Goal: Task Accomplishment & Management: Complete application form

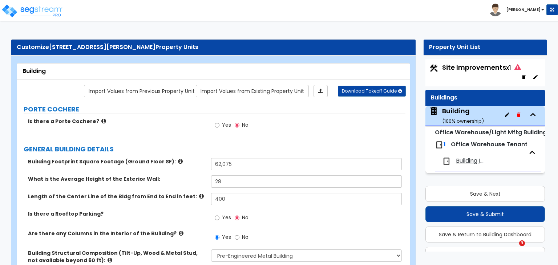
select select "1"
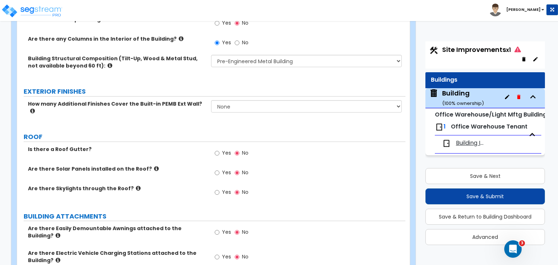
scroll to position [255, 0]
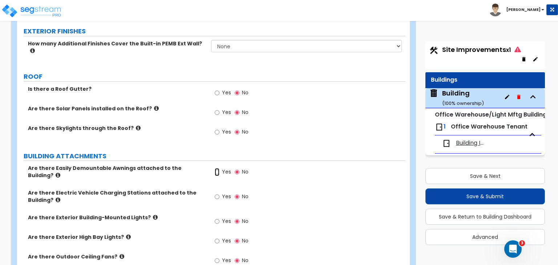
click at [216, 168] on input "Yes" at bounding box center [217, 172] width 5 height 8
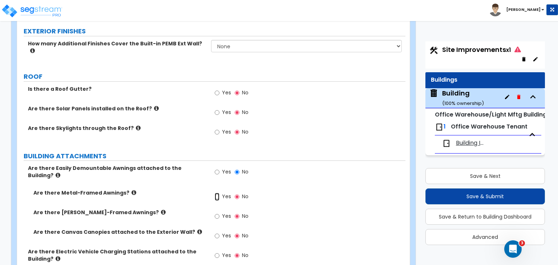
click at [217, 193] on input "Yes" at bounding box center [217, 197] width 5 height 8
radio input "true"
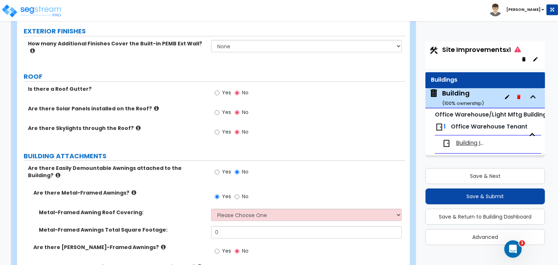
click at [195, 125] on div "Are there Skylights through the Roof? Yes No" at bounding box center [211, 135] width 388 height 20
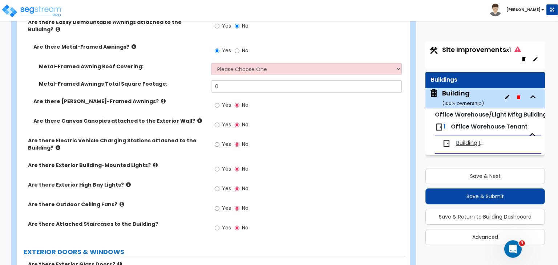
scroll to position [402, 0]
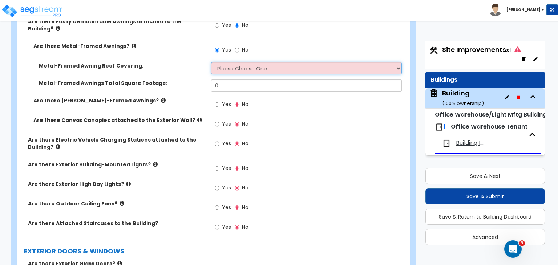
click at [228, 62] on select "Please Choose One Plastic Metal Glass" at bounding box center [306, 68] width 190 height 12
select select "2"
click at [211, 62] on select "Please Choose One Plastic Metal Glass" at bounding box center [306, 68] width 190 height 12
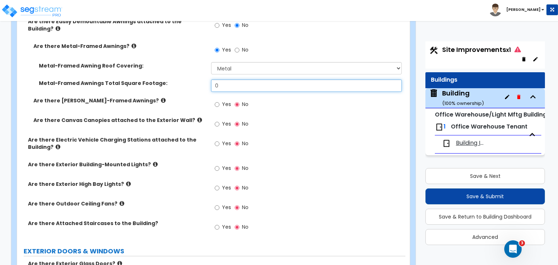
drag, startPoint x: 229, startPoint y: 73, endPoint x: 174, endPoint y: 69, distance: 55.4
click at [174, 80] on div "Metal-Framed Awnings Total Square Footage: 0" at bounding box center [211, 88] width 388 height 17
type input "168"
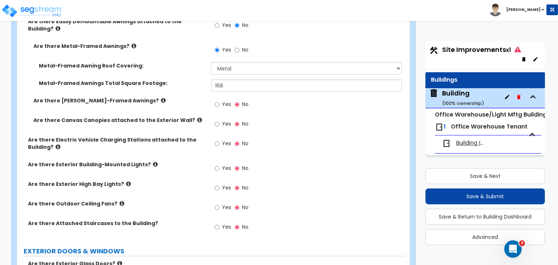
click at [173, 97] on label "Are there Wood-Framed Awnings?" at bounding box center [119, 100] width 172 height 7
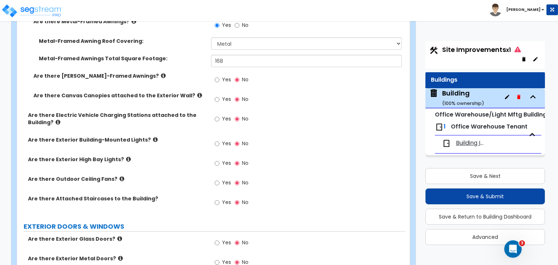
scroll to position [428, 0]
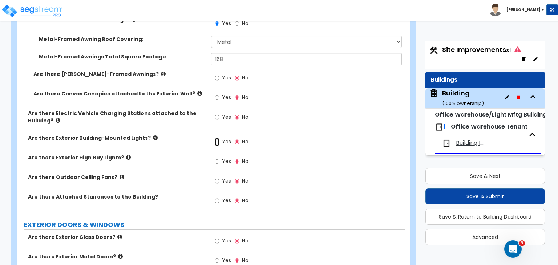
click at [215, 138] on input "Yes" at bounding box center [217, 142] width 5 height 8
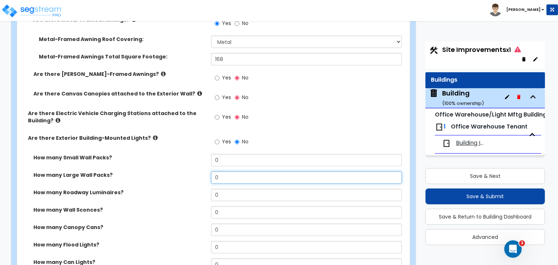
drag, startPoint x: 213, startPoint y: 164, endPoint x: 202, endPoint y: 160, distance: 11.5
click at [202, 171] on div "How many Large Wall Packs? 0" at bounding box center [211, 179] width 388 height 17
type input "24"
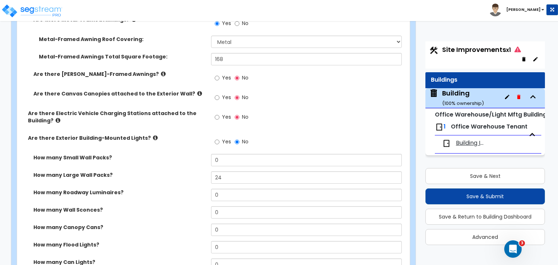
click at [201, 171] on div "How many Large Wall Packs? 24" at bounding box center [211, 179] width 388 height 17
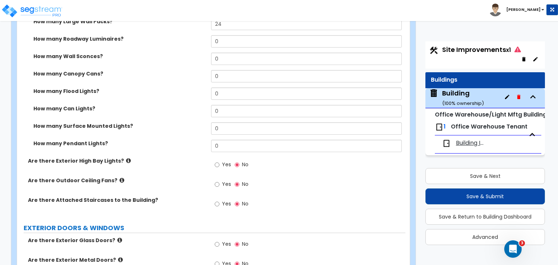
scroll to position [584, 0]
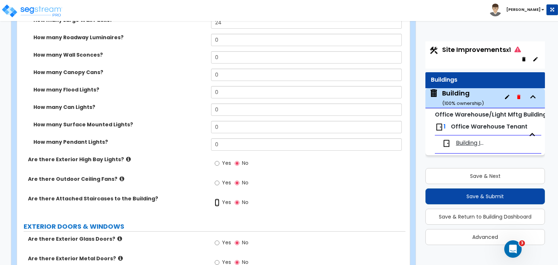
click at [217, 199] on input "Yes" at bounding box center [217, 203] width 5 height 8
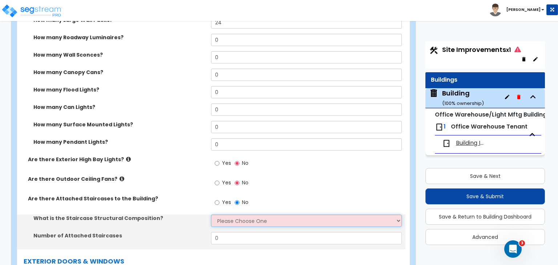
click at [221, 215] on select "Please Choose One Reinforced Concrete Structural Steel Wood" at bounding box center [306, 221] width 190 height 12
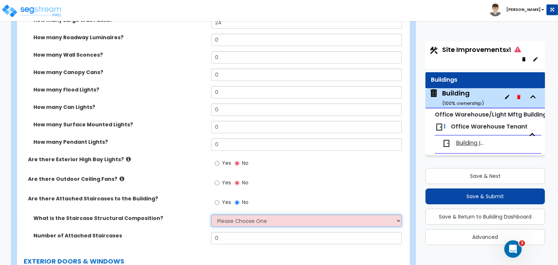
click at [221, 215] on select "Please Choose One Reinforced Concrete Structural Steel Wood" at bounding box center [306, 221] width 190 height 12
click at [219, 215] on select "Please Choose One Reinforced Concrete Structural Steel Wood" at bounding box center [306, 221] width 190 height 12
select select "4"
click at [211, 215] on select "Please Choose One Reinforced Concrete Structural Steel Wood" at bounding box center [306, 221] width 190 height 12
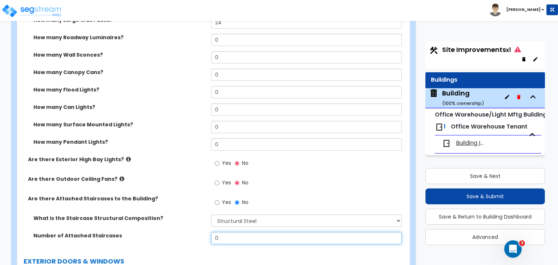
drag, startPoint x: 230, startPoint y: 224, endPoint x: 185, endPoint y: 228, distance: 45.6
click at [185, 232] on div "Number of Attached Staircases 0" at bounding box center [211, 240] width 388 height 17
type input "1"
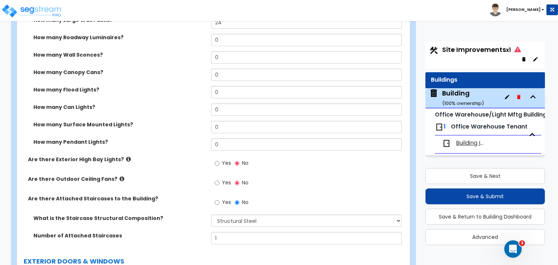
click at [179, 232] on label "Number of Attached Staircases" at bounding box center [119, 235] width 172 height 7
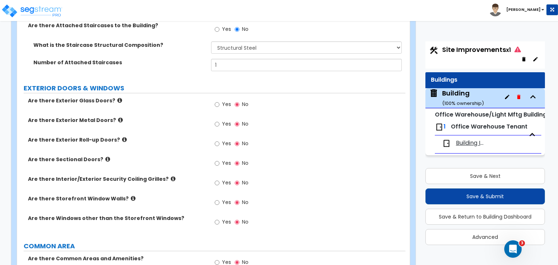
scroll to position [757, 0]
click at [217, 100] on input "Yes" at bounding box center [217, 104] width 5 height 8
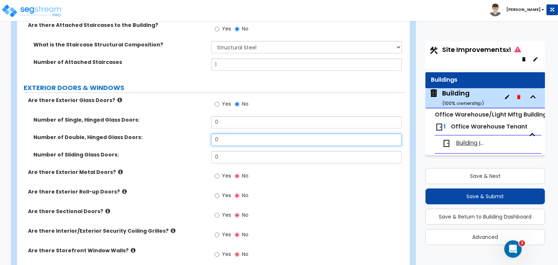
drag, startPoint x: 231, startPoint y: 130, endPoint x: 187, endPoint y: 128, distance: 44.0
click at [187, 134] on div "Number of Double, Hinged Glass Doors: 0" at bounding box center [211, 142] width 388 height 17
type input "1"
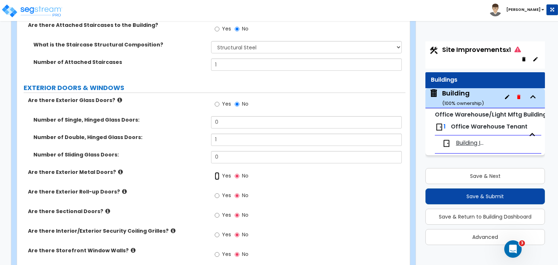
click at [218, 172] on input "Yes" at bounding box center [217, 176] width 5 height 8
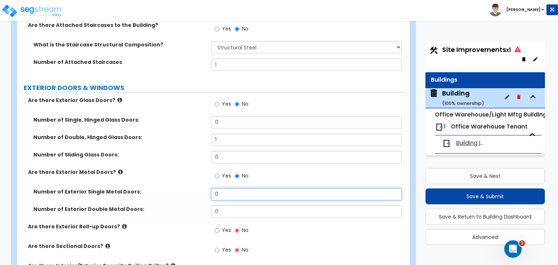
drag, startPoint x: 228, startPoint y: 184, endPoint x: 187, endPoint y: 181, distance: 41.2
click at [187, 188] on div "Number of Exterior Single Metal Doors: 0" at bounding box center [211, 196] width 388 height 17
type input "7"
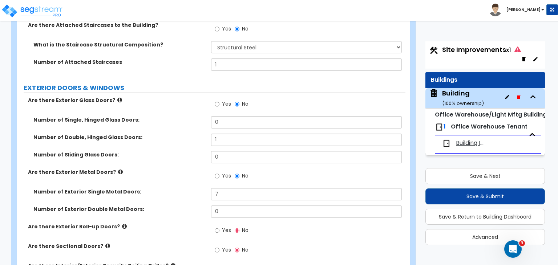
drag, startPoint x: 187, startPoint y: 181, endPoint x: 164, endPoint y: 176, distance: 23.9
click at [164, 188] on label "Number of Exterior Single Metal Doors:" at bounding box center [119, 191] width 172 height 7
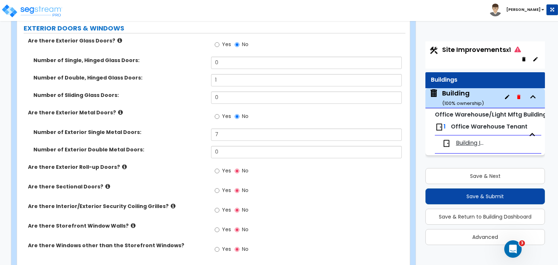
scroll to position [819, 0]
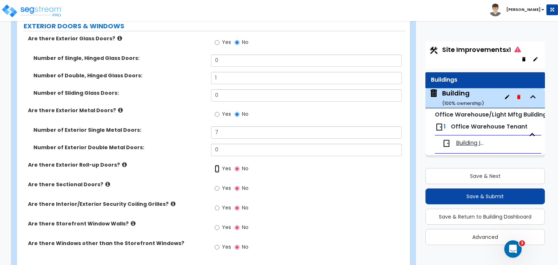
click at [215, 165] on input "Yes" at bounding box center [217, 169] width 5 height 8
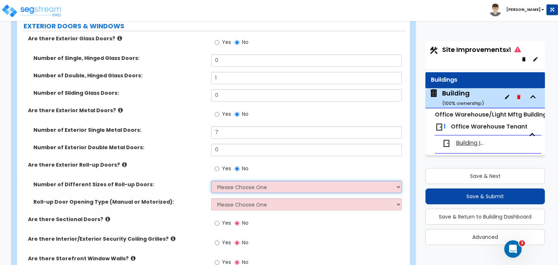
click at [225, 181] on select "Please Choose One 1 2 3" at bounding box center [306, 187] width 190 height 12
select select "2"
click at [211, 181] on select "Please Choose One 1 2 3" at bounding box center [306, 187] width 190 height 12
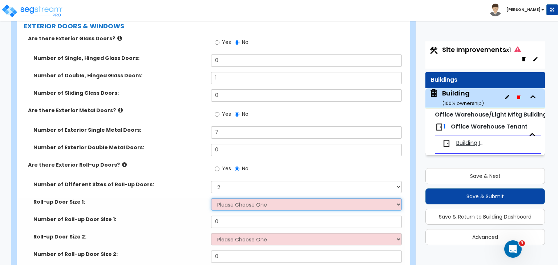
click at [228, 198] on select "Please Choose One 8' x 8' 10' x 10' 12' x 12' 14' x 14' 20' x 12' 20' x 16'" at bounding box center [306, 204] width 190 height 12
select select "2"
click at [211, 198] on select "Please Choose One 8' x 8' 10' x 10' 12' x 12' 14' x 14' 20' x 12' 20' x 16'" at bounding box center [306, 204] width 190 height 12
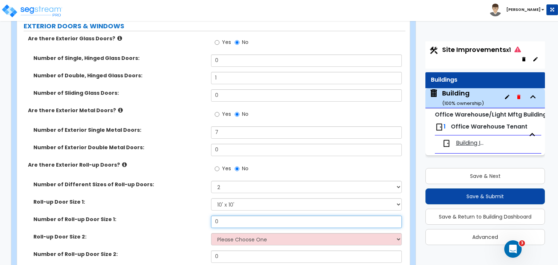
drag, startPoint x: 232, startPoint y: 210, endPoint x: 194, endPoint y: 201, distance: 39.3
click at [194, 201] on div "Number of Different Sizes of Roll-up Doors: Please Choose One 1 2 3 Roll-up Doo…" at bounding box center [212, 233] width 378 height 105
type input "31"
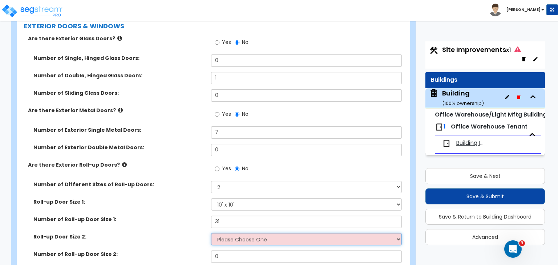
click at [224, 233] on select "Please Choose One 8' x 8' 10' x 10' 12' x 12' 14' x 14' 20' x 12' 20' x 16'" at bounding box center [306, 239] width 190 height 12
select select "4"
click at [211, 233] on select "Please Choose One 8' x 8' 10' x 10' 12' x 12' 14' x 14' 20' x 12' 20' x 16'" at bounding box center [306, 239] width 190 height 12
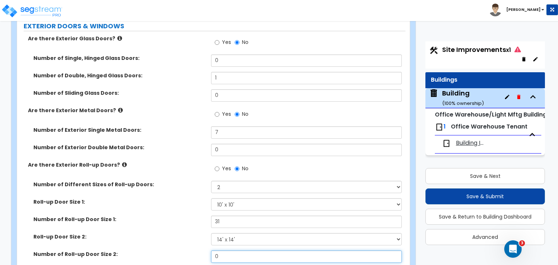
click at [232, 251] on input "0" at bounding box center [306, 257] width 190 height 12
drag, startPoint x: 232, startPoint y: 244, endPoint x: 201, endPoint y: 243, distance: 31.3
click at [201, 251] on div "Number of Roll-up Door Size 2: 0" at bounding box center [211, 259] width 388 height 17
type input "1"
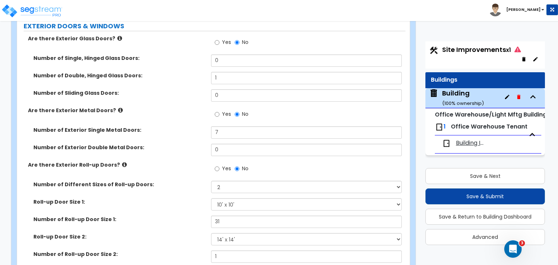
click at [201, 251] on label "Number of Roll-up Door Size 2:" at bounding box center [119, 254] width 172 height 7
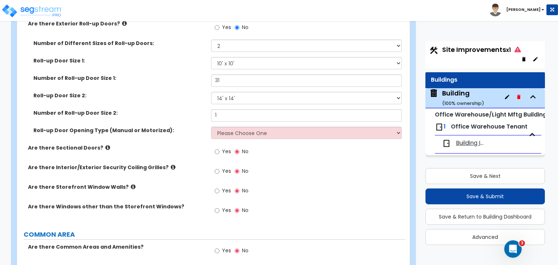
scroll to position [961, 0]
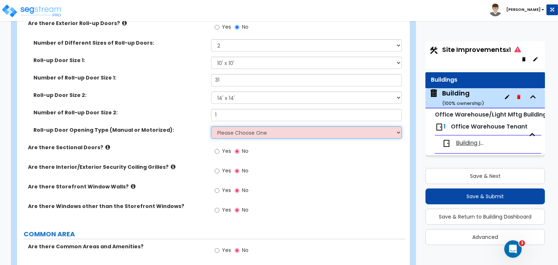
click at [230, 126] on select "Please Choose One All Manual All Motorized Some are Motorized" at bounding box center [306, 132] width 190 height 12
select select "2"
click at [211, 126] on select "Please Choose One All Manual All Motorized Some are Motorized" at bounding box center [306, 132] width 190 height 12
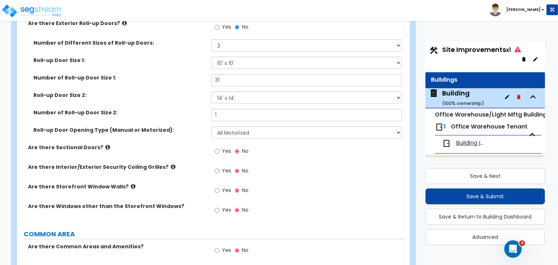
click at [244, 167] on span "No" at bounding box center [245, 170] width 7 height 7
click at [239, 167] on input "No" at bounding box center [237, 171] width 5 height 8
click at [216, 206] on input "Yes" at bounding box center [217, 210] width 5 height 8
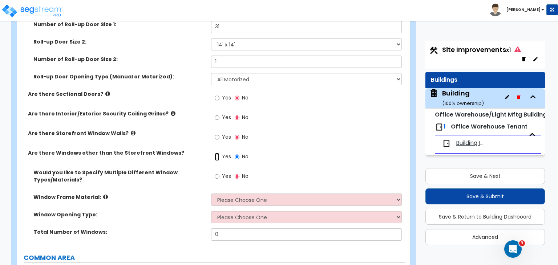
scroll to position [1014, 0]
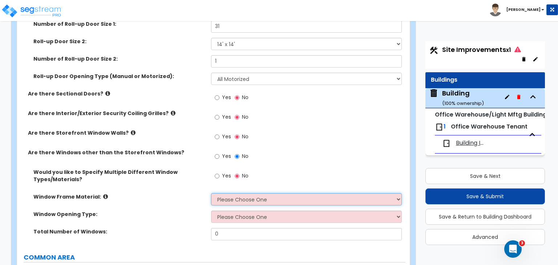
click at [227, 193] on select "Please Choose One Vinyl Aluminum Wood" at bounding box center [306, 199] width 190 height 12
select select "2"
click at [211, 193] on select "Please Choose One Vinyl Aluminum Wood" at bounding box center [306, 199] width 190 height 12
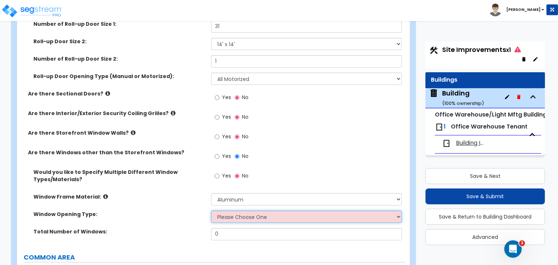
click at [232, 211] on select "Please Choose One Sliding Window Fixed/Picture Window Awning Window Swing/Casem…" at bounding box center [306, 217] width 190 height 12
select select "2"
click at [211, 211] on select "Please Choose One Sliding Window Fixed/Picture Window Awning Window Swing/Casem…" at bounding box center [306, 217] width 190 height 12
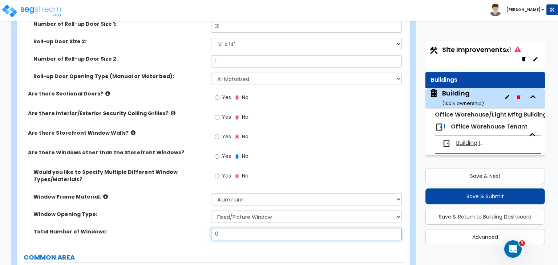
drag, startPoint x: 222, startPoint y: 220, endPoint x: 189, endPoint y: 221, distance: 33.4
click at [189, 228] on div "Total Number of Windows: 0" at bounding box center [211, 236] width 388 height 17
type input "6"
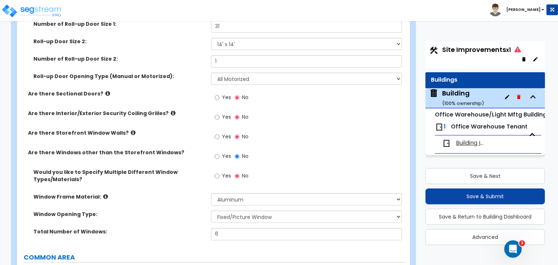
click at [189, 228] on label "Total Number of Windows:" at bounding box center [119, 231] width 172 height 7
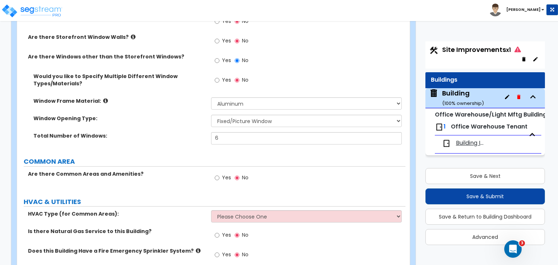
scroll to position [1152, 0]
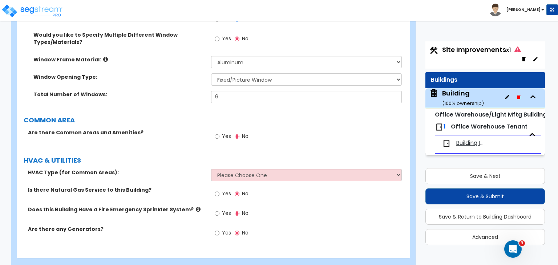
click at [212, 206] on div "Yes No" at bounding box center [231, 214] width 41 height 17
click at [215, 210] on input "Yes" at bounding box center [217, 214] width 5 height 8
click at [216, 190] on input "Yes" at bounding box center [217, 194] width 5 height 8
click at [188, 169] on label "HVAC Type (for Common Areas):" at bounding box center [117, 172] width 178 height 7
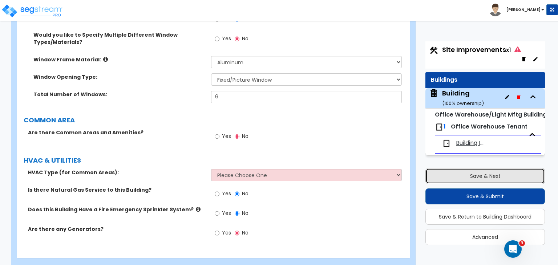
click at [461, 173] on button "Save & Next" at bounding box center [485, 176] width 120 height 16
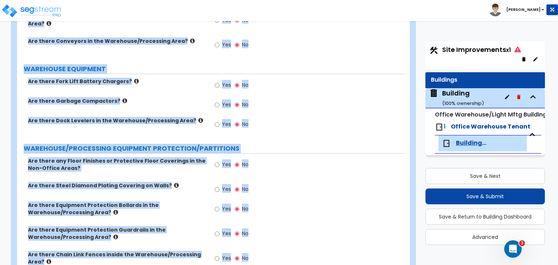
scroll to position [1259, 0]
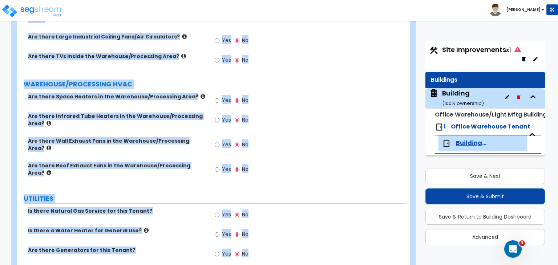
drag, startPoint x: 21, startPoint y: 69, endPoint x: 443, endPoint y: 282, distance: 473.0
copy div "Building Interior Import Values from Previous Property Unit Import Values from …"
click at [296, 113] on div "Yes No" at bounding box center [308, 123] width 194 height 20
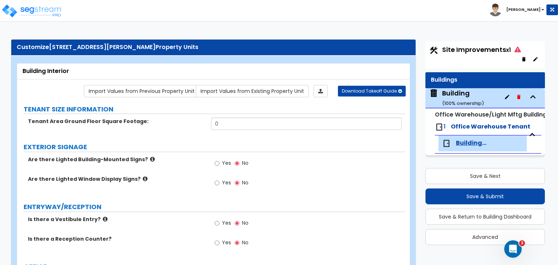
scroll to position [39, 0]
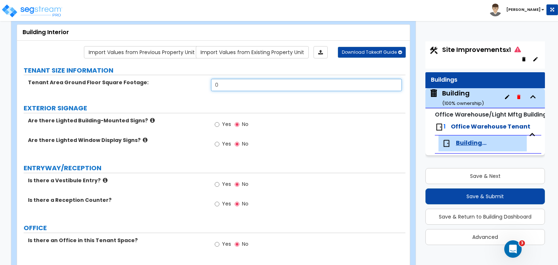
drag, startPoint x: 227, startPoint y: 85, endPoint x: 180, endPoint y: 73, distance: 47.9
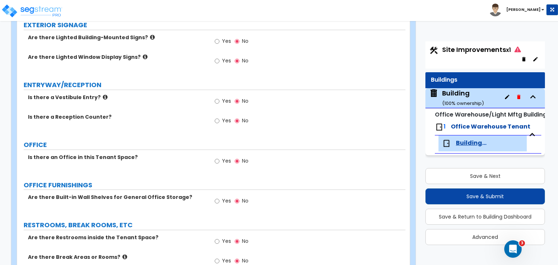
scroll to position [143, 0]
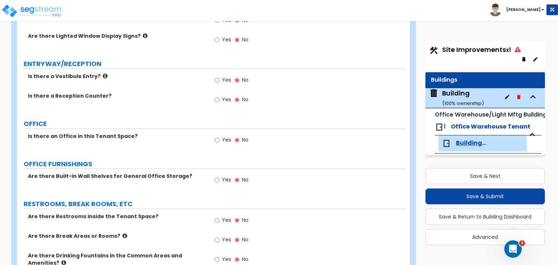
type input "62,075"
click at [214, 138] on div "Yes No" at bounding box center [231, 141] width 41 height 17
click at [216, 98] on input "Yes" at bounding box center [217, 100] width 5 height 8
radio input "true"
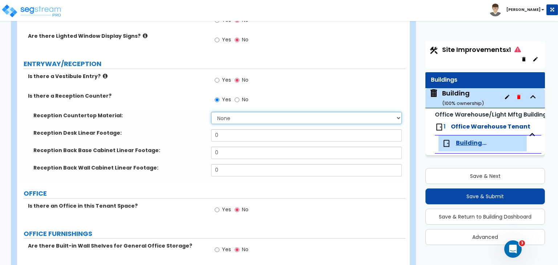
click at [226, 117] on select "None Plastic Laminate Solid Surface Stone Quartz Marble Tile Wood Stainless Ste…" at bounding box center [306, 118] width 190 height 12
select select "1"
click at [211, 112] on select "None Plastic Laminate Solid Surface Stone Quartz Marble Tile Wood Stainless Ste…" at bounding box center [306, 118] width 190 height 12
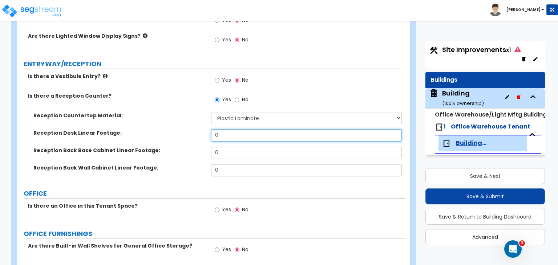
click at [168, 127] on div "Reception Countertop Material: None Plastic Laminate Solid Surface Stone Quartz…" at bounding box center [212, 147] width 378 height 70
type input "4"
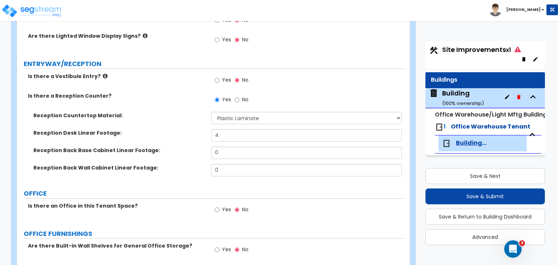
click at [168, 127] on div "Reception Countertop Material: None Plastic Laminate Solid Surface Stone Quartz…" at bounding box center [211, 120] width 388 height 17
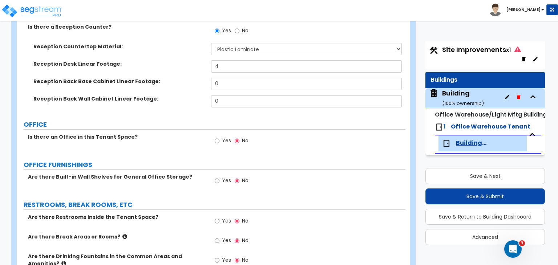
scroll to position [216, 0]
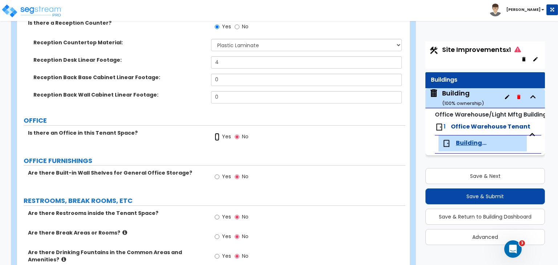
click at [216, 137] on input "Yes" at bounding box center [217, 137] width 5 height 8
radio input "true"
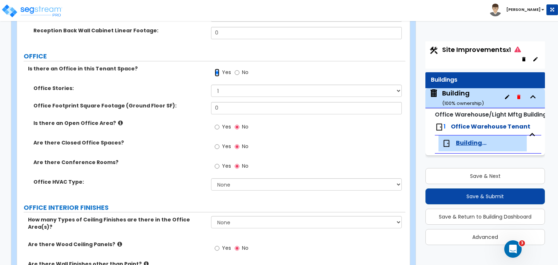
scroll to position [281, 0]
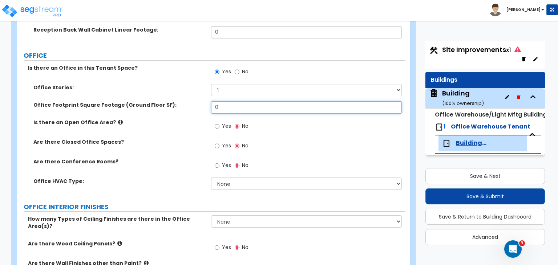
drag, startPoint x: 232, startPoint y: 110, endPoint x: 186, endPoint y: 108, distance: 46.2
click at [186, 108] on div "Office Footprint Square Footage (Ground Floor SF): 0" at bounding box center [211, 109] width 388 height 17
type input "3,500"
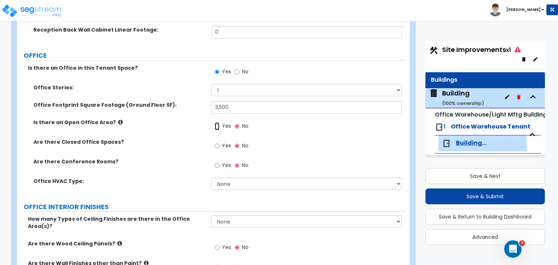
click at [216, 125] on input "Yes" at bounding box center [217, 126] width 5 height 8
radio input "true"
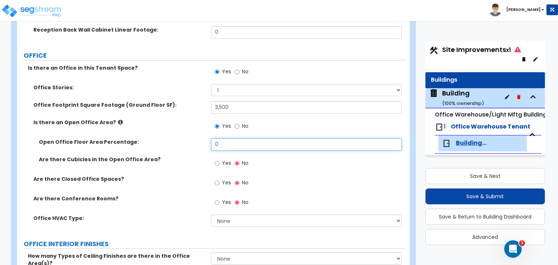
drag, startPoint x: 233, startPoint y: 144, endPoint x: 187, endPoint y: 141, distance: 45.5
click at [187, 141] on div "Open Office Floor Area Percentage: 0" at bounding box center [211, 146] width 388 height 17
type input "50"
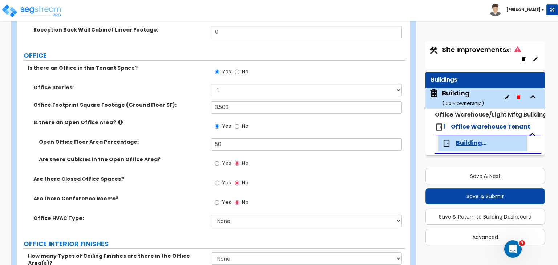
click at [201, 147] on div "Open Office Floor Area Percentage: 50" at bounding box center [211, 146] width 388 height 17
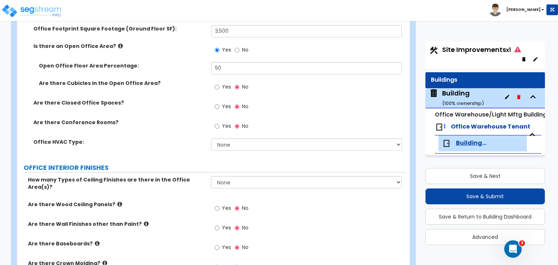
scroll to position [363, 0]
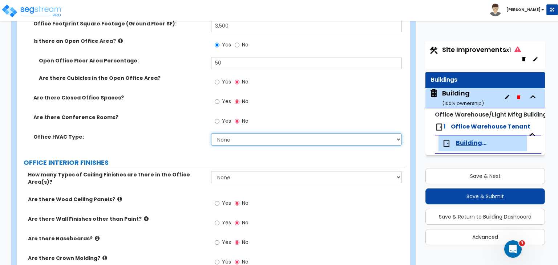
click at [221, 137] on select "None Rooftop Unit Furnace-Condenser Forced Air Split Heating/Cooling Systems He…" at bounding box center [306, 139] width 190 height 12
click at [211, 133] on select "None Rooftop Unit Furnace-Condenser Forced Air Split Heating/Cooling Systems He…" at bounding box center [306, 139] width 190 height 12
click at [231, 141] on select "None Rooftop Unit Furnace-Condenser Forced Air Split Heating/Cooling Systems He…" at bounding box center [306, 139] width 190 height 12
select select "3"
click at [211, 133] on select "None Rooftop Unit Furnace-Condenser Forced Air Split Heating/Cooling Systems He…" at bounding box center [306, 139] width 190 height 12
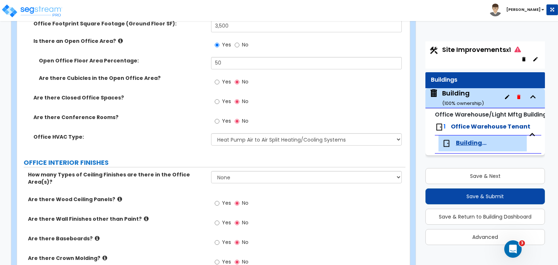
click at [194, 144] on div "Office HVAC Type: None Rooftop Unit Furnace-Condenser Forced Air Split Heating/…" at bounding box center [211, 141] width 388 height 17
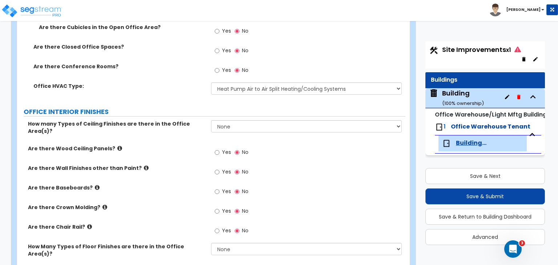
scroll to position [421, 0]
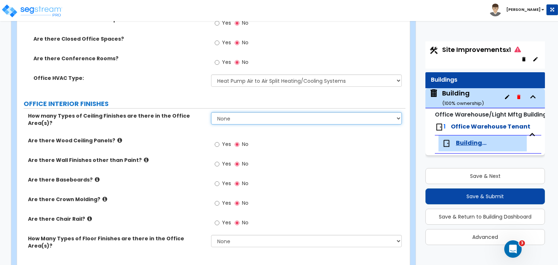
click at [241, 117] on select "None 1 2 3" at bounding box center [306, 118] width 190 height 12
select select "1"
click at [211, 112] on select "None 1 2 3" at bounding box center [306, 118] width 190 height 12
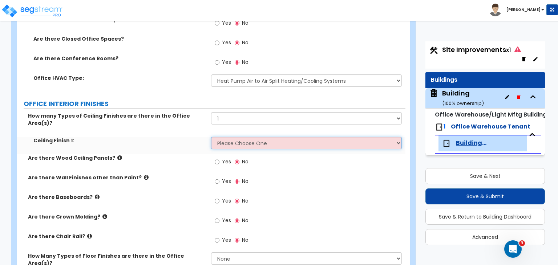
click at [235, 137] on select "Please Choose One Drop Ceiling Open Ceiling Drywall Ceiling" at bounding box center [306, 143] width 190 height 12
select select "1"
click at [211, 137] on select "Please Choose One Drop Ceiling Open Ceiling Drywall Ceiling" at bounding box center [306, 143] width 190 height 12
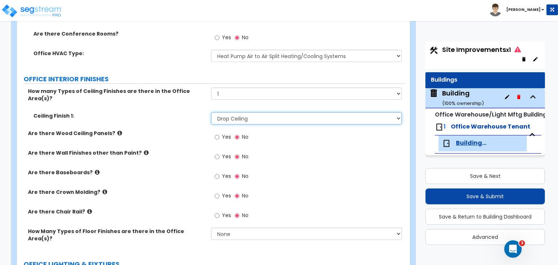
scroll to position [465, 0]
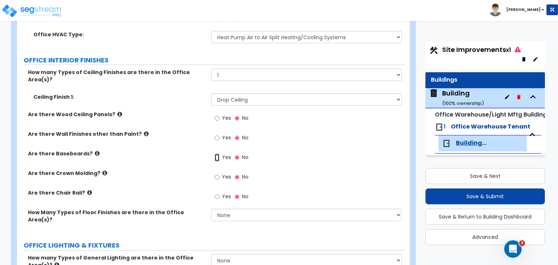
click at [216, 154] on input "Yes" at bounding box center [217, 158] width 5 height 8
radio input "true"
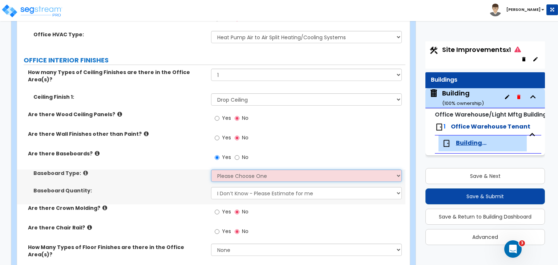
click at [219, 170] on select "Please Choose One Wood Vinyl Carpet Tile" at bounding box center [306, 176] width 190 height 12
select select "2"
click at [211, 170] on select "Please Choose One Wood Vinyl Carpet Tile" at bounding box center [306, 176] width 190 height 12
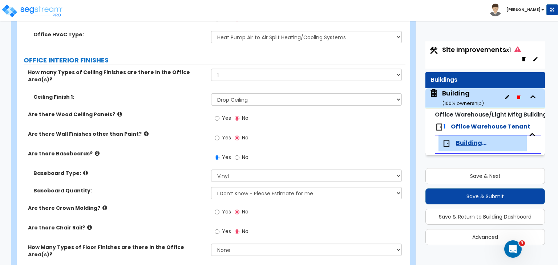
click at [193, 170] on label "Baseboard Type:" at bounding box center [119, 173] width 172 height 7
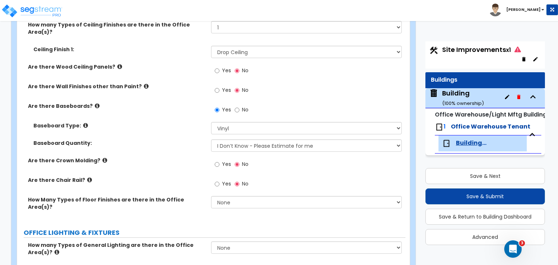
scroll to position [513, 0]
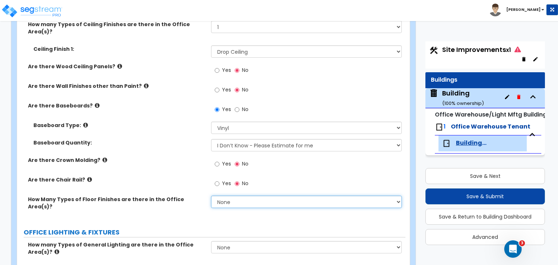
click at [220, 196] on select "None 1 2 3" at bounding box center [306, 202] width 190 height 12
select select "2"
click at [211, 196] on select "None 1 2 3" at bounding box center [306, 202] width 190 height 12
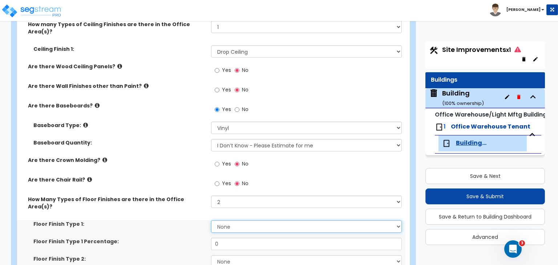
click at [227, 221] on select "None Tile Flooring Hardwood Flooring Resilient Laminate Flooring VCT Flooring S…" at bounding box center [306, 227] width 190 height 12
select select "5"
click at [211, 221] on select "None Tile Flooring Hardwood Flooring Resilient Laminate Flooring VCT Flooring S…" at bounding box center [306, 227] width 190 height 12
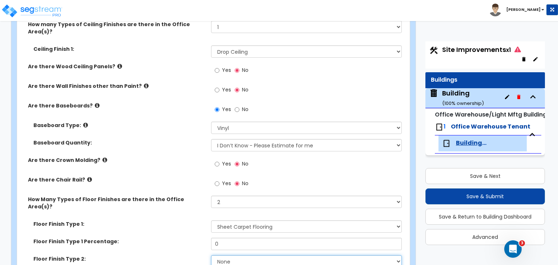
click at [234, 255] on select "None Tile Flooring Hardwood Flooring Resilient Laminate Flooring VCT Flooring S…" at bounding box center [306, 261] width 190 height 12
select select "3"
click at [211, 255] on select "None Tile Flooring Hardwood Flooring Resilient Laminate Flooring VCT Flooring S…" at bounding box center [306, 261] width 190 height 12
click at [197, 221] on label "Floor Finish Type 1:" at bounding box center [119, 224] width 172 height 7
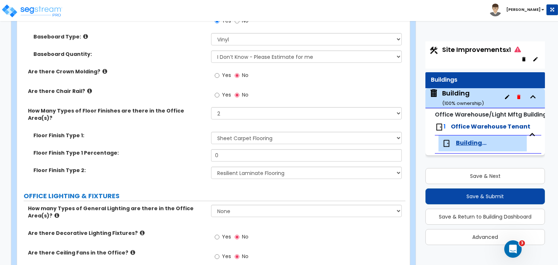
scroll to position [602, 0]
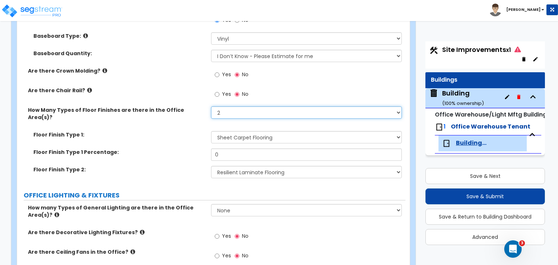
click at [245, 108] on select "None 1 2 3" at bounding box center [306, 112] width 190 height 12
select select "1"
click at [211, 106] on select "None 1 2 3" at bounding box center [306, 112] width 190 height 12
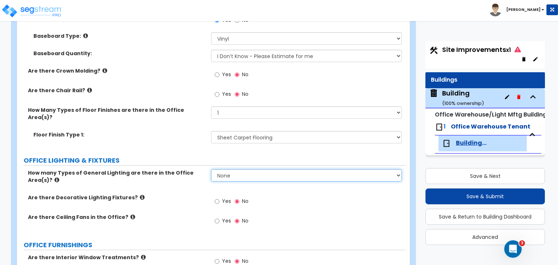
click at [231, 169] on select "None 1 2 3" at bounding box center [306, 175] width 190 height 12
select select "1"
click at [211, 169] on select "None 1 2 3" at bounding box center [306, 175] width 190 height 12
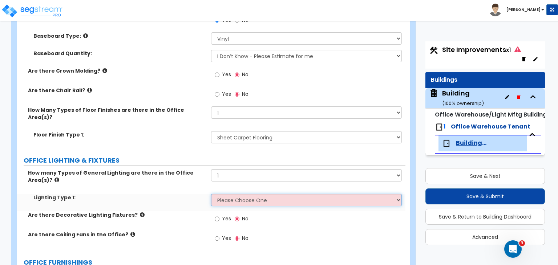
click at [235, 194] on select "Please Choose One LED Surface-Mounted LED Recessed Fluorescent Surface-Mounted …" at bounding box center [306, 200] width 190 height 12
select select "4"
click at [211, 194] on select "Please Choose One LED Surface-Mounted LED Recessed Fluorescent Surface-Mounted …" at bounding box center [306, 200] width 190 height 12
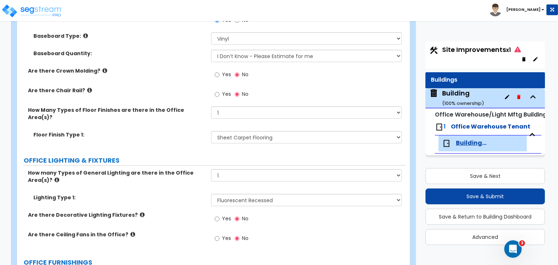
click at [181, 195] on div "Lighting Type 1: Please Choose One LED Surface-Mounted LED Recessed Fluorescent…" at bounding box center [211, 202] width 388 height 17
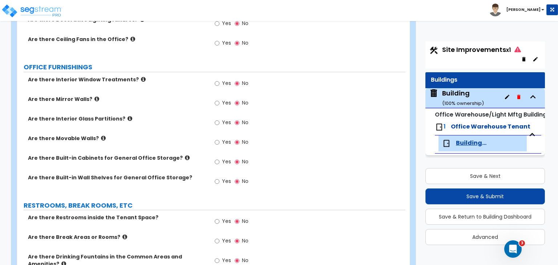
scroll to position [802, 0]
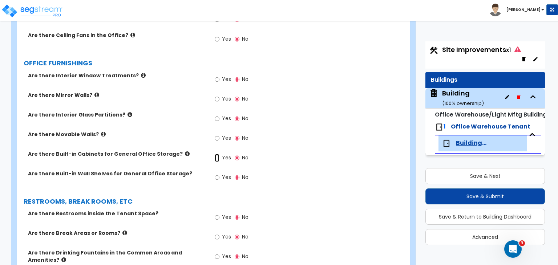
click at [219, 154] on input "Yes" at bounding box center [217, 158] width 5 height 8
radio input "true"
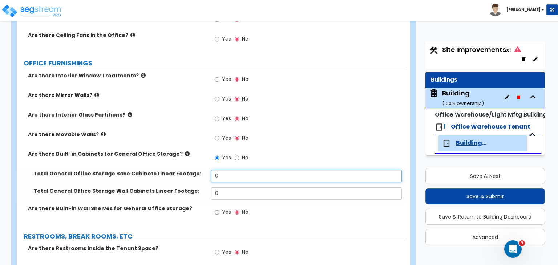
drag, startPoint x: 231, startPoint y: 158, endPoint x: 202, endPoint y: 162, distance: 29.3
click at [202, 170] on div "Total General Office Storage Base Cabinets Linear Footage: 0" at bounding box center [211, 178] width 388 height 17
type input "4"
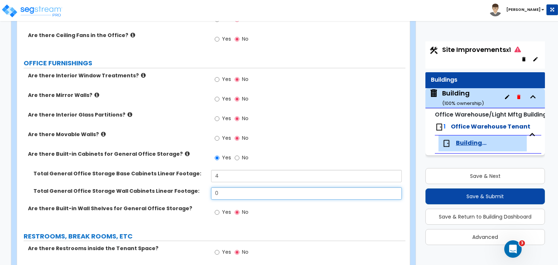
drag, startPoint x: 240, startPoint y: 176, endPoint x: 167, endPoint y: 182, distance: 72.6
click at [167, 187] on div "Total General Office Storage Wall Cabinets Linear Footage: 0" at bounding box center [211, 195] width 388 height 17
type input "4"
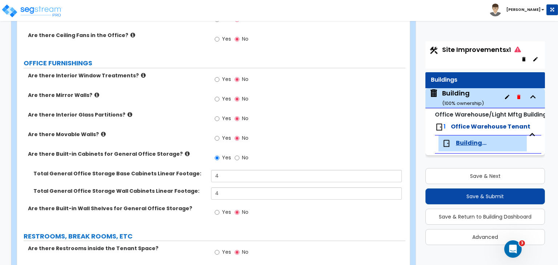
click at [187, 152] on div "Are there Built-in Cabinets for General Office Storage? Yes No" at bounding box center [211, 160] width 388 height 20
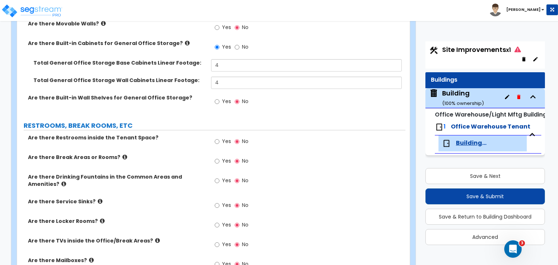
scroll to position [935, 0]
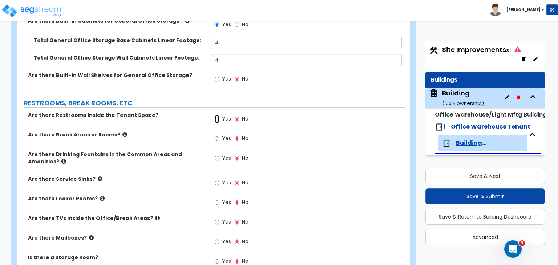
click at [218, 115] on input "Yes" at bounding box center [217, 119] width 5 height 8
radio input "true"
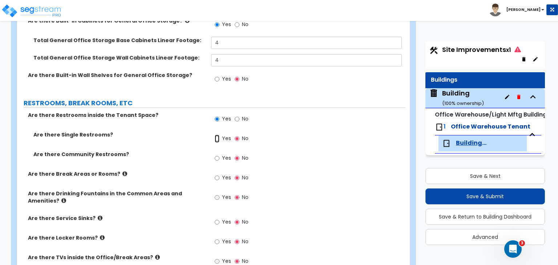
click at [216, 135] on input "Yes" at bounding box center [217, 139] width 5 height 8
radio input "true"
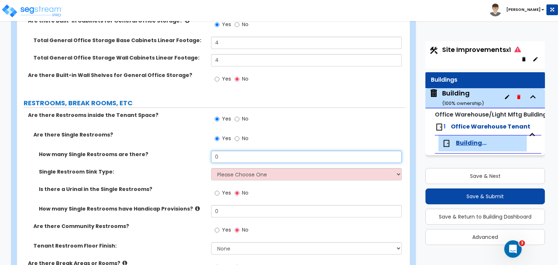
drag, startPoint x: 226, startPoint y: 144, endPoint x: 187, endPoint y: 143, distance: 38.5
click at [187, 151] on div "How many Single Restrooms are there? 0" at bounding box center [211, 159] width 388 height 17
type input "1"
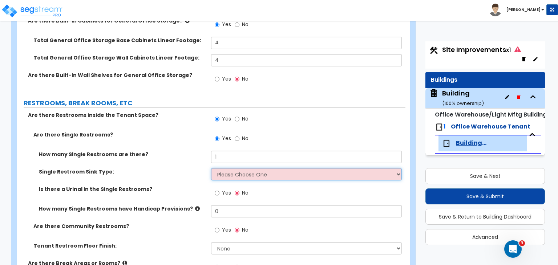
click at [229, 168] on select "Please Choose One Wall-mounted Vanity-mounted" at bounding box center [306, 174] width 190 height 12
select select "1"
click at [211, 168] on select "Please Choose One Wall-mounted Vanity-mounted" at bounding box center [306, 174] width 190 height 12
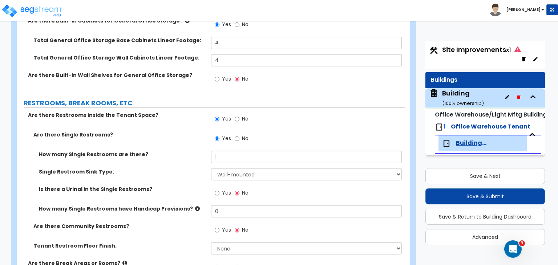
click at [181, 168] on label "Single Restroom Sink Type:" at bounding box center [122, 171] width 167 height 7
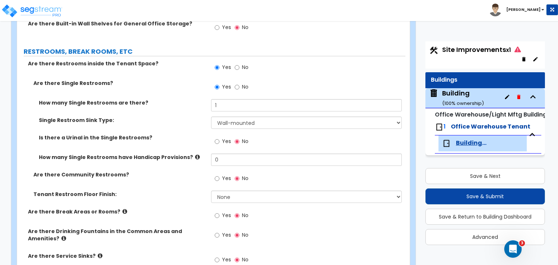
scroll to position [992, 0]
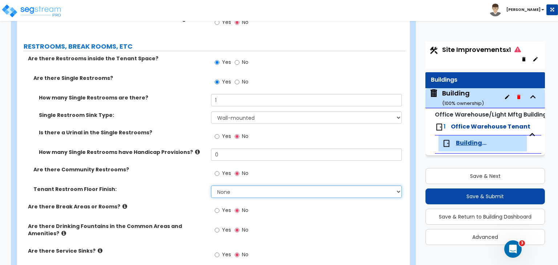
click at [233, 186] on select "None Tile Flooring Resilient Laminate Flooring VCT Flooring Sheet Vinyl Flooring" at bounding box center [306, 192] width 190 height 12
select select "2"
click at [211, 186] on select "None Tile Flooring Resilient Laminate Flooring VCT Flooring Sheet Vinyl Flooring" at bounding box center [306, 192] width 190 height 12
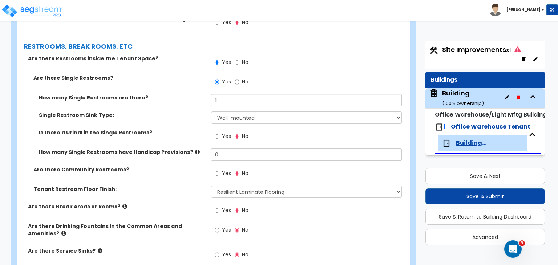
click at [193, 203] on label "Are there Break Areas or Rooms?" at bounding box center [117, 206] width 178 height 7
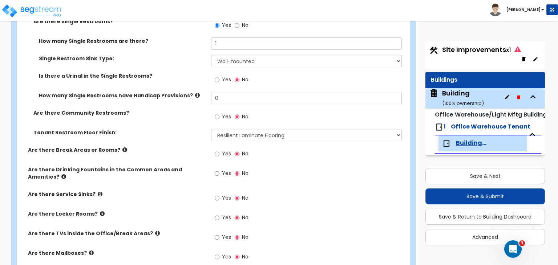
scroll to position [1073, 0]
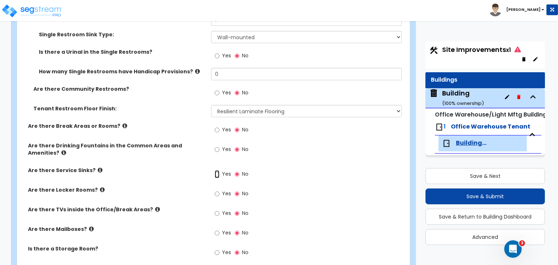
click at [218, 170] on input "Yes" at bounding box center [217, 174] width 5 height 8
radio input "true"
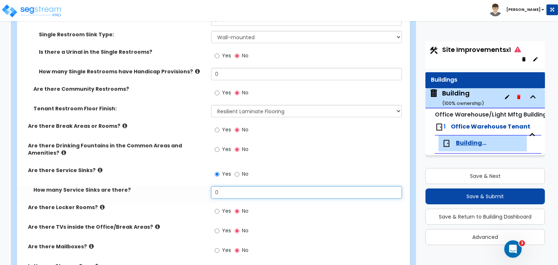
drag, startPoint x: 230, startPoint y: 177, endPoint x: 204, endPoint y: 178, distance: 25.8
click at [204, 186] on div "How many Service Sinks are there? 0" at bounding box center [211, 194] width 388 height 17
type input "1"
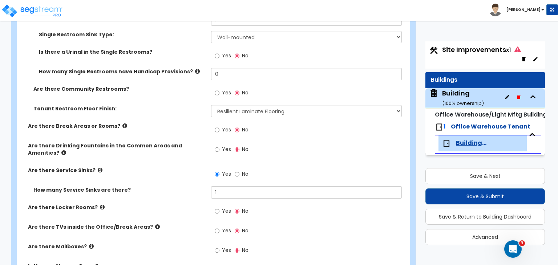
click at [204, 186] on label "How many Service Sinks are there?" at bounding box center [119, 189] width 172 height 7
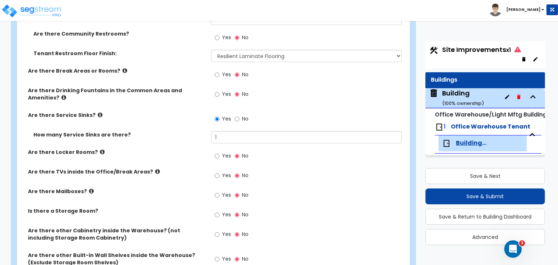
scroll to position [1129, 0]
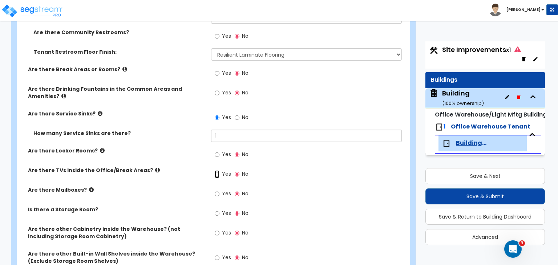
click at [217, 170] on input "Yes" at bounding box center [217, 174] width 5 height 8
radio input "true"
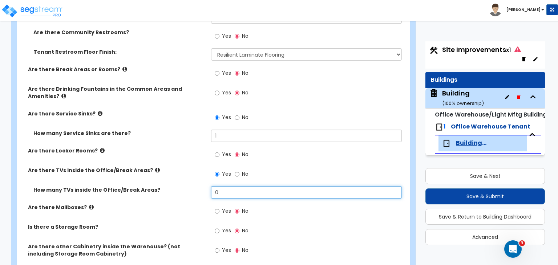
drag, startPoint x: 229, startPoint y: 176, endPoint x: 201, endPoint y: 179, distance: 28.8
click at [201, 186] on div "How many TVs inside the Office/Break Areas? 0" at bounding box center [211, 194] width 388 height 17
type input "1"
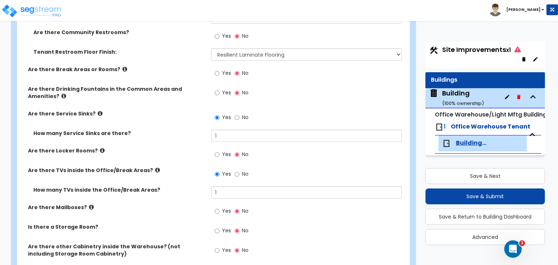
click at [190, 167] on label "Are there TVs inside the Office/Break Areas?" at bounding box center [117, 170] width 178 height 7
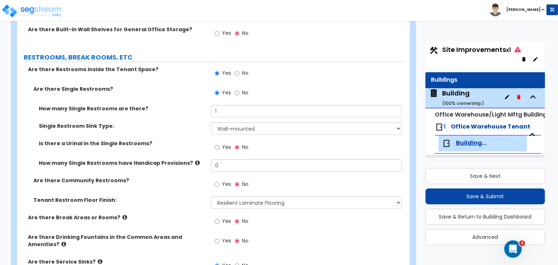
scroll to position [978, 0]
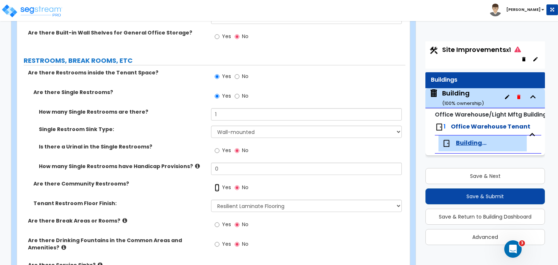
click at [216, 184] on input "Yes" at bounding box center [217, 188] width 5 height 8
radio input "true"
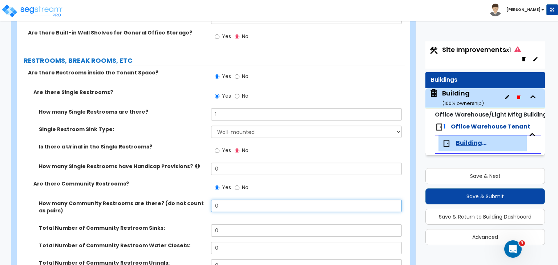
drag, startPoint x: 225, startPoint y: 184, endPoint x: 199, endPoint y: 180, distance: 25.8
click at [199, 180] on div "Are there Single Restrooms? Yes No How many Single Restrooms are there? 1 Singl…" at bounding box center [212, 200] width 378 height 223
type input "2"
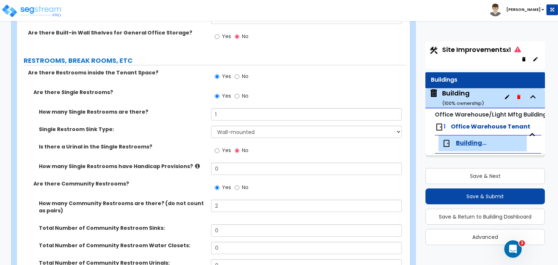
click at [193, 225] on label "Total Number of Community Restroom Sinks:" at bounding box center [122, 228] width 167 height 7
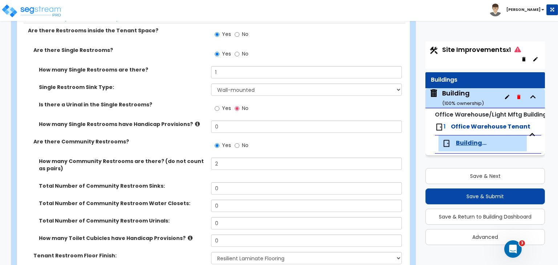
scroll to position [1021, 0]
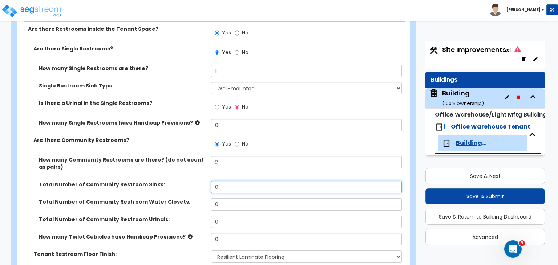
drag, startPoint x: 227, startPoint y: 173, endPoint x: 195, endPoint y: 169, distance: 31.8
click at [195, 181] on div "Total Number of Community Restroom Sinks: 0" at bounding box center [211, 189] width 388 height 17
type input "4"
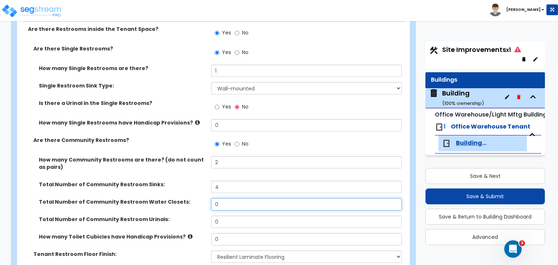
drag, startPoint x: 227, startPoint y: 189, endPoint x: 183, endPoint y: 192, distance: 43.7
click at [183, 198] on div "Total Number of Community Restroom Water Closets: 0" at bounding box center [211, 206] width 388 height 17
type input "5"
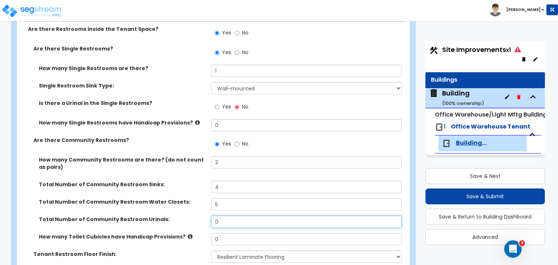
drag, startPoint x: 193, startPoint y: 207, endPoint x: 185, endPoint y: 207, distance: 8.4
click at [185, 216] on div "Total Number of Community Restroom Urinals: 0" at bounding box center [211, 224] width 388 height 17
type input "1"
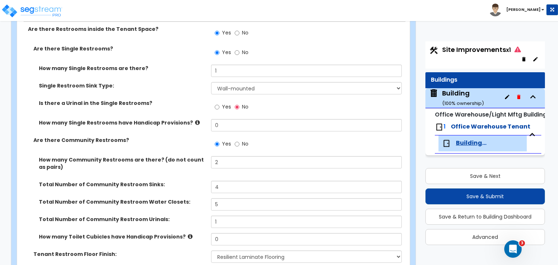
click at [185, 216] on label "Total Number of Community Restroom Urinals:" at bounding box center [122, 219] width 167 height 7
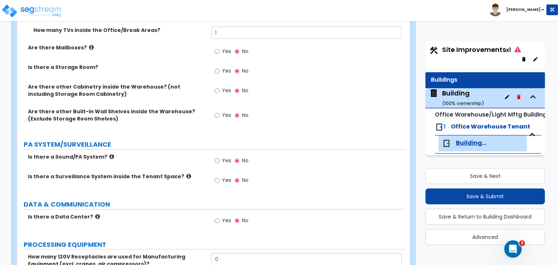
scroll to position [1415, 0]
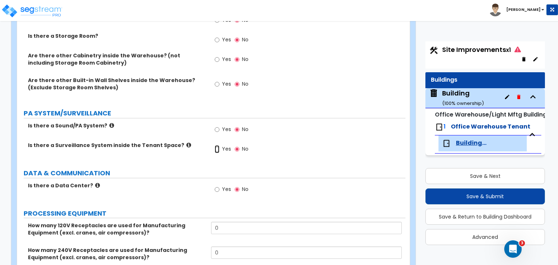
click at [215, 145] on input "Yes" at bounding box center [217, 149] width 5 height 8
radio input "true"
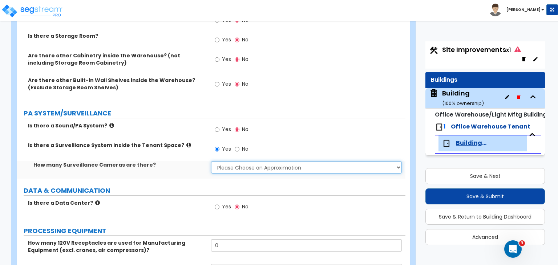
click at [222, 161] on select "Please Choose an Approximation Barely Noticed Any Noticed a Couple Frequently S…" at bounding box center [306, 167] width 190 height 12
select select "3"
click at [211, 161] on select "Please Choose an Approximation Barely Noticed Any Noticed a Couple Frequently S…" at bounding box center [306, 167] width 190 height 12
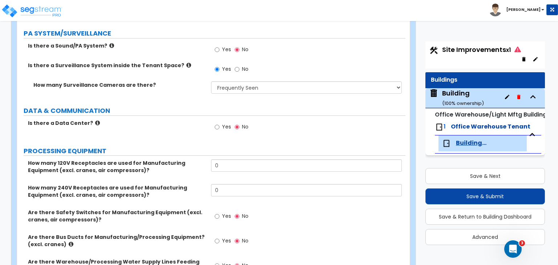
scroll to position [1521, 0]
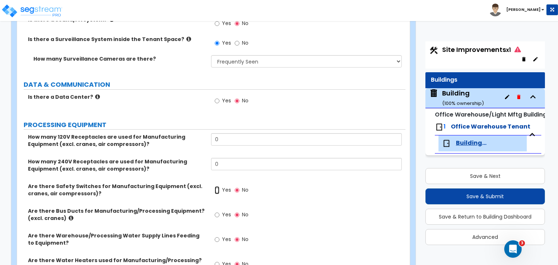
click at [217, 186] on input "Yes" at bounding box center [217, 190] width 5 height 8
radio input "true"
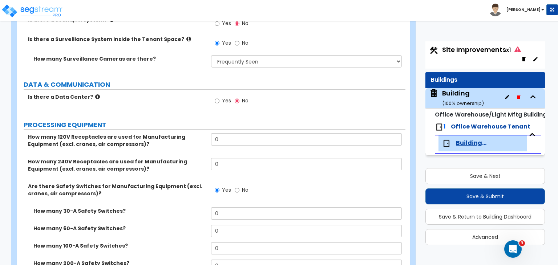
click at [147, 187] on div "Are there Safety Switches for Manufacturing Equipment (excl. cranes, air compre…" at bounding box center [211, 195] width 388 height 25
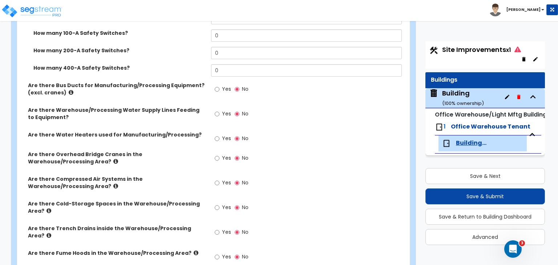
scroll to position [1734, 0]
click at [216, 204] on input "Yes" at bounding box center [217, 208] width 5 height 8
radio input "true"
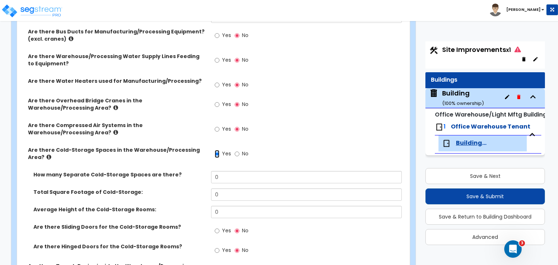
scroll to position [1799, 0]
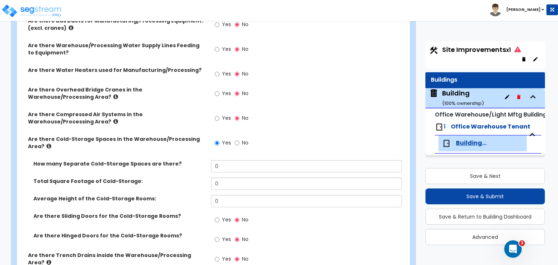
click at [160, 195] on label "Average Height of the Cold-Storage Rooms:" at bounding box center [119, 198] width 172 height 7
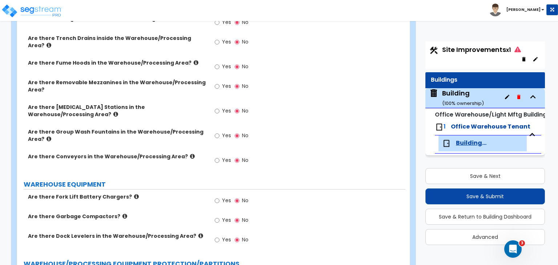
scroll to position [2050, 0]
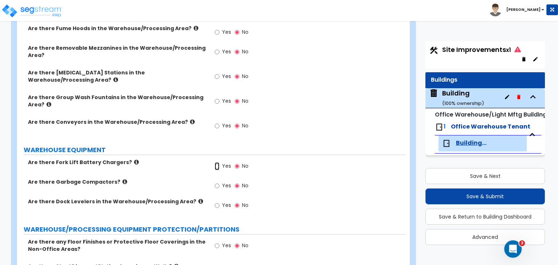
click at [215, 162] on input "Yes" at bounding box center [217, 166] width 5 height 8
radio input "true"
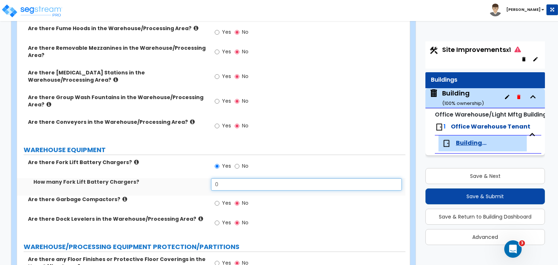
drag, startPoint x: 226, startPoint y: 158, endPoint x: 191, endPoint y: 162, distance: 34.7
click at [191, 178] on div "How many Fork Lift Battery Chargers? 0" at bounding box center [211, 186] width 388 height 17
type input "12"
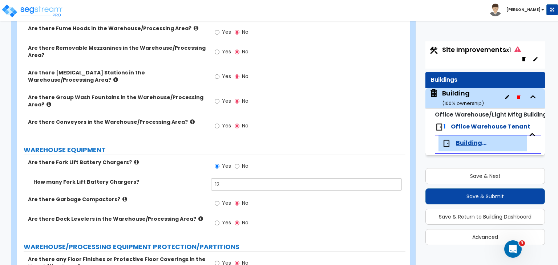
click at [191, 178] on div "How many Fork Lift Battery Chargers? 12" at bounding box center [211, 186] width 388 height 17
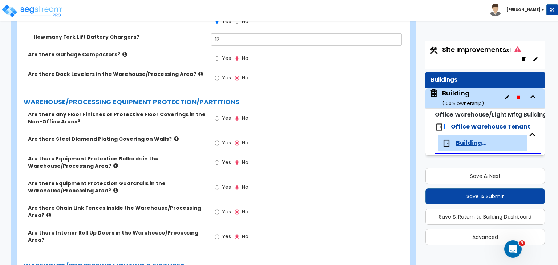
scroll to position [2197, 0]
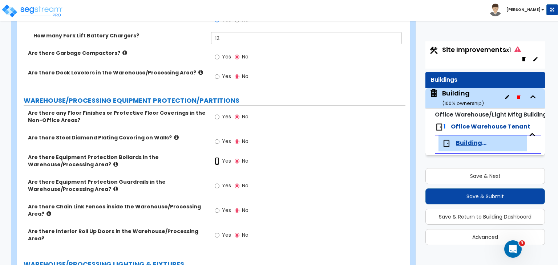
click at [217, 157] on input "Yes" at bounding box center [217, 161] width 5 height 8
radio input "true"
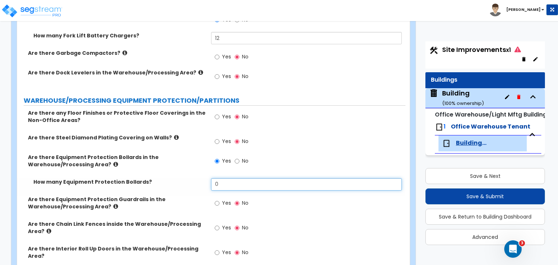
drag, startPoint x: 219, startPoint y: 156, endPoint x: 190, endPoint y: 157, distance: 29.8
click at [190, 178] on div "How many Equipment Protection Bollards? 0" at bounding box center [211, 186] width 388 height 17
type input "64"
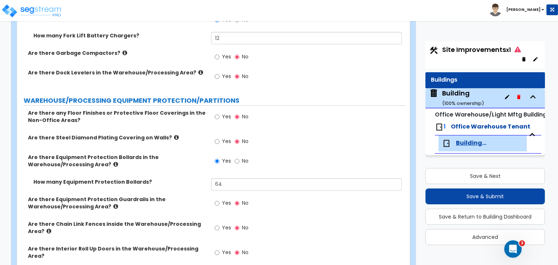
click at [180, 154] on div "Are there Equipment Protection Bollards in the Warehouse/Processing Area? Yes No" at bounding box center [211, 166] width 388 height 25
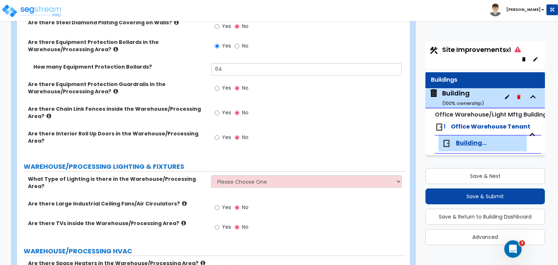
scroll to position [2315, 0]
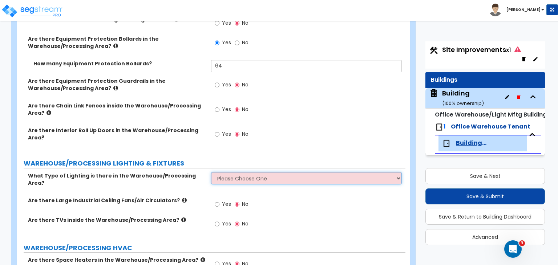
click at [221, 172] on select "Please Choose One High Bay Round Fixtures High Bay Fluorescent Tube Lighting Hi…" at bounding box center [306, 178] width 190 height 12
select select "2"
click at [211, 172] on select "Please Choose One High Bay Round Fixtures High Bay Fluorescent Tube Lighting Hi…" at bounding box center [306, 178] width 190 height 12
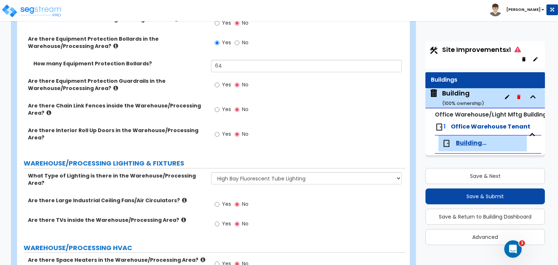
click at [193, 197] on div "Are there Large Industrial Ceiling Fans/Air Circulators? Yes No" at bounding box center [211, 207] width 388 height 20
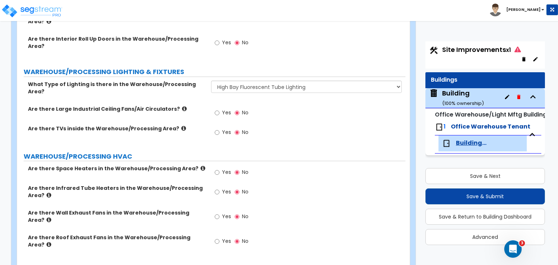
scroll to position [2407, 0]
click at [217, 168] on input "Yes" at bounding box center [217, 172] width 5 height 8
radio input "true"
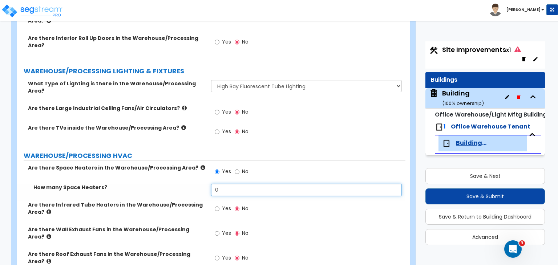
click at [180, 169] on div "Are there Space Heaters in the Warehouse/Processing Area? Yes No How many Space…" at bounding box center [212, 219] width 378 height 111
click at [170, 164] on div "Are there Space Heaters in the Warehouse/Processing Area? Yes No How many Space…" at bounding box center [212, 219] width 378 height 111
drag, startPoint x: 222, startPoint y: 150, endPoint x: 173, endPoint y: 152, distance: 49.5
click at [173, 184] on div "How many Space Heaters? 0" at bounding box center [211, 192] width 388 height 17
type input "2"
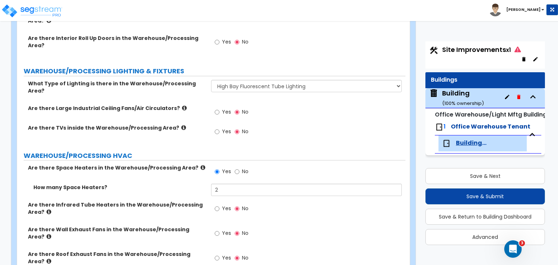
click at [173, 184] on label "How many Space Heaters?" at bounding box center [119, 187] width 172 height 7
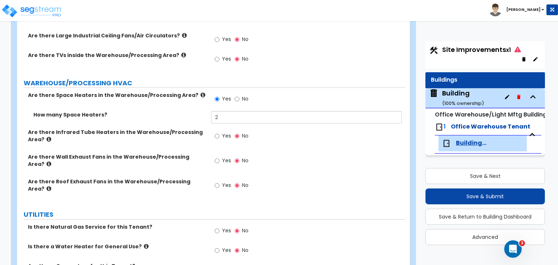
scroll to position [2482, 0]
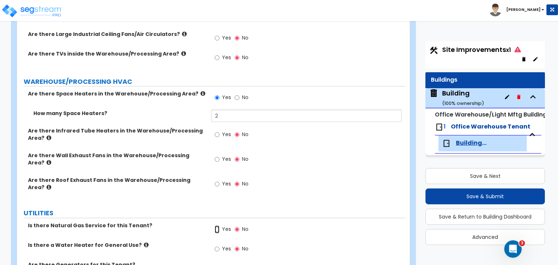
click at [218, 226] on input "Yes" at bounding box center [217, 230] width 5 height 8
radio input "true"
click at [218, 245] on input "Yes" at bounding box center [217, 249] width 5 height 8
radio input "true"
click at [224, 261] on select "Please Choose One Gas Electric" at bounding box center [306, 267] width 190 height 12
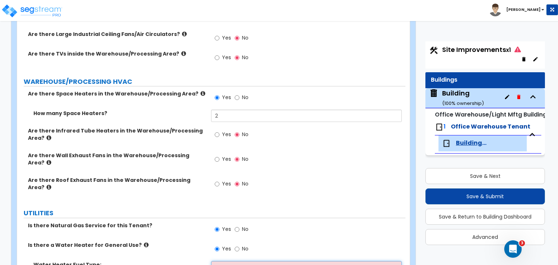
select select "2"
click at [211, 261] on select "Please Choose One Gas Electric" at bounding box center [306, 267] width 190 height 12
radio input "true"
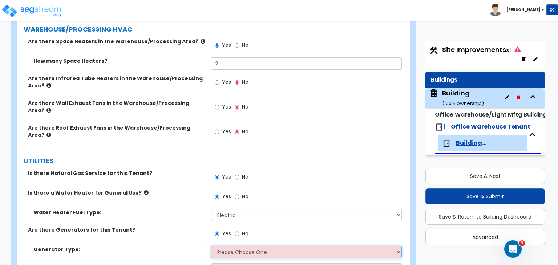
click at [228, 246] on select "Please Choose One Gas Diesel" at bounding box center [306, 252] width 190 height 12
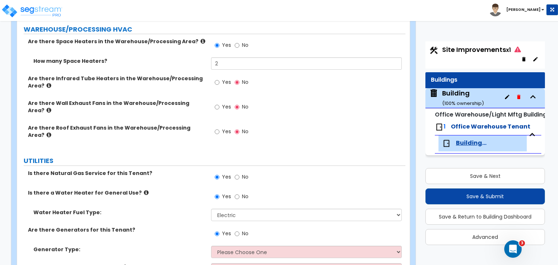
click at [196, 226] on div "Are there Generators for this Tenant? Yes No" at bounding box center [211, 236] width 388 height 20
click at [267, 263] on select "Please Choose One 1 2 3" at bounding box center [306, 269] width 190 height 12
select select "1"
click at [211, 263] on select "Please Choose One 1 2 3" at bounding box center [306, 269] width 190 height 12
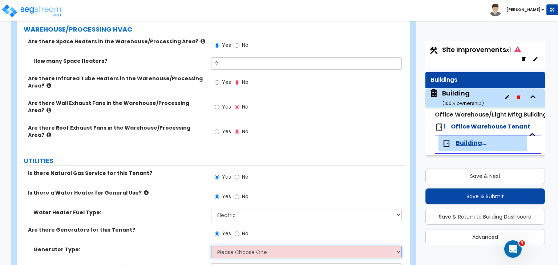
click at [225, 246] on select "Please Choose One Gas Diesel" at bounding box center [306, 252] width 190 height 12
click at [211, 246] on select "Please Choose One Gas Diesel" at bounding box center [306, 252] width 190 height 12
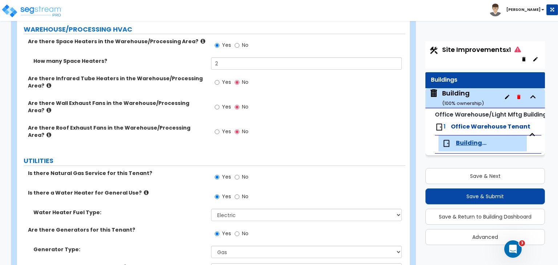
click at [179, 226] on div "Are there Generators for this Tenant? Yes No" at bounding box center [211, 236] width 388 height 20
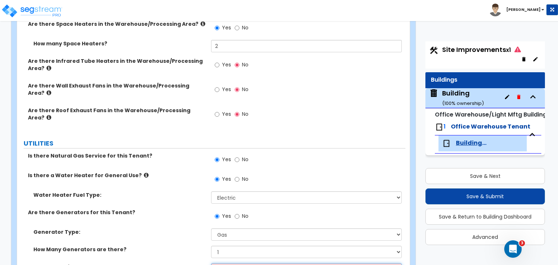
click at [225, 263] on select "Please Choose One 20kW 35 kW 80 kW 100 kW 125 kW 185 kW" at bounding box center [306, 269] width 190 height 12
click at [183, 229] on label "Generator Type:" at bounding box center [119, 232] width 172 height 7
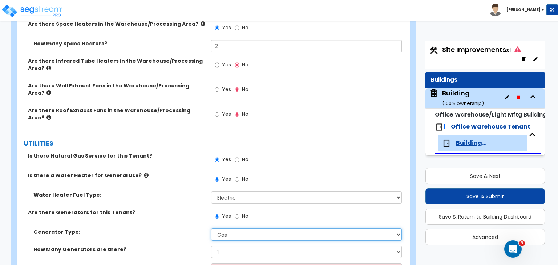
click at [233, 229] on select "Please Choose One Gas Diesel" at bounding box center [306, 235] width 190 height 12
select select "2"
click at [211, 229] on select "Please Choose One Gas Diesel" at bounding box center [306, 235] width 190 height 12
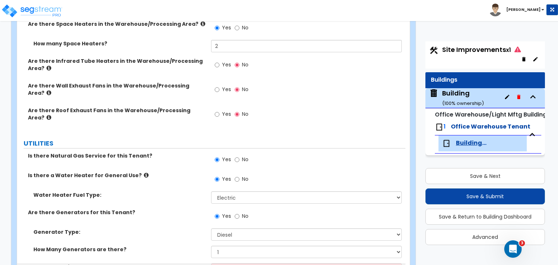
click at [183, 246] on label "How Many Generators are there?" at bounding box center [119, 249] width 172 height 7
click at [217, 263] on select "Please Choose One 30kW 50kW 75kW 100kW 125 kW 150 kW 175 kW 200 kW 250 kW 300 k…" at bounding box center [306, 269] width 190 height 12
click at [180, 229] on label "Generator Type:" at bounding box center [119, 232] width 172 height 7
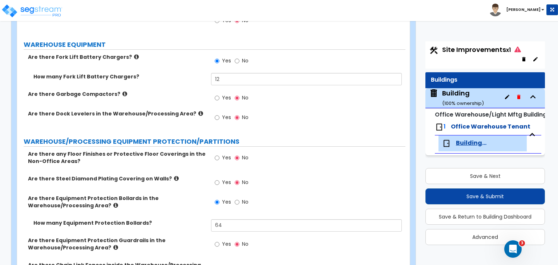
scroll to position [2153, 0]
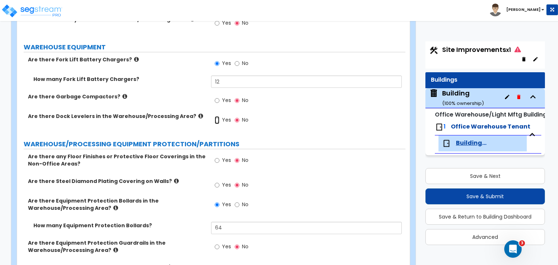
click at [217, 116] on input "Yes" at bounding box center [217, 120] width 5 height 8
radio input "true"
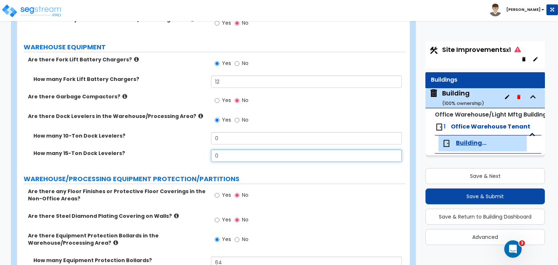
drag, startPoint x: 233, startPoint y: 129, endPoint x: 162, endPoint y: 128, distance: 71.6
click at [162, 150] on div "How many 15-Ton Dock Levelers? 0" at bounding box center [211, 158] width 388 height 17
type input "31"
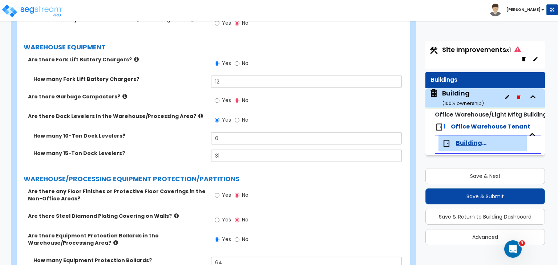
click at [162, 150] on label "How many 15-Ton Dock Levelers?" at bounding box center [119, 153] width 172 height 7
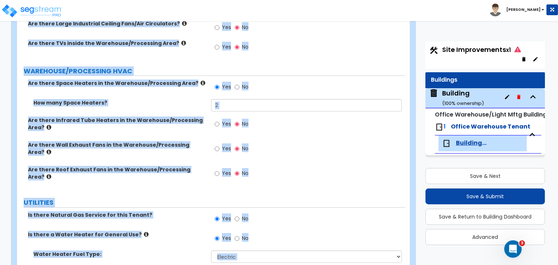
scroll to position [2586, 0]
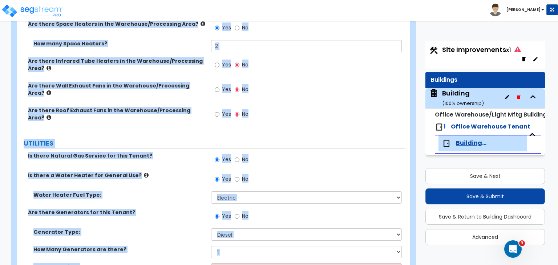
drag, startPoint x: 22, startPoint y: 64, endPoint x: 499, endPoint y: 282, distance: 524.7
copy div "PROCESSING EQUIPMENT How many 120V Receptacles are used for Manufacturing Equip…"
click at [333, 82] on div "Yes No" at bounding box center [308, 92] width 194 height 20
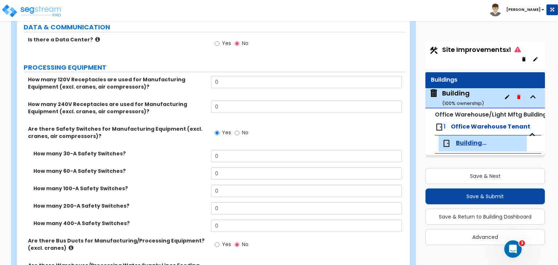
scroll to position [1565, 0]
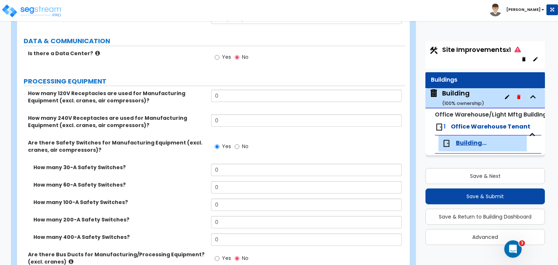
click at [158, 181] on div "How many 60-A Safety Switches? 0" at bounding box center [211, 189] width 388 height 17
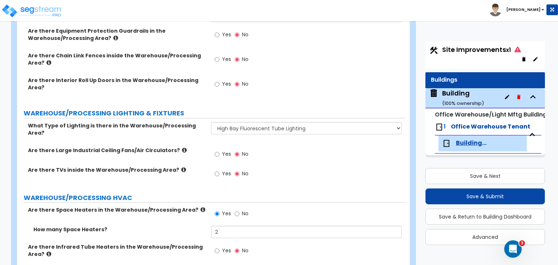
scroll to position [2586, 0]
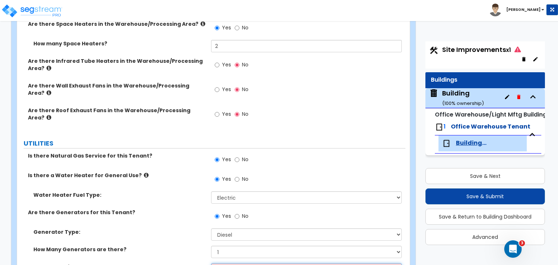
click at [242, 263] on select "Please Choose One 30kW 50kW 75kW 100kW 125 kW 150 kW 175 kW 200 kW 250 kW 300 k…" at bounding box center [306, 269] width 190 height 12
select select "13"
click at [211, 263] on select "Please Choose One 30kW 50kW 75kW 100kW 125 kW 150 kW 175 kW 200 kW 250 kW 300 k…" at bounding box center [306, 269] width 190 height 12
click at [180, 229] on label "Generator Type:" at bounding box center [119, 232] width 172 height 7
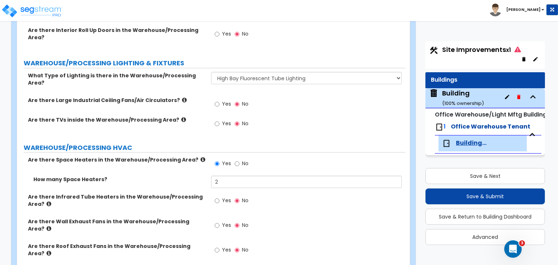
scroll to position [2451, 0]
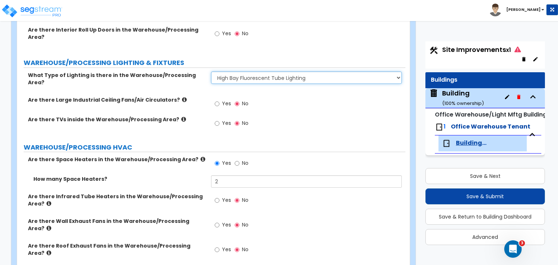
click at [244, 72] on select "Please Choose One High Bay Round Fixtures High Bay Fluorescent Tube Lighting Hi…" at bounding box center [306, 78] width 190 height 12
select select "3"
click at [211, 72] on select "Please Choose One High Bay Round Fixtures High Bay Fluorescent Tube Lighting Hi…" at bounding box center [306, 78] width 190 height 12
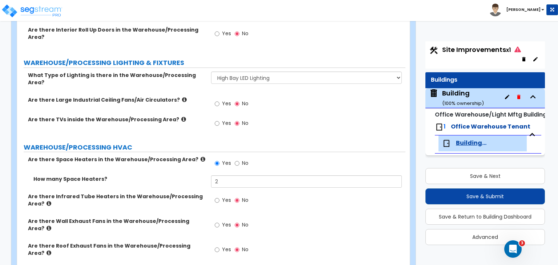
click at [180, 116] on div "Are there TVs inside the Warehouse/Processing Area? Yes No" at bounding box center [211, 126] width 388 height 20
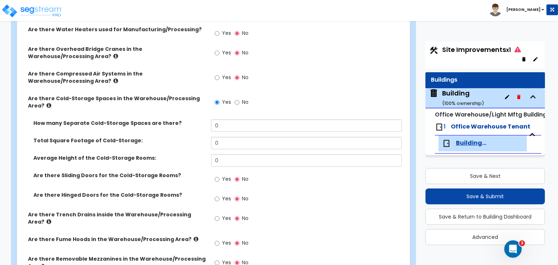
scroll to position [1823, 0]
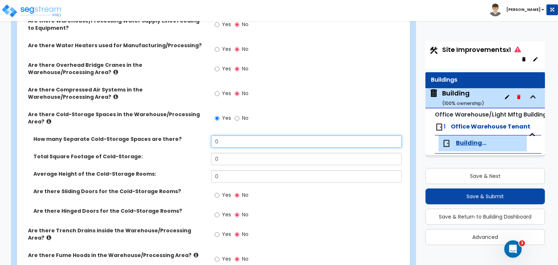
drag, startPoint x: 235, startPoint y: 125, endPoint x: 171, endPoint y: 134, distance: 64.9
click at [171, 136] on div "How many Separate Cold-Storage Spaces are there? 0" at bounding box center [211, 144] width 388 height 17
type input "2"
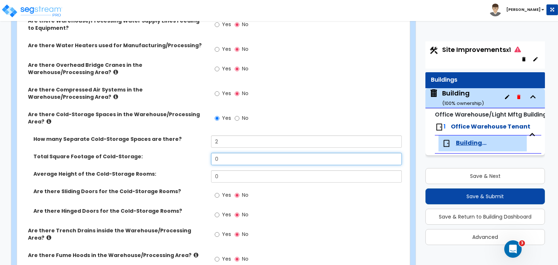
drag, startPoint x: 233, startPoint y: 139, endPoint x: 199, endPoint y: 146, distance: 34.8
click at [199, 153] on div "Total Square Footage of Cold-Storage: 0" at bounding box center [211, 161] width 388 height 17
type input "13,300"
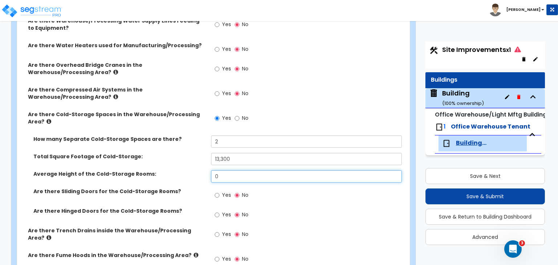
click at [211, 170] on input "0" at bounding box center [306, 176] width 190 height 12
type input "28"
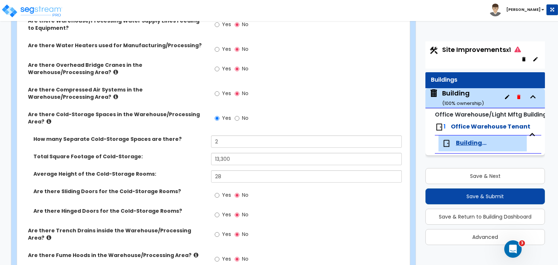
click at [187, 170] on label "Average Height of the Cold-Storage Rooms:" at bounding box center [119, 173] width 172 height 7
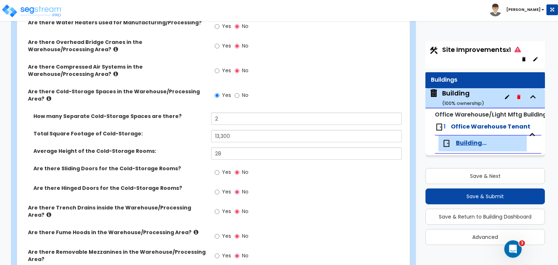
scroll to position [1852, 0]
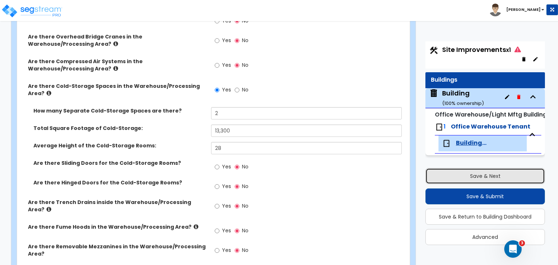
click at [460, 177] on button "Save & Next" at bounding box center [485, 176] width 120 height 16
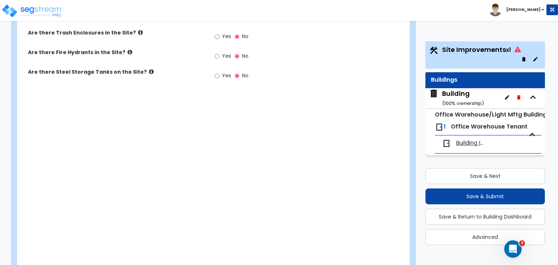
scroll to position [1122, 0]
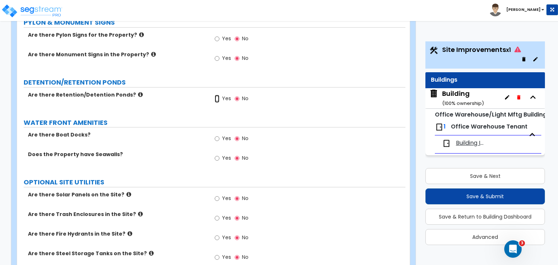
click at [216, 95] on input "Yes" at bounding box center [217, 99] width 5 height 8
radio input "true"
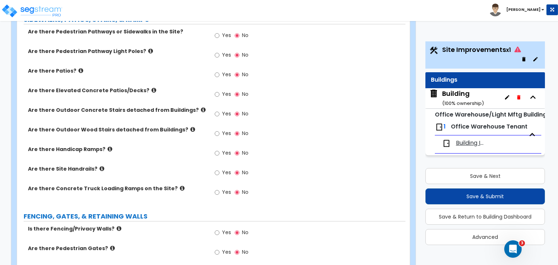
scroll to position [585, 0]
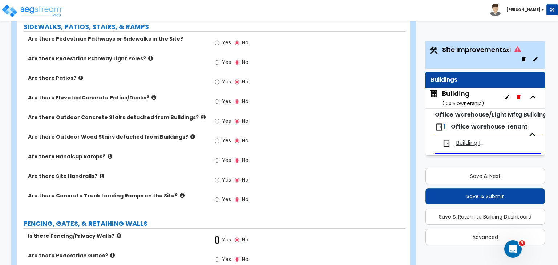
click at [217, 236] on input "Yes" at bounding box center [217, 240] width 5 height 8
radio input "true"
click at [218, 256] on input "Yes" at bounding box center [217, 260] width 5 height 8
radio input "true"
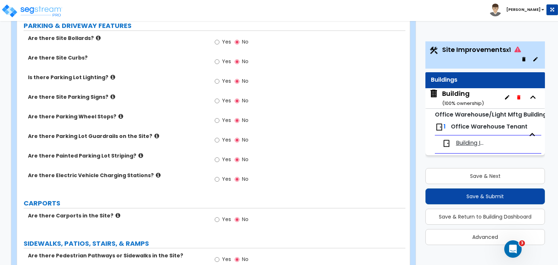
scroll to position [365, 0]
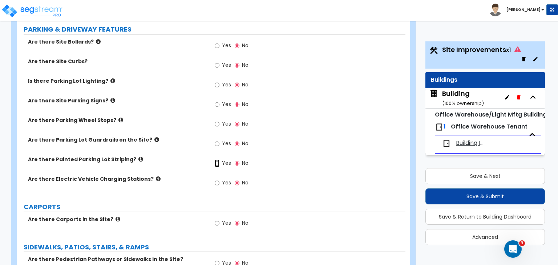
click at [216, 160] on input "Yes" at bounding box center [217, 164] width 5 height 8
radio input "true"
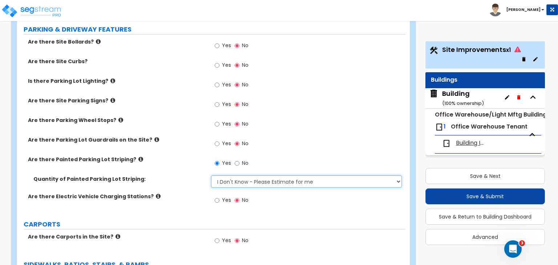
click at [230, 175] on select "I Don't Know - Please Estimate for me I Want to Enter the Number of Parking Spa…" at bounding box center [306, 181] width 190 height 12
select select "1"
click at [211, 175] on select "I Don't Know - Please Estimate for me I Want to Enter the Number of Parking Spa…" at bounding box center [306, 181] width 190 height 12
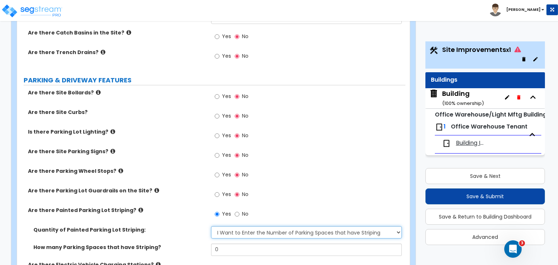
scroll to position [307, 0]
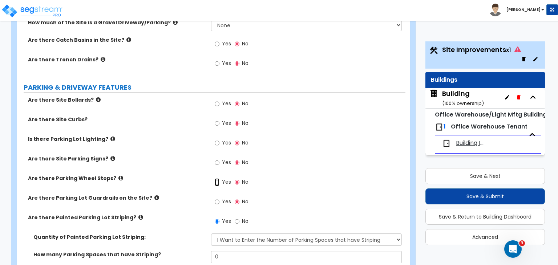
click at [217, 178] on input "Yes" at bounding box center [217, 182] width 5 height 8
radio input "true"
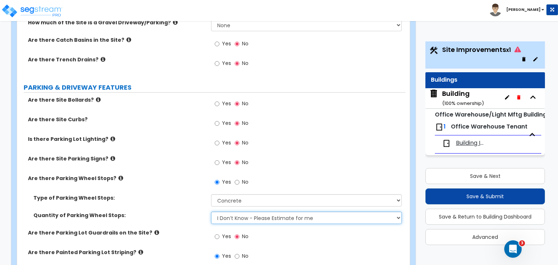
click at [236, 212] on select "I Don’t Know - Please Estimate for me I Want to Enter the Number of Wheel Stops" at bounding box center [306, 218] width 190 height 12
select select "1"
click at [211, 212] on select "I Don’t Know - Please Estimate for me I Want to Enter the Number of Wheel Stops" at bounding box center [306, 218] width 190 height 12
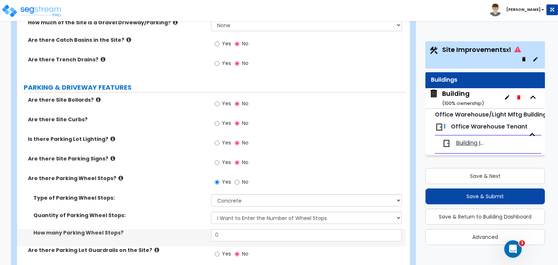
click at [199, 175] on div "Are there Parking Wheel Stops? Yes No" at bounding box center [211, 185] width 388 height 20
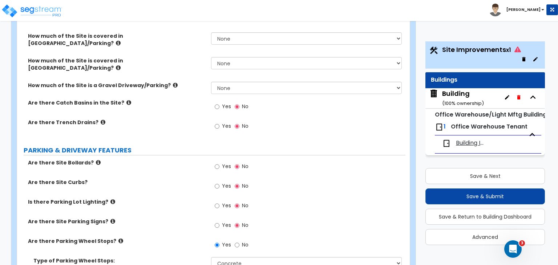
scroll to position [243, 0]
click at [217, 163] on input "Yes" at bounding box center [217, 167] width 5 height 8
radio input "true"
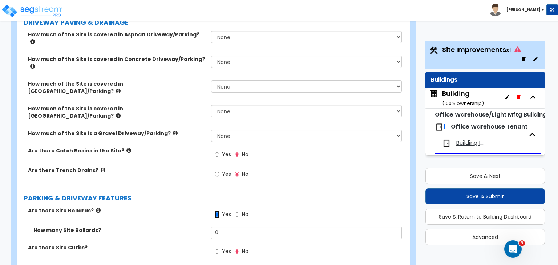
scroll to position [190, 0]
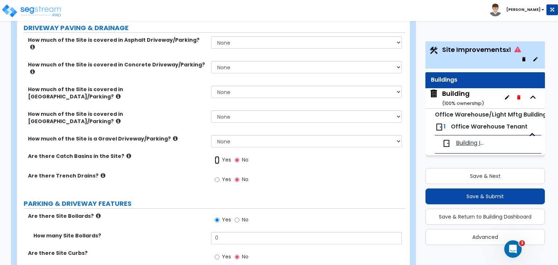
click at [217, 156] on input "Yes" at bounding box center [217, 160] width 5 height 8
radio input "true"
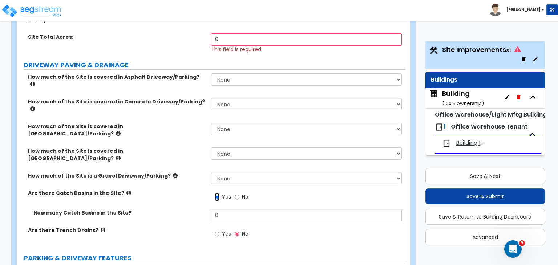
scroll to position [150, 0]
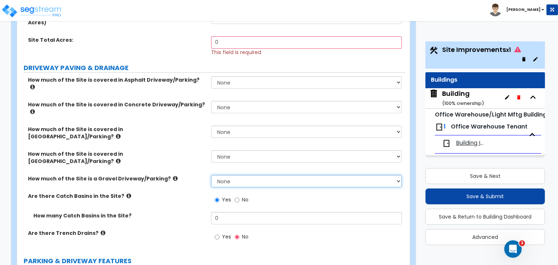
click at [226, 175] on select "None I want to Enter an Approximate Percentage I want to Enter the Square Foota…" at bounding box center [306, 181] width 190 height 12
select select "2"
click at [211, 175] on select "None I want to Enter an Approximate Percentage I want to Enter the Square Foota…" at bounding box center [306, 181] width 190 height 12
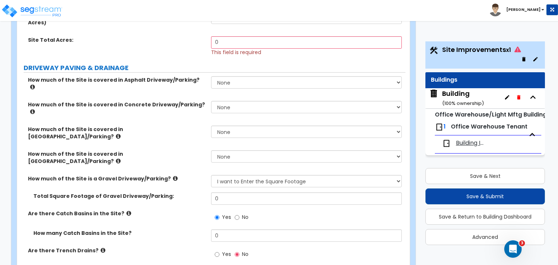
click at [219, 101] on div "How much of the Site is covered in Concrete Driveway/Parking? None I want to En…" at bounding box center [211, 113] width 388 height 25
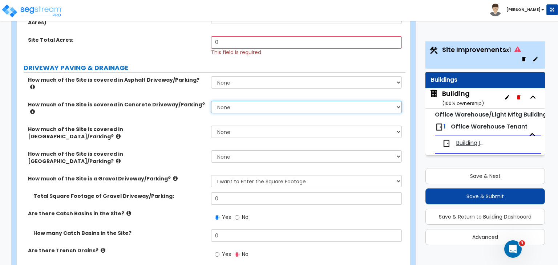
click at [222, 101] on select "None I want to Enter an Approximate Percentage I want to Enter the Square Foota…" at bounding box center [306, 107] width 190 height 12
select select "2"
click at [211, 101] on select "None I want to Enter an Approximate Percentage I want to Enter the Square Foota…" at bounding box center [306, 107] width 190 height 12
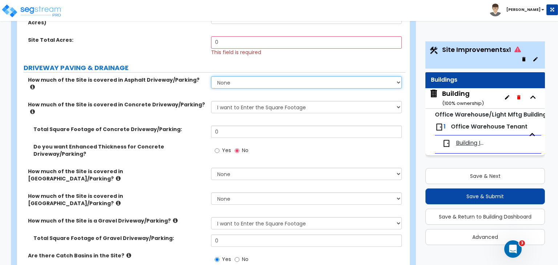
click at [240, 76] on select "None I want to Enter an Approximate Percentage I want to Enter the Square Foota…" at bounding box center [306, 82] width 190 height 12
select select "2"
click at [211, 76] on select "None I want to Enter an Approximate Percentage I want to Enter the Square Foota…" at bounding box center [306, 82] width 190 height 12
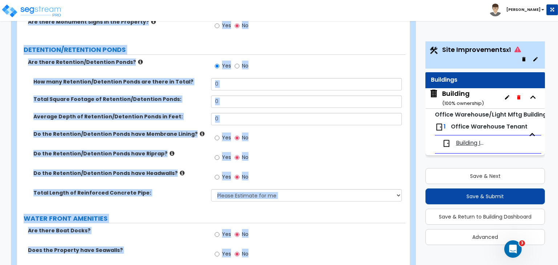
scroll to position [1695, 0]
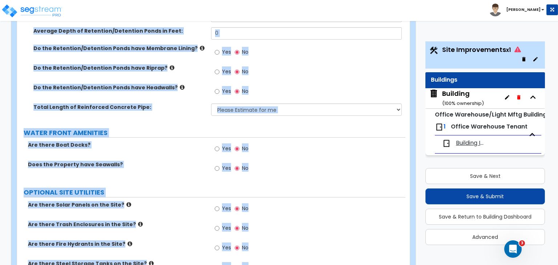
drag, startPoint x: 21, startPoint y: 69, endPoint x: 514, endPoint y: 282, distance: 537.9
copy div "Site Improvements Import Values from Previous Property Unit Import Values from …"
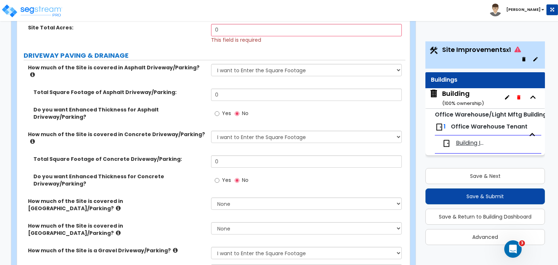
scroll to position [96, 0]
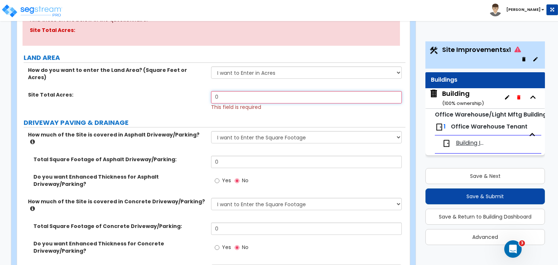
drag, startPoint x: 233, startPoint y: 88, endPoint x: 199, endPoint y: 91, distance: 34.3
click at [199, 91] on div "Site Total Acres: 0 This field is required" at bounding box center [211, 101] width 388 height 20
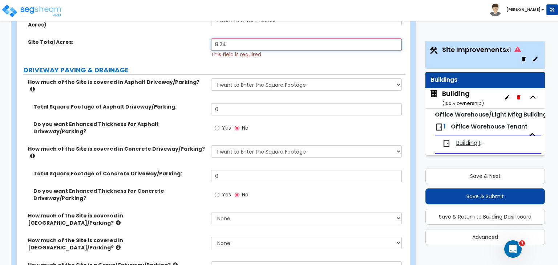
scroll to position [148, 0]
type input "8.24"
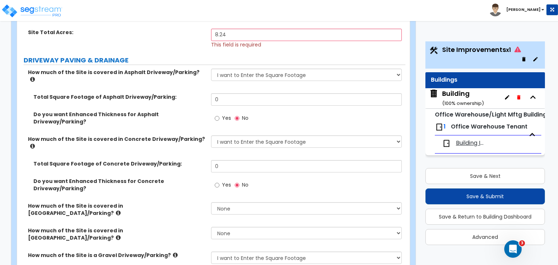
scroll to position [158, 0]
drag, startPoint x: 229, startPoint y: 84, endPoint x: 171, endPoint y: 88, distance: 57.9
click at [171, 93] on div "Total Square Footage of Asphalt Driveway/Parking: 0" at bounding box center [211, 101] width 388 height 17
type input "72,000"
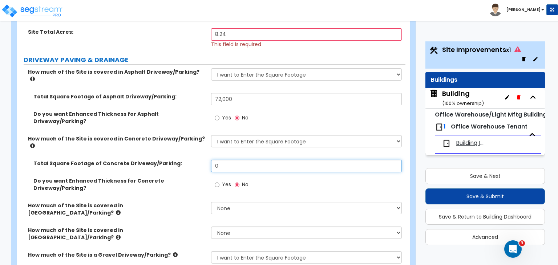
drag, startPoint x: 240, startPoint y: 141, endPoint x: 143, endPoint y: 134, distance: 97.2
click at [143, 160] on div "Total Square Footage of Concrete Driveway/Parking: 0" at bounding box center [211, 168] width 388 height 17
type input "25,000"
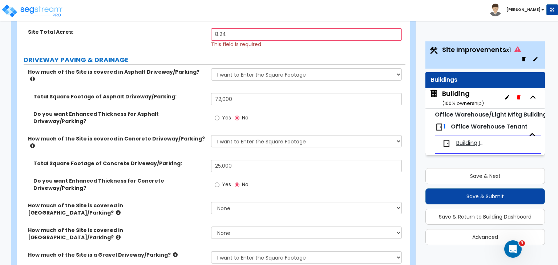
click at [194, 202] on label "How much of the Site is covered in Brick Driveway/Parking?" at bounding box center [117, 209] width 178 height 15
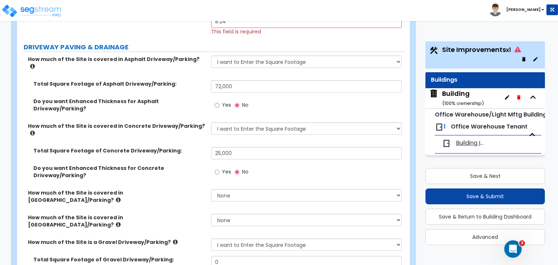
scroll to position [179, 0]
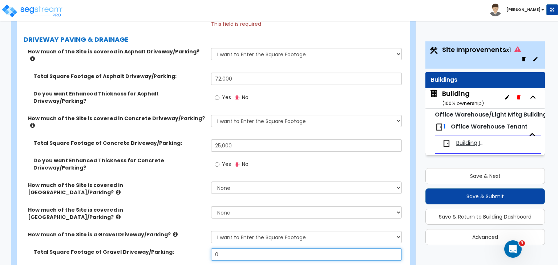
drag, startPoint x: 225, startPoint y: 207, endPoint x: 191, endPoint y: 212, distance: 34.9
click at [191, 249] on div "Total Square Footage of Gravel Driveway/Parking: 0" at bounding box center [211, 257] width 388 height 17
type input "9,600"
click at [205, 265] on label "Are there Catch Basins in the Site?" at bounding box center [117, 269] width 178 height 7
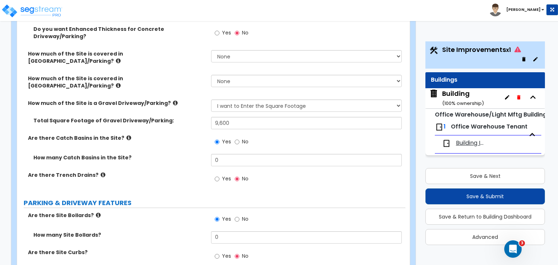
scroll to position [311, 0]
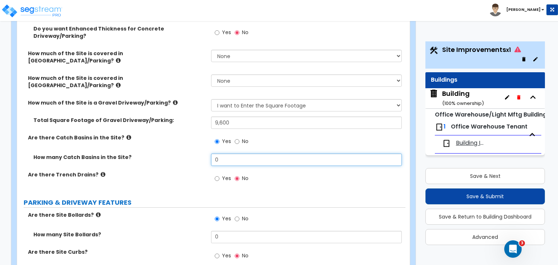
drag, startPoint x: 238, startPoint y: 109, endPoint x: 148, endPoint y: 122, distance: 91.0
click at [148, 154] on div "How many Catch Basins in the Site? 0" at bounding box center [211, 162] width 388 height 17
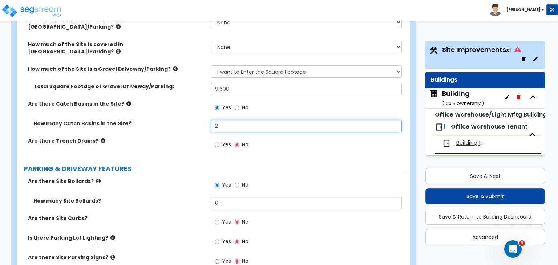
scroll to position [347, 0]
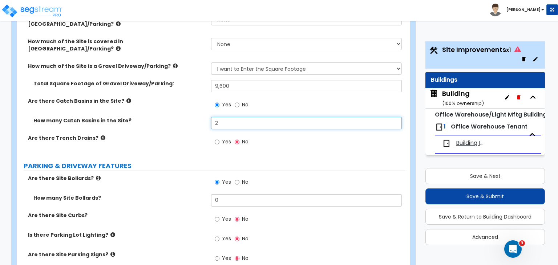
type input "2"
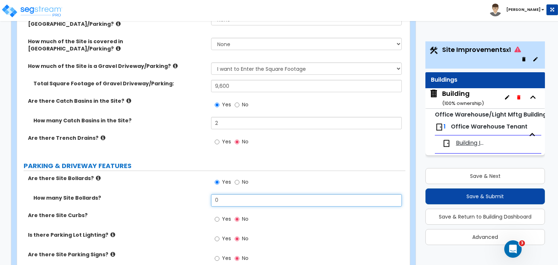
drag, startPoint x: 231, startPoint y: 155, endPoint x: 181, endPoint y: 159, distance: 49.9
click at [181, 194] on div "How many Site Bollards? 0" at bounding box center [211, 202] width 388 height 17
type input "2"
click at [181, 194] on label "How many Site Bollards?" at bounding box center [119, 197] width 172 height 7
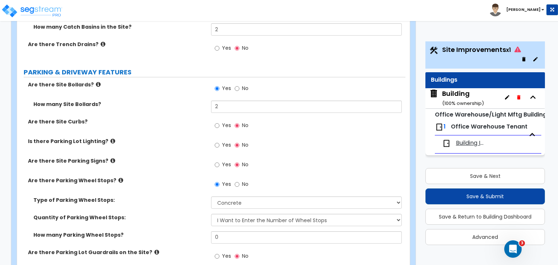
scroll to position [440, 0]
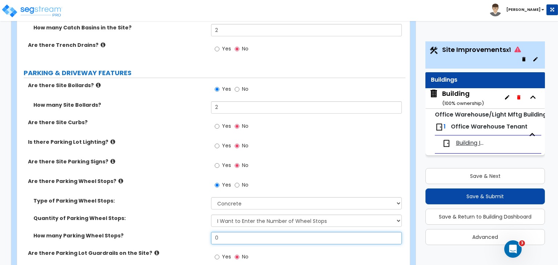
drag, startPoint x: 237, startPoint y: 190, endPoint x: 159, endPoint y: 184, distance: 78.4
click at [159, 197] on div "Type of Parking Wheel Stops: Concrete Rubber/Plastic Quantity of Parking Wheel …" at bounding box center [212, 223] width 378 height 52
type input "20"
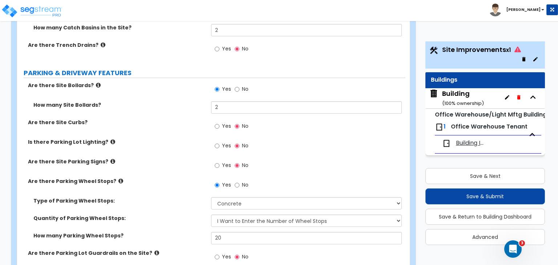
click at [159, 215] on div "Quantity of Parking Wheel Stops: I Don’t Know - Please Estimate for me I Want t…" at bounding box center [211, 223] width 388 height 17
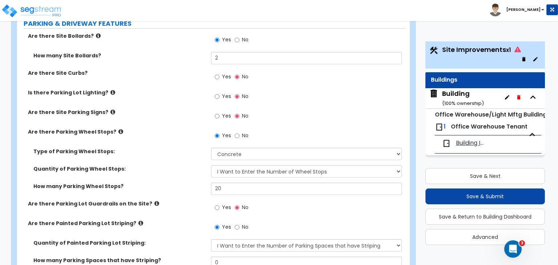
scroll to position [497, 0]
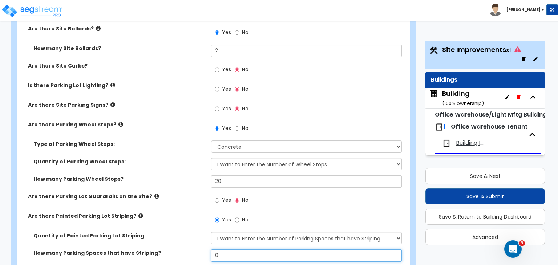
drag, startPoint x: 234, startPoint y: 205, endPoint x: 166, endPoint y: 213, distance: 68.7
click at [166, 250] on div "How many Parking Spaces that have Striping? 0" at bounding box center [211, 258] width 388 height 17
type input "20"
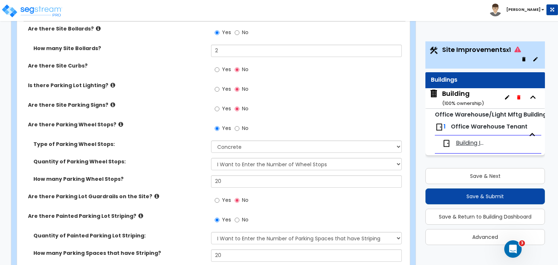
click at [166, 250] on div "How many Parking Spaces that have Striping? 20" at bounding box center [211, 258] width 388 height 17
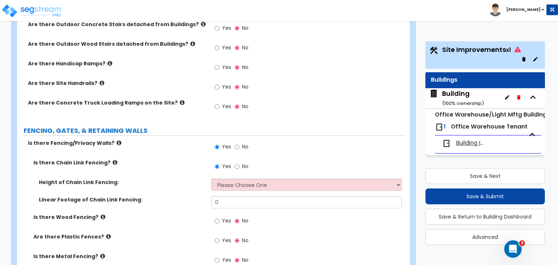
scroll to position [927, 0]
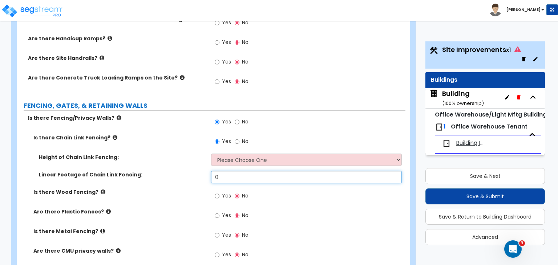
drag, startPoint x: 231, startPoint y: 132, endPoint x: 186, endPoint y: 133, distance: 44.4
click at [186, 171] on div "Linear Footage of Chain Link Fencing: 0" at bounding box center [211, 179] width 388 height 17
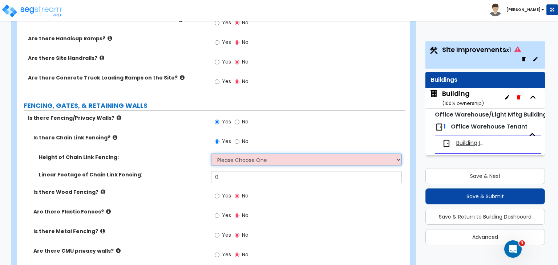
click at [221, 154] on select "Please Choose One 3 feet 4 feet 5 feet 6 feet 10 feet 12 feet" at bounding box center [306, 160] width 190 height 12
select select "6"
click at [211, 154] on select "Please Choose One 3 feet 4 feet 5 feet 6 feet 10 feet 12 feet" at bounding box center [306, 160] width 190 height 12
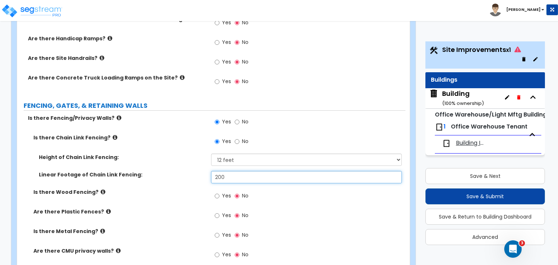
type input "200"
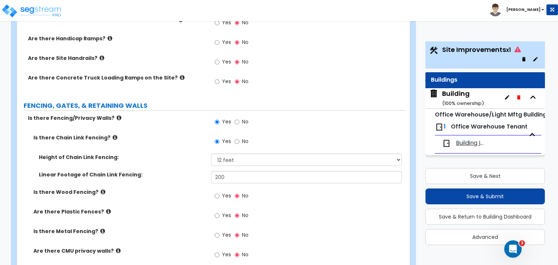
click at [181, 208] on label "Are there Plastic Fences?" at bounding box center [119, 211] width 172 height 7
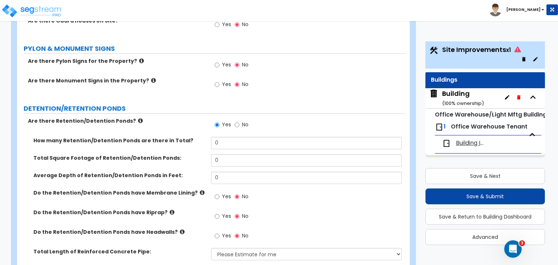
scroll to position [1553, 0]
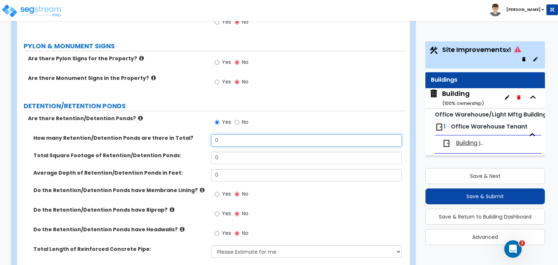
drag, startPoint x: 224, startPoint y: 90, endPoint x: 195, endPoint y: 93, distance: 29.2
click at [195, 134] on div "How many Retention/Detention Ponds are there in Total? 0" at bounding box center [211, 142] width 388 height 17
type input "1"
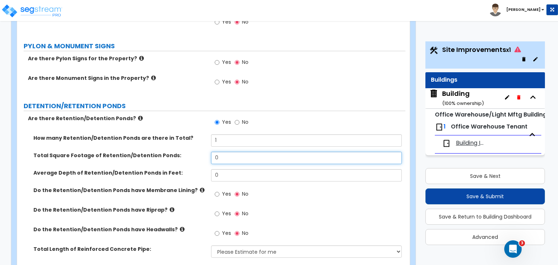
drag, startPoint x: 234, startPoint y: 106, endPoint x: 174, endPoint y: 106, distance: 59.2
click at [174, 152] on div "Total Square Footage of Retention/Detention Ponds: 0" at bounding box center [211, 160] width 388 height 17
type input "8,000"
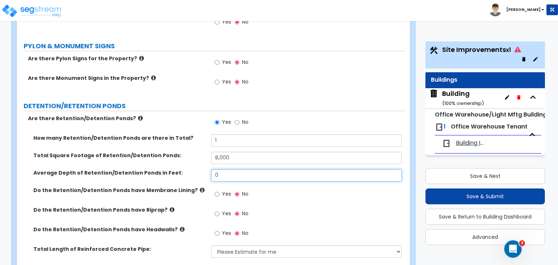
drag, startPoint x: 237, startPoint y: 128, endPoint x: 156, endPoint y: 127, distance: 80.7
click at [156, 169] on div "Average Depth of Retention/Detention Ponds in Feet: 0" at bounding box center [211, 177] width 388 height 17
type input "2"
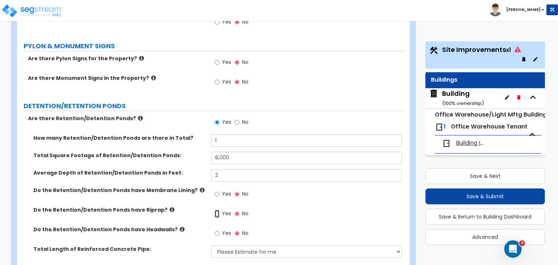
click at [215, 210] on input "Yes" at bounding box center [217, 214] width 5 height 8
radio input "true"
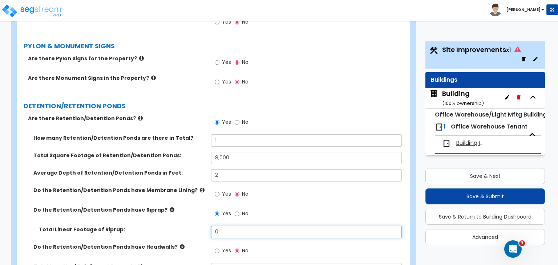
drag, startPoint x: 236, startPoint y: 179, endPoint x: 174, endPoint y: 192, distance: 62.8
click at [174, 226] on div "Total Linear Footage of Riprap: 0" at bounding box center [211, 234] width 388 height 17
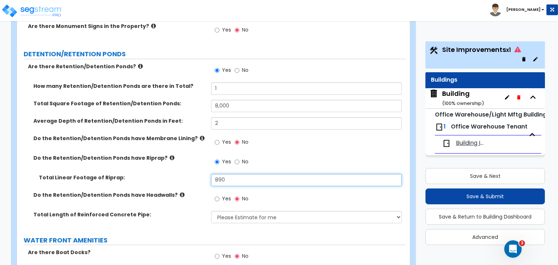
scroll to position [1606, 0]
type input "890"
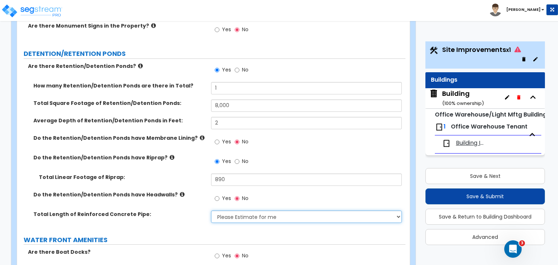
click at [225, 211] on select "Please Estimate for me I want to Enter Linear Footage" at bounding box center [306, 217] width 190 height 12
select select "2"
click at [211, 211] on select "Please Estimate for me I want to Enter Linear Footage" at bounding box center [306, 217] width 190 height 12
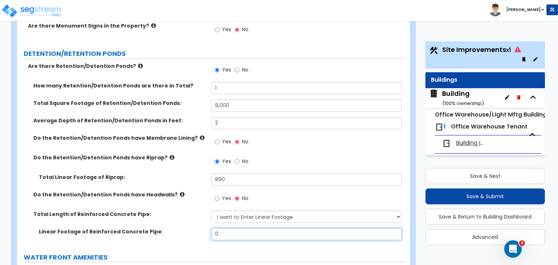
drag, startPoint x: 233, startPoint y: 184, endPoint x: 202, endPoint y: 183, distance: 30.9
click at [202, 228] on div "Linear Footage of Reinforced Concrete Pipe: 0" at bounding box center [211, 236] width 388 height 17
type input "150"
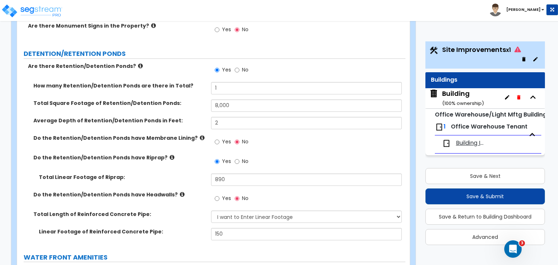
click at [202, 228] on label "Linear Footage of Reinforced Concrete Pipe:" at bounding box center [122, 231] width 167 height 7
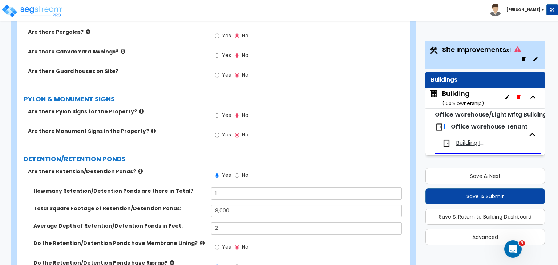
scroll to position [1483, 0]
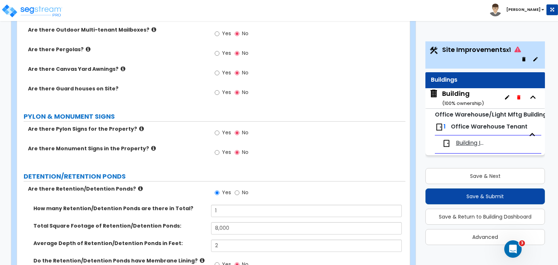
click at [191, 222] on label "Total Square Footage of Retention/Detention Ponds:" at bounding box center [119, 225] width 172 height 7
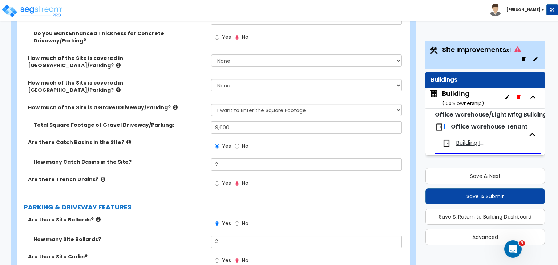
scroll to position [311, 0]
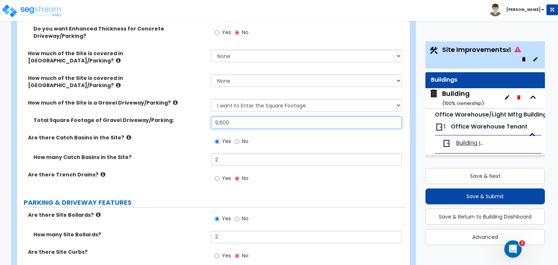
drag, startPoint x: 236, startPoint y: 76, endPoint x: 174, endPoint y: 74, distance: 62.2
click at [174, 117] on div "Total Square Footage of Gravel Driveway/Parking: 9,600" at bounding box center [211, 125] width 388 height 17
type input "70,000"
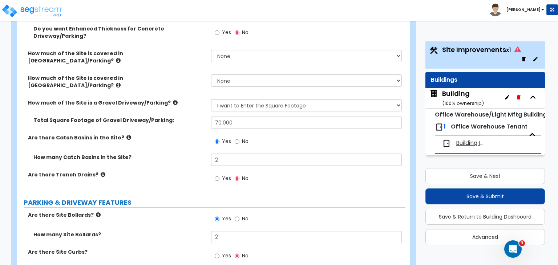
click at [184, 134] on div "Are there Catch Basins in the Site? Yes No" at bounding box center [211, 144] width 388 height 20
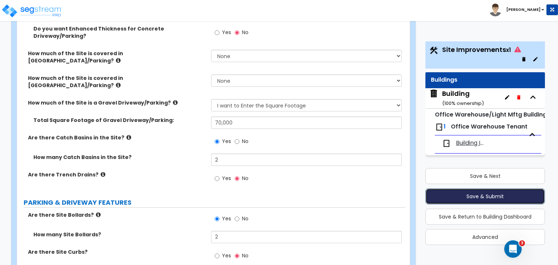
click at [472, 196] on button "Save & Submit" at bounding box center [485, 197] width 120 height 16
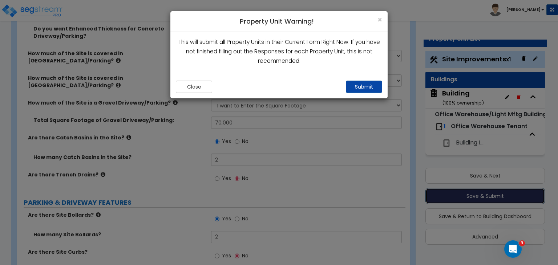
scroll to position [8, 0]
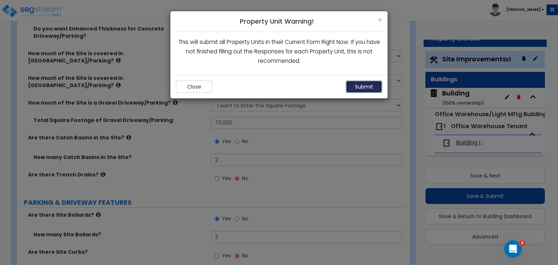
click at [368, 88] on button "Submit" at bounding box center [364, 87] width 36 height 12
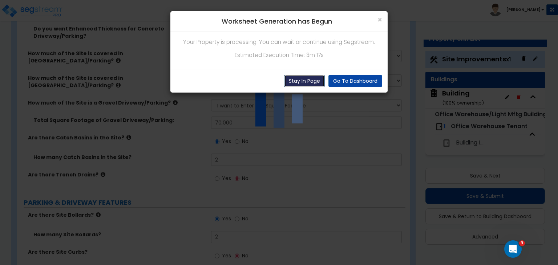
click at [310, 81] on button "Stay In Page" at bounding box center [304, 81] width 41 height 12
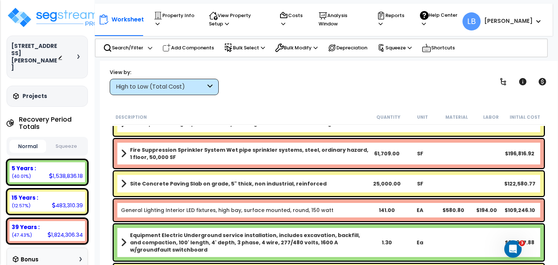
scroll to position [173, 0]
click at [406, 14] on p "Reports" at bounding box center [391, 19] width 29 height 17
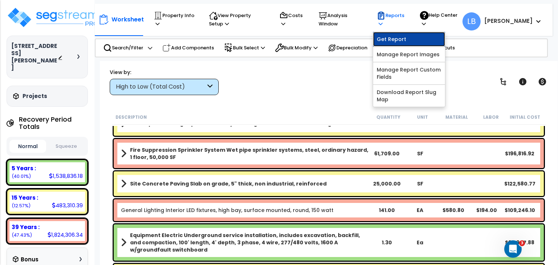
click at [419, 41] on link "Get Report" at bounding box center [409, 39] width 72 height 15
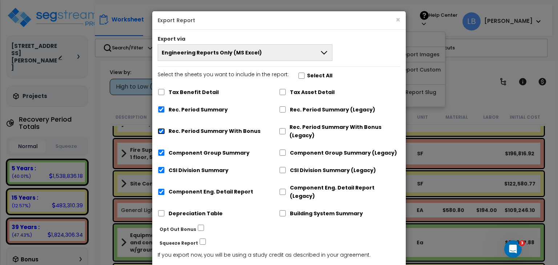
click at [162, 130] on input "Rec. Period Summary With Bonus" at bounding box center [161, 131] width 7 height 6
checkbox input "false"
click at [163, 110] on input "Rec. Period Summary" at bounding box center [161, 109] width 7 height 6
checkbox input "false"
click at [163, 153] on input "Component Group Summary" at bounding box center [161, 153] width 7 height 6
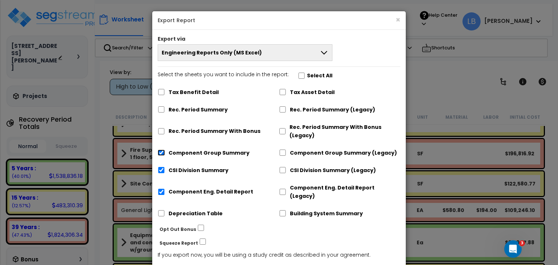
checkbox input "false"
click at [161, 170] on input "CSI Division Summary" at bounding box center [161, 170] width 7 height 6
checkbox input "false"
click at [162, 191] on div "Component Eng. Detail Report" at bounding box center [218, 191] width 121 height 22
click at [161, 189] on input "Component Eng. Detail Report" at bounding box center [161, 192] width 7 height 6
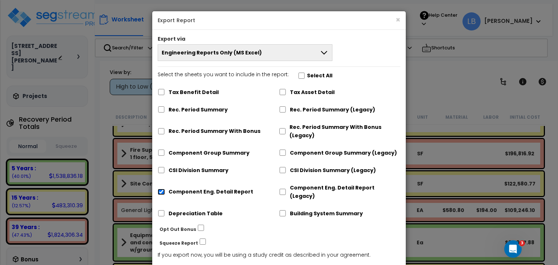
checkbox input "false"
click at [283, 110] on input "Rec. Period Summary (Legacy)" at bounding box center [282, 109] width 7 height 6
checkbox input "true"
click at [283, 154] on input "Component Group Summary (Legacy)" at bounding box center [282, 153] width 7 height 6
checkbox input "true"
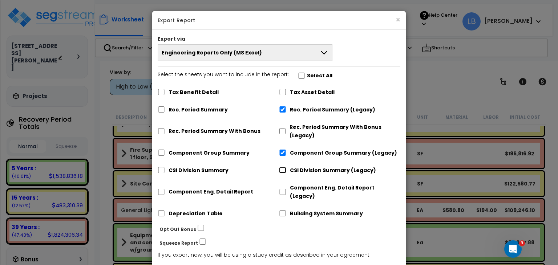
click at [283, 172] on input "CSI Division Summary (Legacy)" at bounding box center [282, 170] width 7 height 6
checkbox input "true"
click at [284, 189] on input "Component Eng. Detail Report (Legacy)" at bounding box center [282, 192] width 7 height 6
checkbox input "true"
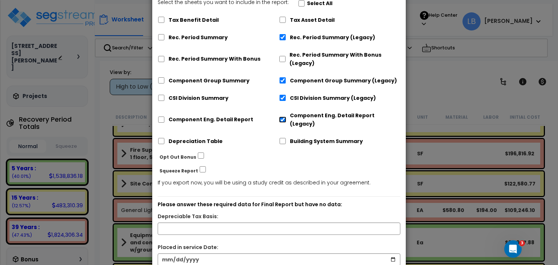
scroll to position [114, 0]
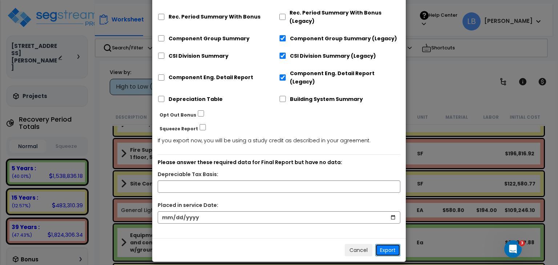
click at [392, 244] on button "Export" at bounding box center [387, 250] width 25 height 12
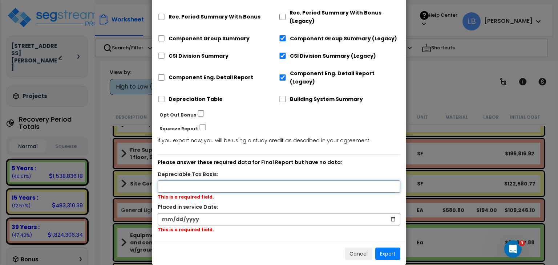
click at [225, 181] on input "text" at bounding box center [279, 187] width 243 height 12
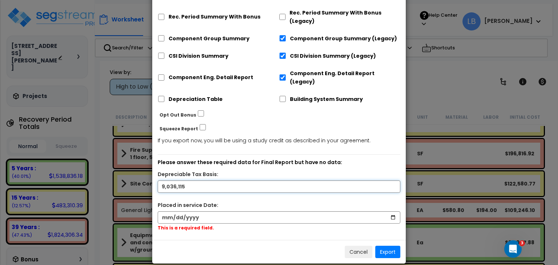
type input "9,036,115"
click at [212, 211] on input "date" at bounding box center [279, 217] width 243 height 12
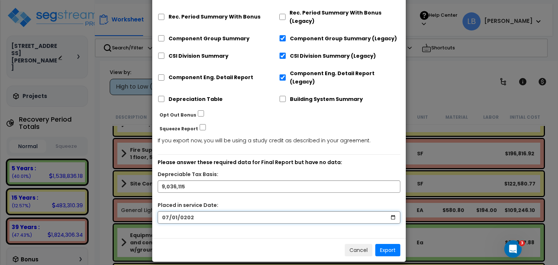
type input "2025-07-01"
click at [387, 244] on button "Export" at bounding box center [387, 250] width 25 height 12
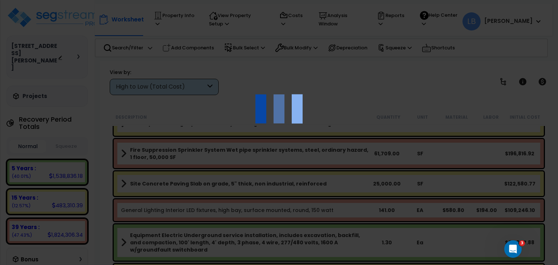
scroll to position [31, 0]
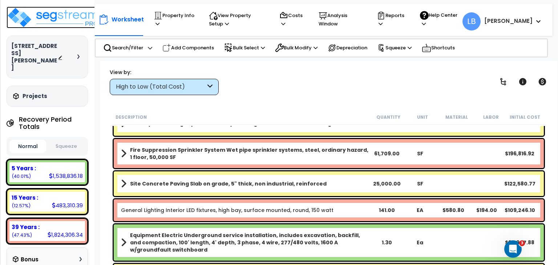
click at [59, 14] on img at bounding box center [54, 18] width 94 height 22
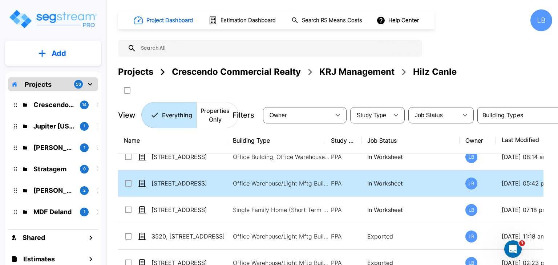
scroll to position [196, 0]
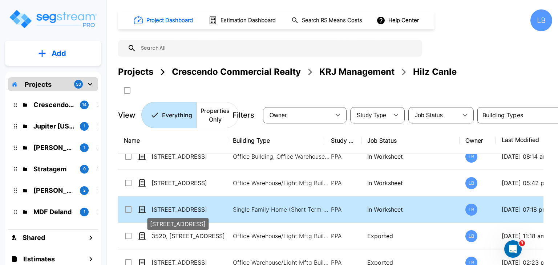
click at [204, 208] on p "202376 Wolf Meadow Lane" at bounding box center [188, 209] width 73 height 9
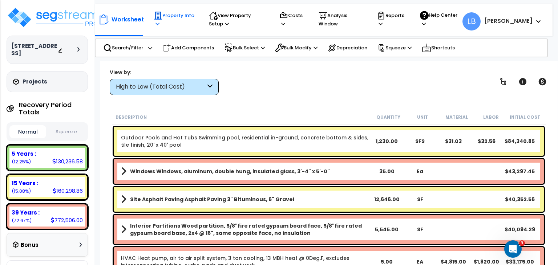
click at [184, 16] on p "Property Info" at bounding box center [174, 19] width 41 height 17
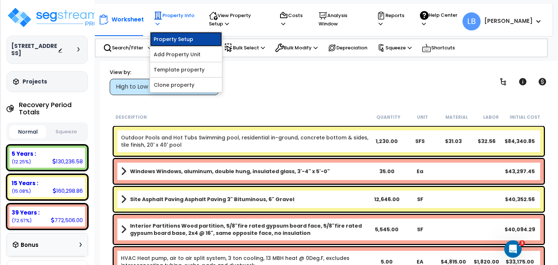
click at [184, 38] on link "Property Setup" at bounding box center [186, 39] width 72 height 15
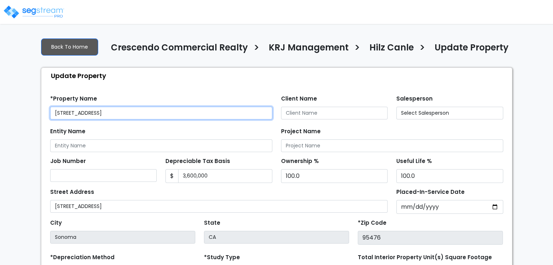
select select "2020"
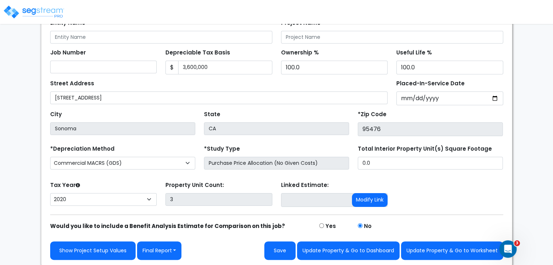
scroll to position [105, 0]
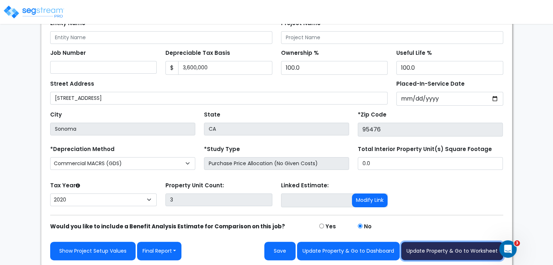
click at [429, 249] on button "Update Property & Go to Worksheet" at bounding box center [452, 251] width 102 height 19
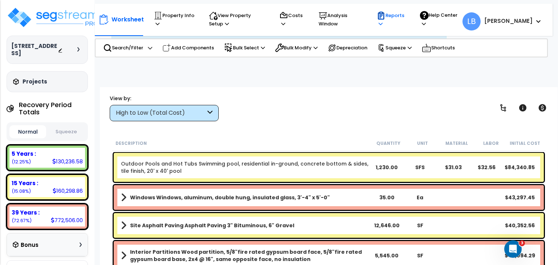
click at [406, 17] on p "Reports" at bounding box center [391, 19] width 29 height 17
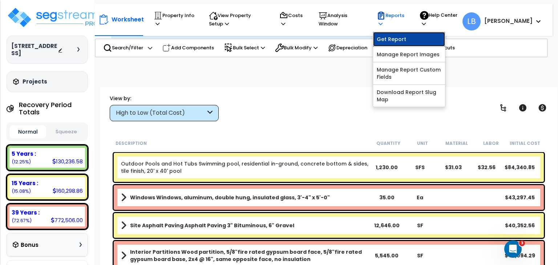
click at [416, 36] on link "Get Report" at bounding box center [409, 39] width 72 height 15
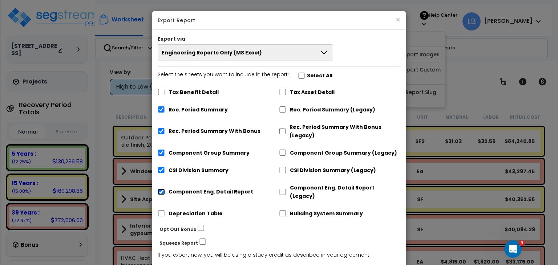
click at [164, 189] on input "Component Eng. Detail Report" at bounding box center [161, 192] width 7 height 6
checkbox input "false"
click at [161, 171] on input "CSI Division Summary" at bounding box center [161, 170] width 7 height 6
checkbox input "false"
click at [162, 155] on input "Component Group Summary" at bounding box center [161, 153] width 7 height 6
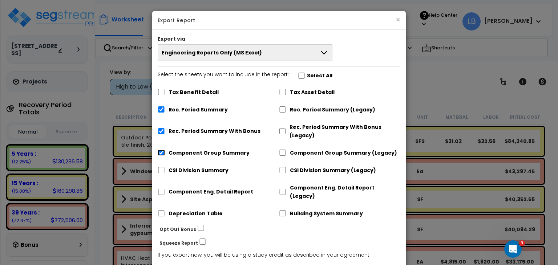
checkbox input "false"
click at [161, 130] on input "Rec. Period Summary With Bonus" at bounding box center [161, 131] width 7 height 6
checkbox input "false"
click at [160, 111] on input "Rec. Period Summary" at bounding box center [161, 109] width 7 height 6
checkbox input "false"
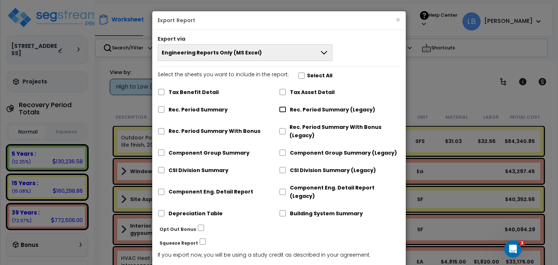
click at [282, 111] on input "Rec. Period Summary (Legacy)" at bounding box center [282, 109] width 7 height 6
checkbox input "true"
click at [284, 153] on input "Component Group Summary (Legacy)" at bounding box center [282, 153] width 7 height 6
checkbox input "true"
click at [283, 169] on input "CSI Division Summary (Legacy)" at bounding box center [282, 170] width 7 height 6
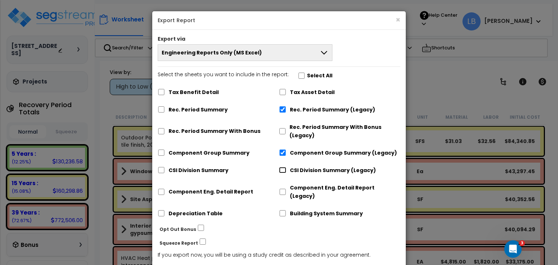
checkbox input "true"
click at [284, 189] on input "Component Eng. Detail Report (Legacy)" at bounding box center [282, 192] width 7 height 6
checkbox input "true"
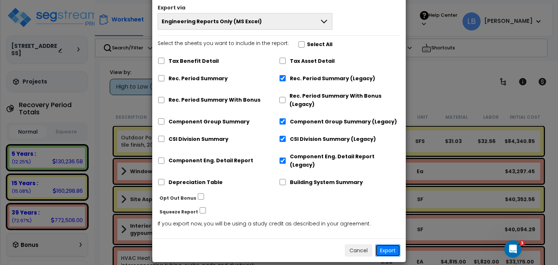
click at [389, 245] on button "Export" at bounding box center [387, 251] width 25 height 12
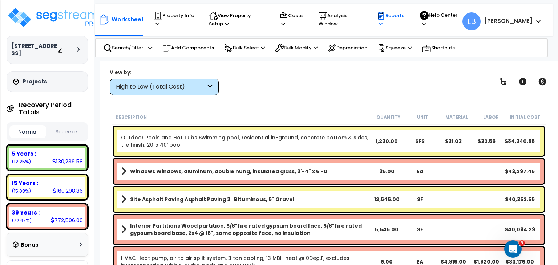
click at [406, 16] on p "Reports" at bounding box center [391, 19] width 29 height 17
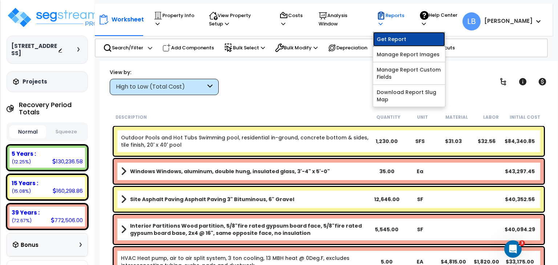
click at [422, 36] on link "Get Report" at bounding box center [409, 39] width 72 height 15
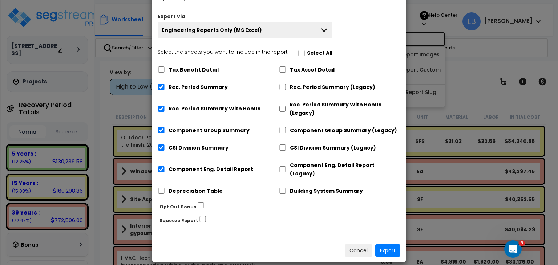
scroll to position [0, 0]
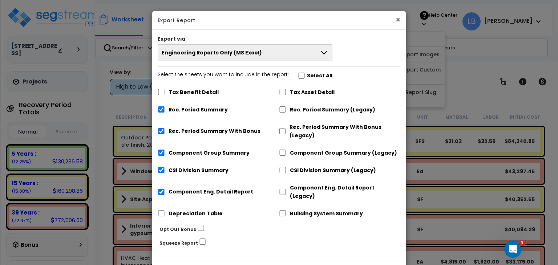
click at [400, 20] on button "×" at bounding box center [398, 20] width 5 height 8
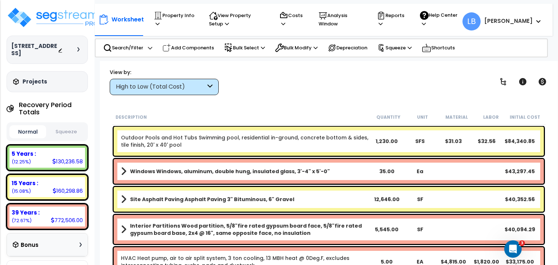
click at [307, 73] on div "View by: High to Low (Total Cost) High to Low (Total Cost)" at bounding box center [328, 81] width 443 height 27
click at [45, 18] on img at bounding box center [54, 18] width 94 height 22
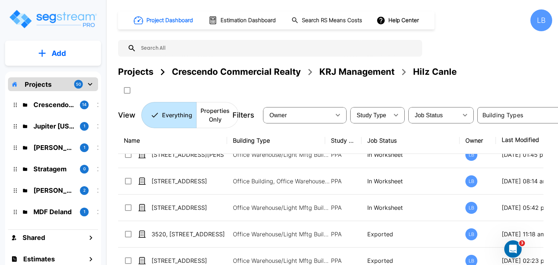
scroll to position [197, 0]
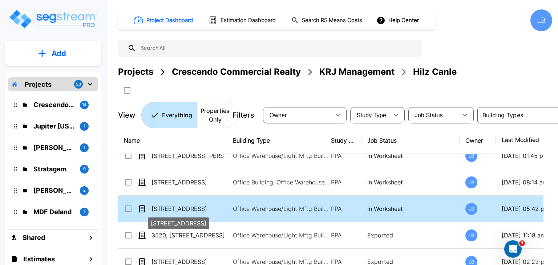
click at [213, 205] on p "[STREET_ADDRESS]" at bounding box center [188, 209] width 73 height 9
checkbox input "true"
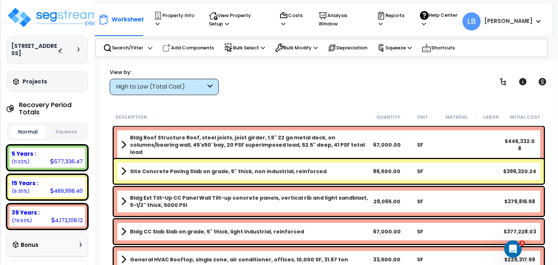
click at [349, 93] on div "View by: High to Low (Total Cost) High to Low (Total Cost)" at bounding box center [328, 81] width 443 height 27
click at [406, 17] on p "Reports" at bounding box center [391, 19] width 29 height 17
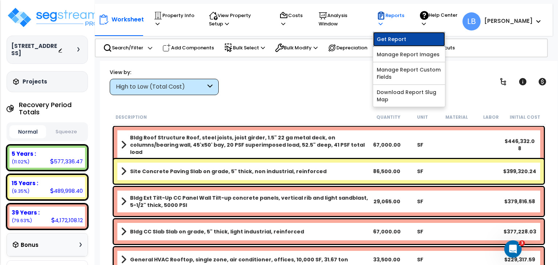
click at [420, 40] on link "Get Report" at bounding box center [409, 39] width 72 height 15
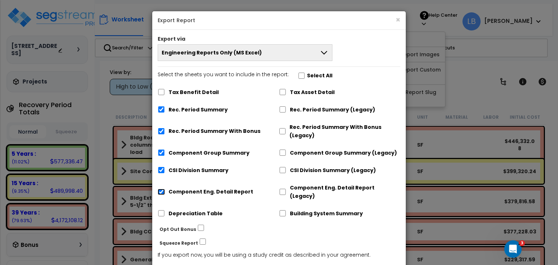
click at [160, 189] on input "Component Eng. Detail Report" at bounding box center [161, 192] width 7 height 6
checkbox input "false"
click at [161, 172] on input "CSI Division Summary" at bounding box center [161, 170] width 7 height 6
checkbox input "false"
click at [161, 153] on input "Component Group Summary" at bounding box center [161, 153] width 7 height 6
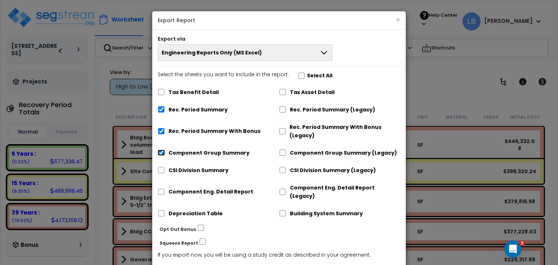
checkbox input "false"
click at [161, 132] on input "Rec. Period Summary With Bonus" at bounding box center [161, 131] width 7 height 6
checkbox input "false"
click at [162, 110] on input "Rec. Period Summary" at bounding box center [161, 109] width 7 height 6
checkbox input "false"
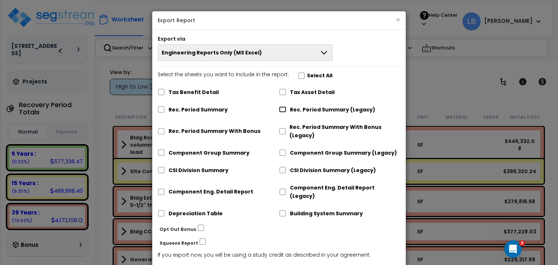
click at [281, 110] on input "Rec. Period Summary (Legacy)" at bounding box center [282, 109] width 7 height 6
checkbox input "true"
click at [283, 153] on input "Component Group Summary (Legacy)" at bounding box center [282, 153] width 7 height 6
checkbox input "true"
click at [283, 170] on input "CSI Division Summary (Legacy)" at bounding box center [282, 170] width 7 height 6
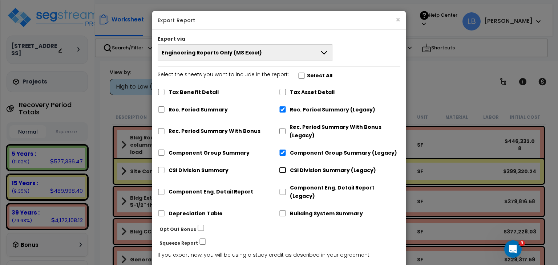
checkbox input "true"
click at [284, 189] on input "Component Eng. Detail Report (Legacy)" at bounding box center [282, 192] width 7 height 6
checkbox input "true"
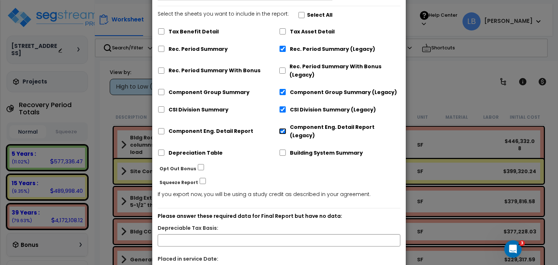
scroll to position [114, 0]
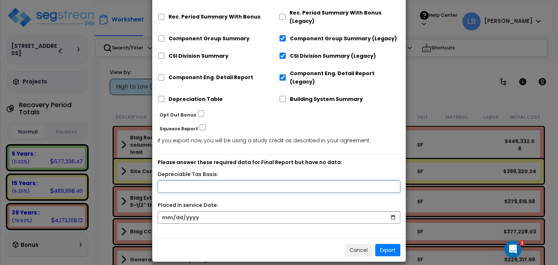
click at [217, 181] on input "text" at bounding box center [279, 187] width 243 height 12
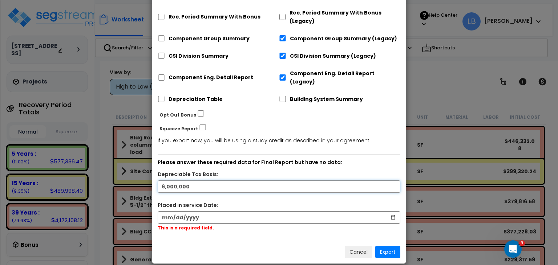
type input "6,000,000"
click at [214, 211] on input "date" at bounding box center [279, 217] width 243 height 12
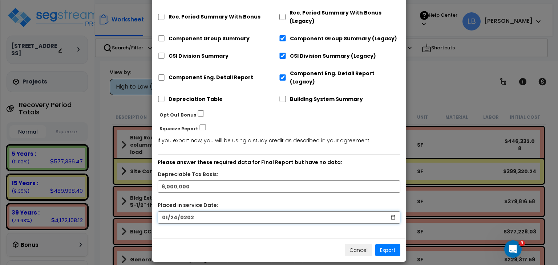
type input "2021-01-24"
click at [388, 244] on button "Export" at bounding box center [387, 250] width 25 height 12
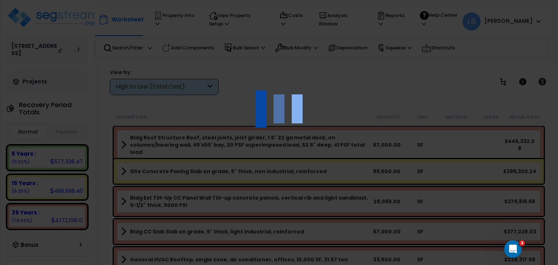
scroll to position [31, 0]
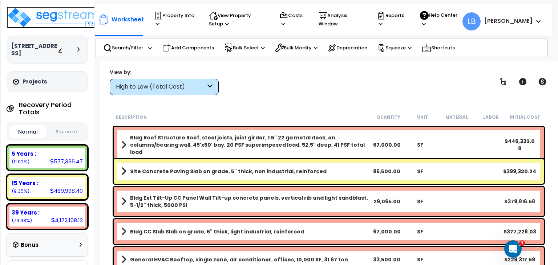
click at [66, 13] on img at bounding box center [54, 18] width 94 height 22
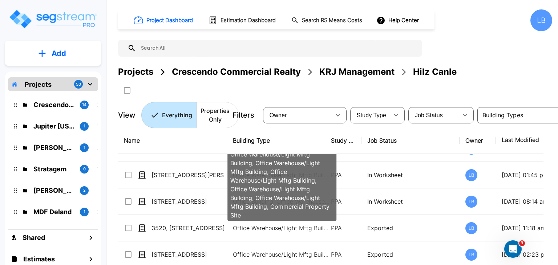
scroll to position [216, 0]
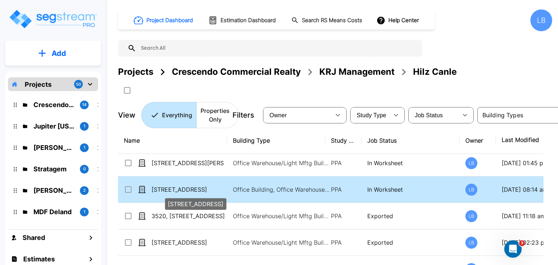
click at [186, 190] on p "[STREET_ADDRESS]" at bounding box center [188, 189] width 73 height 9
click p "[STREET_ADDRESS]"
checkbox input "true"
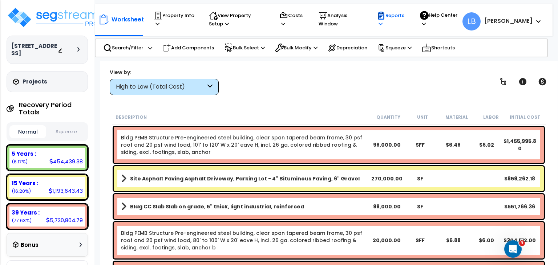
click at [406, 17] on p "Reports" at bounding box center [391, 19] width 29 height 17
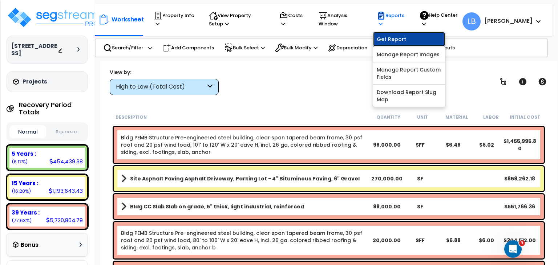
click at [412, 39] on link "Get Report" at bounding box center [409, 39] width 72 height 15
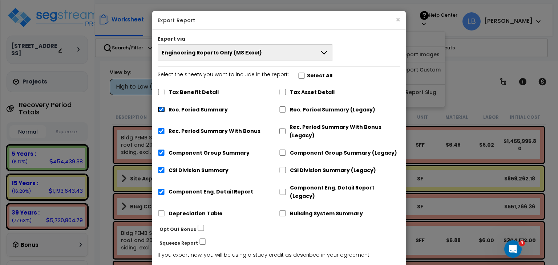
click at [160, 108] on input "Rec. Period Summary" at bounding box center [161, 109] width 7 height 6
checkbox input "false"
click at [161, 129] on input "Rec. Period Summary With Bonus" at bounding box center [161, 131] width 7 height 6
checkbox input "false"
click at [160, 152] on input "Component Group Summary" at bounding box center [161, 153] width 7 height 6
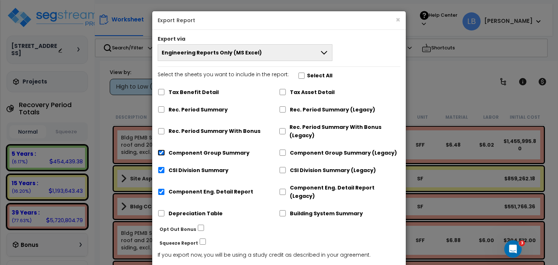
checkbox input "false"
click at [160, 166] on div "CSI Division Summary" at bounding box center [218, 170] width 121 height 14
click at [161, 167] on input "CSI Division Summary" at bounding box center [161, 170] width 7 height 6
checkbox input "false"
click at [162, 189] on input "Component Eng. Detail Report" at bounding box center [161, 192] width 7 height 6
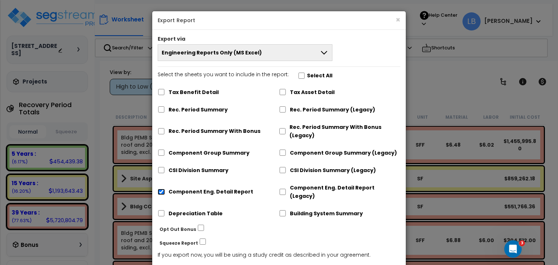
checkbox input "false"
click at [280, 109] on input "Rec. Period Summary (Legacy)" at bounding box center [282, 109] width 7 height 6
checkbox input "true"
click at [283, 152] on input "Component Group Summary (Legacy)" at bounding box center [282, 153] width 7 height 6
checkbox input "true"
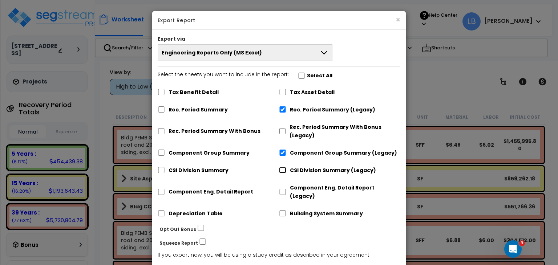
click at [285, 168] on input "CSI Division Summary (Legacy)" at bounding box center [282, 170] width 7 height 6
checkbox input "true"
click at [283, 189] on input "Component Eng. Detail Report (Legacy)" at bounding box center [282, 192] width 7 height 6
checkbox input "true"
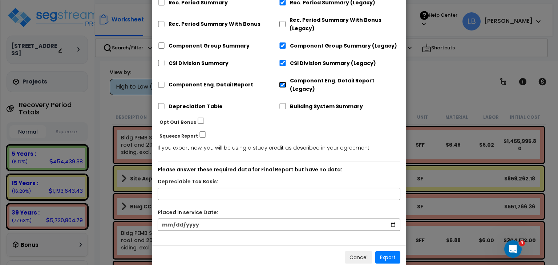
scroll to position [114, 0]
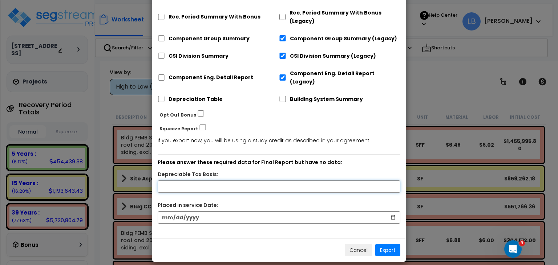
click at [306, 181] on input "text" at bounding box center [279, 187] width 243 height 12
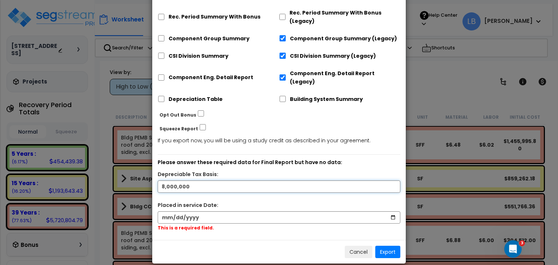
type input "8,000,000"
click at [265, 211] on input "date" at bounding box center [279, 217] width 243 height 12
type input "0006-01-01"
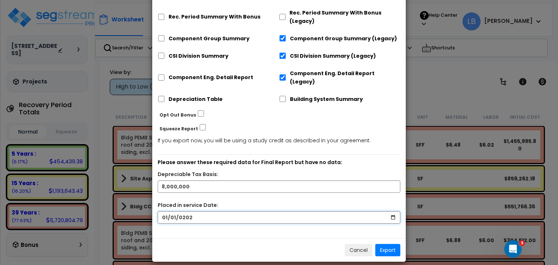
type input "2023-01-01"
click at [391, 244] on button "Export" at bounding box center [387, 250] width 25 height 12
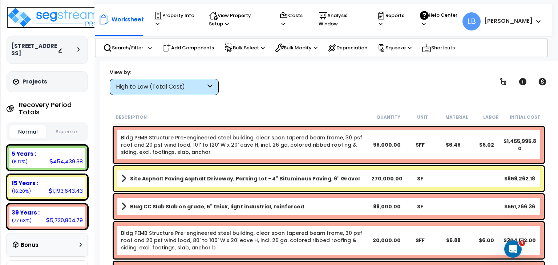
click at [55, 18] on img at bounding box center [54, 18] width 94 height 22
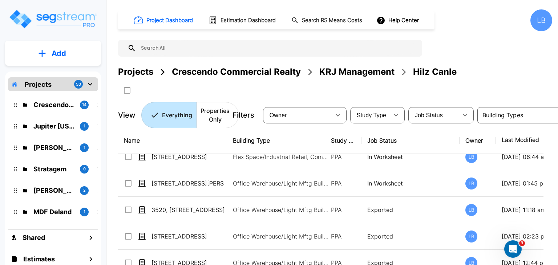
scroll to position [222, 0]
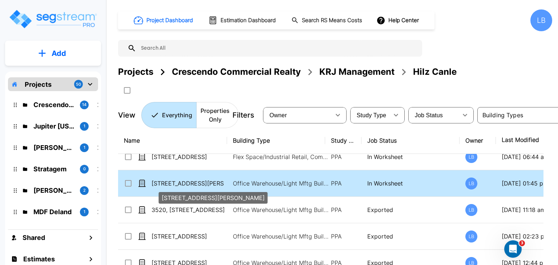
click at [217, 183] on p "[STREET_ADDRESS][PERSON_NAME]" at bounding box center [188, 183] width 73 height 9
checkbox input "true"
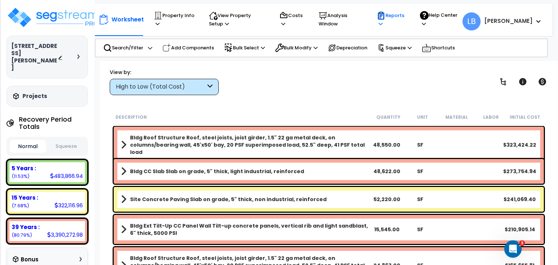
click at [406, 13] on p "Reports" at bounding box center [391, 19] width 29 height 17
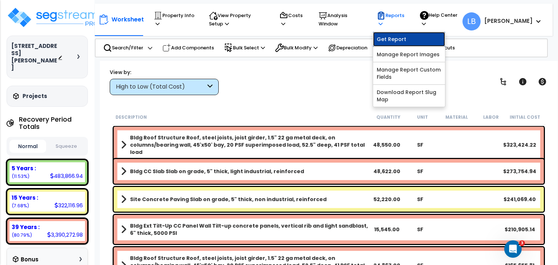
click at [412, 42] on link "Get Report" at bounding box center [409, 39] width 72 height 15
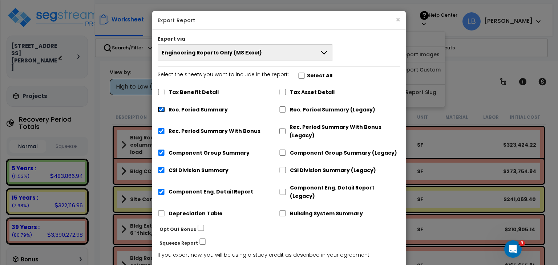
click at [161, 110] on input "Rec. Period Summary" at bounding box center [161, 109] width 7 height 6
checkbox input "false"
click at [160, 131] on input "Rec. Period Summary With Bonus" at bounding box center [161, 131] width 7 height 6
checkbox input "false"
click at [160, 153] on input "Component Group Summary" at bounding box center [161, 153] width 7 height 6
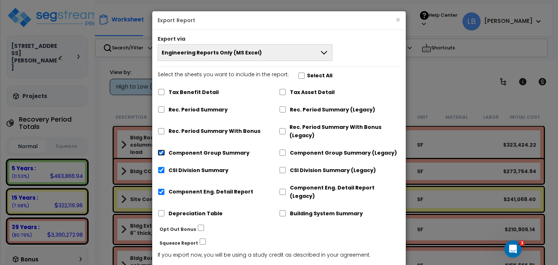
checkbox input "false"
click at [160, 172] on input "CSI Division Summary" at bounding box center [161, 170] width 7 height 6
checkbox input "false"
click at [161, 190] on input "Component Eng. Detail Report" at bounding box center [161, 192] width 7 height 6
checkbox input "false"
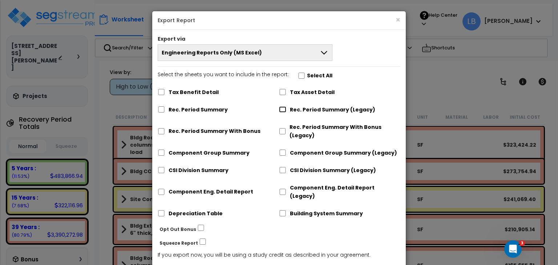
click at [285, 109] on input "Rec. Period Summary (Legacy)" at bounding box center [282, 109] width 7 height 6
checkbox input "true"
click at [282, 155] on input "Component Group Summary (Legacy)" at bounding box center [282, 153] width 7 height 6
checkbox input "true"
click at [282, 171] on input "CSI Division Summary (Legacy)" at bounding box center [282, 170] width 7 height 6
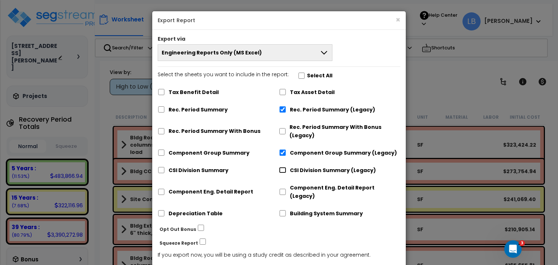
checkbox input "true"
click at [284, 189] on input "Component Eng. Detail Report (Legacy)" at bounding box center [282, 192] width 7 height 6
checkbox input "true"
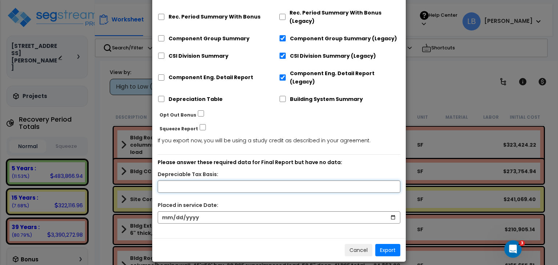
click at [271, 181] on input "text" at bounding box center [279, 187] width 243 height 12
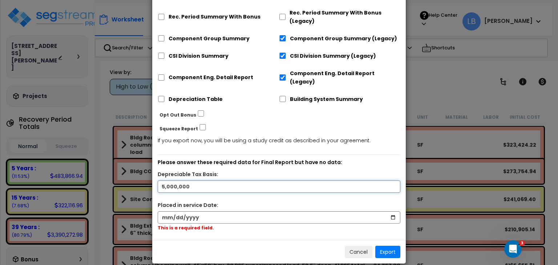
type input "5,000,000"
click at [270, 211] on input "date" at bounding box center [279, 217] width 243 height 12
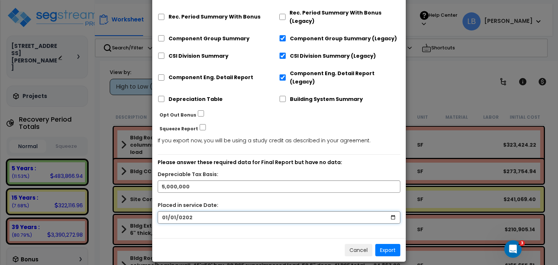
type input "2022-01-01"
click at [387, 244] on button "Export" at bounding box center [387, 250] width 25 height 12
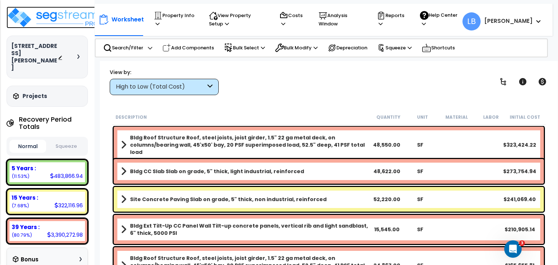
click at [59, 13] on img at bounding box center [54, 18] width 94 height 22
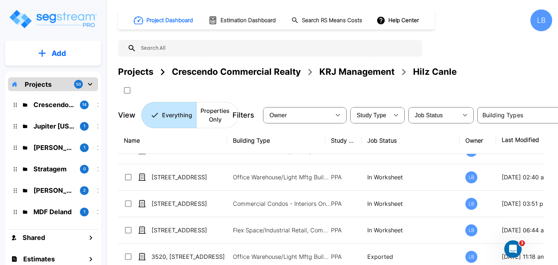
scroll to position [202, 0]
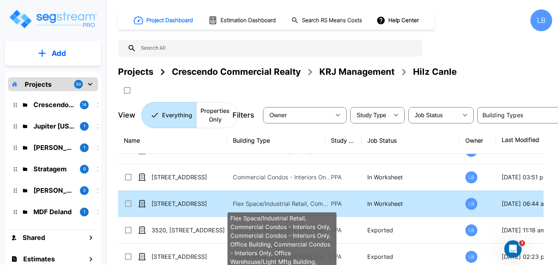
click at [280, 203] on p "Flex Space/Industrial Retail, Commercial Condos - Interiors Only, Commercial Co…" at bounding box center [282, 203] width 98 height 9
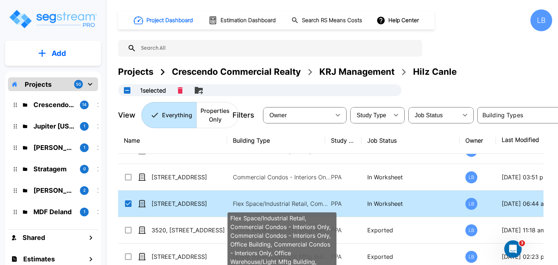
click at [280, 203] on p "Flex Space/Industrial Retail, Commercial Condos - Interiors Only, Commercial Co…" at bounding box center [282, 203] width 98 height 9
checkbox input "false"
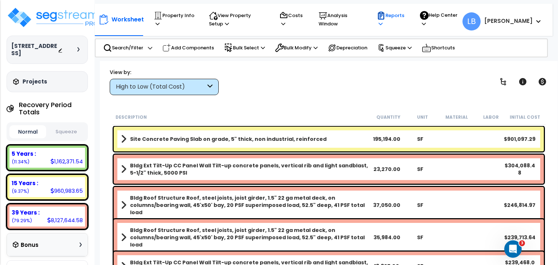
click at [406, 13] on p "Reports" at bounding box center [391, 19] width 29 height 17
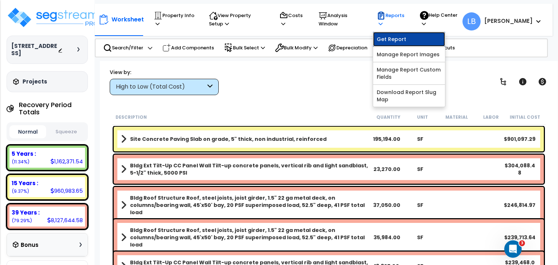
click at [408, 39] on link "Get Report" at bounding box center [409, 39] width 72 height 15
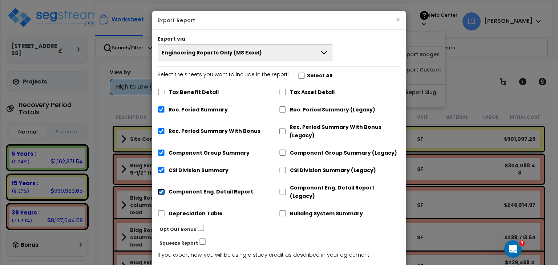
click at [162, 189] on input "Component Eng. Detail Report" at bounding box center [161, 192] width 7 height 6
checkbox input "false"
click at [161, 171] on input "CSI Division Summary" at bounding box center [161, 170] width 7 height 6
checkbox input "false"
click at [161, 152] on input "Component Group Summary" at bounding box center [161, 153] width 7 height 6
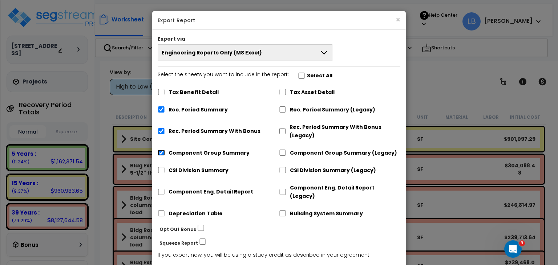
checkbox input "false"
click at [161, 133] on input "Rec. Period Summary With Bonus" at bounding box center [161, 131] width 7 height 6
checkbox input "false"
click at [161, 108] on input "Rec. Period Summary" at bounding box center [161, 109] width 7 height 6
checkbox input "false"
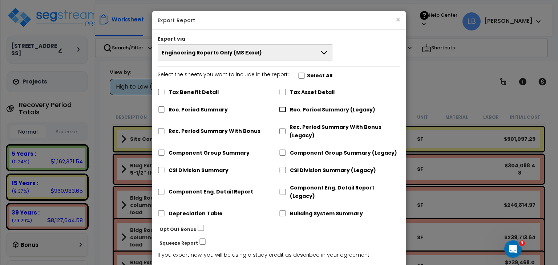
click at [283, 111] on input "Rec. Period Summary (Legacy)" at bounding box center [282, 109] width 7 height 6
checkbox input "true"
click at [283, 156] on div "Component Group Summary (Legacy)" at bounding box center [339, 152] width 121 height 14
click at [283, 152] on input "Component Group Summary (Legacy)" at bounding box center [282, 153] width 7 height 6
checkbox input "true"
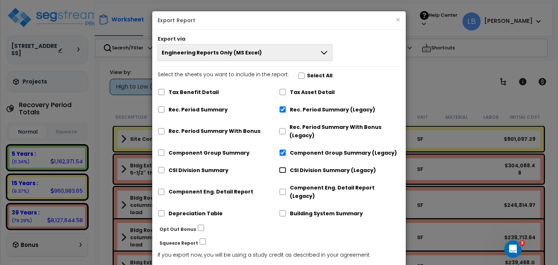
click at [284, 171] on input "CSI Division Summary (Legacy)" at bounding box center [282, 170] width 7 height 6
checkbox input "true"
click at [284, 189] on input "Component Eng. Detail Report (Legacy)" at bounding box center [282, 192] width 7 height 6
checkbox input "true"
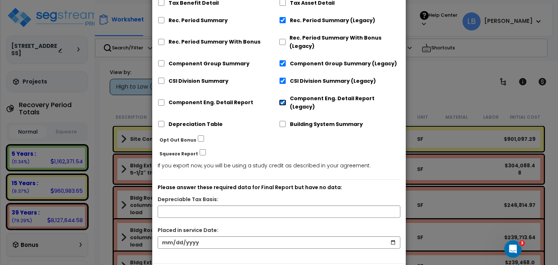
scroll to position [114, 0]
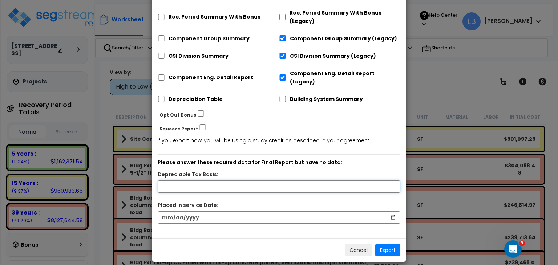
click at [246, 181] on input "text" at bounding box center [279, 187] width 243 height 12
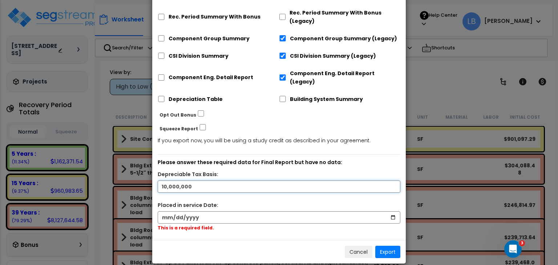
type input "10,000,000"
click at [241, 211] on input "date" at bounding box center [279, 217] width 243 height 12
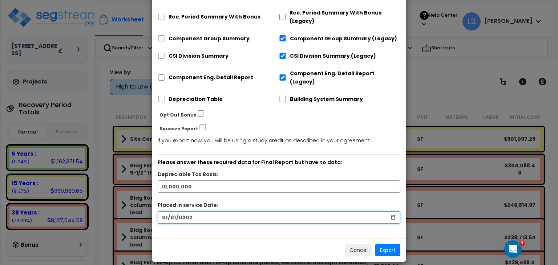
type input "[DATE]"
click at [389, 244] on button "Export" at bounding box center [387, 250] width 25 height 12
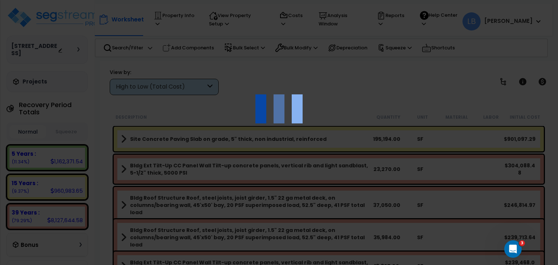
scroll to position [31, 0]
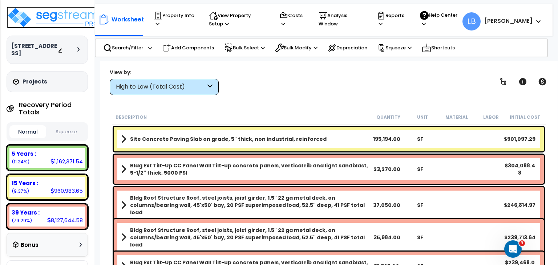
click at [71, 15] on img at bounding box center [54, 18] width 94 height 22
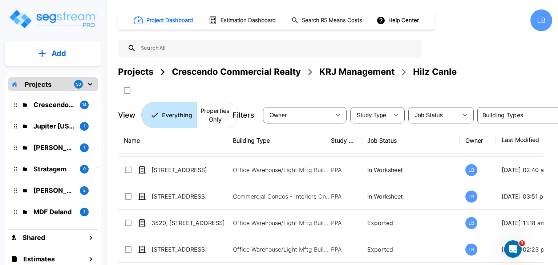
scroll to position [210, 0]
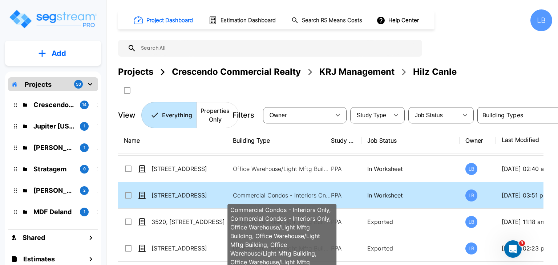
click at [276, 194] on p "Commercial Condos - Interiors Only, Commercial Condos - Interiors Only, Office …" at bounding box center [282, 195] width 98 height 9
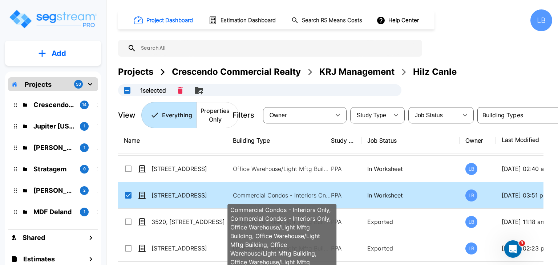
checkbox input "true"
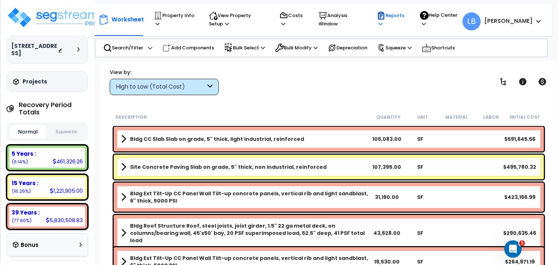
click at [406, 16] on p "Reports" at bounding box center [391, 19] width 29 height 17
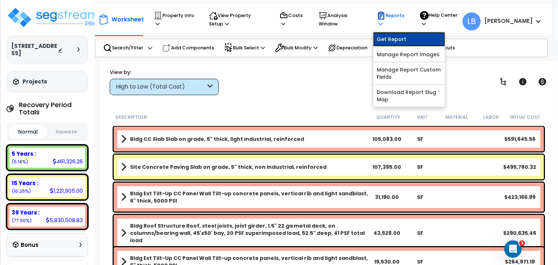
click at [416, 35] on link "Get Report" at bounding box center [409, 39] width 72 height 15
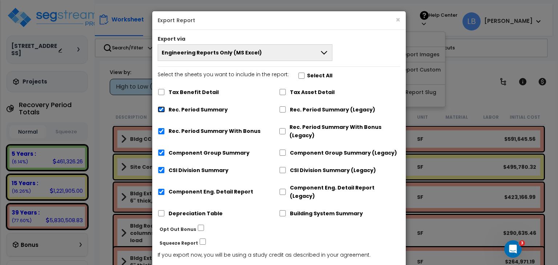
click at [162, 110] on input "Rec. Period Summary" at bounding box center [161, 109] width 7 height 6
checkbox input "false"
click at [163, 130] on input "Rec. Period Summary With Bonus" at bounding box center [161, 131] width 7 height 6
checkbox input "false"
click at [162, 153] on input "Component Group Summary" at bounding box center [161, 153] width 7 height 6
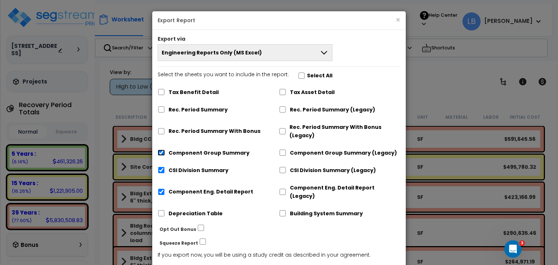
checkbox input "false"
click at [161, 172] on input "CSI Division Summary" at bounding box center [161, 170] width 7 height 6
checkbox input "false"
click at [162, 189] on input "Component Eng. Detail Report" at bounding box center [161, 192] width 7 height 6
checkbox input "false"
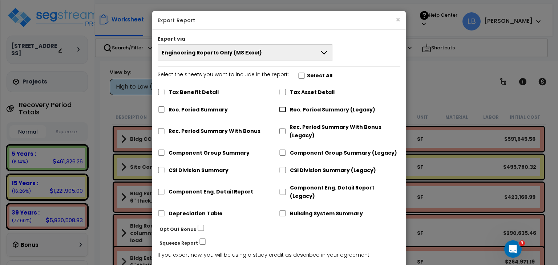
click at [283, 108] on input "Rec. Period Summary (Legacy)" at bounding box center [282, 109] width 7 height 6
checkbox input "true"
click at [282, 152] on input "Component Group Summary (Legacy)" at bounding box center [282, 153] width 7 height 6
checkbox input "true"
click at [283, 169] on input "CSI Division Summary (Legacy)" at bounding box center [282, 170] width 7 height 6
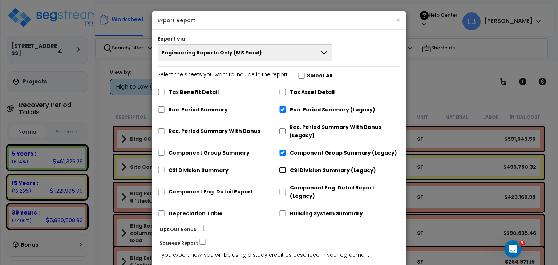
checkbox input "true"
click at [283, 189] on input "Component Eng. Detail Report (Legacy)" at bounding box center [282, 192] width 7 height 6
checkbox input "true"
click at [263, 183] on div "Component Eng. Detail Report" at bounding box center [218, 191] width 121 height 22
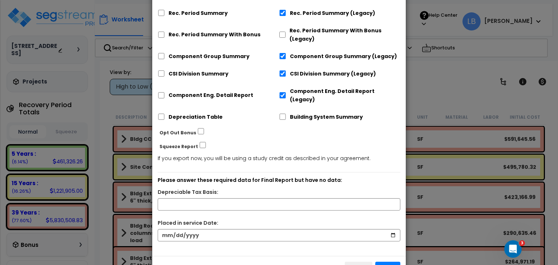
scroll to position [114, 0]
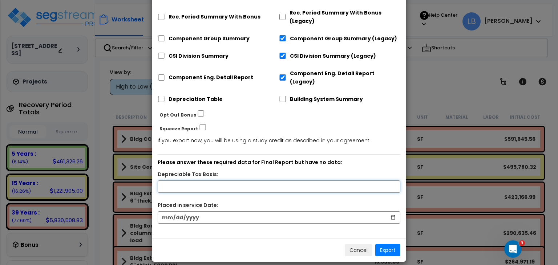
click at [261, 182] on input "text" at bounding box center [279, 187] width 243 height 12
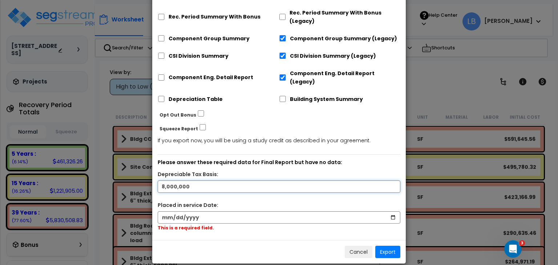
type input "8,000,000"
click at [261, 211] on input "date" at bounding box center [279, 217] width 243 height 12
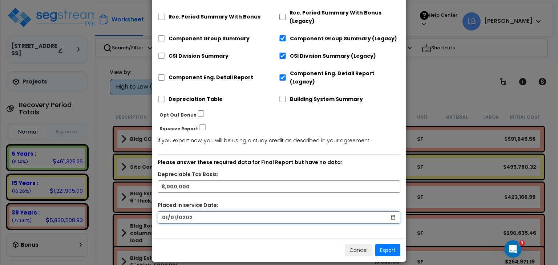
type input "[DATE]"
click at [389, 244] on button "Export" at bounding box center [387, 250] width 25 height 12
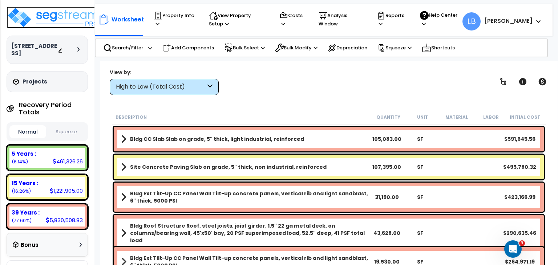
click at [64, 16] on img at bounding box center [54, 18] width 94 height 22
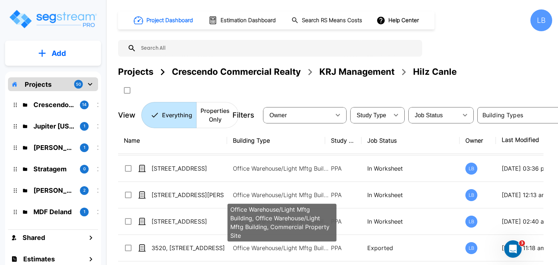
scroll to position [185, 0]
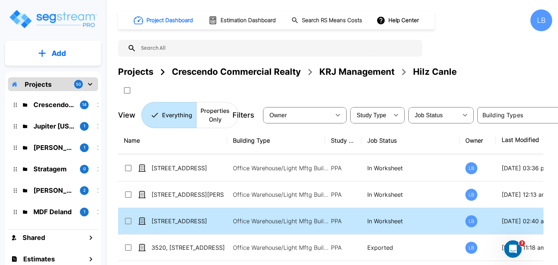
click at [371, 220] on p "In Worksheet" at bounding box center [410, 221] width 86 height 9
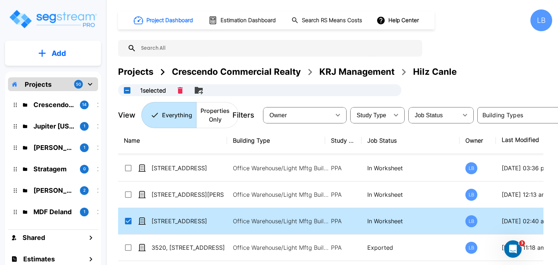
click at [371, 220] on p "In Worksheet" at bounding box center [410, 221] width 86 height 9
checkbox input "false"
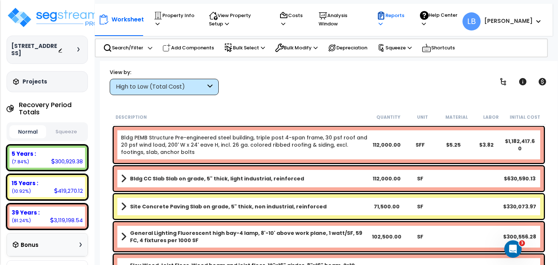
click at [406, 15] on p "Reports" at bounding box center [391, 19] width 29 height 17
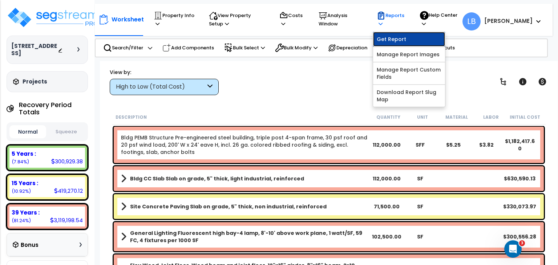
click at [416, 36] on link "Get Report" at bounding box center [409, 39] width 72 height 15
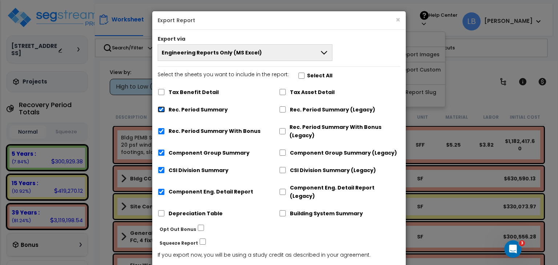
click at [160, 108] on input "Rec. Period Summary" at bounding box center [161, 109] width 7 height 6
checkbox input "false"
click at [162, 134] on div "Rec. Period Summary With Bonus" at bounding box center [218, 131] width 121 height 22
click at [162, 133] on input "Rec. Period Summary With Bonus" at bounding box center [161, 131] width 7 height 6
checkbox input "false"
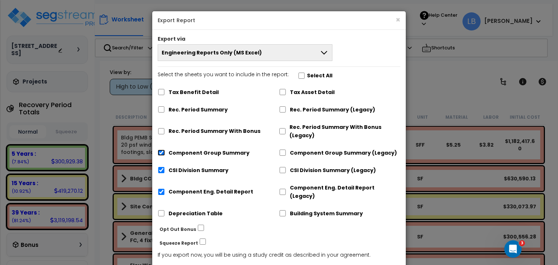
click at [163, 153] on input "Component Group Summary" at bounding box center [161, 153] width 7 height 6
checkbox input "false"
click at [162, 171] on input "CSI Division Summary" at bounding box center [161, 170] width 7 height 6
checkbox input "false"
click at [161, 189] on input "Component Eng. Detail Report" at bounding box center [161, 192] width 7 height 6
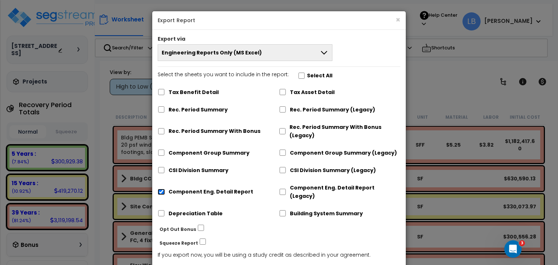
checkbox input "false"
click at [283, 109] on input "Rec. Period Summary (Legacy)" at bounding box center [282, 109] width 7 height 6
checkbox input "true"
click at [284, 152] on input "Component Group Summary (Legacy)" at bounding box center [282, 153] width 7 height 6
checkbox input "true"
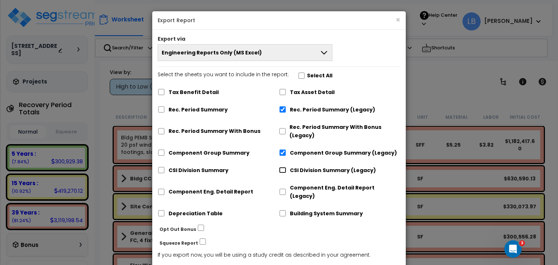
click at [283, 170] on input "CSI Division Summary (Legacy)" at bounding box center [282, 170] width 7 height 6
checkbox input "true"
click at [283, 189] on input "Component Eng. Detail Report (Legacy)" at bounding box center [282, 192] width 7 height 6
checkbox input "true"
click at [254, 191] on div "Component Eng. Detail Report" at bounding box center [218, 191] width 121 height 22
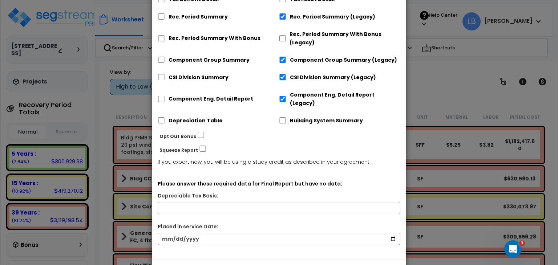
scroll to position [114, 0]
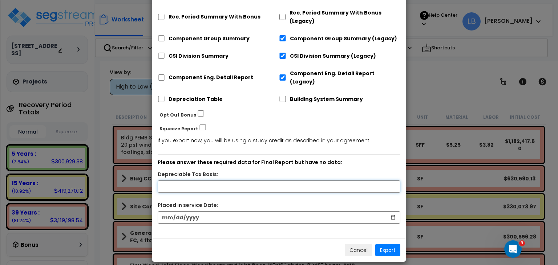
click at [231, 181] on input "text" at bounding box center [279, 187] width 243 height 12
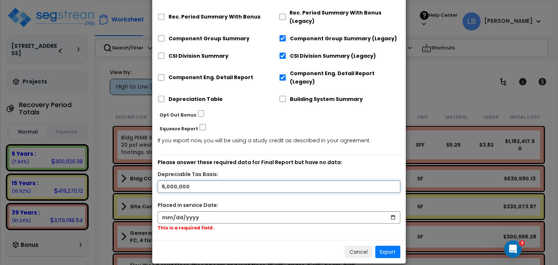
type input "6,000,000"
click at [224, 214] on input "date" at bounding box center [279, 217] width 243 height 12
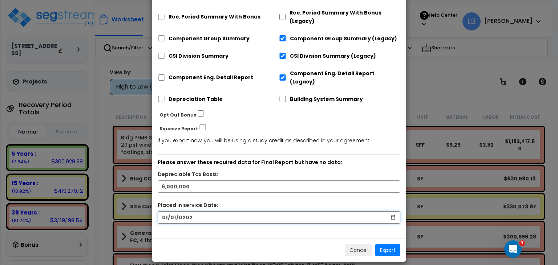
type input "[DATE]"
click at [386, 244] on button "Export" at bounding box center [387, 250] width 25 height 12
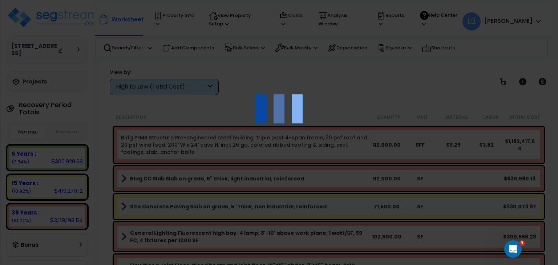
scroll to position [31, 0]
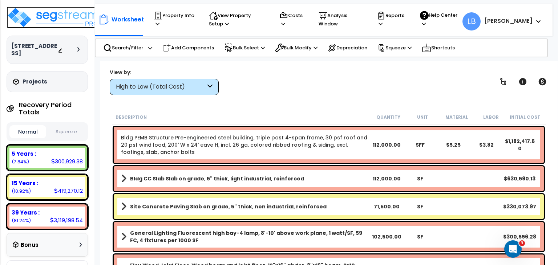
click at [64, 16] on img at bounding box center [54, 18] width 94 height 22
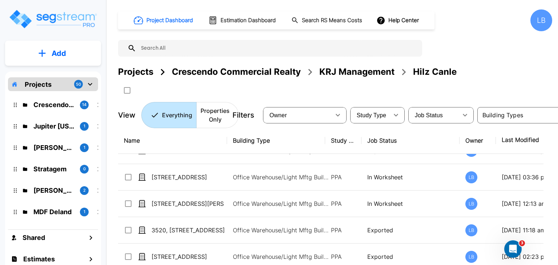
scroll to position [203, 0]
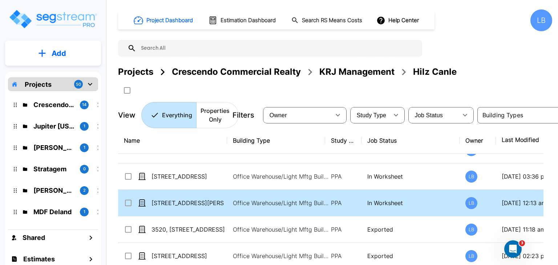
click at [240, 207] on td "Office Warehouse/Light Mftg Building, Office Warehouse/Light Mftg Building, Com…" at bounding box center [276, 203] width 98 height 27
checkbox input "true"
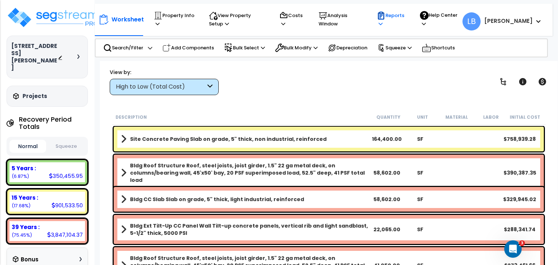
click at [406, 16] on p "Reports" at bounding box center [391, 19] width 29 height 17
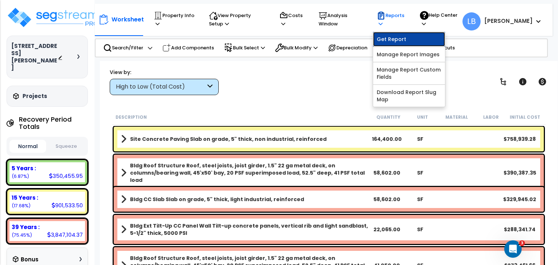
click at [423, 39] on link "Get Report" at bounding box center [409, 39] width 72 height 15
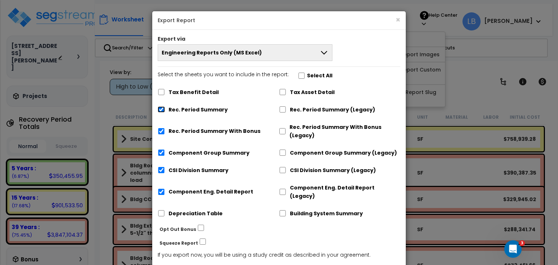
click at [163, 109] on input "Rec. Period Summary" at bounding box center [161, 109] width 7 height 6
checkbox input "false"
click at [162, 130] on input "Rec. Period Summary With Bonus" at bounding box center [161, 131] width 7 height 6
checkbox input "false"
click at [160, 153] on input "Component Group Summary" at bounding box center [161, 153] width 7 height 6
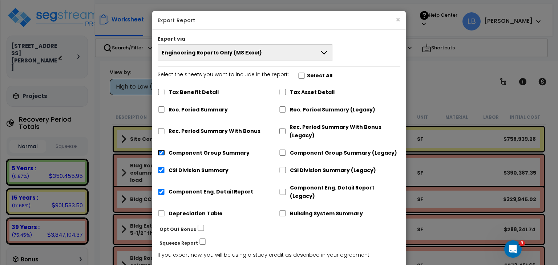
checkbox input "false"
click at [160, 169] on input "CSI Division Summary" at bounding box center [161, 170] width 7 height 6
checkbox input "false"
click at [161, 189] on input "Component Eng. Detail Report" at bounding box center [161, 192] width 7 height 6
checkbox input "false"
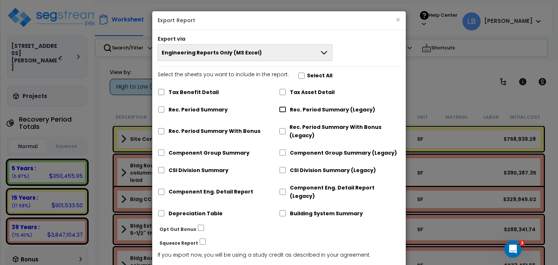
click at [285, 108] on input "Rec. Period Summary (Legacy)" at bounding box center [282, 109] width 7 height 6
checkbox input "true"
click at [283, 150] on input "Component Group Summary (Legacy)" at bounding box center [282, 153] width 7 height 6
checkbox input "true"
click at [282, 168] on input "CSI Division Summary (Legacy)" at bounding box center [282, 170] width 7 height 6
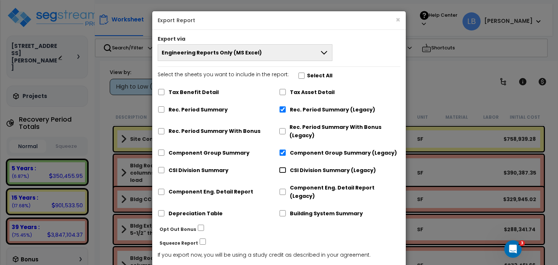
checkbox input "true"
click at [282, 189] on input "Component Eng. Detail Report (Legacy)" at bounding box center [282, 192] width 7 height 6
checkbox input "true"
click at [254, 194] on div "Tax Benefit Detail Tax Asset Detail Rec. Period Summary Rec. Period Summary (Le…" at bounding box center [279, 154] width 243 height 139
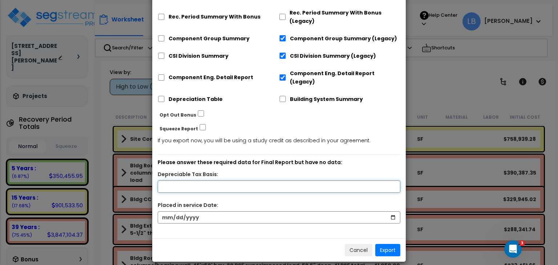
click at [233, 181] on input "text" at bounding box center [279, 187] width 243 height 12
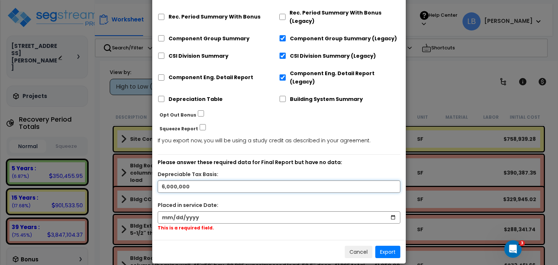
type input "6,000,000"
click at [239, 211] on input "date" at bounding box center [279, 217] width 243 height 12
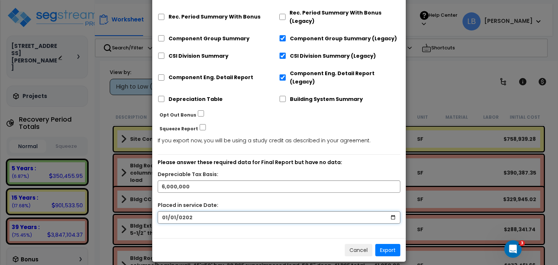
type input "2021-01-01"
click at [384, 244] on button "Export" at bounding box center [387, 250] width 25 height 12
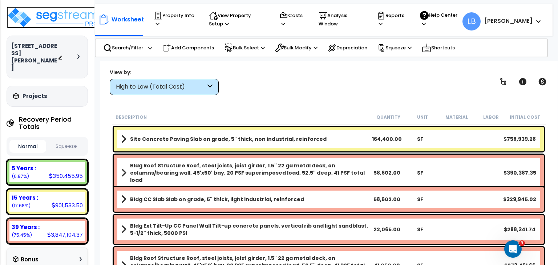
click at [67, 13] on img at bounding box center [54, 18] width 94 height 22
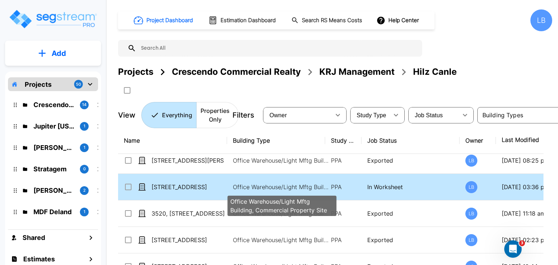
scroll to position [218, 0]
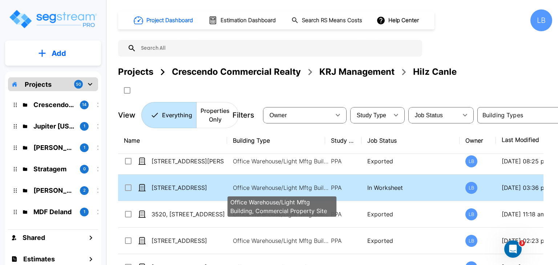
click at [289, 186] on p "Office Warehouse/Light Mftg Building, Commercial Property Site" at bounding box center [282, 187] width 98 height 9
checkbox input "true"
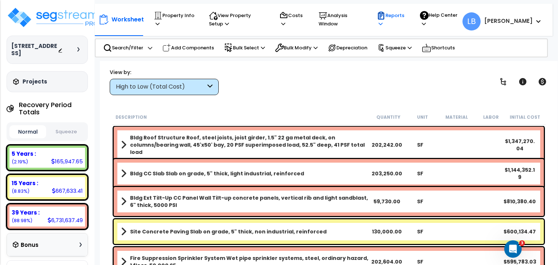
click at [406, 13] on p "Reports" at bounding box center [391, 19] width 29 height 17
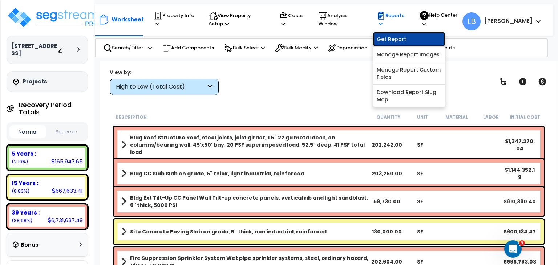
click at [417, 39] on link "Get Report" at bounding box center [409, 39] width 72 height 15
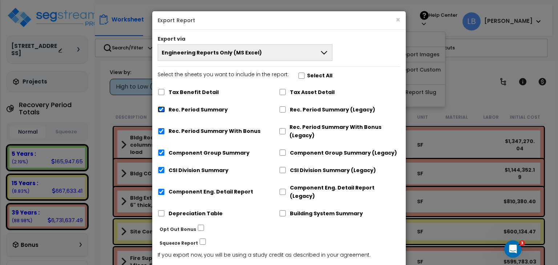
click at [161, 108] on input "Rec. Period Summary" at bounding box center [161, 109] width 7 height 6
checkbox input "false"
click at [161, 129] on input "Rec. Period Summary With Bonus" at bounding box center [161, 131] width 7 height 6
checkbox input "false"
click at [160, 150] on input "Component Group Summary" at bounding box center [161, 153] width 7 height 6
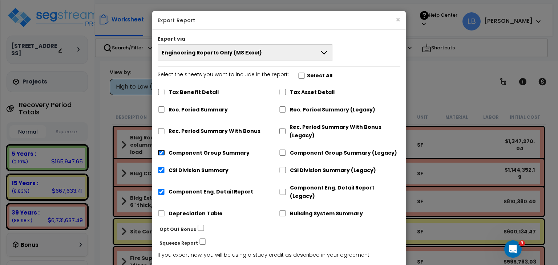
checkbox input "false"
click at [162, 169] on input "CSI Division Summary" at bounding box center [161, 170] width 7 height 6
checkbox input "false"
click at [162, 189] on input "Component Eng. Detail Report" at bounding box center [161, 192] width 7 height 6
checkbox input "false"
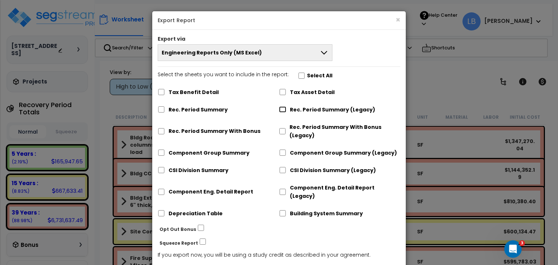
click at [281, 110] on input "Rec. Period Summary (Legacy)" at bounding box center [282, 109] width 7 height 6
checkbox input "true"
click at [282, 154] on input "Component Group Summary (Legacy)" at bounding box center [282, 153] width 7 height 6
checkbox input "true"
click at [282, 170] on input "CSI Division Summary (Legacy)" at bounding box center [282, 170] width 7 height 6
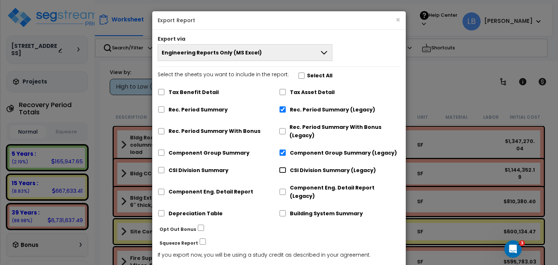
checkbox input "true"
click at [283, 189] on input "Component Eng. Detail Report (Legacy)" at bounding box center [282, 192] width 7 height 6
checkbox input "true"
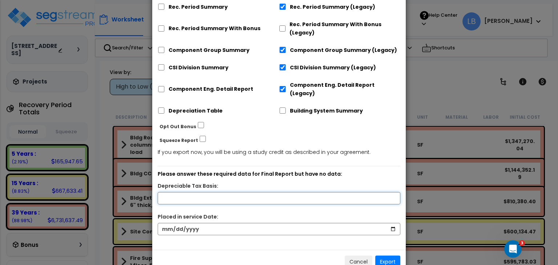
click at [235, 192] on input "text" at bounding box center [279, 198] width 243 height 12
type input "8,000,000"
click at [239, 223] on input "date" at bounding box center [279, 229] width 243 height 12
type input "2020-01-01"
click at [393, 256] on button "Export" at bounding box center [387, 262] width 25 height 12
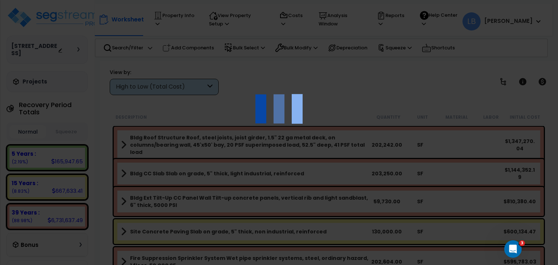
scroll to position [31, 0]
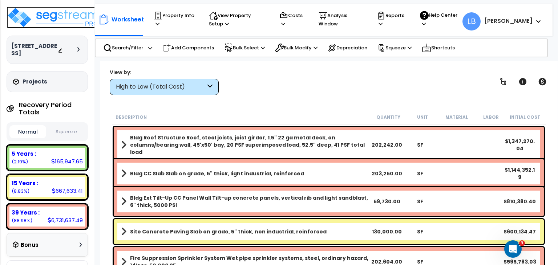
click at [66, 18] on img at bounding box center [54, 18] width 94 height 22
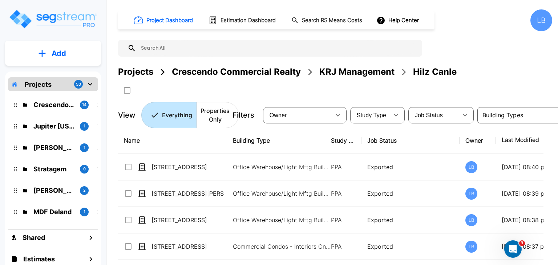
click at [538, 22] on div "LB" at bounding box center [541, 20] width 22 height 22
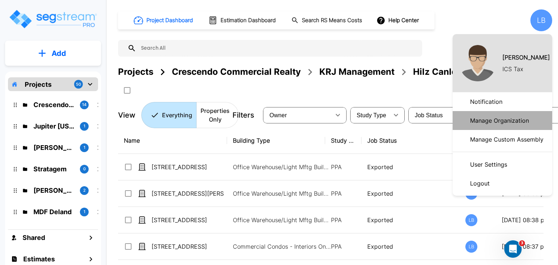
click at [498, 119] on p "Manage Organization" at bounding box center [499, 120] width 65 height 15
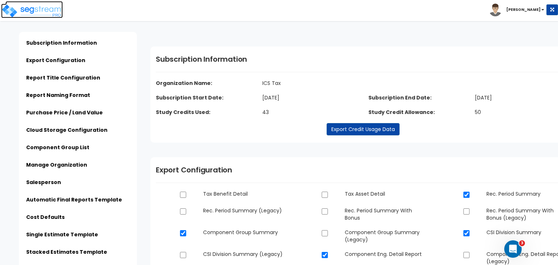
click at [36, 11] on img at bounding box center [32, 11] width 62 height 15
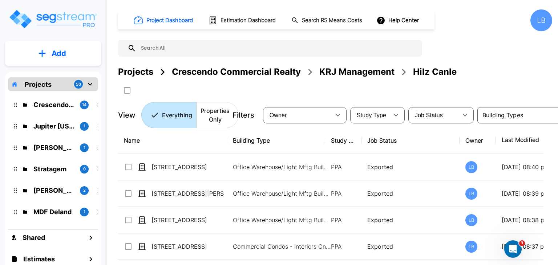
click at [72, 19] on img "mailbox folders" at bounding box center [52, 19] width 89 height 21
click at [71, 53] on button "Add" at bounding box center [53, 53] width 96 height 21
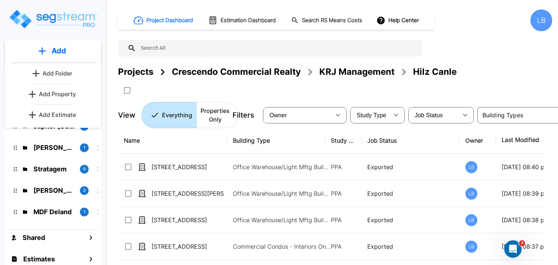
click at [73, 92] on p "Add Property" at bounding box center [57, 94] width 37 height 9
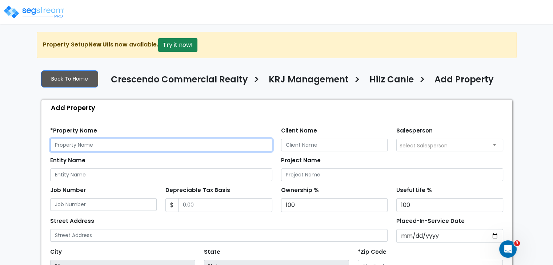
click at [101, 146] on input "text" at bounding box center [161, 145] width 222 height 13
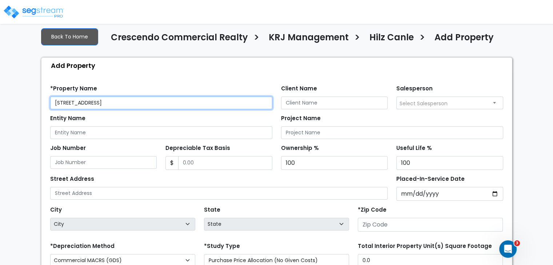
scroll to position [44, 0]
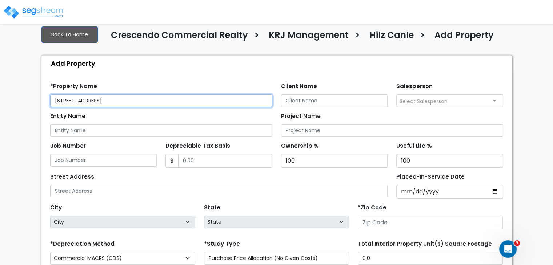
type input "[STREET_ADDRESS]"
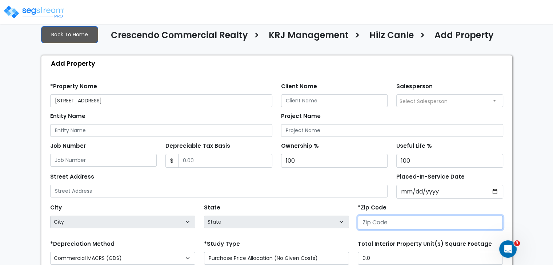
click at [375, 222] on input "number" at bounding box center [430, 223] width 145 height 14
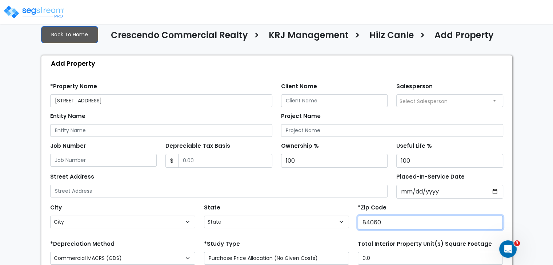
type input "84060"
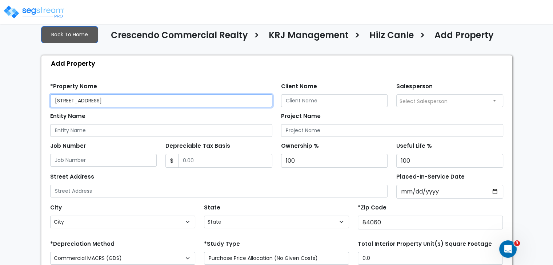
drag, startPoint x: 104, startPoint y: 102, endPoint x: 15, endPoint y: 90, distance: 90.1
click at [15, 90] on div "We are Building your Property. So please grab a coffee and let us do the heavy …" at bounding box center [276, 175] width 553 height 374
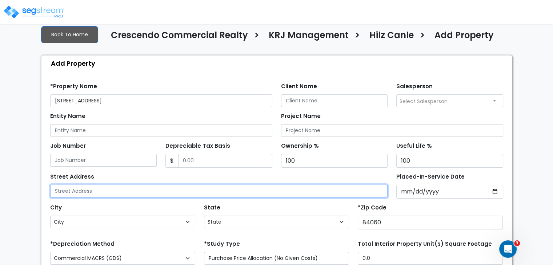
click at [79, 189] on input "text" at bounding box center [219, 191] width 338 height 13
paste input "[STREET_ADDRESS]"
type input "[STREET_ADDRESS]"
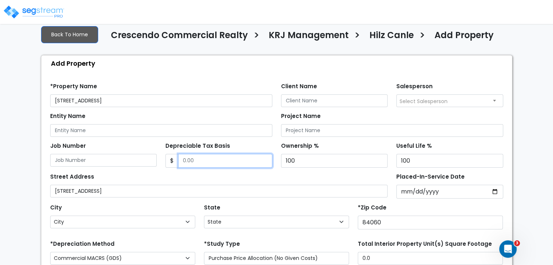
click at [212, 165] on input "Depreciable Tax Basis" at bounding box center [225, 161] width 94 height 14
type input "590"
select select "UT"
type input "5,900,000"
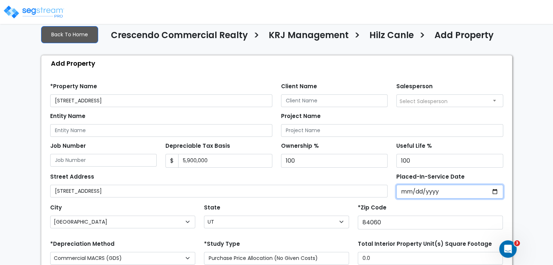
click at [403, 189] on input "Placed-In-Service Date" at bounding box center [449, 192] width 107 height 14
type input "[DATE]"
select select "2025"
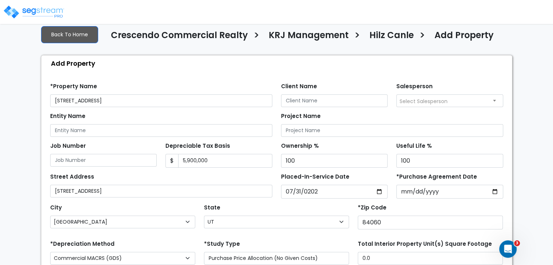
click at [209, 173] on div "Street Address [STREET_ADDRESS]" at bounding box center [161, 184] width 222 height 26
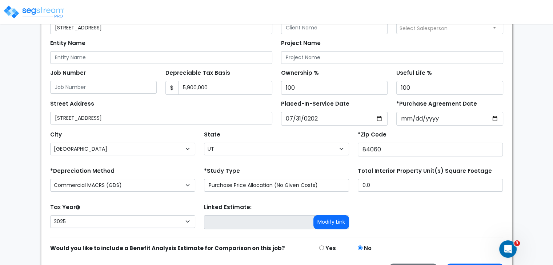
scroll to position [139, 0]
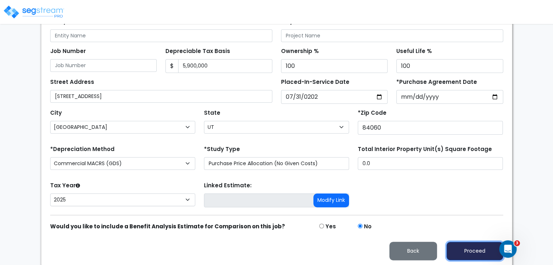
click at [472, 250] on button "Proceed" at bounding box center [474, 251] width 57 height 19
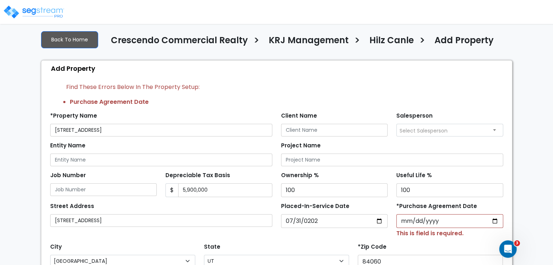
scroll to position [38, 0]
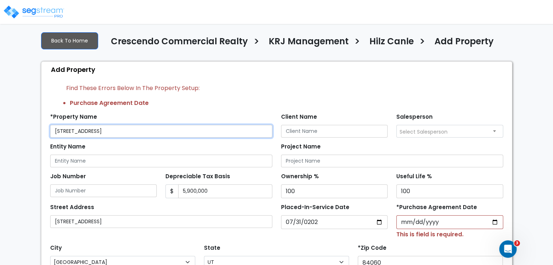
drag, startPoint x: 102, startPoint y: 128, endPoint x: 3, endPoint y: 121, distance: 98.8
click at [3, 121] on div "We are Building your Property. So please grab a coffee and let us do the heavy …" at bounding box center [276, 198] width 553 height 408
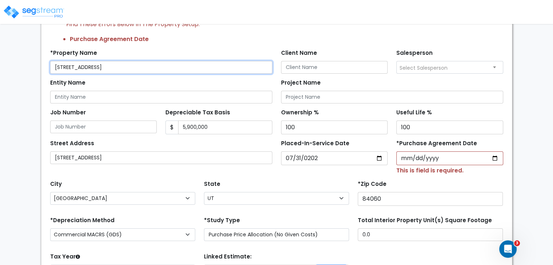
scroll to position [173, 0]
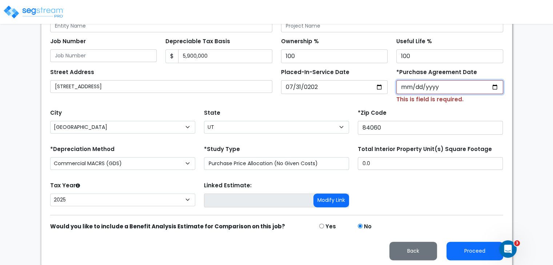
click at [412, 85] on input "*Purchase Agreement Date" at bounding box center [449, 87] width 107 height 14
type input "2025-07-31"
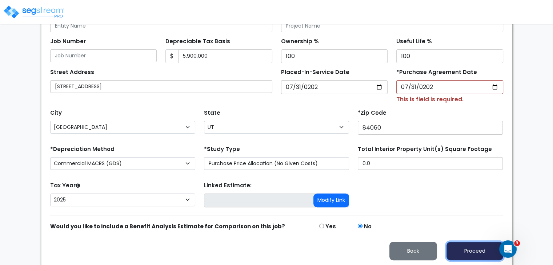
click at [458, 246] on button "Proceed" at bounding box center [474, 251] width 57 height 19
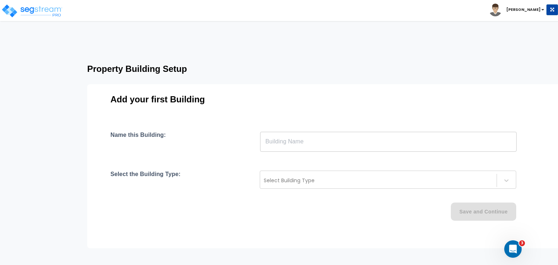
click at [294, 141] on input "text" at bounding box center [388, 142] width 257 height 20
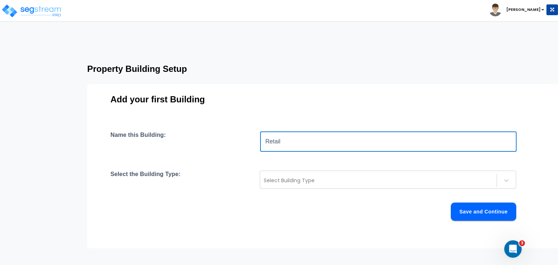
type input "Retail Tenant"
click at [295, 179] on div at bounding box center [378, 180] width 229 height 9
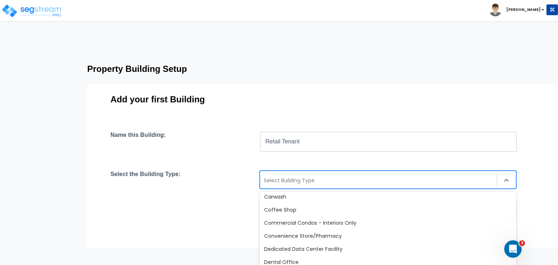
scroll to position [122, 0]
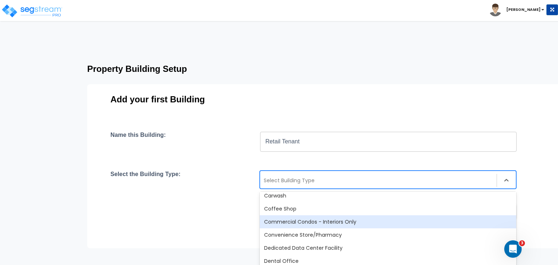
click at [305, 219] on div "Commercial Condos - Interiors Only" at bounding box center [388, 221] width 257 height 13
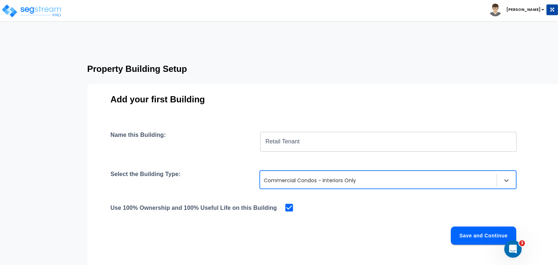
click at [472, 234] on button "Save and Continue" at bounding box center [483, 236] width 65 height 18
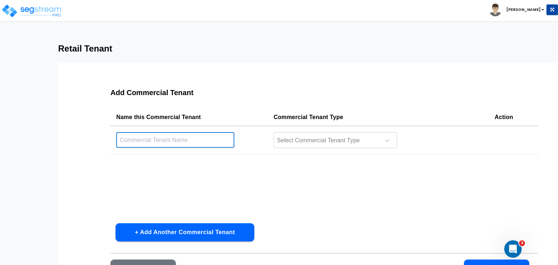
click at [183, 142] on input "text" at bounding box center [175, 140] width 118 height 16
type input "Retail Tenant"
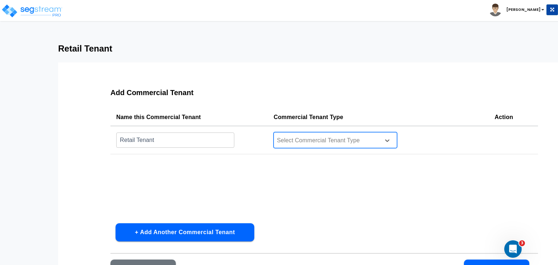
click at [289, 144] on div at bounding box center [326, 141] width 100 height 10
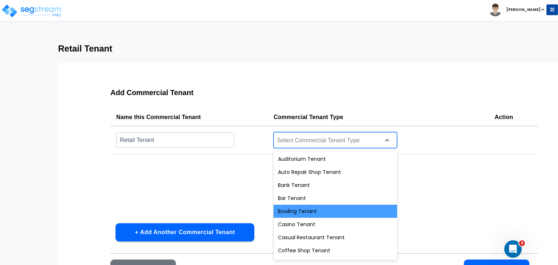
scroll to position [273, 0]
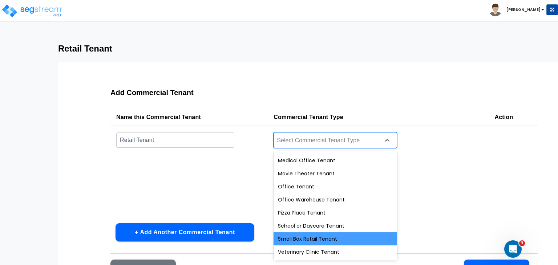
click at [323, 239] on div "Small Box Retail Tenant" at bounding box center [336, 239] width 124 height 13
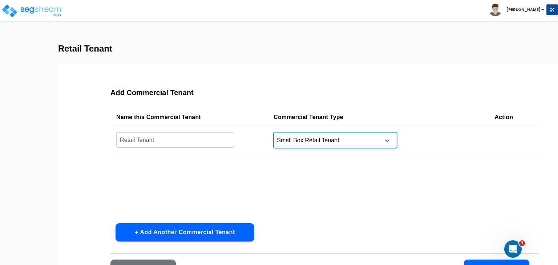
scroll to position [52, 0]
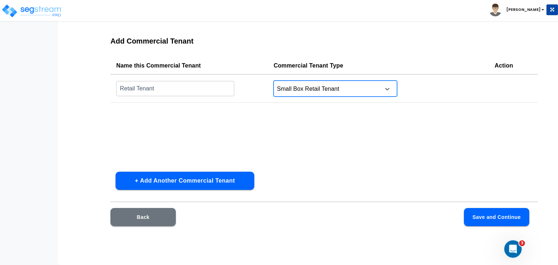
click at [472, 212] on button "Save and Continue" at bounding box center [496, 217] width 65 height 18
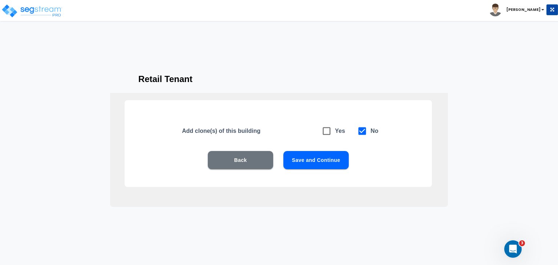
scroll to position [16, 0]
click at [326, 153] on button "Save and Continue" at bounding box center [315, 160] width 65 height 18
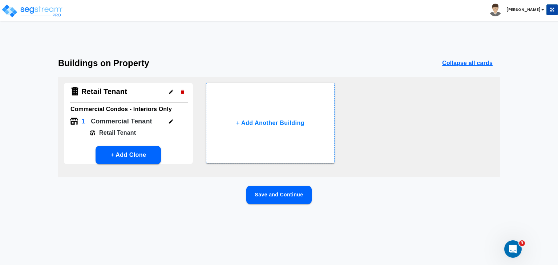
click at [290, 195] on button "Save and Continue" at bounding box center [278, 195] width 65 height 18
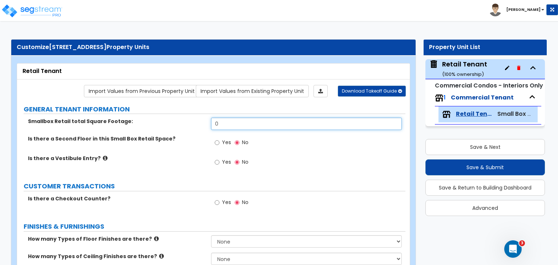
drag, startPoint x: 234, startPoint y: 121, endPoint x: 157, endPoint y: 131, distance: 77.6
click at [157, 131] on div "Smallbox Retail total Square Footage: 0" at bounding box center [211, 126] width 388 height 17
type input "4,650"
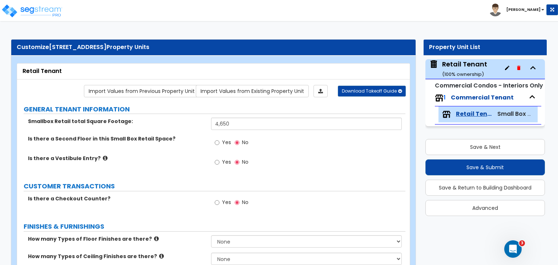
click at [186, 162] on div "Is there a Vestibule Entry? Yes No" at bounding box center [211, 165] width 388 height 20
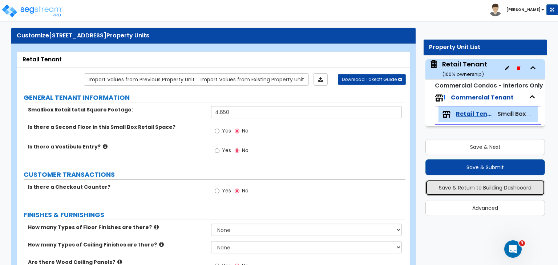
click at [462, 189] on button "Save & Return to Building Dashboard" at bounding box center [485, 188] width 120 height 16
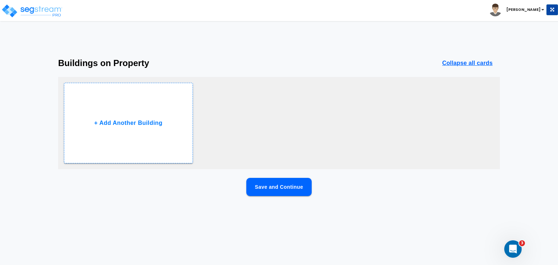
scroll to position [0, 0]
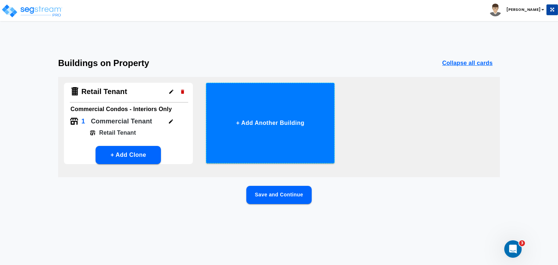
click at [229, 144] on button "+ Add Another Building" at bounding box center [270, 123] width 129 height 81
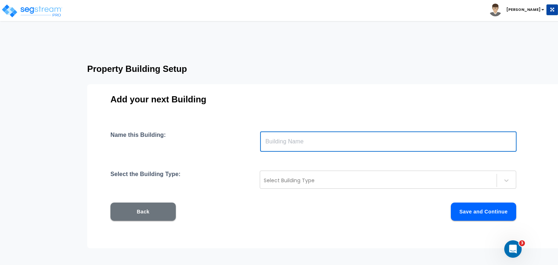
click at [280, 140] on input "text" at bounding box center [388, 142] width 257 height 20
type input "Office Tenant"
click at [302, 182] on div at bounding box center [378, 180] width 229 height 9
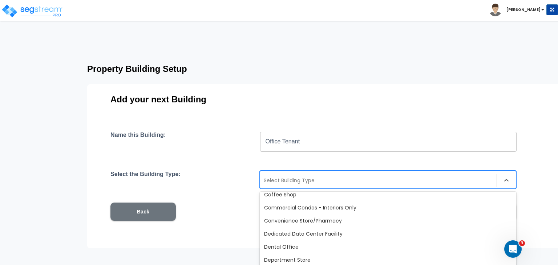
scroll to position [136, 0]
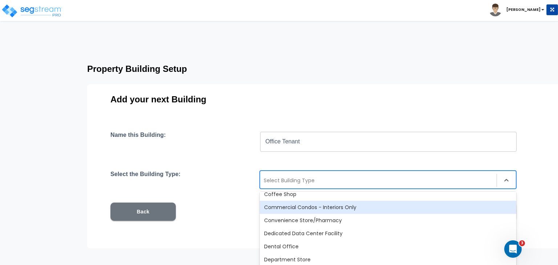
click at [310, 208] on div "Commercial Condos - Interiors Only" at bounding box center [388, 207] width 257 height 13
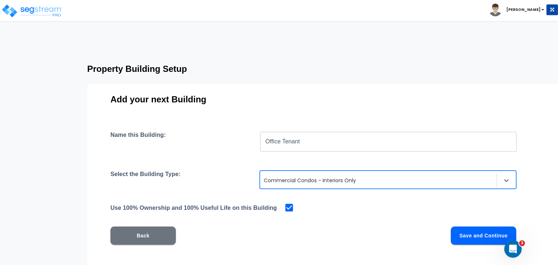
click at [460, 232] on button "Save and Continue" at bounding box center [483, 236] width 65 height 18
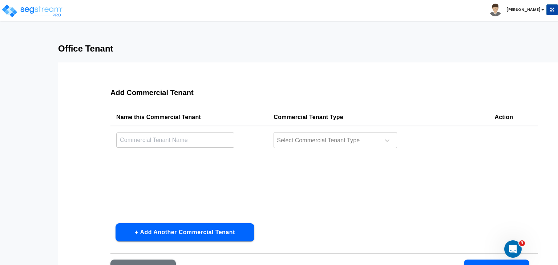
click at [183, 139] on input "text" at bounding box center [175, 140] width 118 height 16
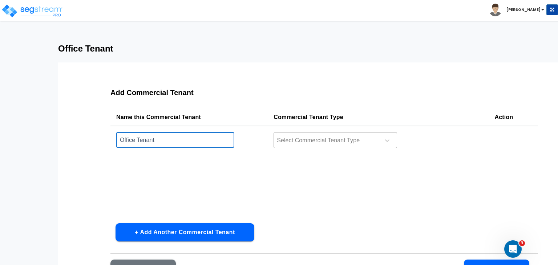
type input "Office Tenant"
click at [288, 144] on div at bounding box center [326, 141] width 100 height 10
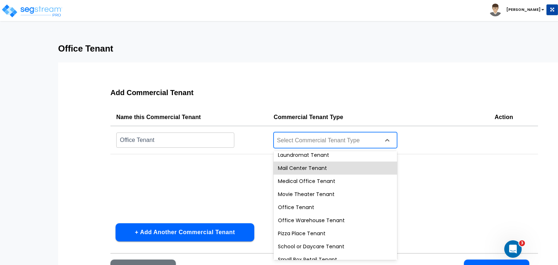
scroll to position [253, 0]
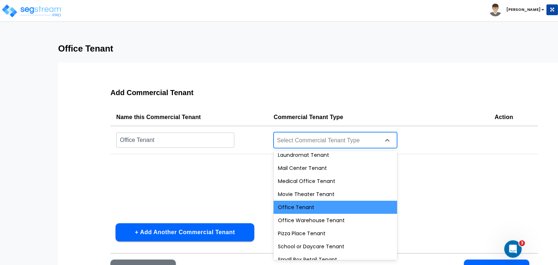
click at [303, 206] on div "Office Tenant" at bounding box center [336, 207] width 124 height 13
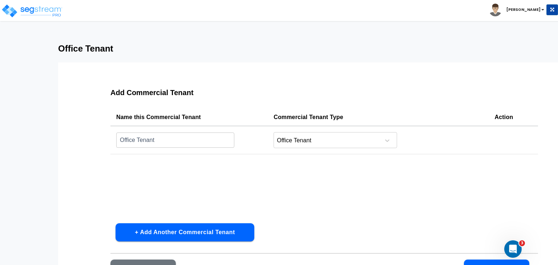
click at [334, 195] on div "Name this Commercial Tenant Commercial Tenant Type Action Office Tenant ​ Offic…" at bounding box center [324, 163] width 428 height 109
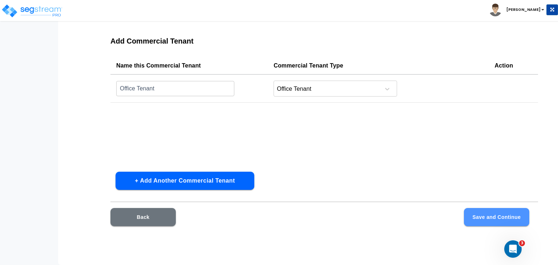
click at [480, 220] on button "Save and Continue" at bounding box center [496, 217] width 65 height 18
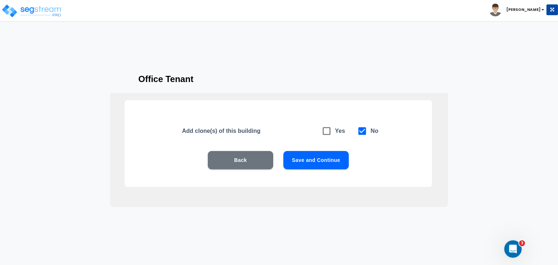
click at [317, 162] on button "Save and Continue" at bounding box center [315, 160] width 65 height 18
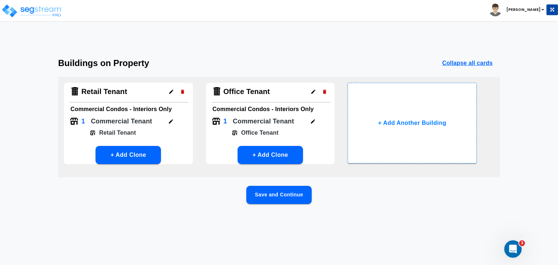
scroll to position [0, 0]
click at [285, 195] on button "Save and Continue" at bounding box center [278, 195] width 65 height 18
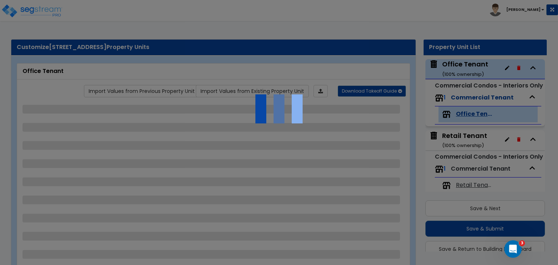
scroll to position [10, 0]
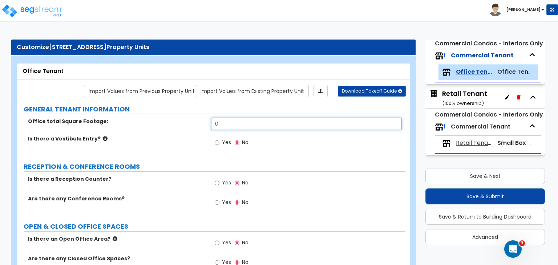
drag, startPoint x: 243, startPoint y: 124, endPoint x: 161, endPoint y: 124, distance: 81.8
click at [161, 124] on div "Office total Square Footage: 0" at bounding box center [211, 126] width 388 height 17
type input "1,407"
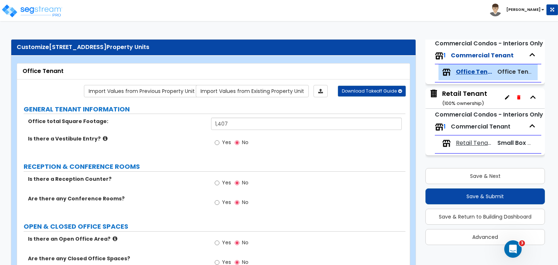
click at [157, 153] on div "Is there a Vestibule Entry? Yes No" at bounding box center [211, 145] width 388 height 20
click at [203, 162] on label "RECEPTION & CONFERENCE ROOMS" at bounding box center [215, 166] width 382 height 9
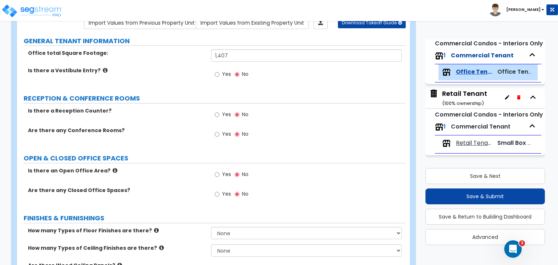
scroll to position [85, 0]
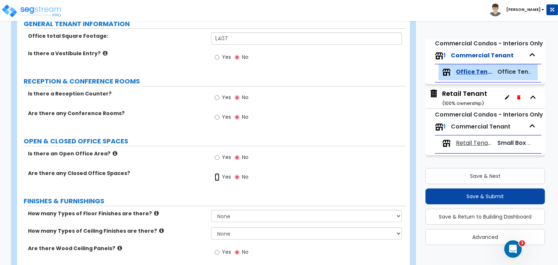
click at [218, 178] on input "Yes" at bounding box center [217, 177] width 5 height 8
radio input "true"
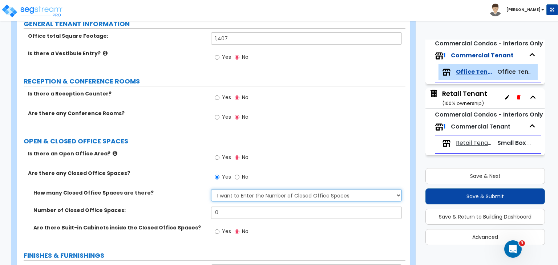
click at [232, 195] on select "I Don’t Know - Please Estimate for me I want to Enter the Number of Closed Offi…" at bounding box center [306, 195] width 190 height 12
select select "0"
click at [211, 189] on select "I Don’t Know - Please Estimate for me I want to Enter the Number of Closed Offi…" at bounding box center [306, 195] width 190 height 12
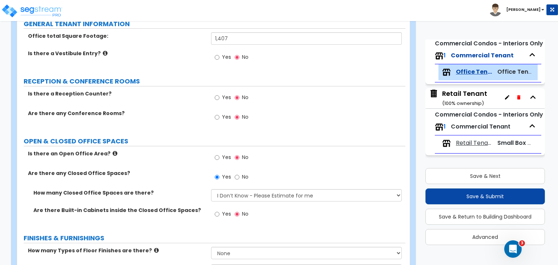
click at [197, 171] on label "Are there any Closed Office Spaces?" at bounding box center [117, 173] width 178 height 7
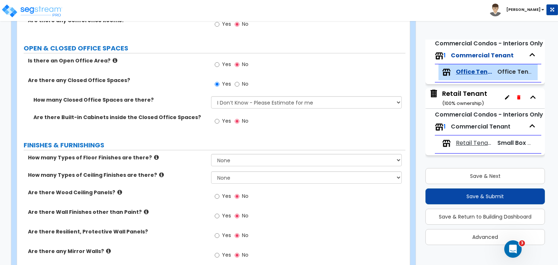
scroll to position [179, 0]
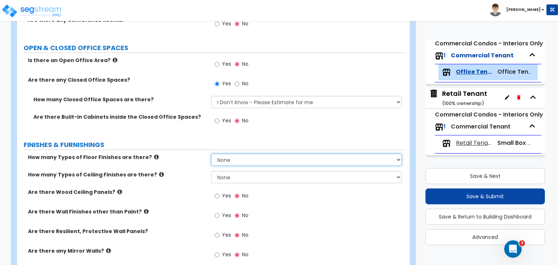
click at [223, 157] on select "None 1 2 3 4" at bounding box center [306, 160] width 190 height 12
select select "1"
click at [211, 154] on select "None 1 2 3 4" at bounding box center [306, 160] width 190 height 12
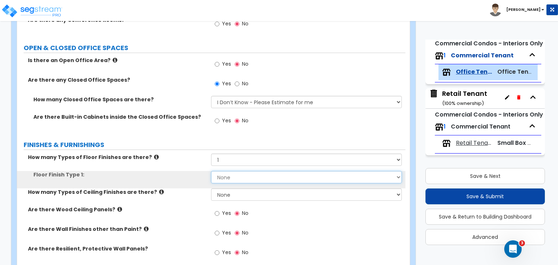
click at [233, 177] on select "None Tile Flooring Hardwood Flooring Resilient Laminate Flooring VCT Flooring S…" at bounding box center [306, 177] width 190 height 12
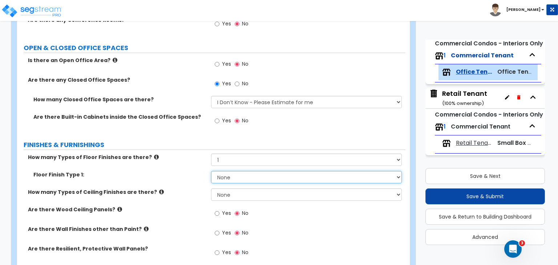
select select "3"
click at [211, 171] on select "None Tile Flooring Hardwood Flooring Resilient Laminate Flooring VCT Flooring S…" at bounding box center [306, 177] width 190 height 12
click at [175, 197] on div "How many Types of Ceiling Finishes are there? None 1 2 3" at bounding box center [211, 197] width 388 height 17
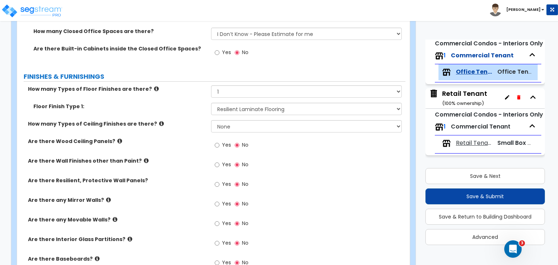
scroll to position [249, 0]
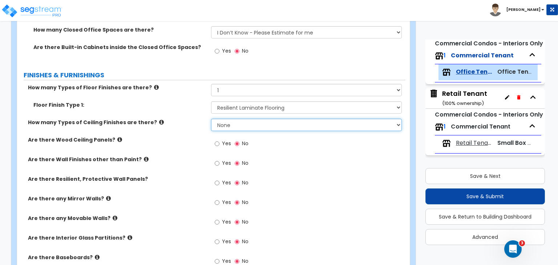
click at [221, 121] on select "None 1 2 3" at bounding box center [306, 125] width 190 height 12
select select "1"
click at [211, 119] on select "None 1 2 3" at bounding box center [306, 125] width 190 height 12
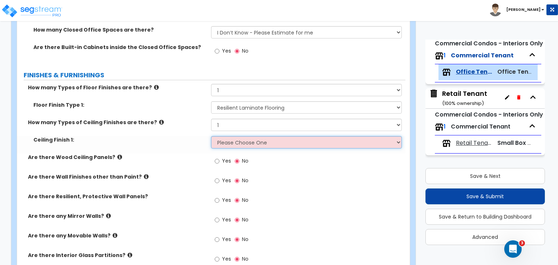
click at [226, 142] on select "Please Choose One Drop Ceiling Open Ceiling Drywall Ceiling" at bounding box center [306, 142] width 190 height 12
click at [211, 136] on select "Please Choose One Drop Ceiling Open Ceiling Drywall Ceiling" at bounding box center [306, 142] width 190 height 12
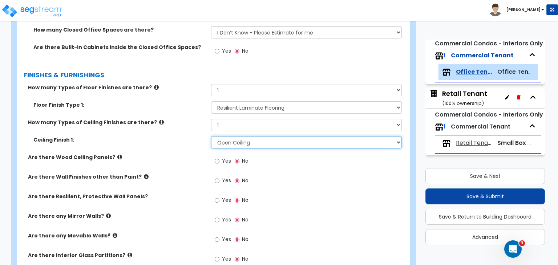
click at [244, 138] on select "Please Choose One Drop Ceiling Open Ceiling Drywall Ceiling" at bounding box center [306, 142] width 190 height 12
select select "3"
click at [211, 136] on select "Please Choose One Drop Ceiling Open Ceiling Drywall Ceiling" at bounding box center [306, 142] width 190 height 12
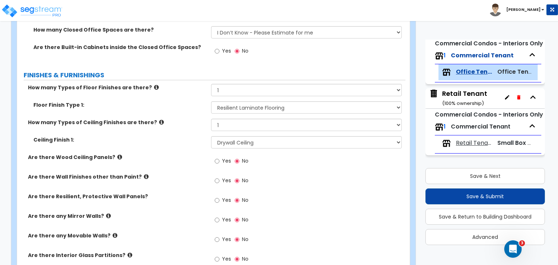
click at [195, 163] on div "Are there Wood Ceiling Panels? Yes No" at bounding box center [211, 164] width 388 height 20
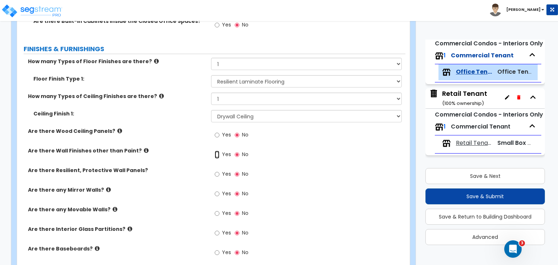
click at [217, 151] on input "Yes" at bounding box center [217, 155] width 5 height 8
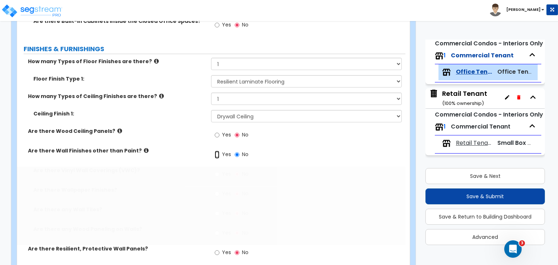
radio input "true"
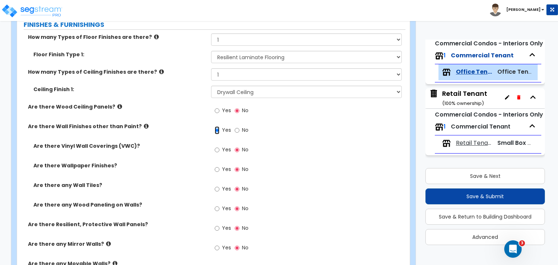
scroll to position [301, 0]
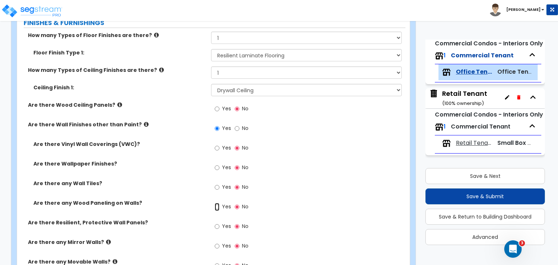
click at [218, 205] on input "Yes" at bounding box center [217, 207] width 5 height 8
radio input "true"
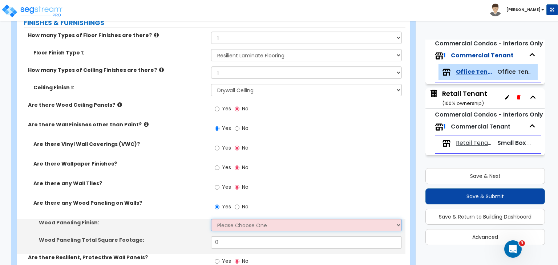
click at [234, 226] on select "Please Choose One Birch Mahogany Oak or Cherry Rosewood Teak I Don't Know, Plea…" at bounding box center [306, 225] width 190 height 12
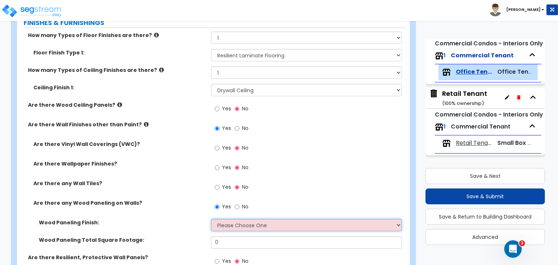
select select "6"
click at [211, 219] on select "Please Choose One Birch Mahogany Oak or Cherry Rosewood Teak I Don't Know, Plea…" at bounding box center [306, 225] width 190 height 12
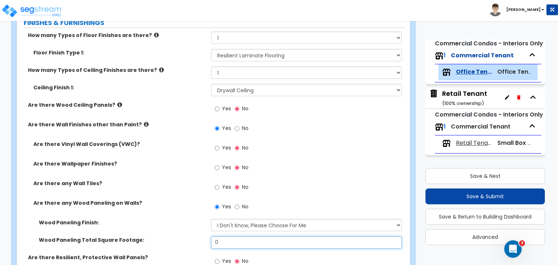
drag, startPoint x: 239, startPoint y: 238, endPoint x: 195, endPoint y: 242, distance: 44.8
click at [195, 242] on div "Wood Paneling Total Square Footage: 0" at bounding box center [211, 245] width 388 height 17
type input "450"
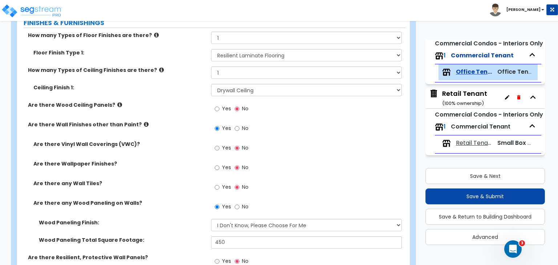
click at [195, 242] on label "Wood Paneling Total Square Footage:" at bounding box center [122, 240] width 167 height 7
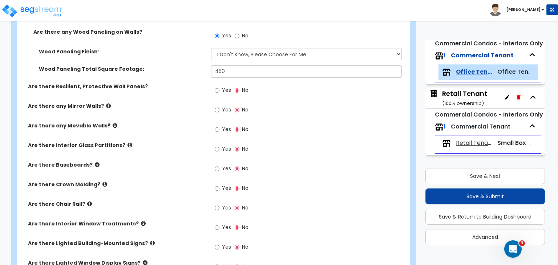
scroll to position [472, 0]
click at [217, 165] on input "Yes" at bounding box center [217, 169] width 5 height 8
radio input "true"
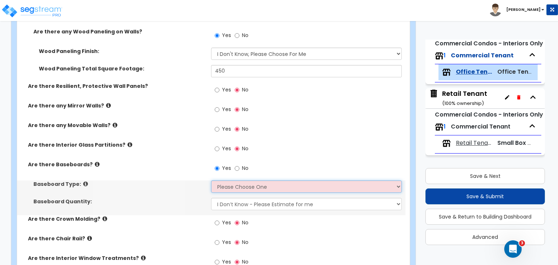
click at [221, 187] on select "Please Choose One Wood Vinyl Carpet Tile" at bounding box center [306, 187] width 190 height 12
select select "1"
click at [211, 181] on select "Please Choose One Wood Vinyl Carpet Tile" at bounding box center [306, 187] width 190 height 12
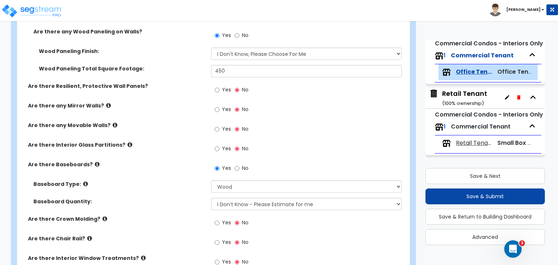
click at [189, 198] on label "Baseboard Quantity:" at bounding box center [119, 201] width 172 height 7
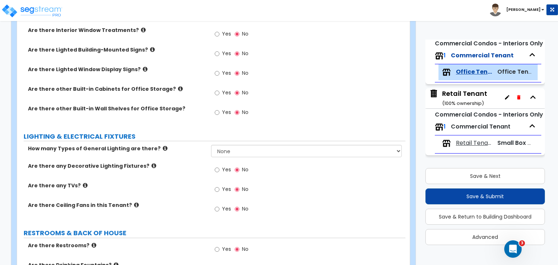
scroll to position [703, 0]
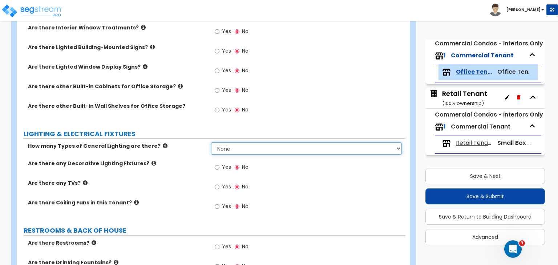
click at [233, 148] on select "None 1 2 3" at bounding box center [306, 148] width 190 height 12
select select "1"
click at [211, 142] on select "None 1 2 3" at bounding box center [306, 148] width 190 height 12
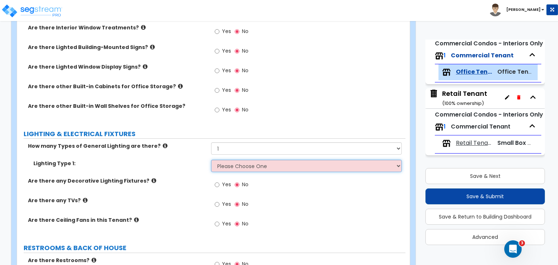
click at [229, 167] on select "Please Choose One LED Surface-Mounted LED Recessed Fluorescent Surface-Mounted …" at bounding box center [306, 166] width 190 height 12
click at [211, 160] on select "Please Choose One LED Surface-Mounted LED Recessed Fluorescent Surface-Mounted …" at bounding box center [306, 166] width 190 height 12
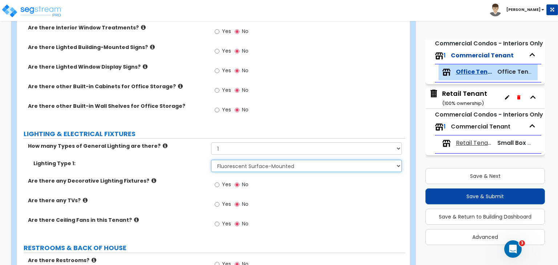
click at [246, 167] on select "Please Choose One LED Surface-Mounted LED Recessed Fluorescent Surface-Mounted …" at bounding box center [306, 166] width 190 height 12
select select "6"
click at [211, 160] on select "Please Choose One LED Surface-Mounted LED Recessed Fluorescent Surface-Mounted …" at bounding box center [306, 166] width 190 height 12
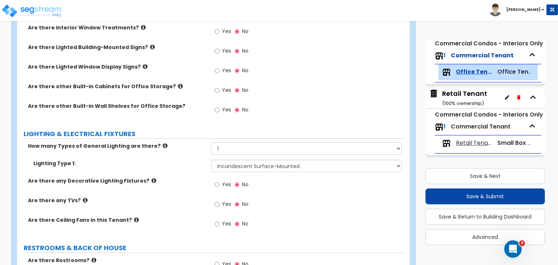
click at [189, 192] on div "Are there any Decorative Lighting Fixtures? Yes No" at bounding box center [211, 187] width 388 height 20
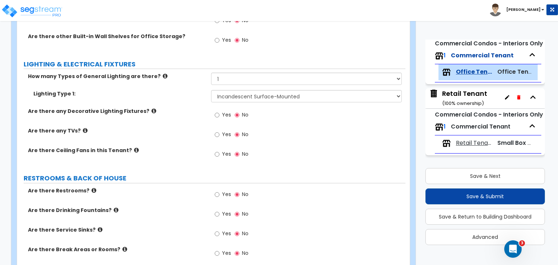
scroll to position [777, 0]
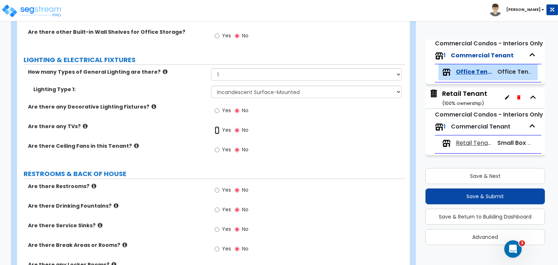
click at [217, 126] on input "Yes" at bounding box center [217, 130] width 5 height 8
radio input "true"
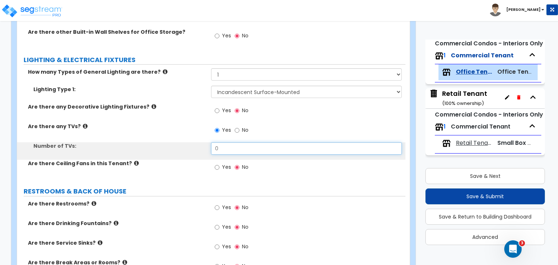
drag, startPoint x: 232, startPoint y: 150, endPoint x: 187, endPoint y: 149, distance: 44.3
click at [187, 149] on div "Number of TVs: 0" at bounding box center [211, 150] width 388 height 17
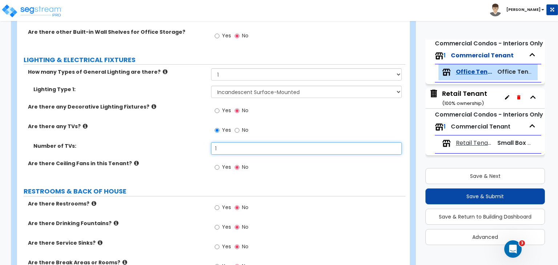
type input "1"
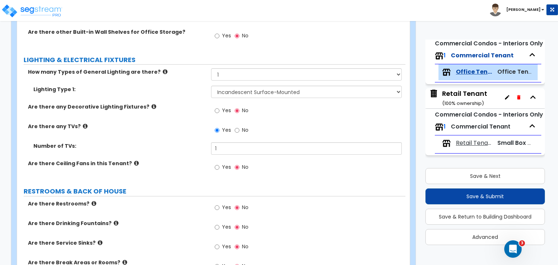
click at [187, 149] on div "Number of TVs: 1" at bounding box center [211, 150] width 388 height 17
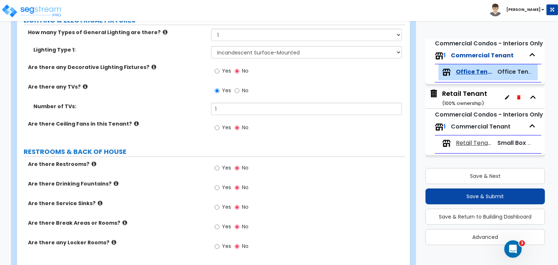
scroll to position [828, 0]
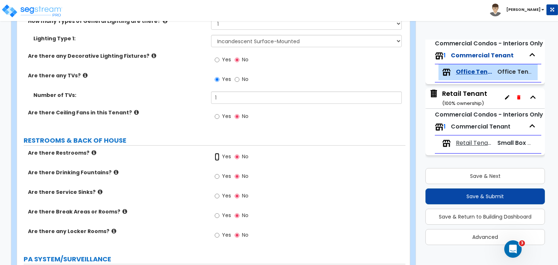
click at [218, 156] on input "Yes" at bounding box center [217, 157] width 5 height 8
radio input "true"
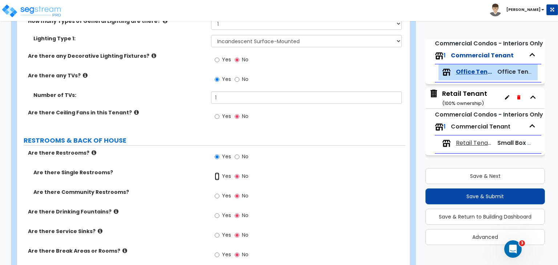
click at [217, 175] on input "Yes" at bounding box center [217, 177] width 5 height 8
radio input "true"
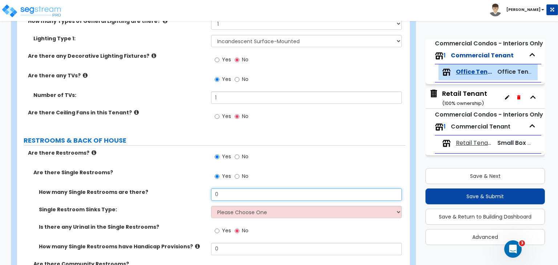
drag, startPoint x: 226, startPoint y: 189, endPoint x: 177, endPoint y: 195, distance: 49.4
click at [177, 195] on div "How many Single Restrooms are there? 0" at bounding box center [211, 197] width 388 height 17
type input "2"
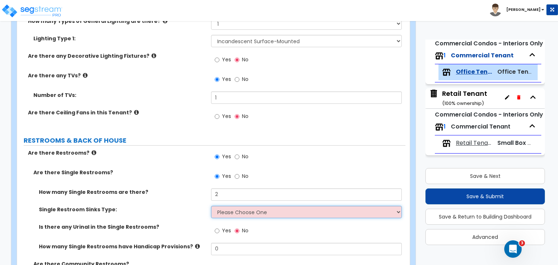
click at [249, 213] on select "Please Choose One Wall-mounted Vanity-mounted" at bounding box center [306, 212] width 190 height 12
select select "1"
click at [211, 206] on select "Please Choose One Wall-mounted Vanity-mounted" at bounding box center [306, 212] width 190 height 12
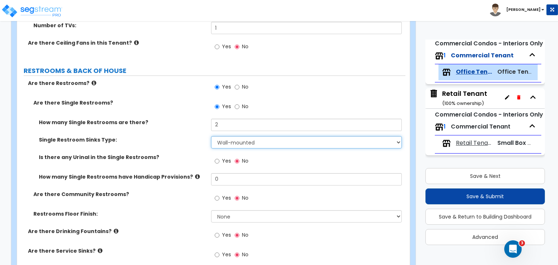
scroll to position [899, 0]
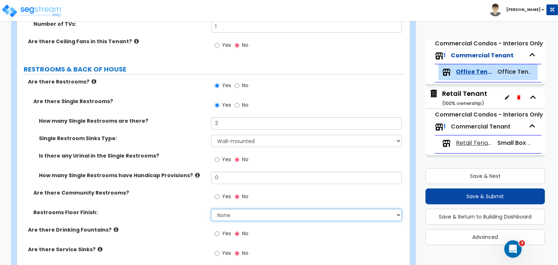
click at [225, 217] on select "None Tile Flooring Resilient Laminate Flooring VCT Flooring Sheet Vinyl Flooring" at bounding box center [306, 215] width 190 height 12
select select "2"
click at [211, 209] on select "None Tile Flooring Resilient Laminate Flooring VCT Flooring Sheet Vinyl Flooring" at bounding box center [306, 215] width 190 height 12
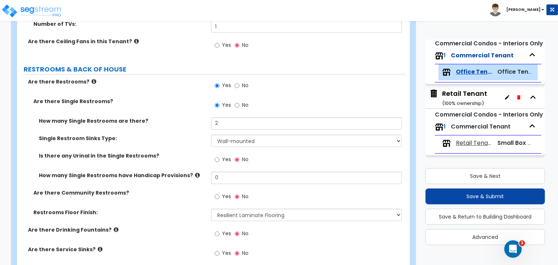
click at [182, 210] on label "Restrooms Floor Finish:" at bounding box center [119, 212] width 172 height 7
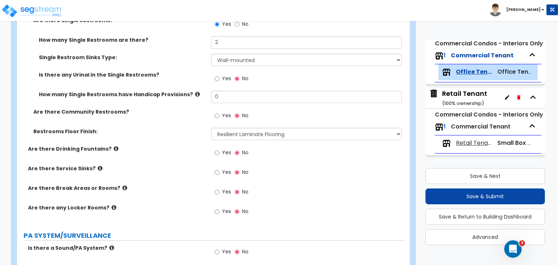
scroll to position [981, 0]
click at [218, 170] on input "Yes" at bounding box center [217, 172] width 5 height 8
radio input "true"
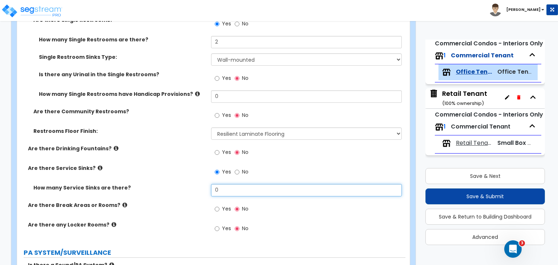
drag, startPoint x: 223, startPoint y: 190, endPoint x: 171, endPoint y: 192, distance: 51.3
click at [171, 192] on div "How many Service Sinks are there? 0" at bounding box center [211, 192] width 388 height 17
type input "1"
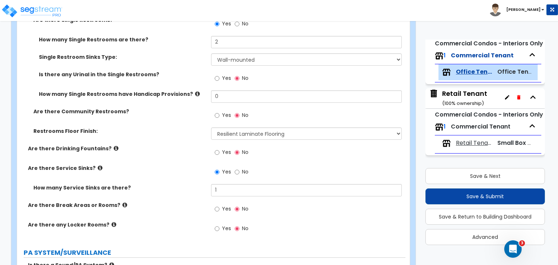
click at [171, 192] on div "How many Service Sinks are there? 1" at bounding box center [211, 192] width 388 height 17
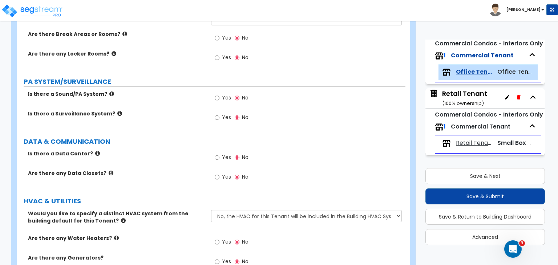
scroll to position [1154, 0]
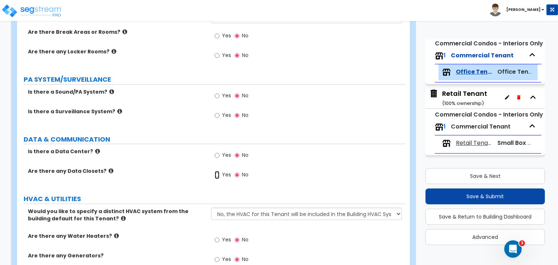
click at [216, 173] on input "Yes" at bounding box center [217, 175] width 5 height 8
radio input "true"
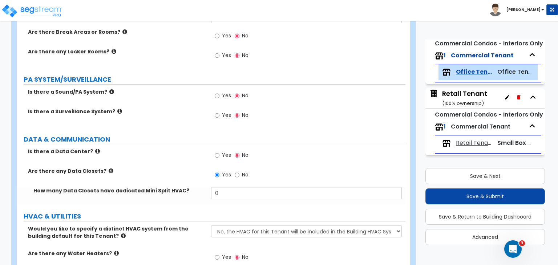
click at [161, 154] on div "Is there a Data Center? Yes No" at bounding box center [211, 158] width 388 height 20
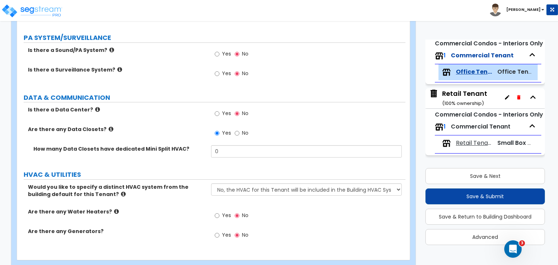
scroll to position [1210, 0]
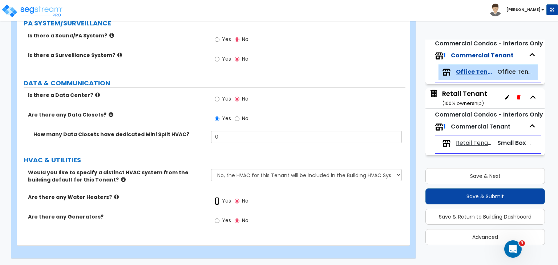
click at [216, 200] on input "Yes" at bounding box center [217, 201] width 5 height 8
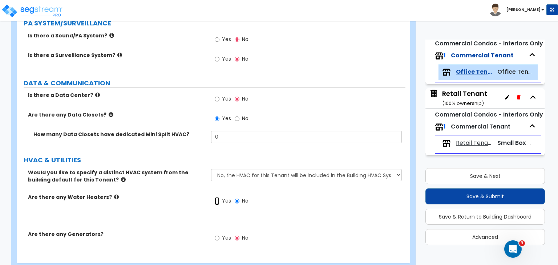
radio input "true"
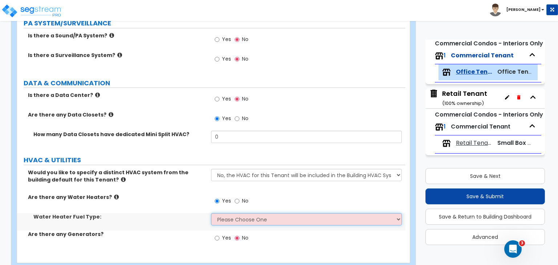
click at [225, 218] on select "Please Choose One Gas Electric" at bounding box center [306, 219] width 190 height 12
select select "2"
click at [211, 213] on select "Please Choose One Gas Electric" at bounding box center [306, 219] width 190 height 12
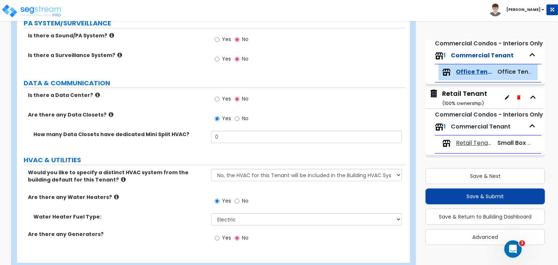
click at [188, 205] on div "Are there any Water Heaters? Yes No" at bounding box center [211, 204] width 388 height 20
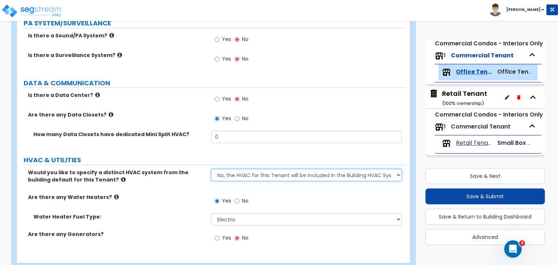
click at [240, 174] on select "No, the HVAC for this Tenant will be included in the Building HVAC System Yes, …" at bounding box center [306, 175] width 190 height 12
select select "1"
click at [211, 169] on select "No, the HVAC for this Tenant will be included in the Building HVAC System Yes, …" at bounding box center [306, 175] width 190 height 12
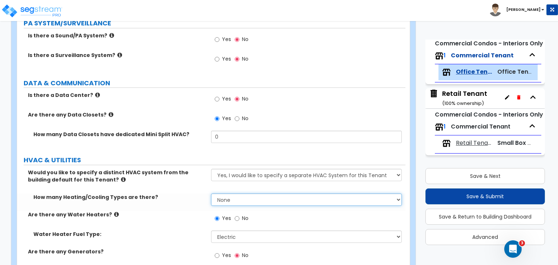
click at [243, 199] on select "None 1 2 3" at bounding box center [306, 200] width 190 height 12
select select "1"
click at [211, 194] on select "None 1 2 3" at bounding box center [306, 200] width 190 height 12
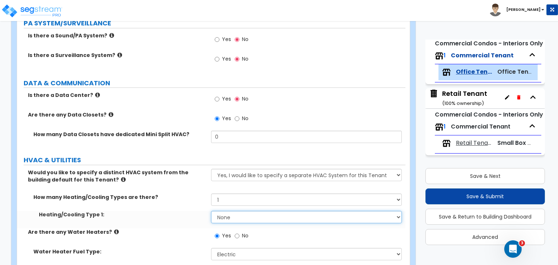
click at [241, 215] on select "None Heat Only Centralized Heating & Cooling Thru Wall Air Conditioners Mini Sp…" at bounding box center [306, 217] width 190 height 12
select select "2"
click at [211, 211] on select "None Heat Only Centralized Heating & Cooling Thru Wall Air Conditioners Mini Sp…" at bounding box center [306, 217] width 190 height 12
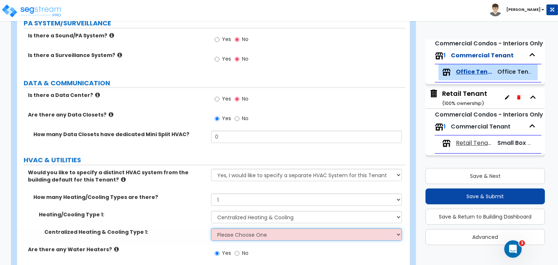
click at [235, 235] on select "Please Choose One Rooftop Unit Furnace-Condenser Forced Air Split Heating/Cooli…" at bounding box center [306, 235] width 190 height 12
click at [211, 229] on select "Please Choose One Rooftop Unit Furnace-Condenser Forced Air Split Heating/Cooli…" at bounding box center [306, 235] width 190 height 12
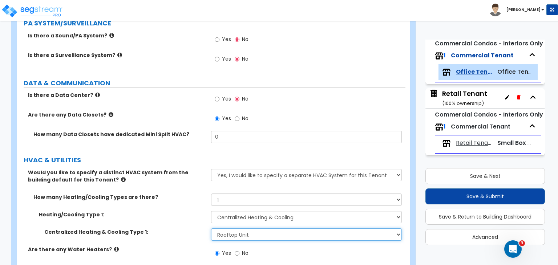
click at [240, 232] on select "Please Choose One Rooftop Unit Furnace-Condenser Forced Air Split Heating/Cooli…" at bounding box center [306, 235] width 190 height 12
select select "3"
click at [211, 229] on select "Please Choose One Rooftop Unit Furnace-Condenser Forced Air Split Heating/Cooli…" at bounding box center [306, 235] width 190 height 12
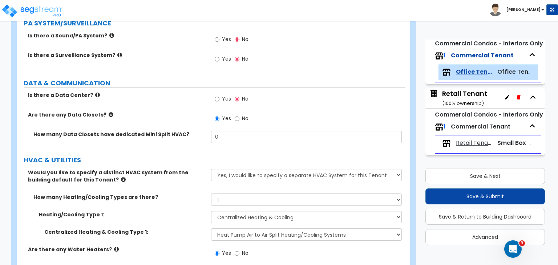
click at [187, 205] on div "How many Heating/Cooling Types are there? None 1 2 3" at bounding box center [211, 202] width 388 height 17
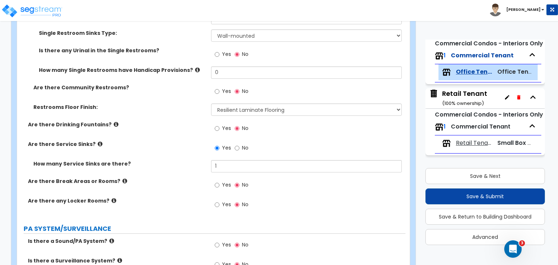
scroll to position [1006, 0]
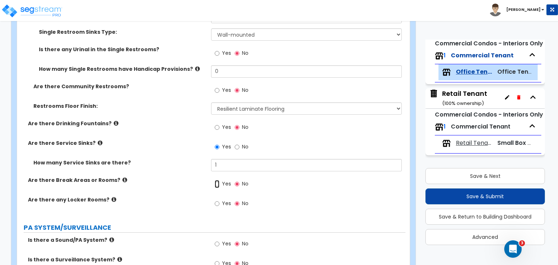
click at [219, 181] on input "Yes" at bounding box center [217, 184] width 5 height 8
radio input "true"
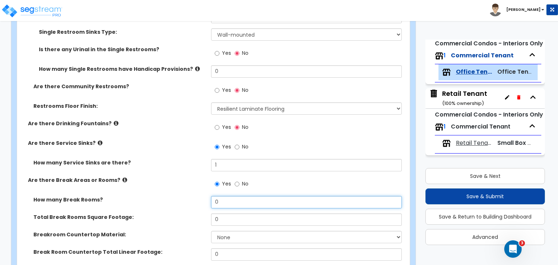
drag, startPoint x: 226, startPoint y: 202, endPoint x: 178, endPoint y: 204, distance: 48.3
click at [178, 204] on div "How many Break Rooms? 0" at bounding box center [211, 204] width 388 height 17
type input "1"
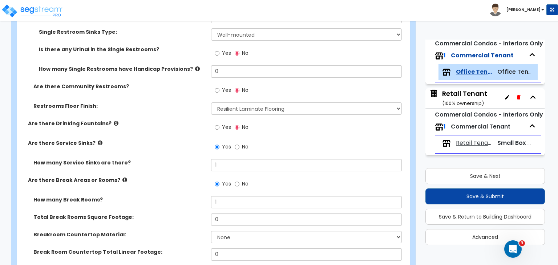
click at [178, 204] on div "How many Break Rooms? 1" at bounding box center [211, 204] width 388 height 17
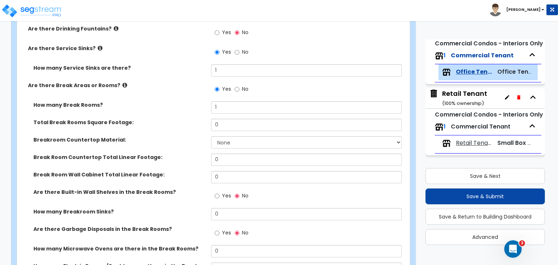
scroll to position [1111, 0]
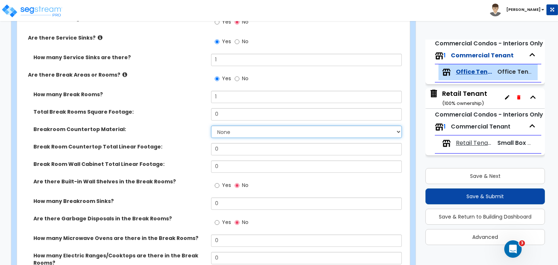
click at [219, 129] on select "None Plastic Laminate Solid Surface Stone Quartz Marble Tile Wood Stainless Ste…" at bounding box center [306, 132] width 190 height 12
click at [211, 126] on select "None Plastic Laminate Solid Surface Stone Quartz Marble Tile Wood Stainless Ste…" at bounding box center [306, 132] width 190 height 12
click at [227, 135] on select "None Plastic Laminate Solid Surface Stone Quartz Marble Tile Wood Stainless Ste…" at bounding box center [306, 132] width 190 height 12
select select "1"
click at [211, 126] on select "None Plastic Laminate Solid Surface Stone Quartz Marble Tile Wood Stainless Ste…" at bounding box center [306, 132] width 190 height 12
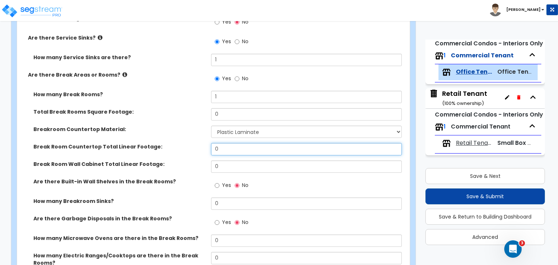
drag, startPoint x: 237, startPoint y: 150, endPoint x: 153, endPoint y: 147, distance: 84.3
click at [153, 147] on div "Break Room Countertop Total Linear Footage: 0" at bounding box center [211, 151] width 388 height 17
type input "8"
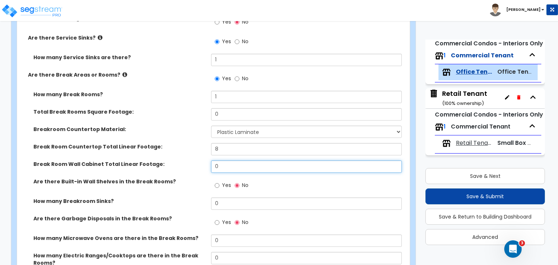
drag, startPoint x: 225, startPoint y: 165, endPoint x: 169, endPoint y: 166, distance: 56.7
click at [169, 166] on div "Break Room Wall Cabinet Total Linear Footage: 0" at bounding box center [211, 169] width 388 height 17
type input "12"
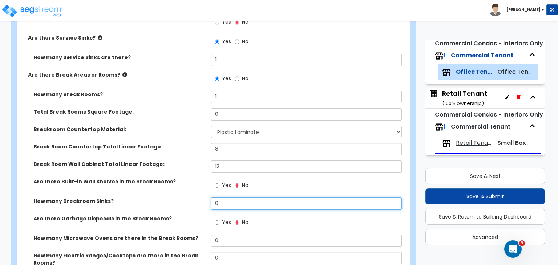
drag, startPoint x: 235, startPoint y: 202, endPoint x: 165, endPoint y: 199, distance: 69.8
click at [165, 199] on div "How many Breakroom Sinks? 0" at bounding box center [211, 206] width 388 height 17
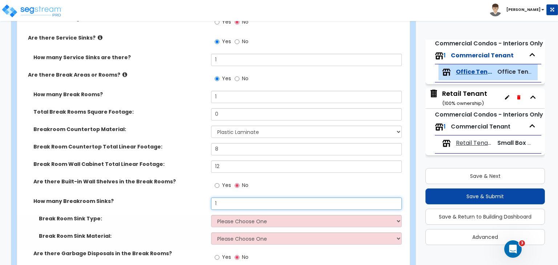
type input "1"
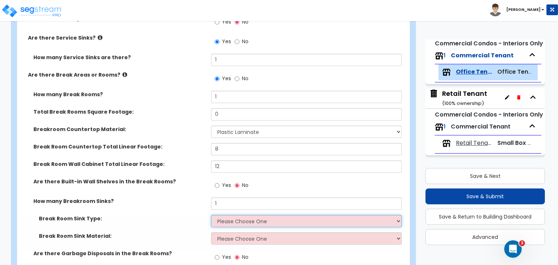
click at [226, 219] on select "Please Choose One Single Sink Double Sink" at bounding box center [306, 221] width 190 height 12
select select "1"
click at [211, 215] on select "Please Choose One Single Sink Double Sink" at bounding box center [306, 221] width 190 height 12
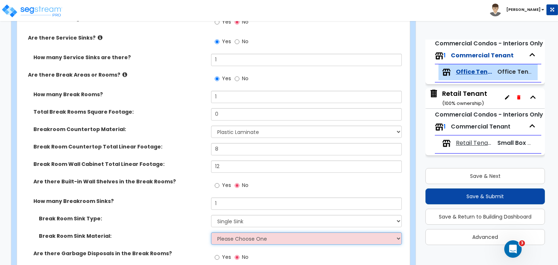
click at [235, 239] on select "Please Choose One Stainless Steel Porcelain Enamel Cast Iron" at bounding box center [306, 239] width 190 height 12
select select "1"
click at [211, 233] on select "Please Choose One Stainless Steel Porcelain Enamel Cast Iron" at bounding box center [306, 239] width 190 height 12
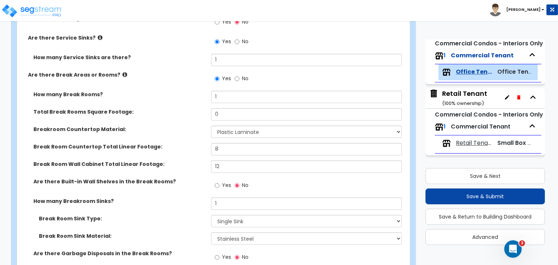
click at [193, 211] on div "How many Breakroom Sinks? 1" at bounding box center [211, 206] width 388 height 17
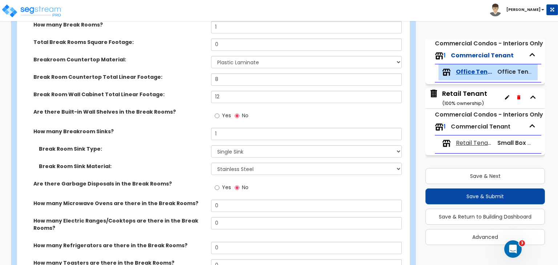
scroll to position [1182, 0]
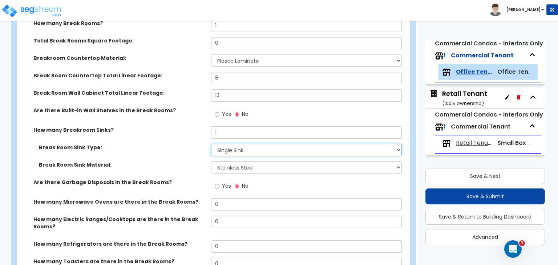
click at [233, 145] on select "Please Choose One Single Sink Double Sink" at bounding box center [306, 150] width 190 height 12
select select "2"
click at [211, 144] on select "Please Choose One Single Sink Double Sink" at bounding box center [306, 150] width 190 height 12
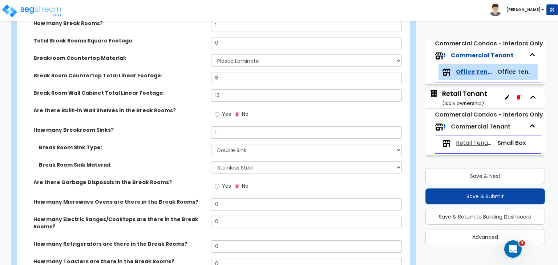
click at [174, 164] on label "Break Room Sink Material:" at bounding box center [122, 164] width 167 height 7
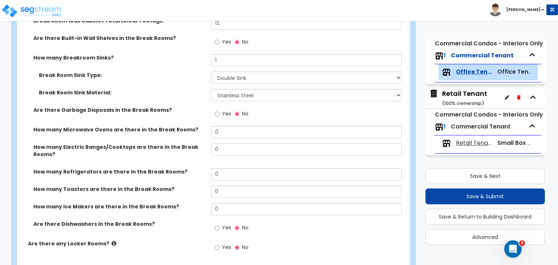
scroll to position [1256, 0]
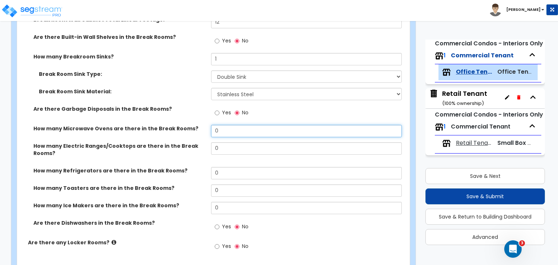
click at [176, 130] on div "How many Microwave Ovens are there in the Break Rooms? 0" at bounding box center [211, 133] width 388 height 17
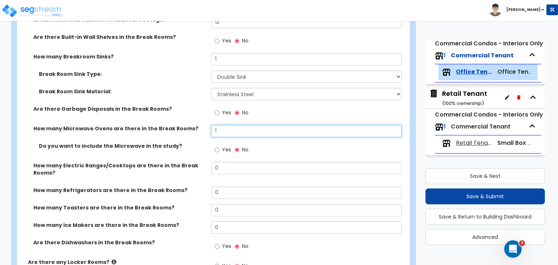
type input "1"
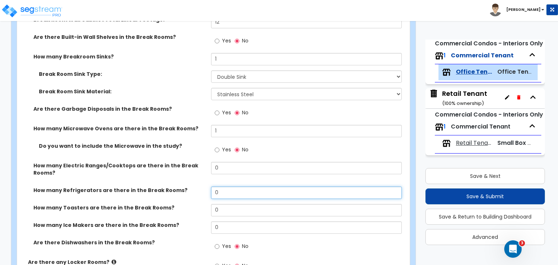
drag, startPoint x: 233, startPoint y: 191, endPoint x: 183, endPoint y: 190, distance: 49.1
click at [183, 190] on div "How many Refrigerators are there in the Break Rooms? 0" at bounding box center [211, 195] width 388 height 17
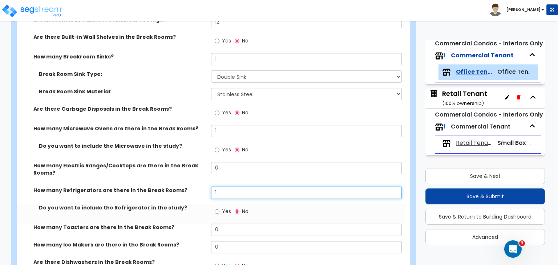
type input "1"
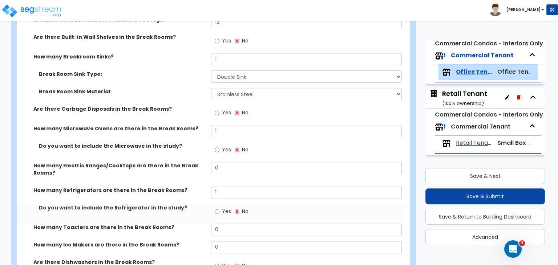
click at [197, 187] on label "How many Refrigerators are there in the Break Rooms?" at bounding box center [119, 190] width 172 height 7
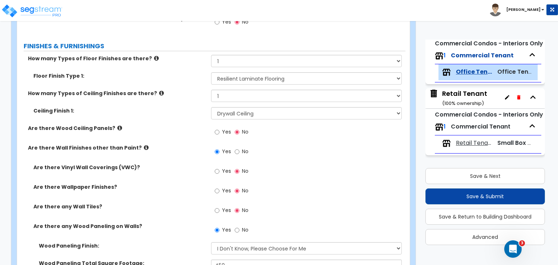
scroll to position [148, 0]
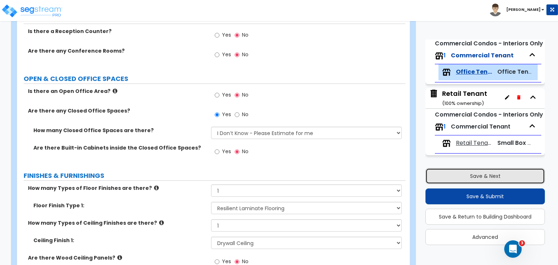
click at [469, 175] on button "Save & Next" at bounding box center [485, 176] width 120 height 16
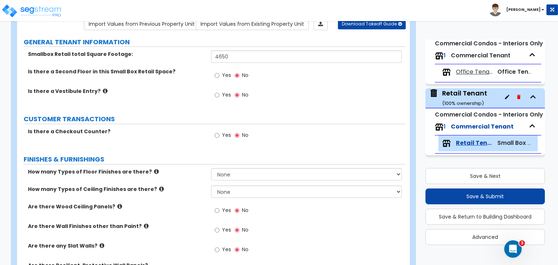
scroll to position [64, 0]
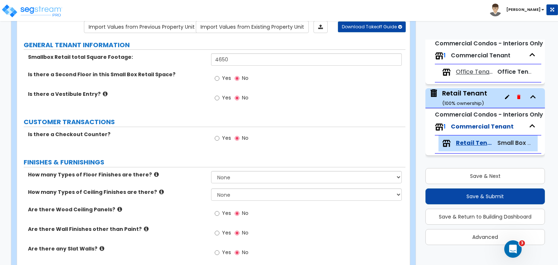
click at [197, 90] on label "Is there a Vestibule Entry?" at bounding box center [117, 93] width 178 height 7
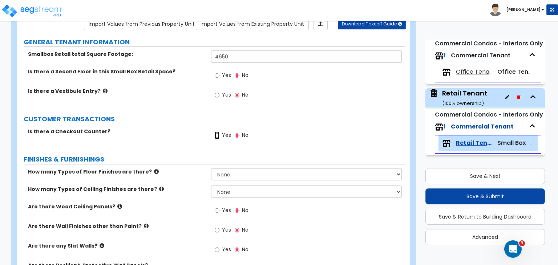
click at [217, 134] on input "Yes" at bounding box center [217, 136] width 5 height 8
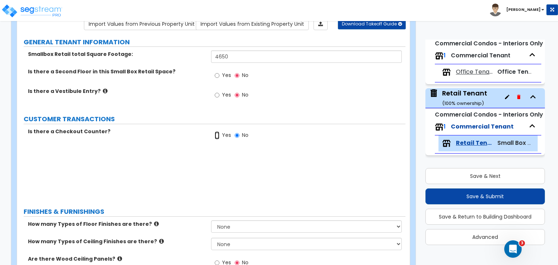
radio input "true"
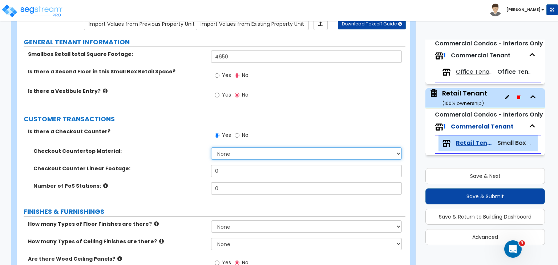
click at [224, 157] on select "None Plastic Laminate Solid Surface Stone Quartz Marble Tile Wood Stainless Ste…" at bounding box center [306, 154] width 190 height 12
select select "1"
click at [211, 148] on select "None Plastic Laminate Solid Surface Stone Quartz Marble Tile Wood Stainless Ste…" at bounding box center [306, 154] width 190 height 12
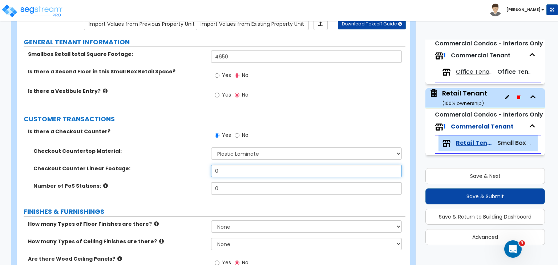
drag, startPoint x: 231, startPoint y: 172, endPoint x: 178, endPoint y: 167, distance: 53.7
click at [178, 167] on div "Checkout Counter Linear Footage: 0" at bounding box center [211, 173] width 388 height 17
type input "8"
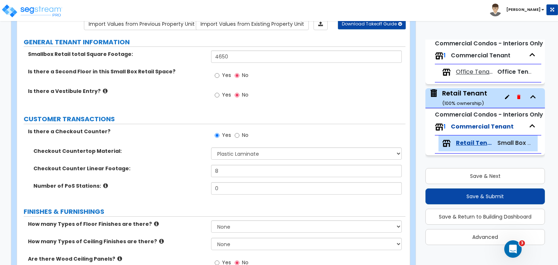
click at [178, 167] on label "Checkout Counter Linear Footage:" at bounding box center [119, 168] width 172 height 7
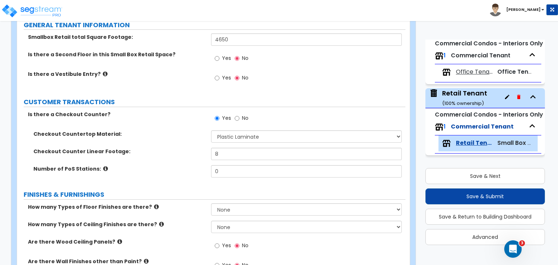
scroll to position [85, 0]
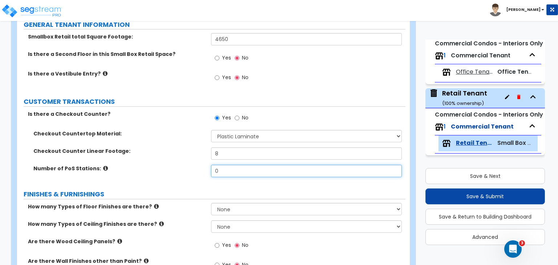
drag, startPoint x: 228, startPoint y: 172, endPoint x: 181, endPoint y: 167, distance: 47.1
click at [181, 167] on div "Number of PoS Stations: 0" at bounding box center [211, 173] width 388 height 17
type input "2"
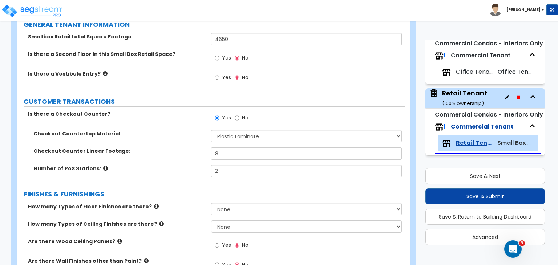
click at [181, 167] on label "Number of PoS Stations:" at bounding box center [119, 168] width 172 height 7
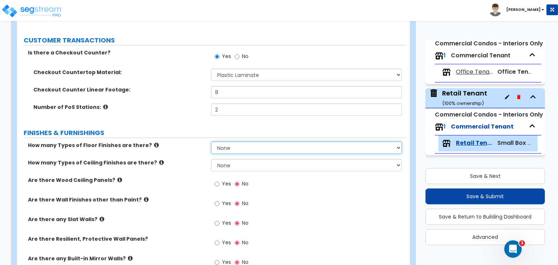
click at [228, 148] on select "None 1 2 3 4" at bounding box center [306, 148] width 190 height 12
select select "3"
click at [211, 142] on select "None 1 2 3 4" at bounding box center [306, 148] width 190 height 12
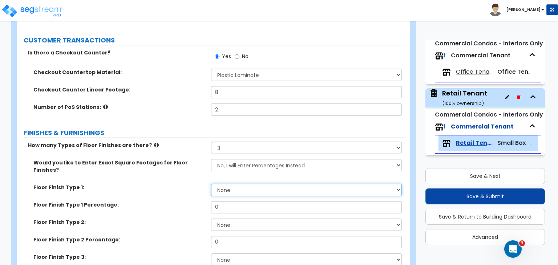
click at [232, 184] on select "None Tile Flooring Hardwood Flooring Resilient Laminate Flooring VCT Flooring S…" at bounding box center [306, 190] width 190 height 12
select select "7"
click at [211, 184] on select "None Tile Flooring Hardwood Flooring Resilient Laminate Flooring VCT Flooring S…" at bounding box center [306, 190] width 190 height 12
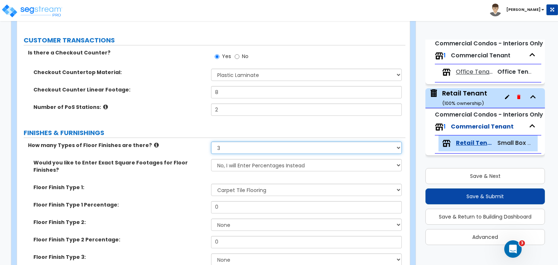
click at [224, 150] on select "None 1 2 3 4" at bounding box center [306, 148] width 190 height 12
select select "2"
click at [211, 142] on select "None 1 2 3 4" at bounding box center [306, 148] width 190 height 12
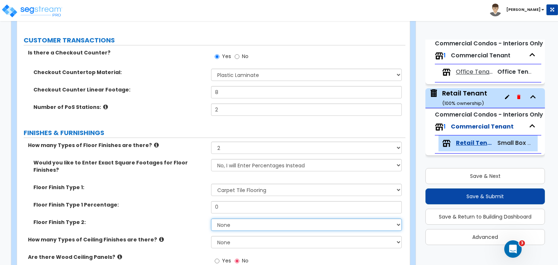
click at [230, 219] on select "None Tile Flooring Hardwood Flooring Resilient Laminate Flooring VCT Flooring S…" at bounding box center [306, 225] width 190 height 12
select select "4"
click at [211, 219] on select "None Tile Flooring Hardwood Flooring Resilient Laminate Flooring VCT Flooring S…" at bounding box center [306, 225] width 190 height 12
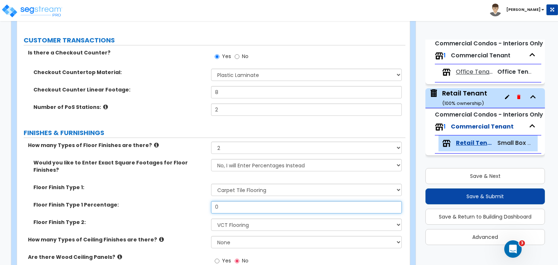
drag, startPoint x: 232, startPoint y: 198, endPoint x: 195, endPoint y: 197, distance: 37.4
click at [195, 201] on div "Floor Finish Type 1 Percentage: 0" at bounding box center [211, 209] width 388 height 17
type input "80"
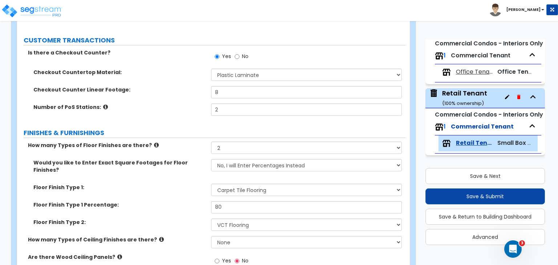
click at [195, 201] on label "Floor Finish Type 1 Percentage:" at bounding box center [119, 204] width 172 height 7
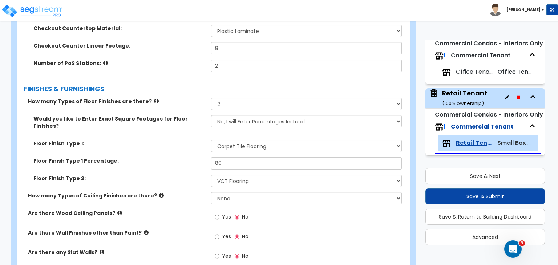
scroll to position [192, 0]
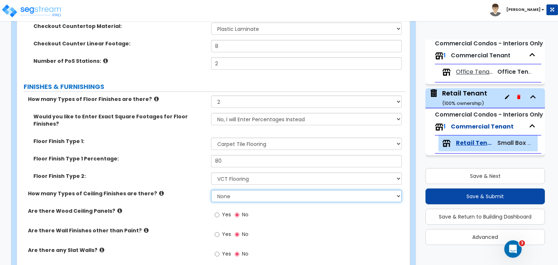
click at [231, 190] on select "None 1 2 3" at bounding box center [306, 196] width 190 height 12
click at [211, 190] on select "None 1 2 3" at bounding box center [306, 196] width 190 height 12
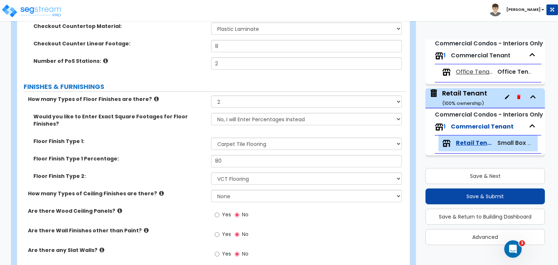
click at [195, 190] on label "How many Types of Ceiling Finishes are there?" at bounding box center [117, 193] width 178 height 7
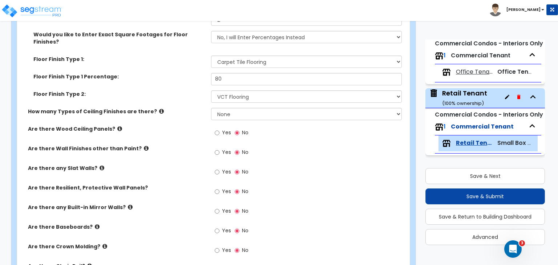
scroll to position [277, 0]
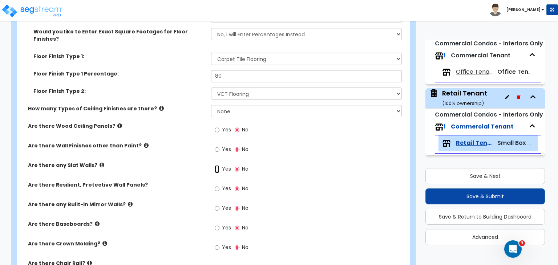
click at [217, 165] on input "Yes" at bounding box center [217, 169] width 5 height 8
radio input "true"
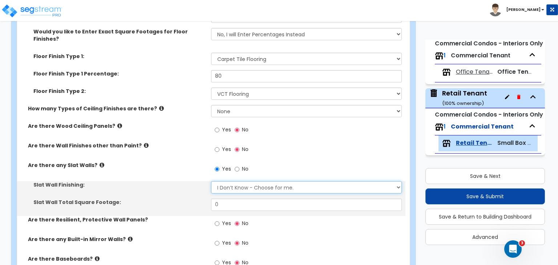
click at [230, 181] on select "I Don’t Know - Choose for me. Paint Finish Melamine Finish Plastic Laminate Fin…" at bounding box center [306, 187] width 190 height 12
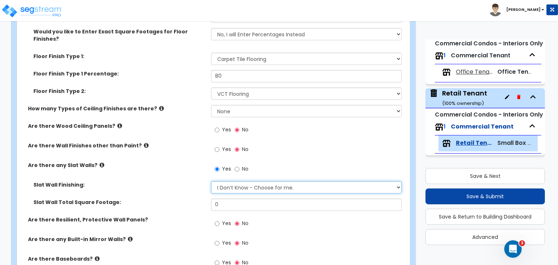
click at [211, 181] on select "I Don’t Know - Choose for me. Paint Finish Melamine Finish Plastic Laminate Fin…" at bounding box center [306, 187] width 190 height 12
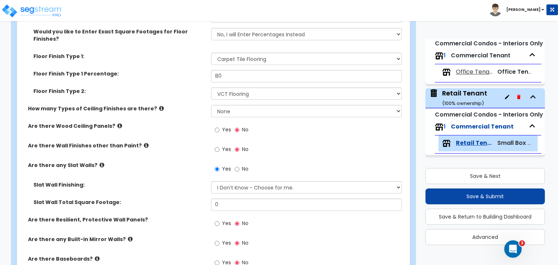
click at [195, 184] on div "Slat Wall Finishing: I Don’t Know - Choose for me. Paint Finish Melamine Finish…" at bounding box center [211, 189] width 388 height 17
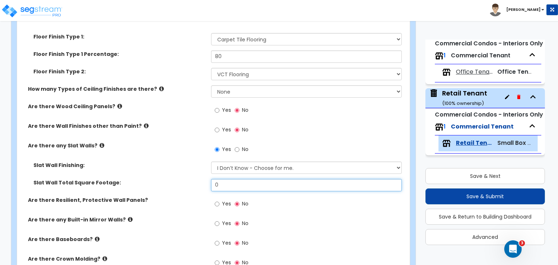
drag, startPoint x: 229, startPoint y: 176, endPoint x: 166, endPoint y: 178, distance: 63.2
click at [166, 179] on div "Slat Wall Total Square Footage: 0" at bounding box center [211, 187] width 388 height 17
type input "1,850"
click at [166, 179] on div "Slat Wall Total Square Footage: 1,850" at bounding box center [211, 187] width 388 height 17
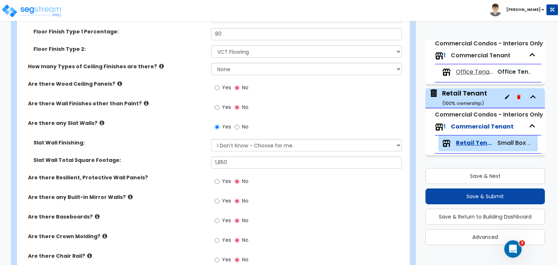
scroll to position [323, 0]
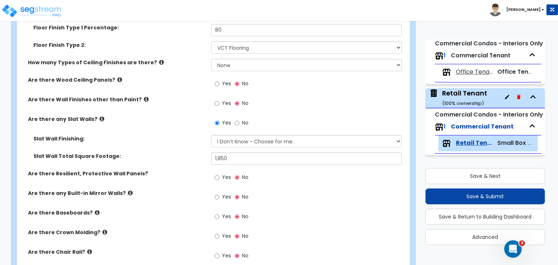
click at [181, 101] on div "Are there Wall Finishes other than Paint? Yes No" at bounding box center [211, 106] width 388 height 20
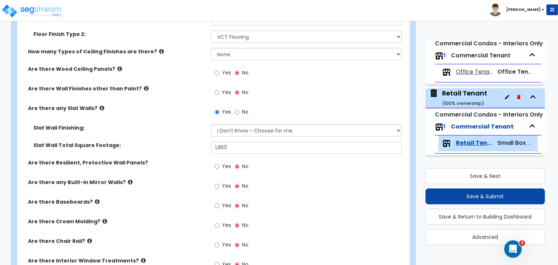
scroll to position [366, 0]
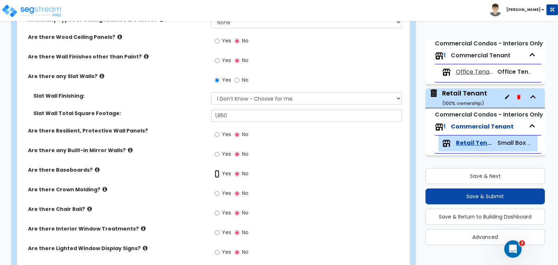
click at [216, 170] on input "Yes" at bounding box center [217, 174] width 5 height 8
radio input "true"
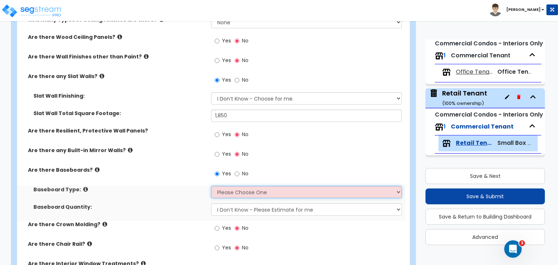
click at [221, 186] on select "Please Choose One Wood Vinyl Carpet Tile" at bounding box center [306, 192] width 190 height 12
select select "2"
click at [211, 186] on select "Please Choose One Wood Vinyl Carpet Tile" at bounding box center [306, 192] width 190 height 12
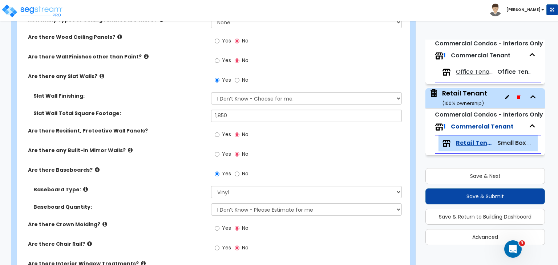
click at [188, 186] on label "Baseboard Type:" at bounding box center [119, 189] width 172 height 7
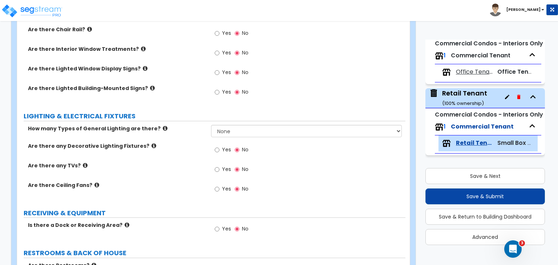
scroll to position [581, 0]
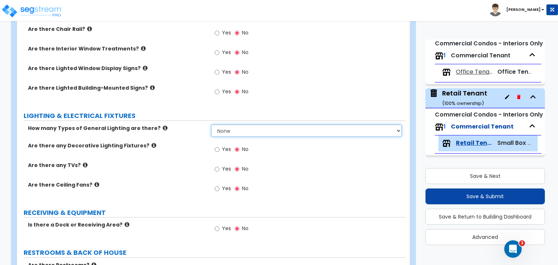
click at [230, 125] on select "None 1 2 3" at bounding box center [306, 131] width 190 height 12
select select "1"
click at [211, 125] on select "None 1 2 3" at bounding box center [306, 131] width 190 height 12
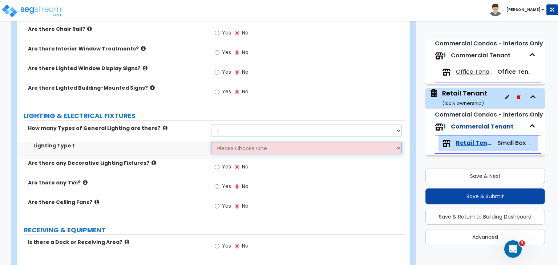
click at [223, 142] on select "Please Choose One LED Surface-Mounted LED Recessed Fluorescent Surface-Mounted …" at bounding box center [306, 148] width 190 height 12
select select "3"
click at [211, 142] on select "Please Choose One LED Surface-Mounted LED Recessed Fluorescent Surface-Mounted …" at bounding box center [306, 148] width 190 height 12
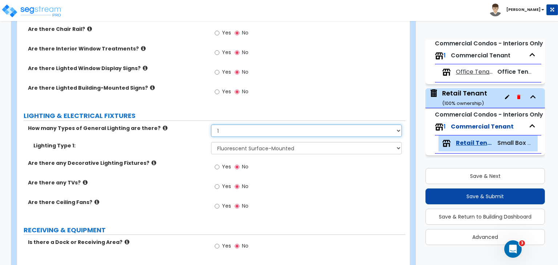
click at [230, 125] on select "None 1 2 3" at bounding box center [306, 131] width 190 height 12
select select "0"
click at [211, 125] on select "None 1 2 3" at bounding box center [306, 131] width 190 height 12
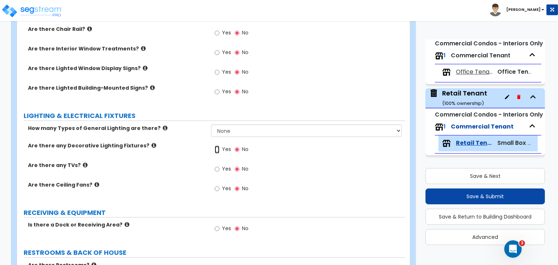
click at [216, 146] on input "Yes" at bounding box center [217, 150] width 5 height 8
radio input "true"
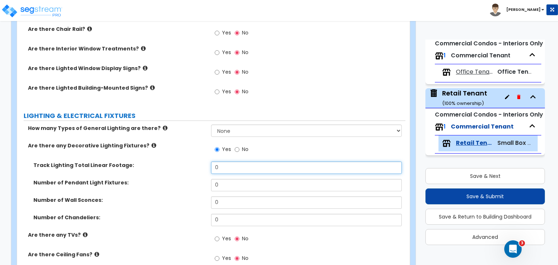
drag, startPoint x: 226, startPoint y: 163, endPoint x: 193, endPoint y: 153, distance: 35.2
click at [193, 153] on div "How many Types of General Lighting are there? None 1 2 3 Are there any Decorati…" at bounding box center [212, 198] width 378 height 146
click at [230, 162] on input "0" at bounding box center [306, 168] width 190 height 12
drag, startPoint x: 226, startPoint y: 158, endPoint x: 184, endPoint y: 161, distance: 42.3
click at [184, 162] on div "Track Lighting Total Linear Footage: 0" at bounding box center [211, 170] width 388 height 17
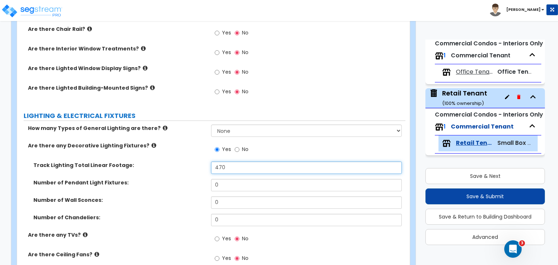
type input "470"
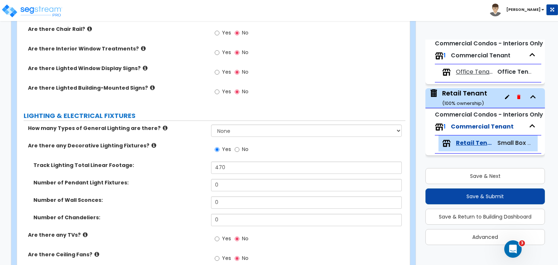
click at [186, 166] on div "Track Lighting Total Linear Footage: 470" at bounding box center [211, 170] width 388 height 17
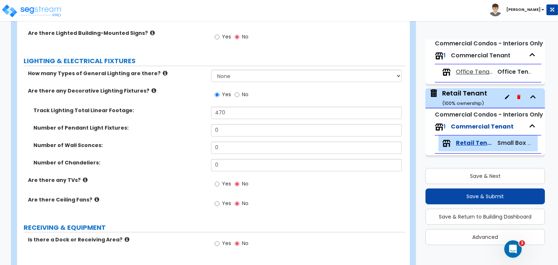
scroll to position [633, 0]
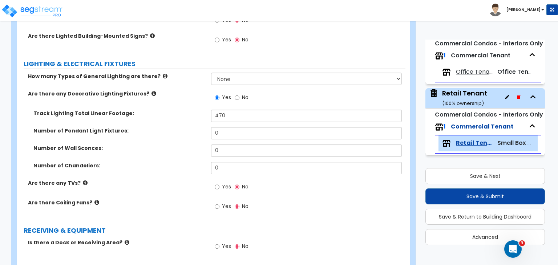
click at [197, 127] on label "Number of Pendant Light Fixtures:" at bounding box center [119, 130] width 172 height 7
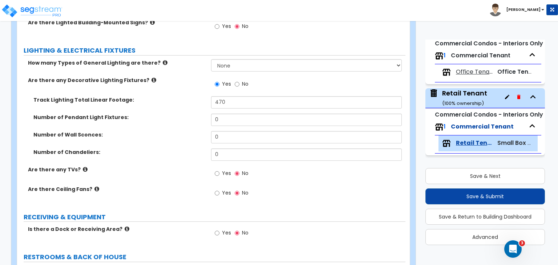
click at [165, 131] on label "Number of Wall Sconces:" at bounding box center [119, 134] width 172 height 7
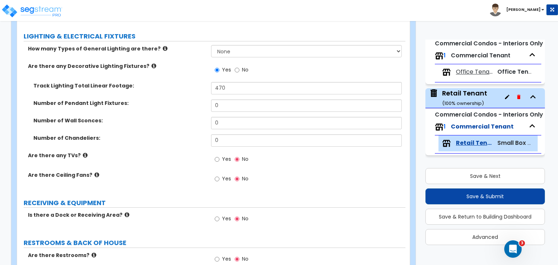
scroll to position [661, 0]
click at [218, 155] on input "Yes" at bounding box center [217, 159] width 5 height 8
radio input "true"
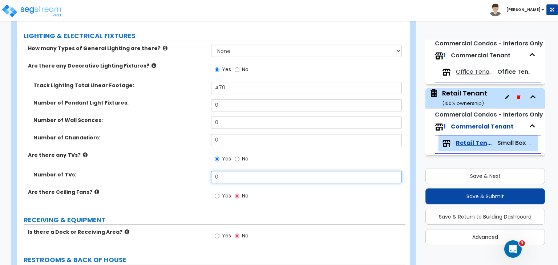
drag, startPoint x: 236, startPoint y: 167, endPoint x: 198, endPoint y: 169, distance: 38.2
click at [198, 171] on div "Number of TVs: 0" at bounding box center [211, 179] width 388 height 17
type input "2"
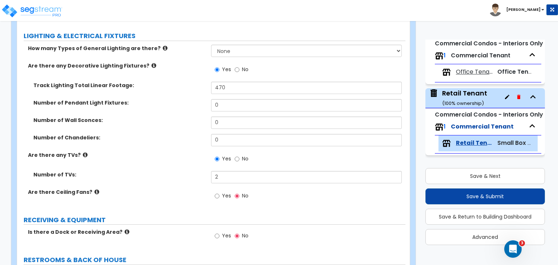
click at [179, 189] on label "Are there Ceiling Fans?" at bounding box center [117, 192] width 178 height 7
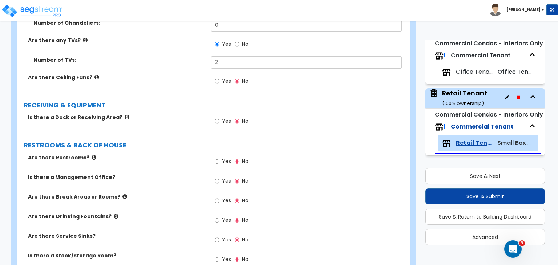
scroll to position [795, 0]
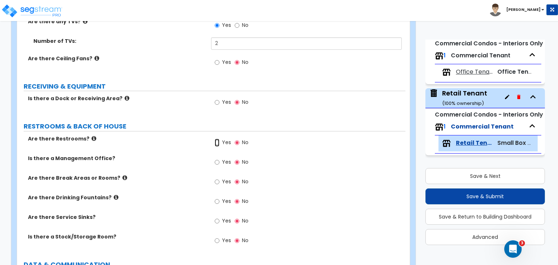
click at [217, 139] on input "Yes" at bounding box center [217, 143] width 5 height 8
radio input "true"
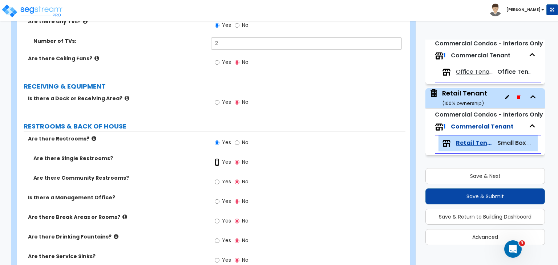
click at [215, 158] on input "Yes" at bounding box center [217, 162] width 5 height 8
radio input "true"
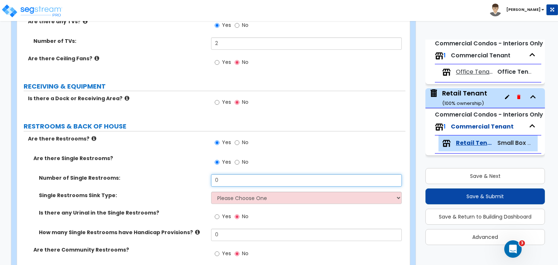
drag, startPoint x: 227, startPoint y: 172, endPoint x: 201, endPoint y: 175, distance: 25.6
click at [201, 175] on div "Number of Single Restrooms: 0" at bounding box center [211, 182] width 388 height 17
type input "1"
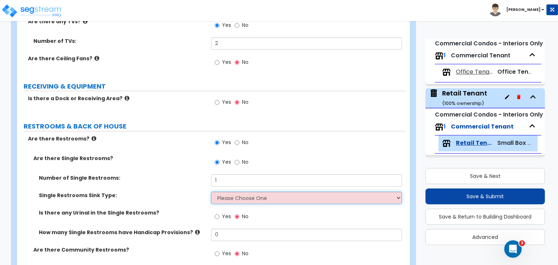
click at [239, 192] on select "Please Choose One Wall-mounted Vanity-mounted" at bounding box center [306, 198] width 190 height 12
select select "1"
click at [211, 192] on select "Please Choose One Wall-mounted Vanity-mounted" at bounding box center [306, 198] width 190 height 12
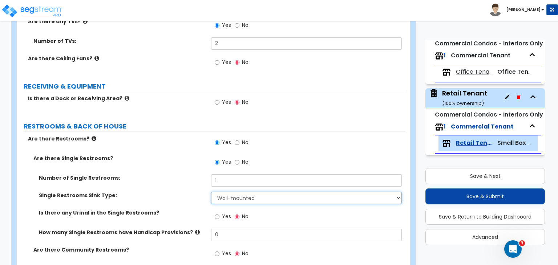
scroll to position [833, 0]
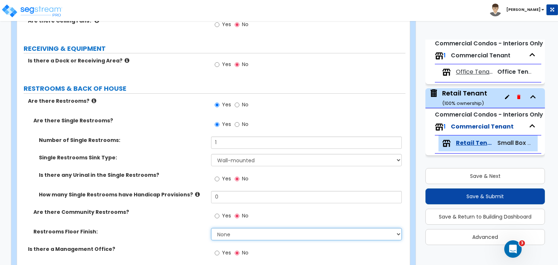
click at [233, 228] on select "None Tile Flooring Resilient Laminate Flooring VCT Flooring Sheet Vinyl Flooring" at bounding box center [306, 234] width 190 height 12
select select "3"
click at [211, 228] on select "None Tile Flooring Resilient Laminate Flooring VCT Flooring Sheet Vinyl Flooring" at bounding box center [306, 234] width 190 height 12
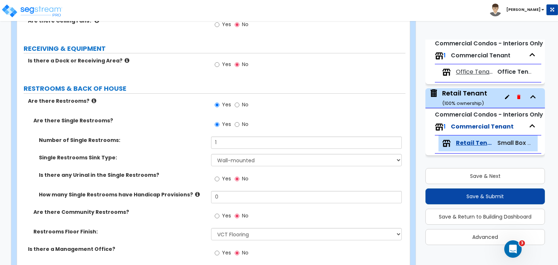
click at [187, 212] on div "Are there Community Restrooms? Yes No" at bounding box center [211, 219] width 388 height 20
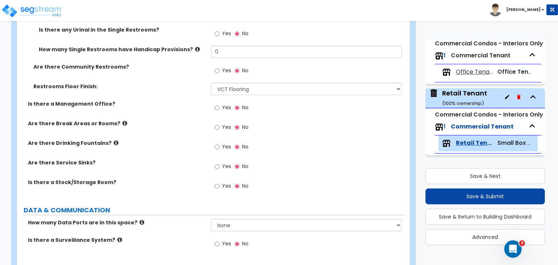
scroll to position [980, 0]
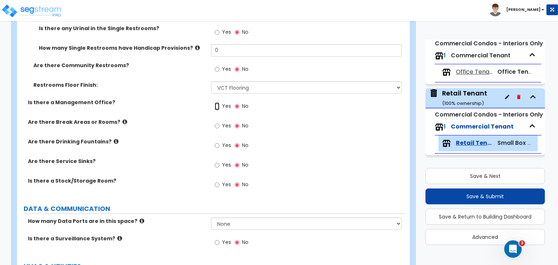
click at [217, 102] on input "Yes" at bounding box center [217, 106] width 5 height 8
radio input "true"
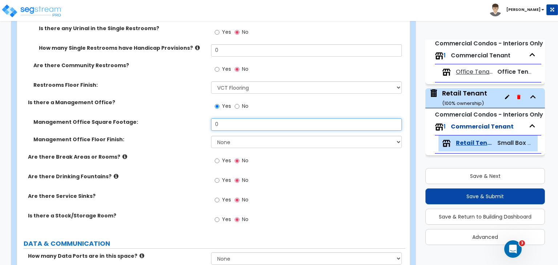
drag, startPoint x: 233, startPoint y: 114, endPoint x: 171, endPoint y: 121, distance: 61.4
click at [171, 121] on div "Management Office Square Footage: 0" at bounding box center [211, 126] width 388 height 17
type input "300"
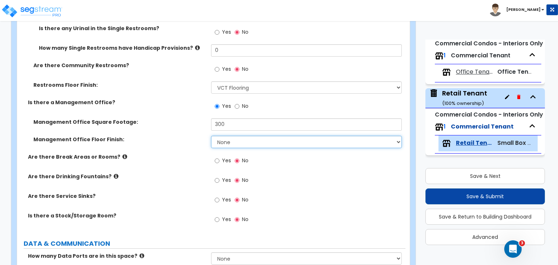
click at [227, 136] on select "None Tile Flooring Hardwood Flooring Resilient Laminate Flooring VCT Flooring S…" at bounding box center [306, 142] width 190 height 12
select select "5"
click at [211, 136] on select "None Tile Flooring Hardwood Flooring Resilient Laminate Flooring VCT Flooring S…" at bounding box center [306, 142] width 190 height 12
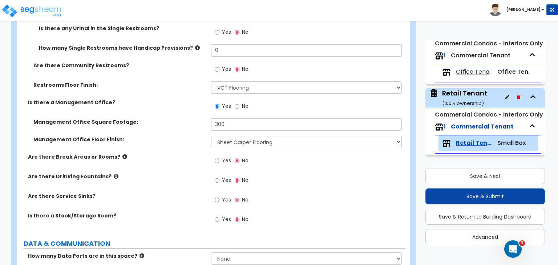
click at [192, 173] on label "Are there Drinking Fountains?" at bounding box center [117, 176] width 178 height 7
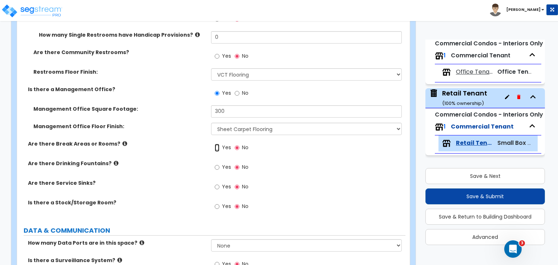
click at [218, 144] on input "Yes" at bounding box center [217, 148] width 5 height 8
radio input "true"
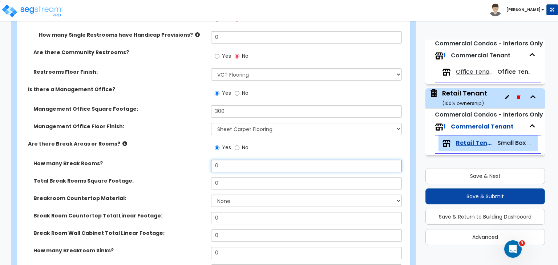
click at [194, 160] on div "How many Break Rooms? 0" at bounding box center [211, 168] width 388 height 17
type input "1"
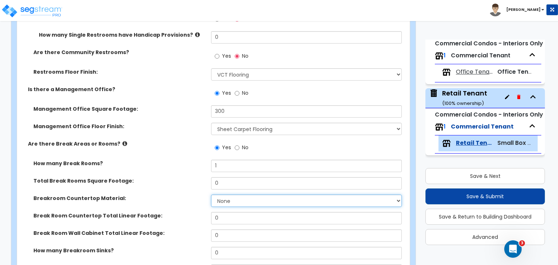
click at [237, 195] on select "None Plastic Laminate Solid Surface Stone Quartz Marble Tile Wood Stainless Ste…" at bounding box center [306, 201] width 190 height 12
select select "1"
click at [211, 195] on select "None Plastic Laminate Solid Surface Stone Quartz Marble Tile Wood Stainless Ste…" at bounding box center [306, 201] width 190 height 12
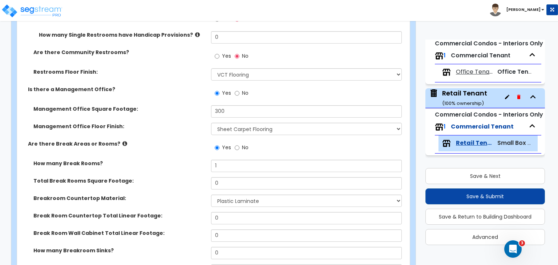
drag, startPoint x: 196, startPoint y: 207, endPoint x: 180, endPoint y: 206, distance: 16.4
click at [180, 212] on label "Break Room Countertop Total Linear Footage:" at bounding box center [119, 215] width 172 height 7
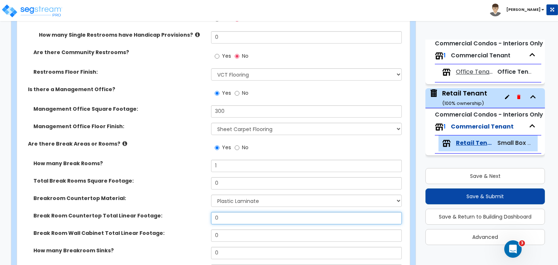
drag, startPoint x: 234, startPoint y: 210, endPoint x: 170, endPoint y: 216, distance: 64.2
click at [170, 216] on div "Break Room Countertop Total Linear Footage: 0" at bounding box center [211, 220] width 388 height 17
type input "8"
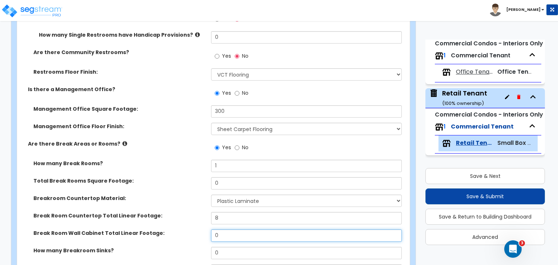
drag, startPoint x: 229, startPoint y: 227, endPoint x: 178, endPoint y: 226, distance: 50.5
click at [178, 230] on div "Break Room Wall Cabinet Total Linear Footage: 0" at bounding box center [211, 238] width 388 height 17
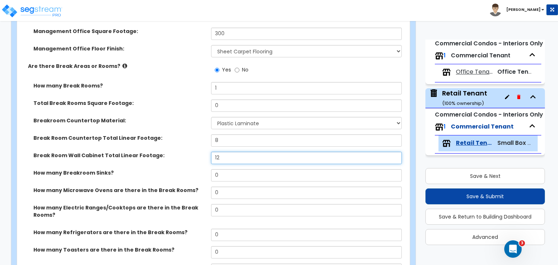
scroll to position [1072, 0]
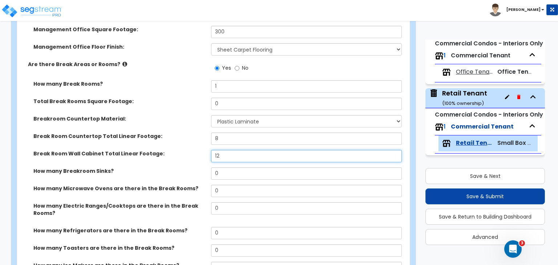
type input "12"
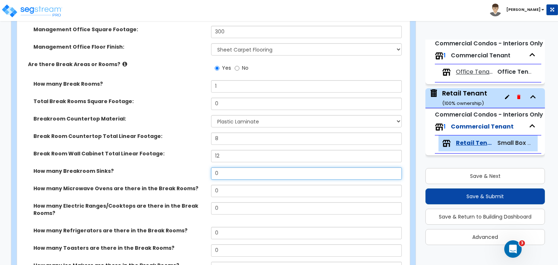
drag, startPoint x: 226, startPoint y: 169, endPoint x: 180, endPoint y: 158, distance: 47.5
click at [180, 158] on div "How many Break Rooms? 1 Total Break Rooms Square Footage: 0 Breakroom Counterto…" at bounding box center [212, 189] width 378 height 219
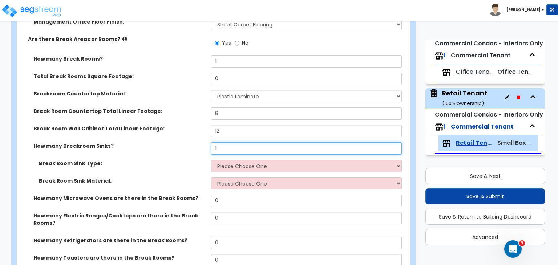
scroll to position [1097, 0]
type input "1"
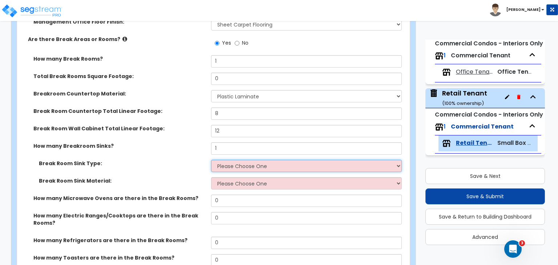
click at [223, 160] on select "Please Choose One Single Sink Double Sink" at bounding box center [306, 166] width 190 height 12
select select "1"
click at [211, 160] on select "Please Choose One Single Sink Double Sink" at bounding box center [306, 166] width 190 height 12
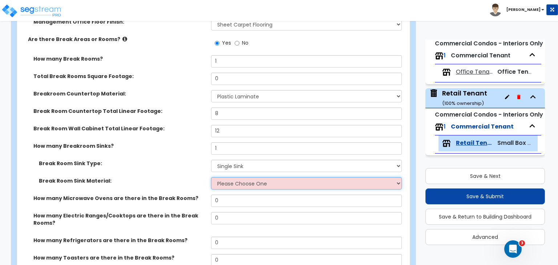
click at [237, 178] on select "Please Choose One Stainless Steel Porcelain Enamel Cast Iron" at bounding box center [306, 183] width 190 height 12
select select "1"
click at [211, 177] on select "Please Choose One Stainless Steel Porcelain Enamel Cast Iron" at bounding box center [306, 183] width 190 height 12
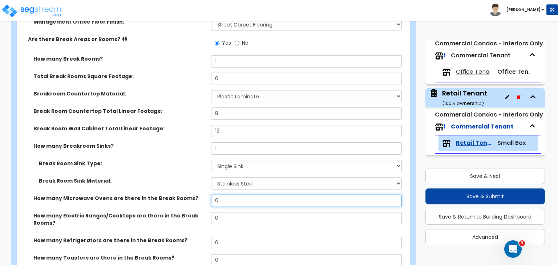
drag, startPoint x: 231, startPoint y: 193, endPoint x: 173, endPoint y: 201, distance: 59.1
click at [173, 201] on div "How many Microwave Ovens are there in the Break Rooms? 0" at bounding box center [211, 203] width 388 height 17
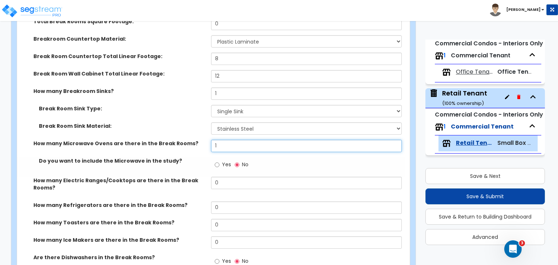
scroll to position [1155, 0]
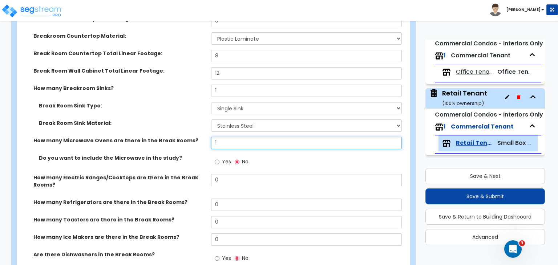
type input "1"
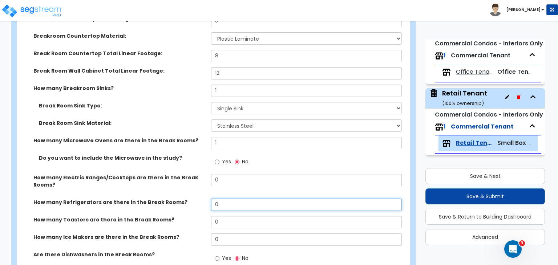
drag, startPoint x: 225, startPoint y: 197, endPoint x: 209, endPoint y: 199, distance: 16.8
click at [209, 199] on div "How many Refrigerators are there in the Break Rooms? 0" at bounding box center [211, 207] width 388 height 17
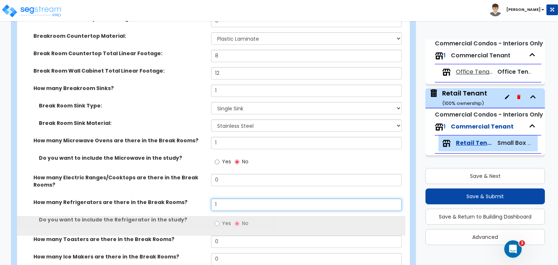
type input "1"
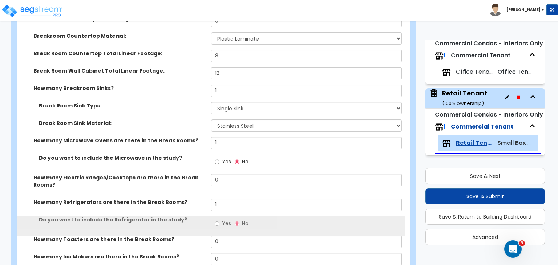
click at [209, 199] on div "How many Refrigerators are there in the Break Rooms? 1" at bounding box center [211, 207] width 388 height 17
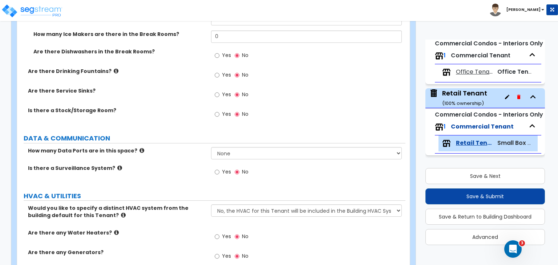
scroll to position [1380, 0]
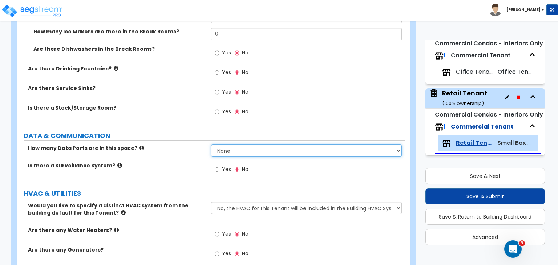
click at [223, 145] on select "None Please Estimate for Me I will specify the Quantity Exactly" at bounding box center [306, 151] width 190 height 12
select select "1"
click at [211, 145] on select "None Please Estimate for Me I will specify the Quantity Exactly" at bounding box center [306, 151] width 190 height 12
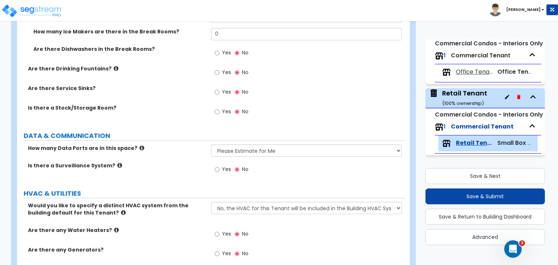
click at [183, 162] on div "Is there a Surveillance System? Yes No" at bounding box center [211, 172] width 388 height 20
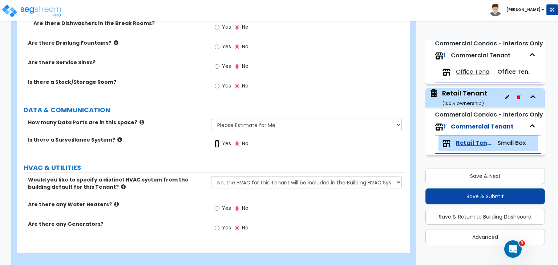
click at [217, 140] on input "Yes" at bounding box center [217, 144] width 5 height 8
radio input "true"
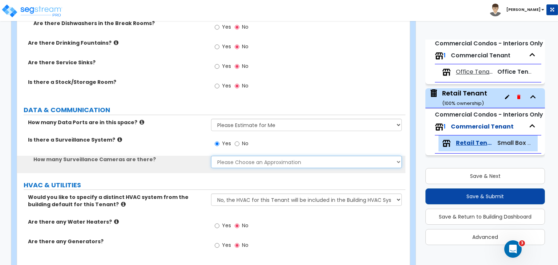
click at [228, 157] on select "Please Choose an Approximation Barely Noticed Any Noticed a Couple Frequently S…" at bounding box center [306, 162] width 190 height 12
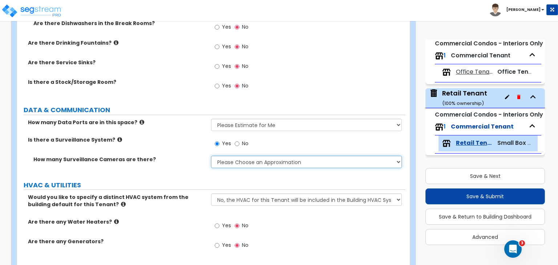
select select "3"
click at [211, 156] on select "Please Choose an Approximation Barely Noticed Any Noticed a Couple Frequently S…" at bounding box center [306, 162] width 190 height 12
click at [168, 164] on div "How many Surveillance Cameras are there? Please Choose an Approximation Barely …" at bounding box center [211, 164] width 388 height 17
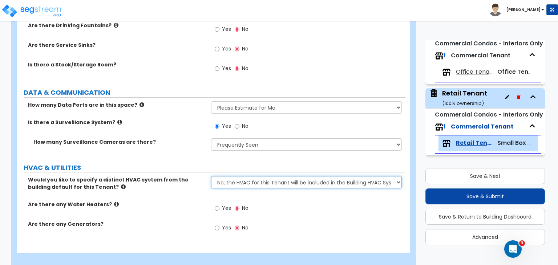
click at [219, 176] on select "No, the HVAC for this Tenant will be included in the Building HVAC System Yes, …" at bounding box center [306, 182] width 190 height 12
select select "1"
click at [211, 176] on select "No, the HVAC for this Tenant will be included in the Building HVAC System Yes, …" at bounding box center [306, 182] width 190 height 12
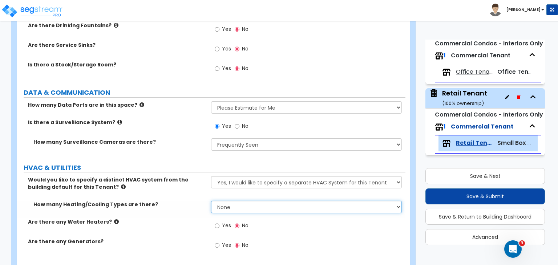
click at [234, 201] on select "None 1 2 3" at bounding box center [306, 207] width 190 height 12
select select "1"
click at [211, 201] on select "None 1 2 3" at bounding box center [306, 207] width 190 height 12
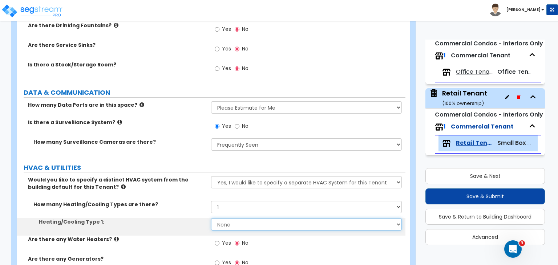
click at [234, 218] on select "None Heat Only Centralized Heating & Cooling Thru Wall Air Conditioners Mini Sp…" at bounding box center [306, 224] width 190 height 12
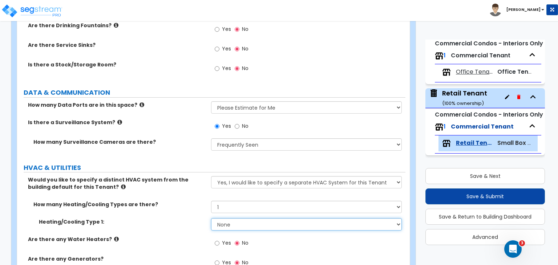
select select "2"
click at [211, 218] on select "None Heat Only Centralized Heating & Cooling Thru Wall Air Conditioners Mini Sp…" at bounding box center [306, 224] width 190 height 12
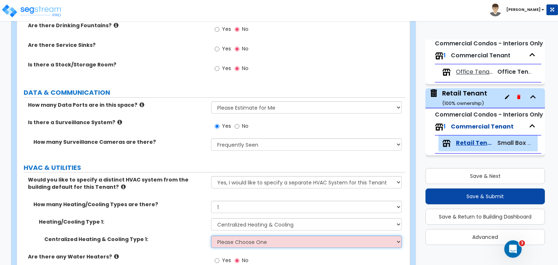
click at [244, 236] on select "Please Choose One Rooftop Unit Furnace-Condenser Forced Air Split Heating/Cooli…" at bounding box center [306, 242] width 190 height 12
select select "3"
click at [211, 236] on select "Please Choose One Rooftop Unit Furnace-Condenser Forced Air Split Heating/Cooli…" at bounding box center [306, 242] width 190 height 12
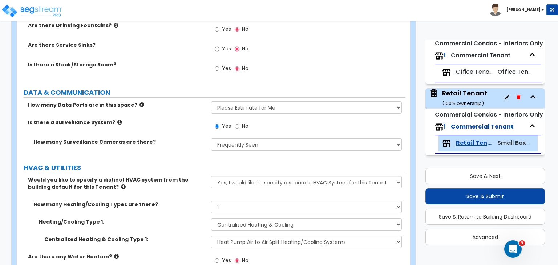
click at [176, 236] on label "Centralized Heating & Cooling Type 1:" at bounding box center [124, 239] width 161 height 7
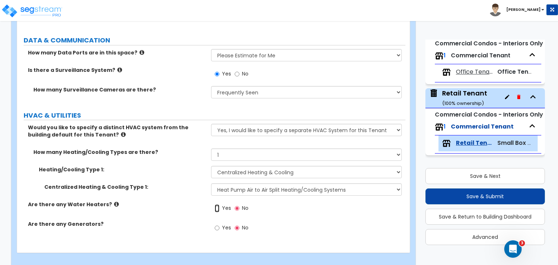
click at [217, 205] on input "Yes" at bounding box center [217, 209] width 5 height 8
radio input "true"
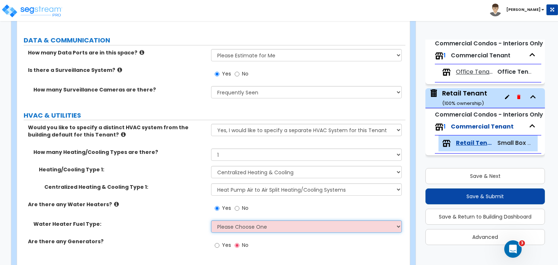
click at [220, 221] on select "Please Choose One Gas Electric" at bounding box center [306, 227] width 190 height 12
select select "2"
click at [211, 221] on select "Please Choose One Gas Electric" at bounding box center [306, 227] width 190 height 12
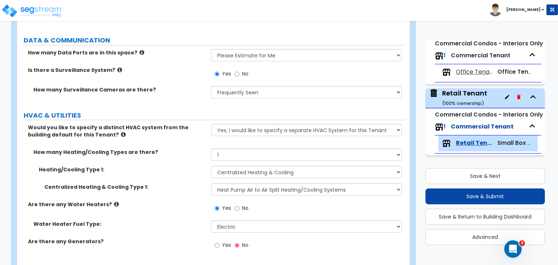
click at [166, 203] on div "Are there any Water Heaters? Yes No" at bounding box center [211, 211] width 388 height 20
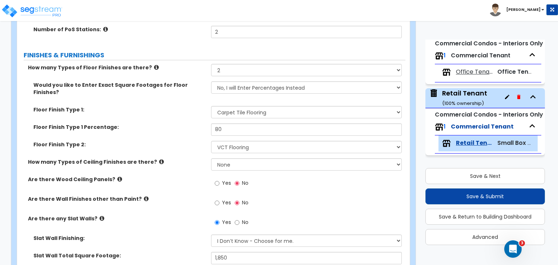
scroll to position [225, 0]
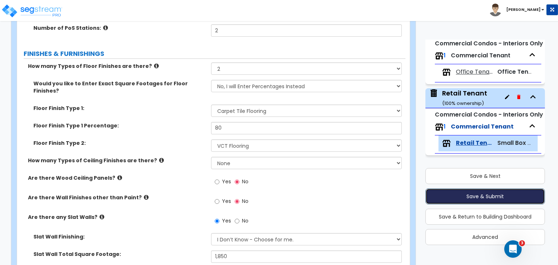
click at [447, 194] on button "Save & Submit" at bounding box center [485, 197] width 120 height 16
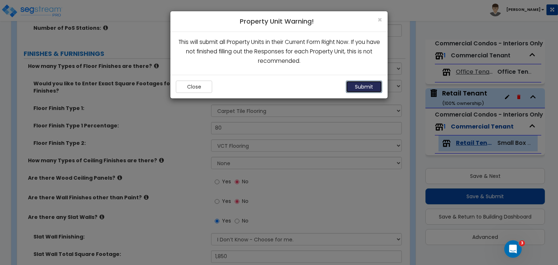
click at [364, 88] on button "Submit" at bounding box center [364, 87] width 36 height 12
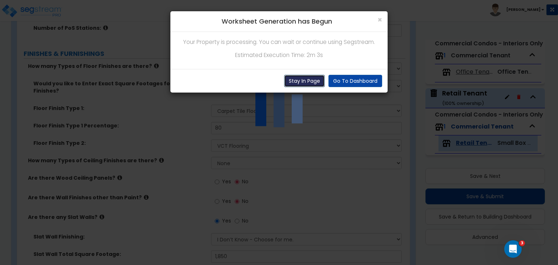
click at [313, 85] on button "Stay In Page" at bounding box center [304, 81] width 41 height 12
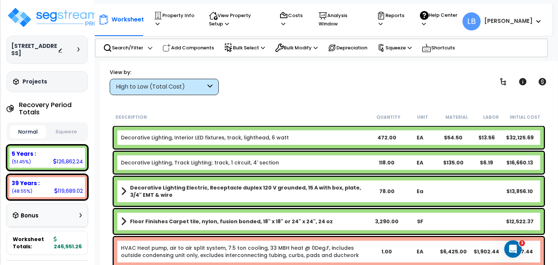
click at [234, 138] on link "Decorative Lighting, Interior LED fixtures, track, lighthead, 6 watt" at bounding box center [205, 137] width 168 height 7
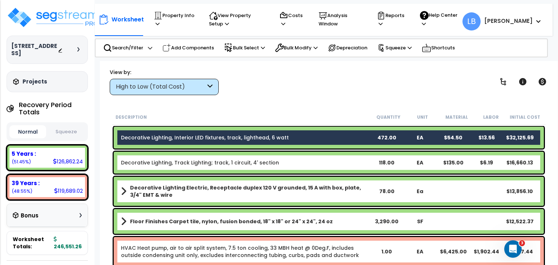
click at [230, 161] on link "Decorative Lighting, Track Lighting; track, 1 circuit, 4' section" at bounding box center [200, 162] width 158 height 7
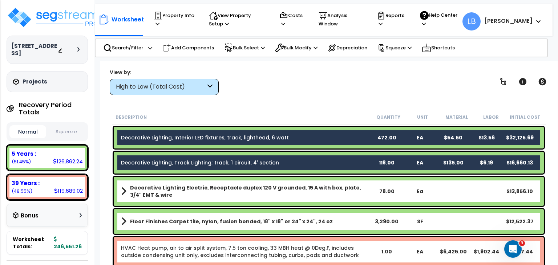
click at [222, 189] on b "Decorative Lighting Electric, Receptacle duplex 120 V grounded, 15 A with box, …" at bounding box center [250, 191] width 240 height 15
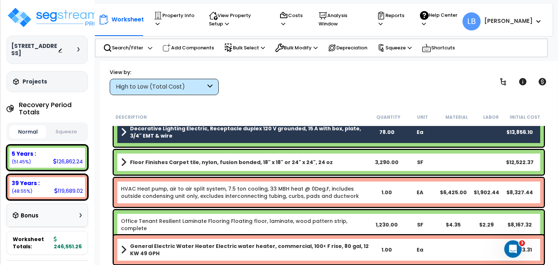
scroll to position [68, 0]
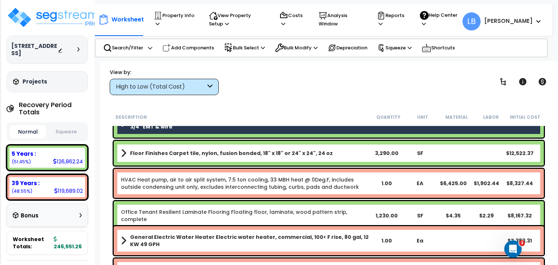
click at [148, 85] on div "High to Low (Total Cost)" at bounding box center [161, 87] width 90 height 8
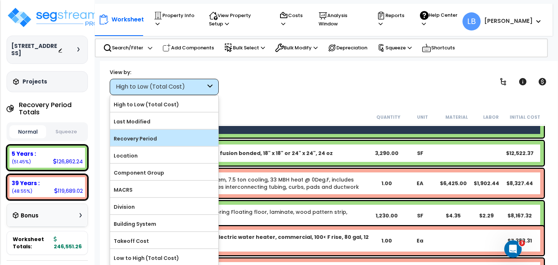
click at [150, 135] on label "Recovery Period" at bounding box center [164, 138] width 108 height 11
click at [0, 0] on input "Recovery Period" at bounding box center [0, 0] width 0 height 0
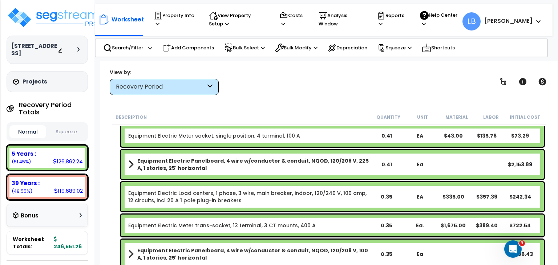
scroll to position [32, 0]
click at [233, 190] on link "Equipment Electric Load centers, 1 phase, 3 wire, main breaker, indoor, 120/240…" at bounding box center [248, 197] width 241 height 15
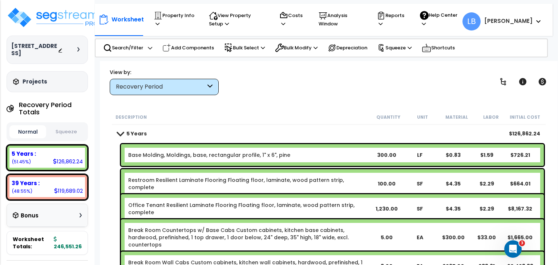
scroll to position [0, 0]
click at [288, 47] on p "Bulk Modify" at bounding box center [296, 48] width 43 height 9
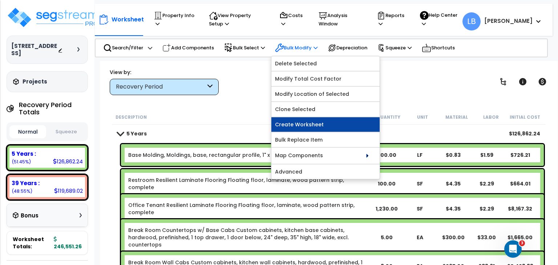
scroll to position [32, 0]
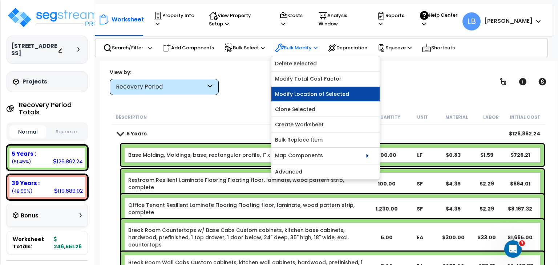
click at [333, 93] on link "Modify Location of Selected" at bounding box center [325, 94] width 108 height 15
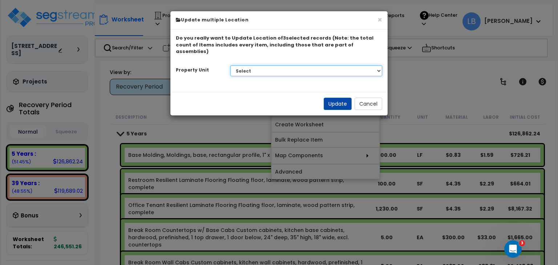
click at [280, 65] on select "Select Office Tenant Retail Tenant" at bounding box center [306, 70] width 152 height 11
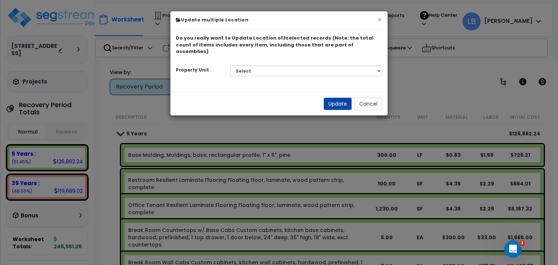
click at [420, 67] on div "× Update multiple Location Do you really want to Update Location of 3 selected …" at bounding box center [279, 132] width 558 height 265
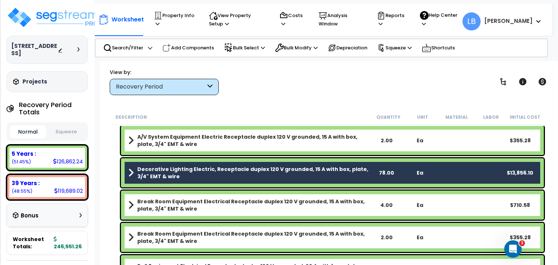
scroll to position [855, 0]
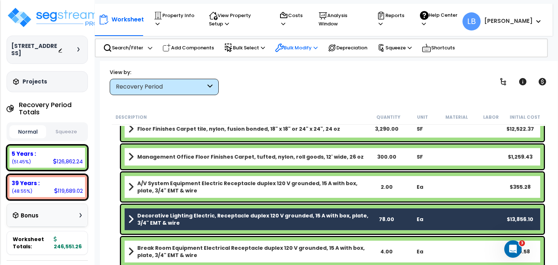
click at [295, 48] on p "Bulk Modify" at bounding box center [296, 48] width 43 height 9
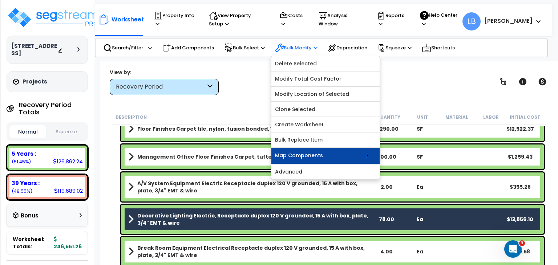
click at [336, 153] on link "Map Components" at bounding box center [325, 156] width 108 height 16
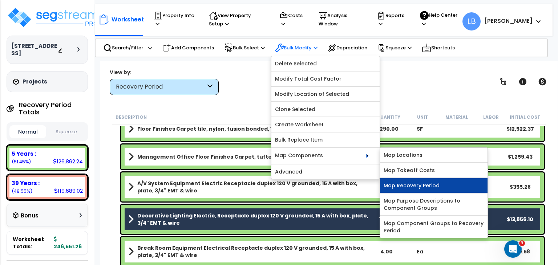
click at [400, 183] on link "Map Recovery Period" at bounding box center [434, 185] width 108 height 15
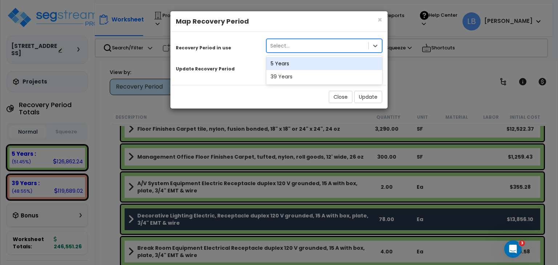
click at [297, 48] on div "Select..." at bounding box center [318, 46] width 102 height 12
click at [295, 63] on div "5 Years" at bounding box center [324, 63] width 116 height 13
click at [294, 70] on div "Select..." at bounding box center [318, 67] width 102 height 12
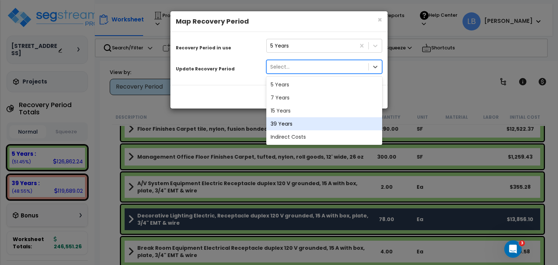
click at [294, 123] on div "39 Years" at bounding box center [324, 123] width 116 height 13
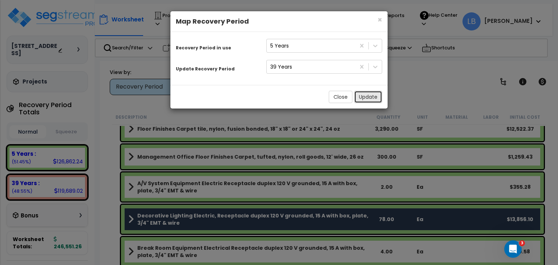
click at [366, 96] on button "Update" at bounding box center [368, 97] width 28 height 12
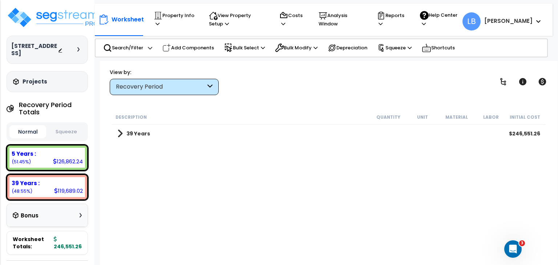
scroll to position [0, 0]
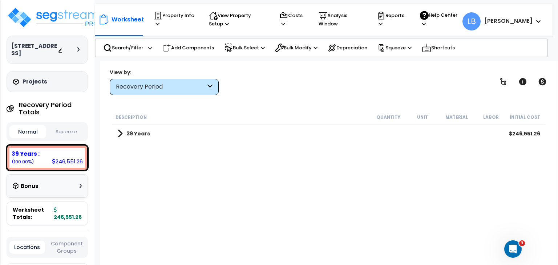
click at [152, 133] on div "39 Years $246,551.26" at bounding box center [329, 133] width 430 height 17
click at [134, 130] on b "39 Years" at bounding box center [138, 133] width 24 height 7
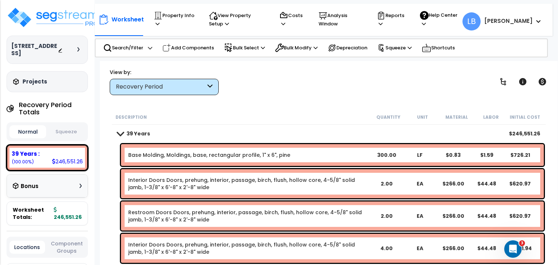
click at [203, 90] on div "Recovery Period" at bounding box center [161, 87] width 90 height 8
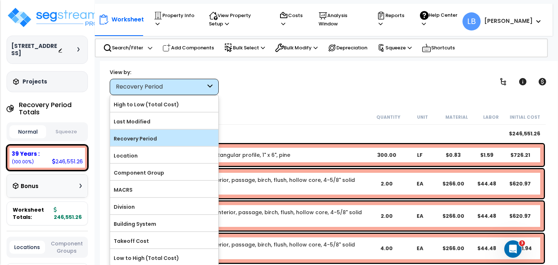
click at [158, 137] on label "Recovery Period" at bounding box center [164, 138] width 108 height 11
click at [0, 0] on input "Recovery Period" at bounding box center [0, 0] width 0 height 0
click at [158, 137] on label "Recovery Period" at bounding box center [164, 138] width 108 height 11
click at [0, 0] on input "Recovery Period" at bounding box center [0, 0] width 0 height 0
click at [158, 137] on label "Recovery Period" at bounding box center [164, 138] width 108 height 11
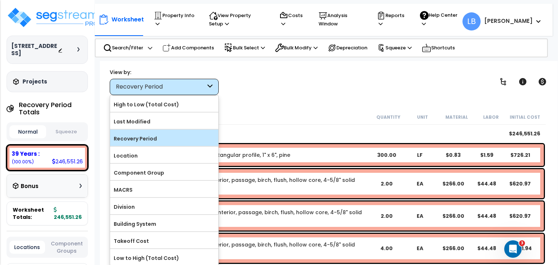
click at [0, 0] on input "Recovery Period" at bounding box center [0, 0] width 0 height 0
click at [158, 137] on label "Recovery Period" at bounding box center [164, 138] width 108 height 11
click at [0, 0] on input "Recovery Period" at bounding box center [0, 0] width 0 height 0
click at [165, 137] on label "Recovery Period" at bounding box center [164, 138] width 108 height 11
click at [0, 0] on input "Recovery Period" at bounding box center [0, 0] width 0 height 0
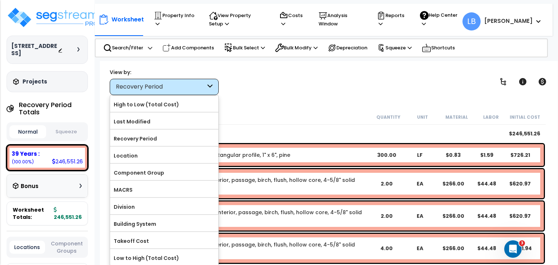
click at [261, 111] on div "Description Quantity Unit Material Labor Initial Cost" at bounding box center [329, 117] width 434 height 15
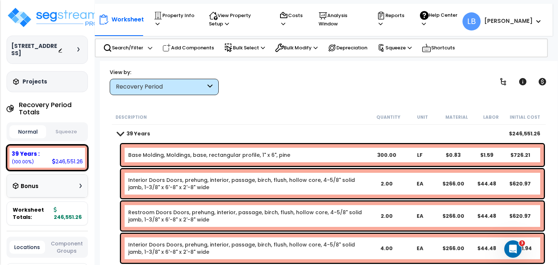
click at [137, 131] on b "39 Years" at bounding box center [138, 133] width 24 height 7
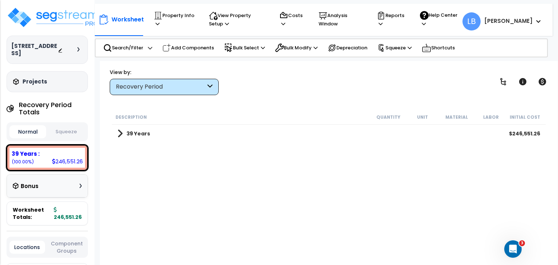
click at [123, 132] on link "39 Years" at bounding box center [133, 134] width 33 height 10
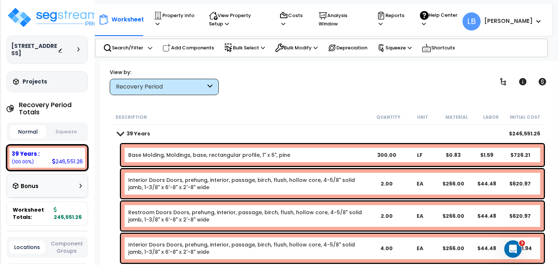
click at [159, 89] on div "Recovery Period" at bounding box center [161, 87] width 90 height 8
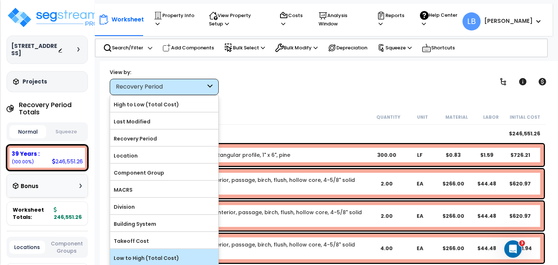
click at [157, 258] on label "Low to High (Total Cost)" at bounding box center [164, 258] width 108 height 11
click at [0, 0] on input "Low to High (Total Cost)" at bounding box center [0, 0] width 0 height 0
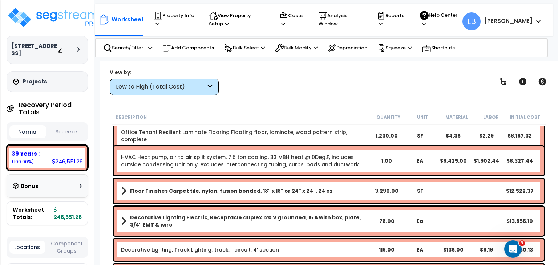
scroll to position [32, 0]
click at [235, 16] on p "View Property Setup" at bounding box center [237, 19] width 56 height 17
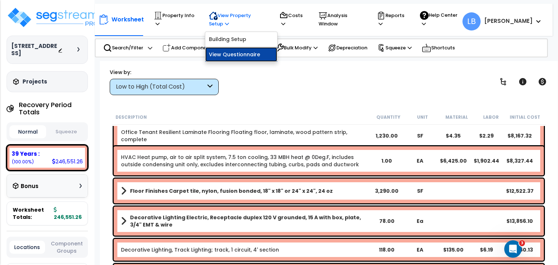
click at [249, 51] on link "View Questionnaire" at bounding box center [241, 54] width 72 height 15
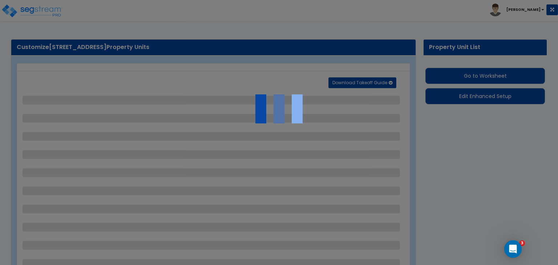
select select "1"
select select "3"
select select "1"
select select "3"
select select "6"
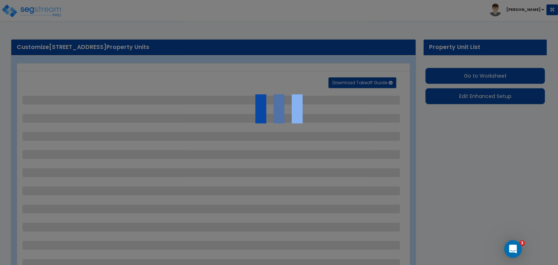
select select "1"
select select "6"
select select "1"
select select "2"
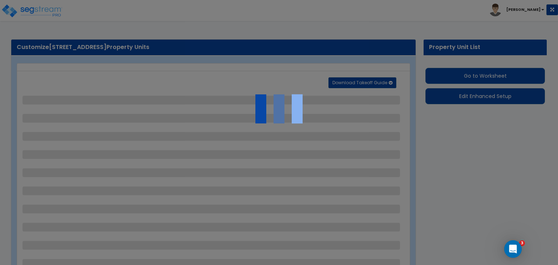
select select "1"
select select "2"
select select "1"
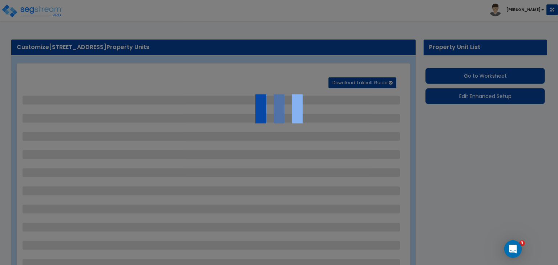
select select "2"
select select "3"
select select "2"
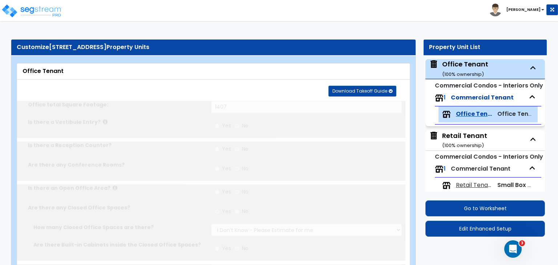
scroll to position [10, 0]
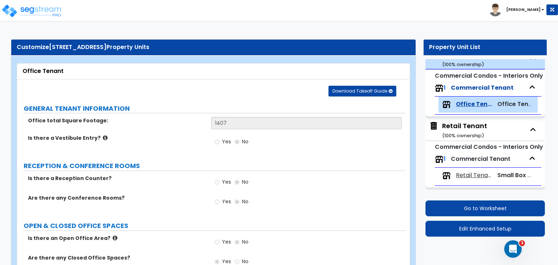
click at [164, 148] on div "Is there a Vestibule Entry? Yes No" at bounding box center [211, 144] width 388 height 20
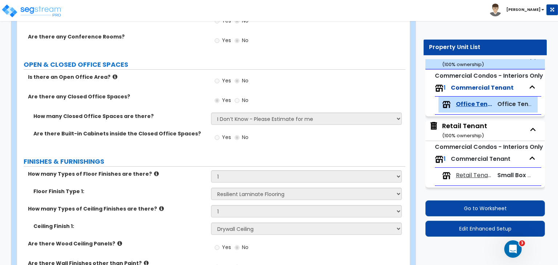
scroll to position [162, 0]
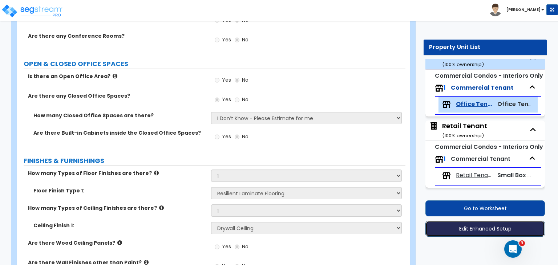
click at [460, 229] on button "Edit Enhanced Setup" at bounding box center [485, 229] width 120 height 16
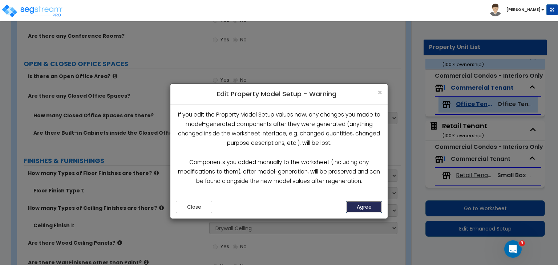
click at [362, 208] on button "Agree" at bounding box center [364, 207] width 36 height 12
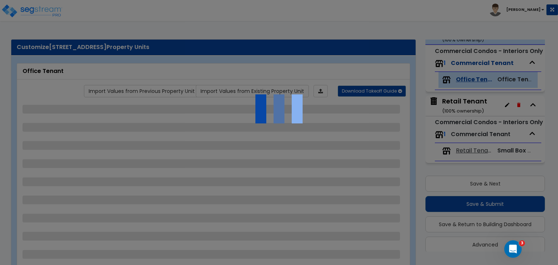
scroll to position [32, 0]
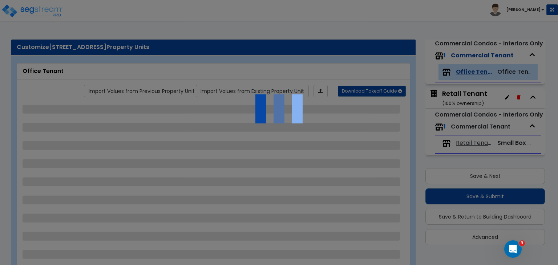
select select "1"
select select "3"
select select "1"
select select "3"
select select "6"
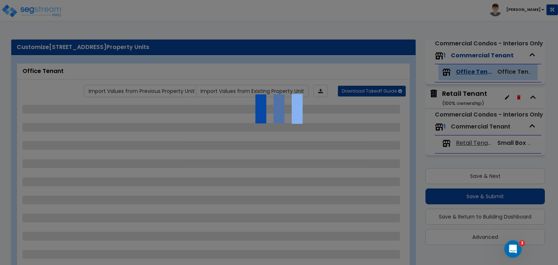
select select "1"
select select "6"
select select "1"
select select "2"
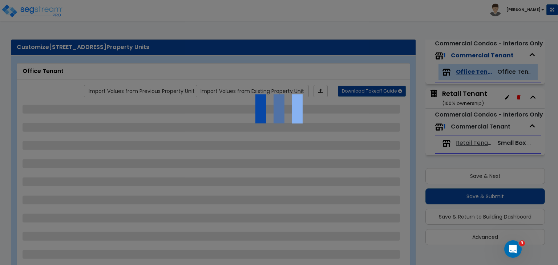
select select "1"
select select "2"
select select "1"
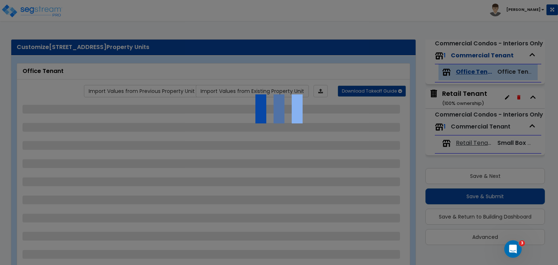
select select "2"
select select "3"
select select "2"
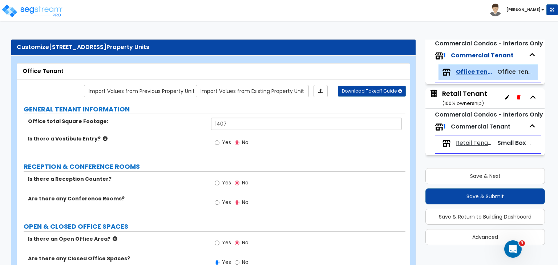
click at [164, 153] on div "Is there a Vestibule Entry? Yes No" at bounding box center [211, 145] width 388 height 20
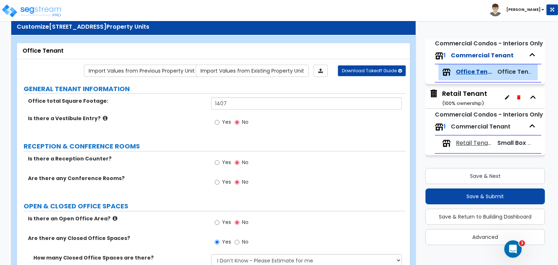
scroll to position [20, 0]
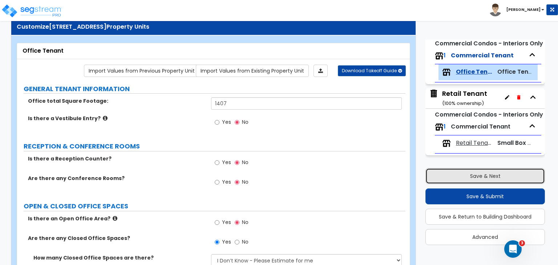
click at [477, 177] on button "Save & Next" at bounding box center [485, 176] width 120 height 16
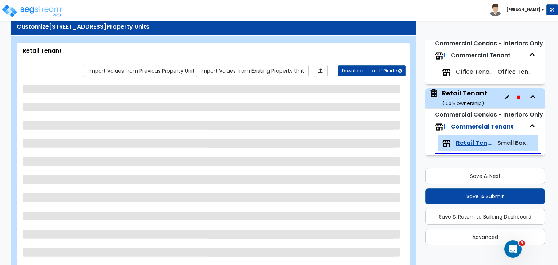
select select "1"
select select "2"
select select "7"
select select "4"
select select "2"
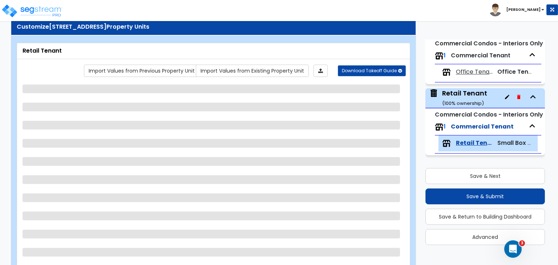
select select "1"
select select "3"
select select "5"
select select "1"
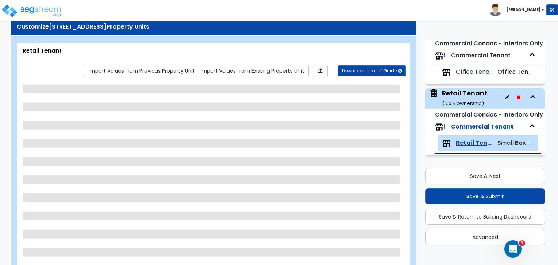
select select "1"
select select "3"
select select "1"
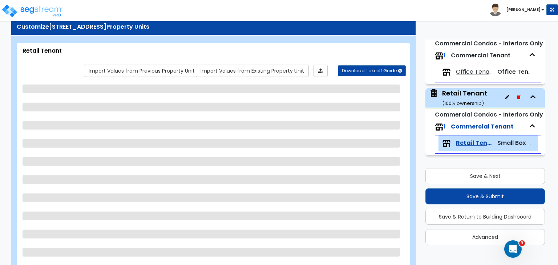
select select "2"
select select "3"
select select "2"
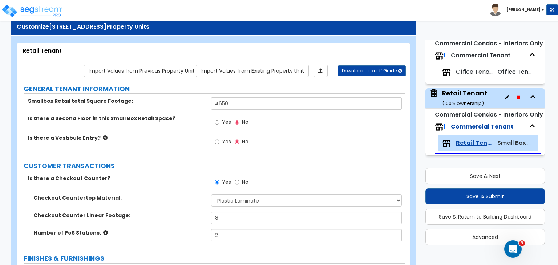
click at [177, 176] on label "Is there a Checkout Counter?" at bounding box center [117, 178] width 178 height 7
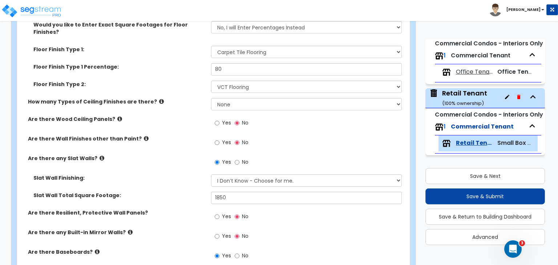
scroll to position [284, 0]
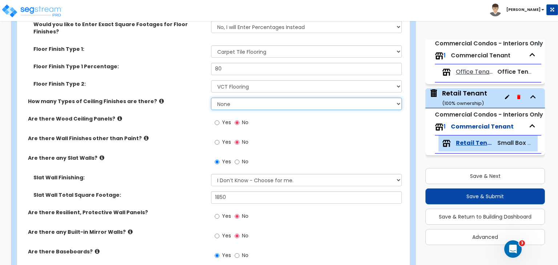
click at [223, 98] on select "None 1 2 3" at bounding box center [306, 104] width 190 height 12
select select "1"
click at [211, 98] on select "None 1 2 3" at bounding box center [306, 104] width 190 height 12
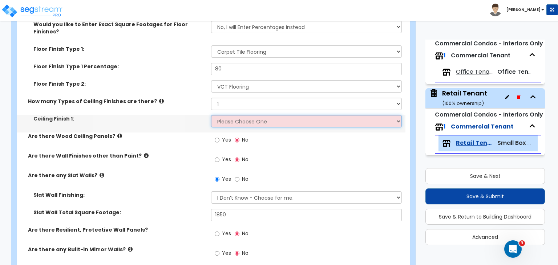
click at [236, 115] on select "Please Choose One Drop Ceiling Open Ceiling Drywall Ceiling" at bounding box center [306, 121] width 190 height 12
select select "3"
click at [211, 115] on select "Please Choose One Drop Ceiling Open Ceiling Drywall Ceiling" at bounding box center [306, 121] width 190 height 12
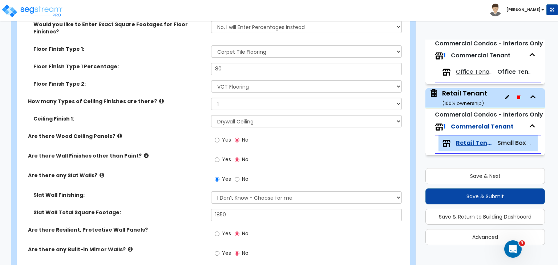
click at [181, 139] on div "Are there Wood Ceiling Panels? Yes No" at bounding box center [211, 143] width 388 height 20
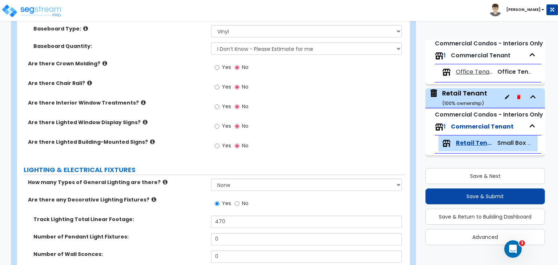
scroll to position [545, 0]
click at [225, 178] on select "None 1 2 3" at bounding box center [306, 184] width 190 height 12
select select "1"
click at [211, 178] on select "None 1 2 3" at bounding box center [306, 184] width 190 height 12
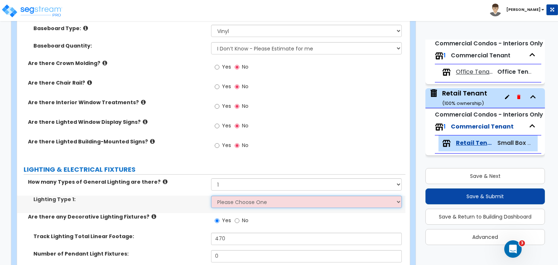
click at [230, 196] on select "Please Choose One LED Surface-Mounted LED Recessed Fluorescent Surface-Mounted …" at bounding box center [306, 202] width 190 height 12
select select "6"
click at [211, 196] on select "Please Choose One LED Surface-Mounted LED Recessed Fluorescent Surface-Mounted …" at bounding box center [306, 202] width 190 height 12
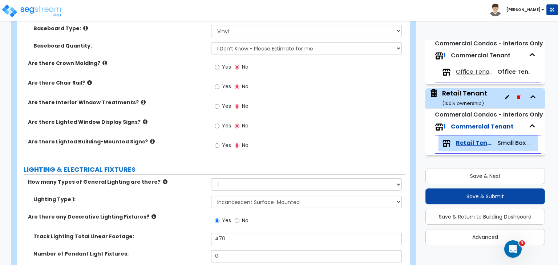
click at [176, 196] on label "Lighting Type 1:" at bounding box center [119, 199] width 172 height 7
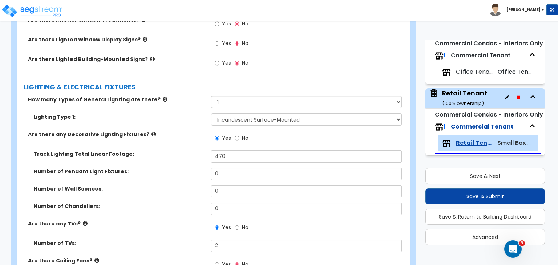
scroll to position [631, 0]
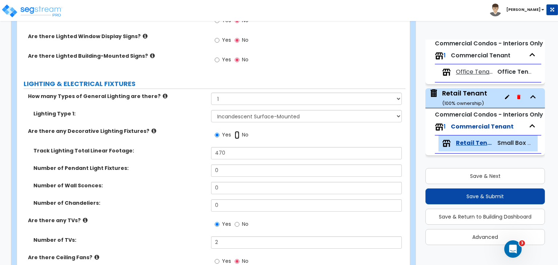
click at [237, 131] on input "No" at bounding box center [237, 135] width 5 height 8
radio input "false"
radio input "true"
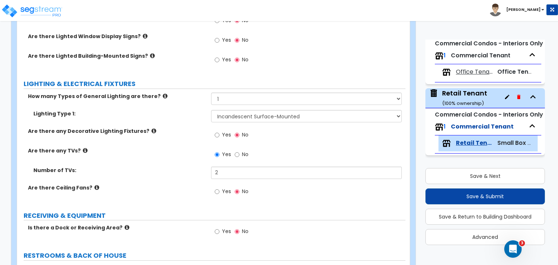
click at [177, 147] on div "Are there any TVs? Yes No" at bounding box center [211, 157] width 388 height 20
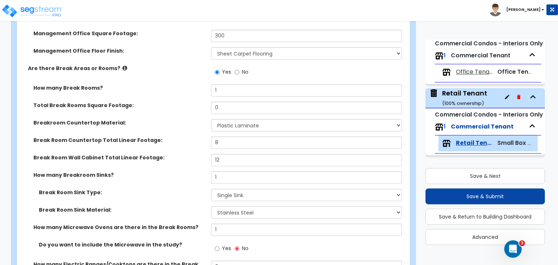
scroll to position [1045, 0]
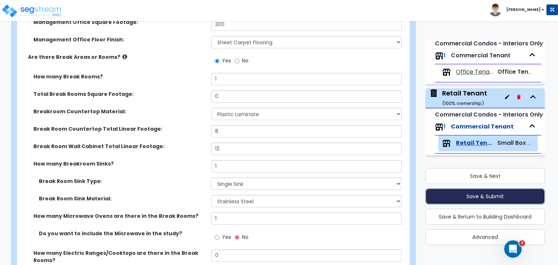
click at [452, 196] on button "Save & Submit" at bounding box center [485, 197] width 120 height 16
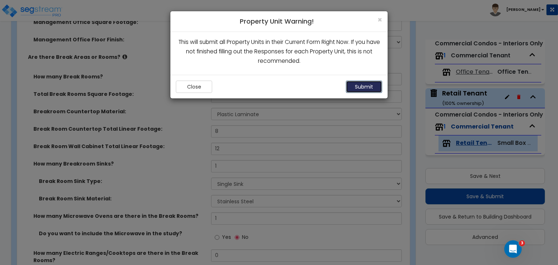
click at [369, 86] on button "Submit" at bounding box center [364, 87] width 36 height 12
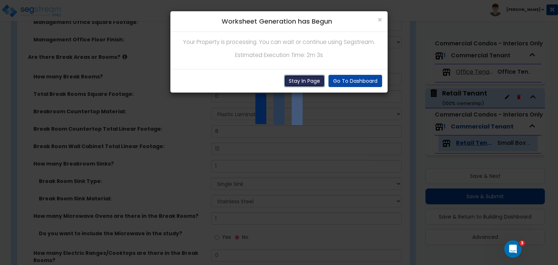
click at [315, 86] on button "Stay In Page" at bounding box center [304, 81] width 41 height 12
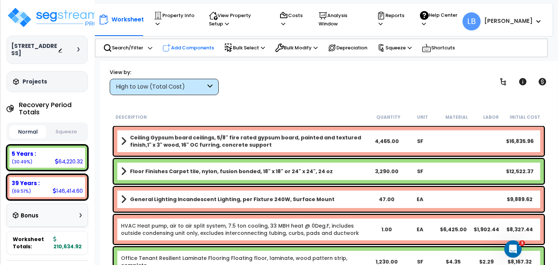
click at [195, 49] on p "Add Components" at bounding box center [188, 48] width 52 height 9
select select
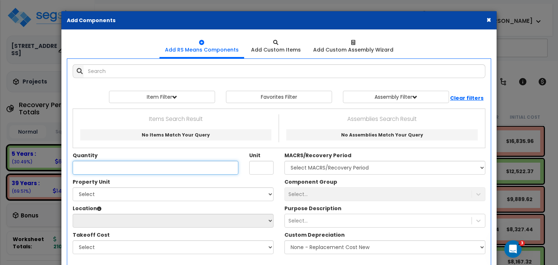
click at [124, 166] on input "Quantity" at bounding box center [156, 168] width 166 height 14
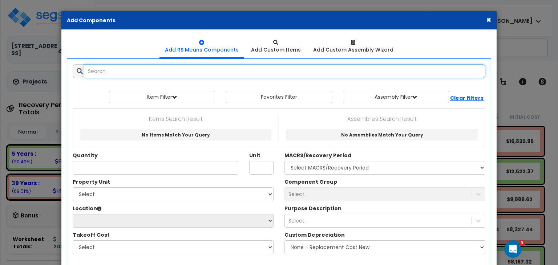
click at [111, 73] on input "text" at bounding box center [285, 71] width 402 height 14
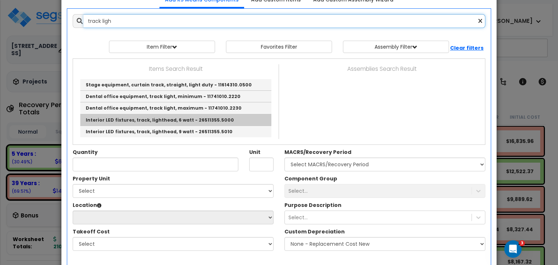
scroll to position [54, 0]
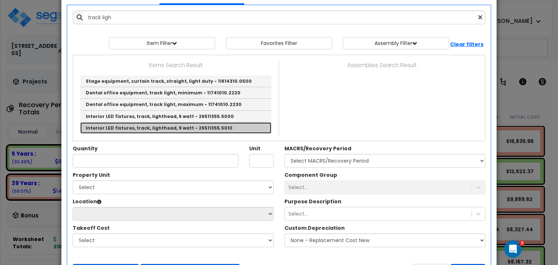
click at [163, 127] on link "Interior LED fixtures, track, lighthead, 9 watt - 26511355.5010" at bounding box center [175, 127] width 191 height 11
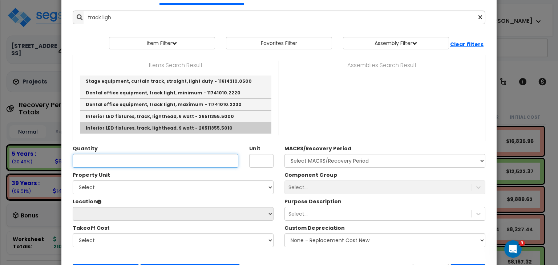
type input "Interior LED fixtures, track, lighthead, 9 watt - 26511355.5010"
checkbox input "false"
type input "EA"
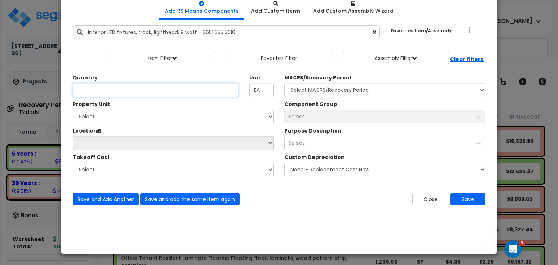
scroll to position [39, 0]
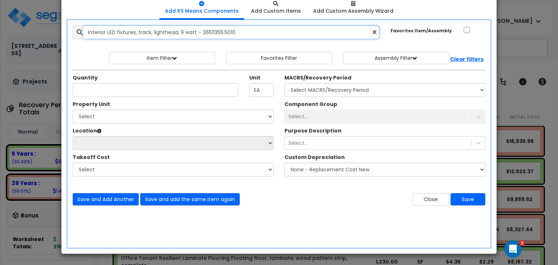
drag, startPoint x: 241, startPoint y: 31, endPoint x: 66, endPoint y: 27, distance: 175.5
click at [66, 27] on div "Add Items Add Assemblies Both 219072 Favorites Item/Assembly Unit" at bounding box center [279, 115] width 435 height 191
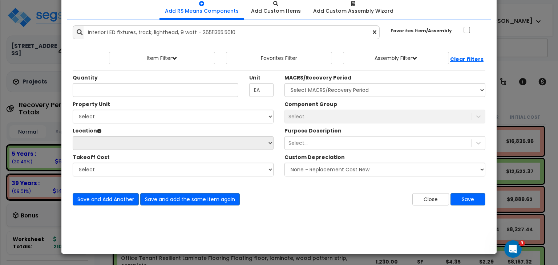
click at [374, 32] on icon at bounding box center [375, 32] width 4 height 6
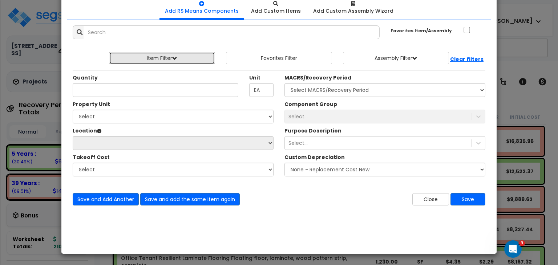
click at [140, 56] on button "Item Filter" at bounding box center [162, 58] width 106 height 12
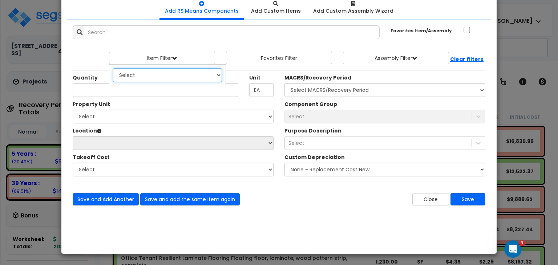
click at [141, 72] on select "Select 0. Custom Item 1. General Requirements 2. Existing Conditions 3. Concret…" at bounding box center [167, 75] width 109 height 14
select select "26000000"
click at [113, 68] on select "Select 0. Custom Item 1. General Requirements 2. Existing Conditions 3. Concret…" at bounding box center [167, 75] width 109 height 14
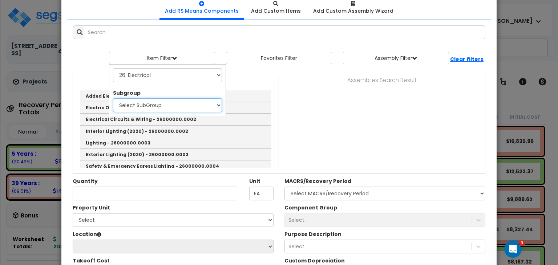
click at [147, 102] on select "Select SubGroup 1. Electrical Demolition (26050510) 2. Medium-Voltage, Single C…" at bounding box center [167, 105] width 109 height 14
click at [322, 109] on div "Items Search Result Added Electrical & Data Boxes - 26000000.0001 Electric Over…" at bounding box center [279, 122] width 412 height 93
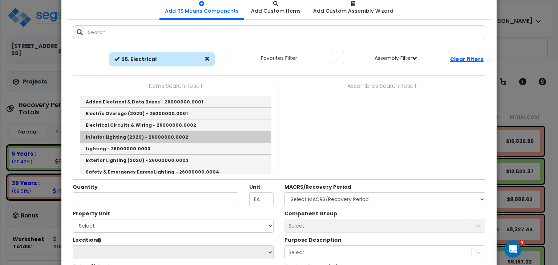
scroll to position [0, 0]
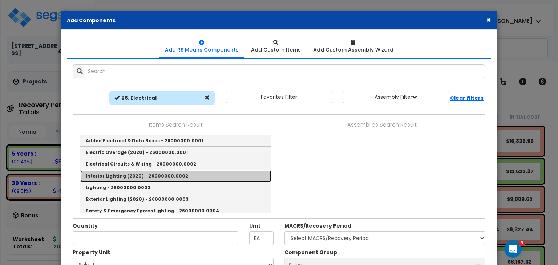
click at [148, 173] on link "Interior Lighting (2020) - 26000000.0002" at bounding box center [175, 176] width 191 height 12
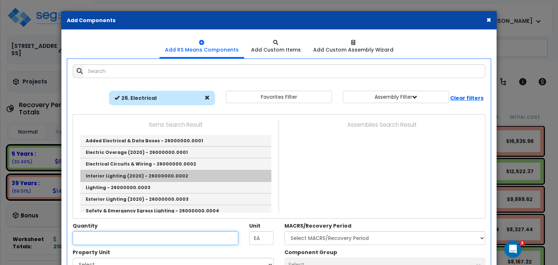
type input "Interior Lighting (2020) - 26000000.0002"
checkbox input "true"
type input "null"
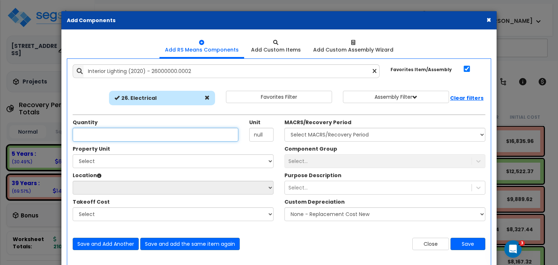
scroll to position [35, 0]
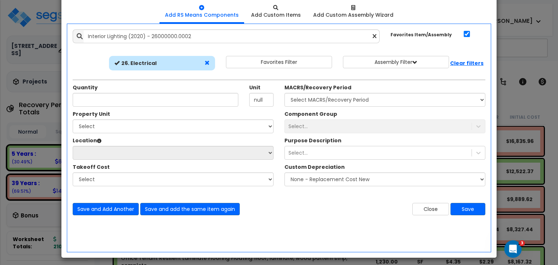
click at [207, 61] on span at bounding box center [207, 62] width 5 height 5
select select
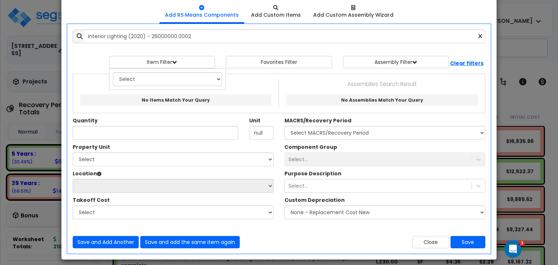
click at [481, 35] on icon at bounding box center [481, 36] width 4 height 6
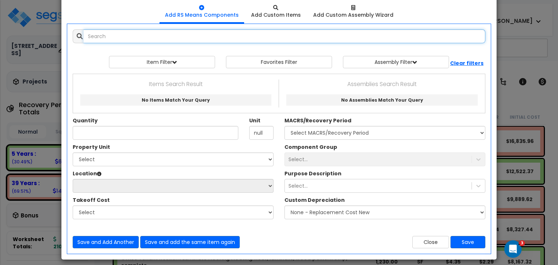
click at [122, 36] on input "text" at bounding box center [285, 36] width 402 height 14
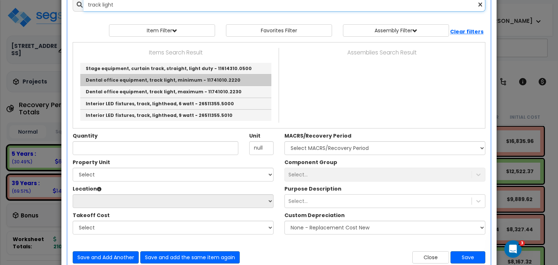
scroll to position [67, 0]
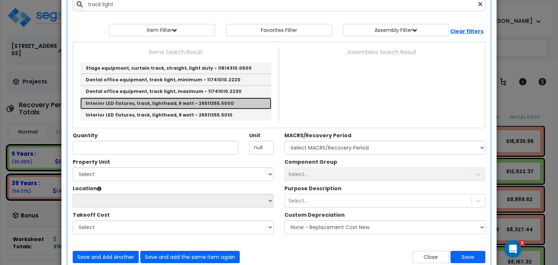
click at [164, 101] on link "Interior LED fixtures, track, lighthead, 6 watt - 26511355.5000" at bounding box center [175, 104] width 191 height 12
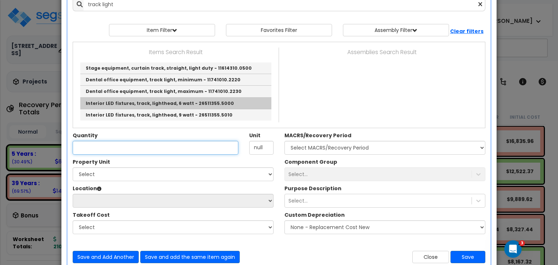
type input "Interior LED fixtures, track, lighthead, 6 watt - 26511355.5000"
checkbox input "false"
type input "EA"
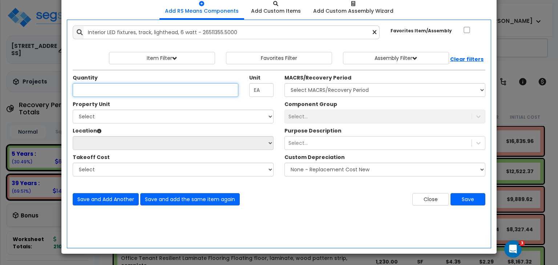
scroll to position [39, 0]
click at [195, 91] on input "Quantity" at bounding box center [156, 90] width 166 height 14
type input "190"
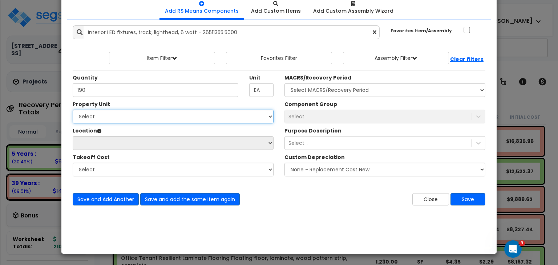
click at [162, 119] on select "Select Office Tenant Retail Tenant" at bounding box center [173, 117] width 201 height 14
select select "166783"
click at [73, 110] on select "Select Office Tenant Retail Tenant" at bounding box center [173, 117] width 201 height 14
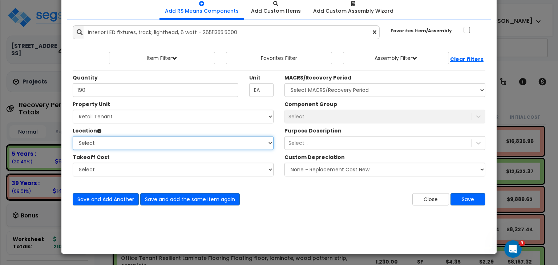
click at [156, 147] on select "Select Building Building Interior Retail Tenant Add Additional Location" at bounding box center [173, 143] width 201 height 14
select select "13488"
click at [73, 136] on select "Select Building Building Interior Retail Tenant Add Additional Location" at bounding box center [173, 143] width 201 height 14
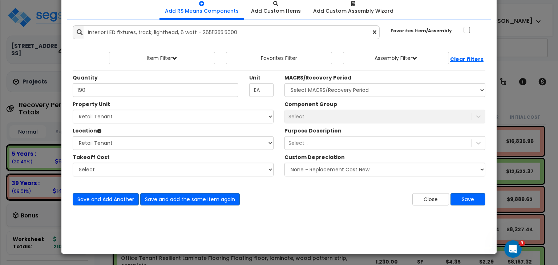
click at [138, 190] on div "Save and Add Another Save and add the same item again Close Save" at bounding box center [279, 194] width 424 height 21
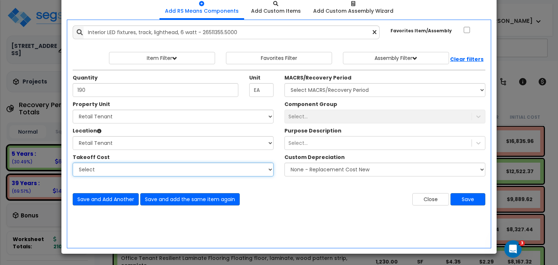
click at [131, 171] on select "Select" at bounding box center [173, 170] width 201 height 14
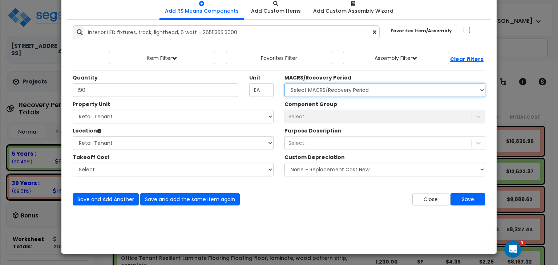
click at [312, 91] on select "Select MACRS/Recovery Period 5 Years - 57.0 - Distributive Trades & Services 5 …" at bounding box center [384, 90] width 201 height 14
select select "3669"
click at [284, 83] on select "Select MACRS/Recovery Period 5 Years - 57.0 - Distributive Trades & Services 5 …" at bounding box center [384, 90] width 201 height 14
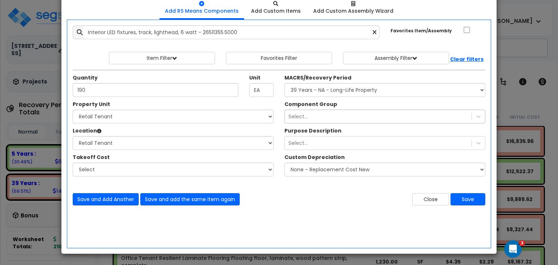
click at [291, 116] on div "Select..." at bounding box center [297, 116] width 19 height 7
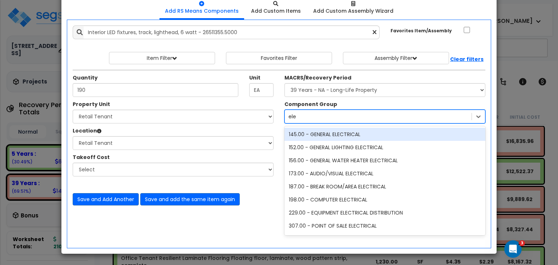
type input "elec"
click at [321, 134] on div "145.00 - GENERAL ELECTRICAL" at bounding box center [384, 134] width 201 height 13
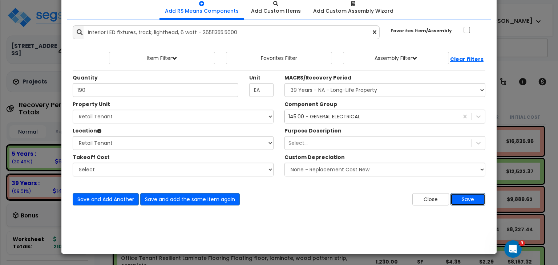
click at [459, 197] on button "Save" at bounding box center [468, 199] width 35 height 12
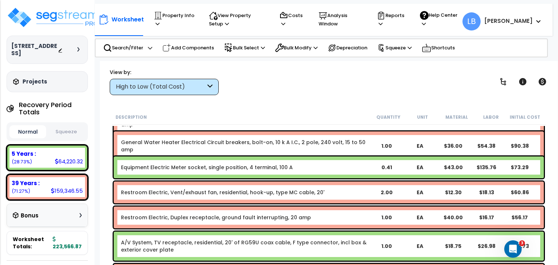
scroll to position [31, 0]
click at [162, 83] on div "High to Low (Total Cost)" at bounding box center [161, 87] width 90 height 8
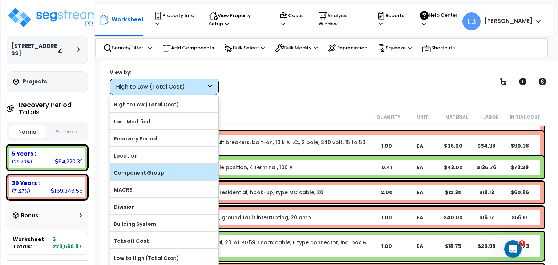
click at [165, 169] on label "Component Group" at bounding box center [164, 172] width 108 height 11
click at [0, 0] on input "Component Group" at bounding box center [0, 0] width 0 height 0
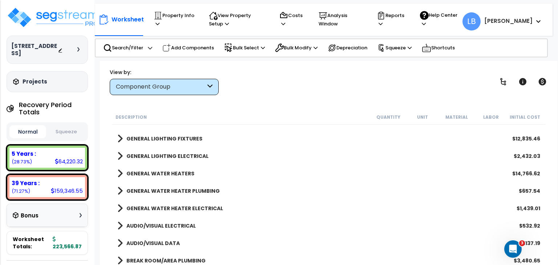
scroll to position [1042, 0]
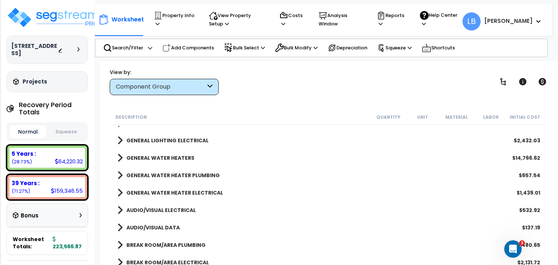
click at [175, 138] on b "GENERAL LIGHTING ELECTRICAL" at bounding box center [167, 140] width 82 height 7
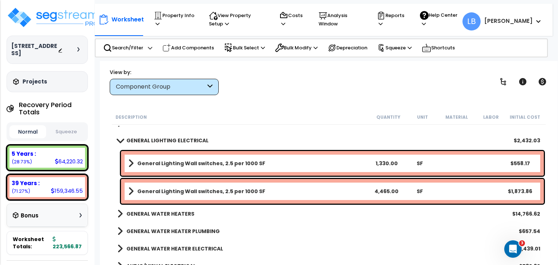
click at [160, 140] on b "GENERAL LIGHTING ELECTRICAL" at bounding box center [167, 140] width 82 height 7
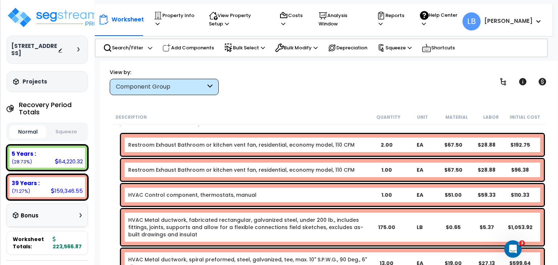
scroll to position [174, 0]
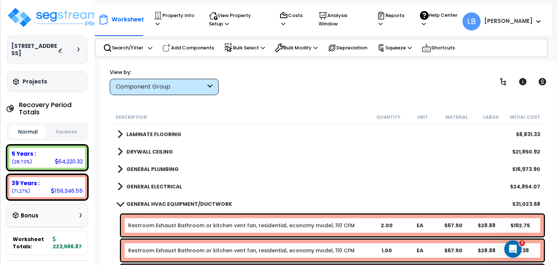
click at [179, 201] on b "GENERAL HVAC EQUIPMENT/DUCTWORK" at bounding box center [179, 204] width 106 height 7
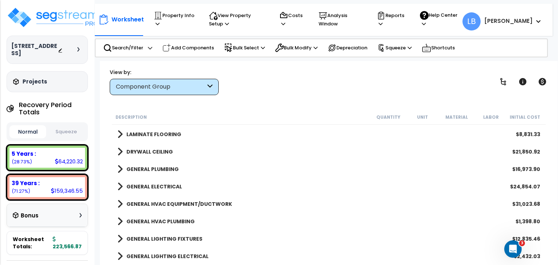
click at [168, 185] on b "GENERAL ELECTRICAL" at bounding box center [154, 186] width 56 height 7
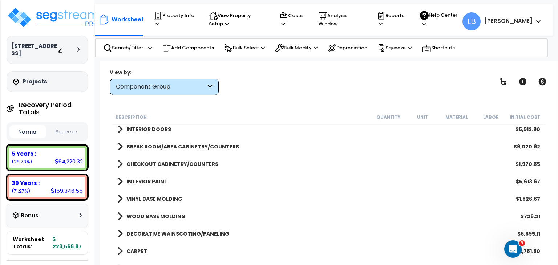
scroll to position [0, 0]
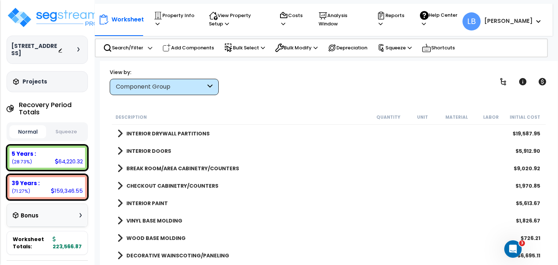
click at [264, 79] on div "View by: Component Group High to Low (Total Cost)" at bounding box center [328, 81] width 443 height 27
click at [392, 48] on p "Squeeze" at bounding box center [395, 48] width 34 height 8
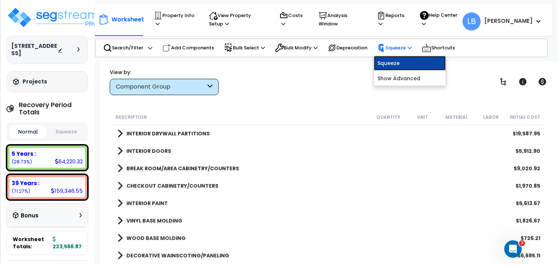
click at [397, 64] on link "Squeeze" at bounding box center [410, 63] width 72 height 15
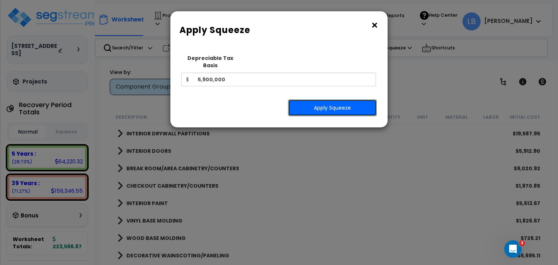
click at [332, 102] on button "Apply Squeeze" at bounding box center [332, 108] width 89 height 17
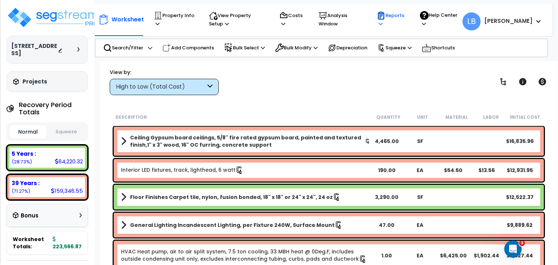
click at [406, 16] on p "Reports" at bounding box center [391, 19] width 29 height 17
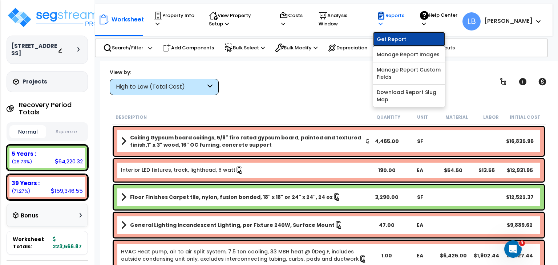
click at [415, 37] on link "Get Report" at bounding box center [409, 39] width 72 height 15
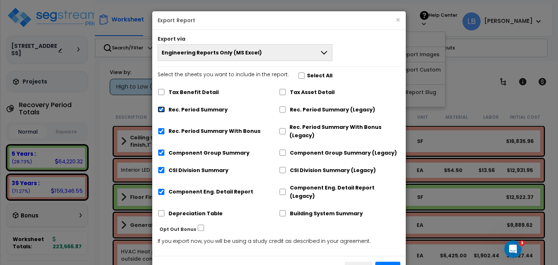
click at [160, 109] on input "Rec. Period Summary" at bounding box center [161, 109] width 7 height 6
checkbox input "false"
click at [160, 134] on input "Rec. Period Summary With Bonus" at bounding box center [161, 131] width 7 height 6
checkbox input "false"
click at [160, 157] on div "Component Group Summary" at bounding box center [218, 152] width 121 height 14
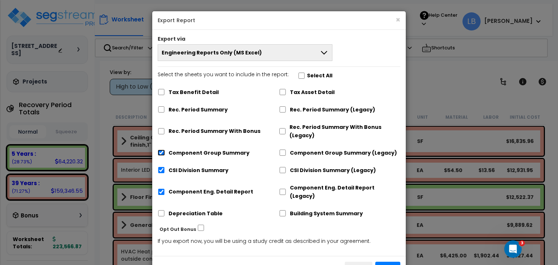
click at [163, 154] on input "Component Group Summary" at bounding box center [161, 153] width 7 height 6
checkbox input "false"
click at [161, 172] on input "CSI Division Summary" at bounding box center [161, 170] width 7 height 6
checkbox input "false"
click at [161, 189] on input "Component Eng. Detail Report" at bounding box center [161, 192] width 7 height 6
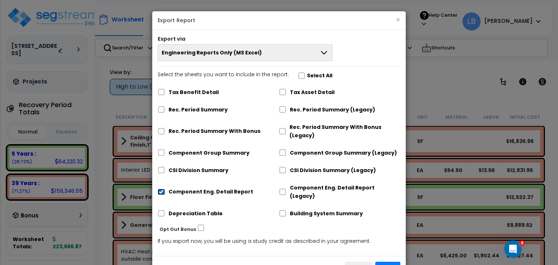
checkbox input "false"
click at [284, 108] on input "Rec. Period Summary (Legacy)" at bounding box center [282, 109] width 7 height 6
checkbox input "true"
click at [283, 152] on input "Component Group Summary (Legacy)" at bounding box center [282, 153] width 7 height 6
checkbox input "true"
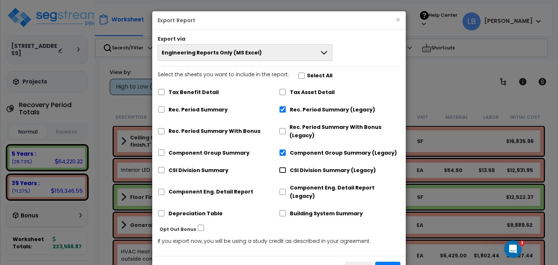
click at [282, 173] on input "CSI Division Summary (Legacy)" at bounding box center [282, 170] width 7 height 6
checkbox input "true"
click at [284, 189] on input "Component Eng. Detail Report (Legacy)" at bounding box center [282, 192] width 7 height 6
checkbox input "true"
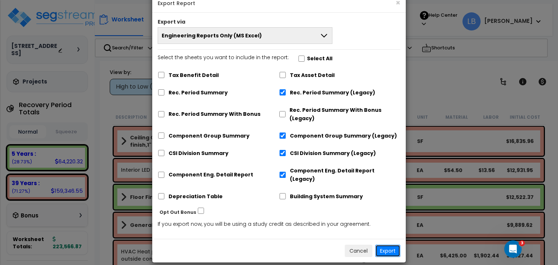
click at [385, 245] on button "Export" at bounding box center [387, 251] width 25 height 12
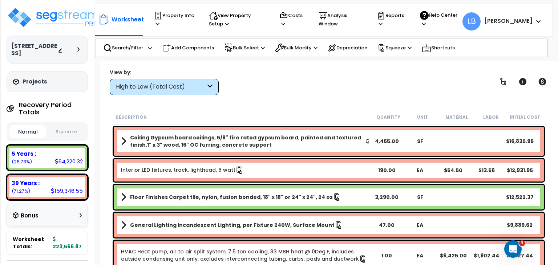
click at [302, 82] on div "View by: High to Low (Total Cost) High to Low (Total Cost)" at bounding box center [328, 81] width 443 height 27
click at [481, 21] on span "LB" at bounding box center [472, 21] width 18 height 18
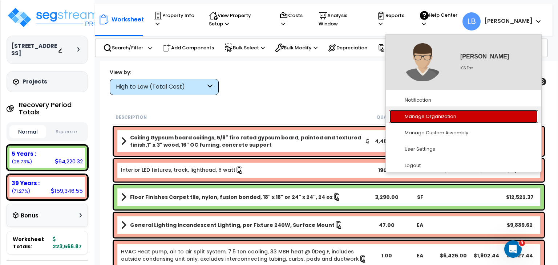
click at [428, 118] on link "Manage Organization" at bounding box center [463, 116] width 148 height 13
